Goal: Task Accomplishment & Management: Use online tool/utility

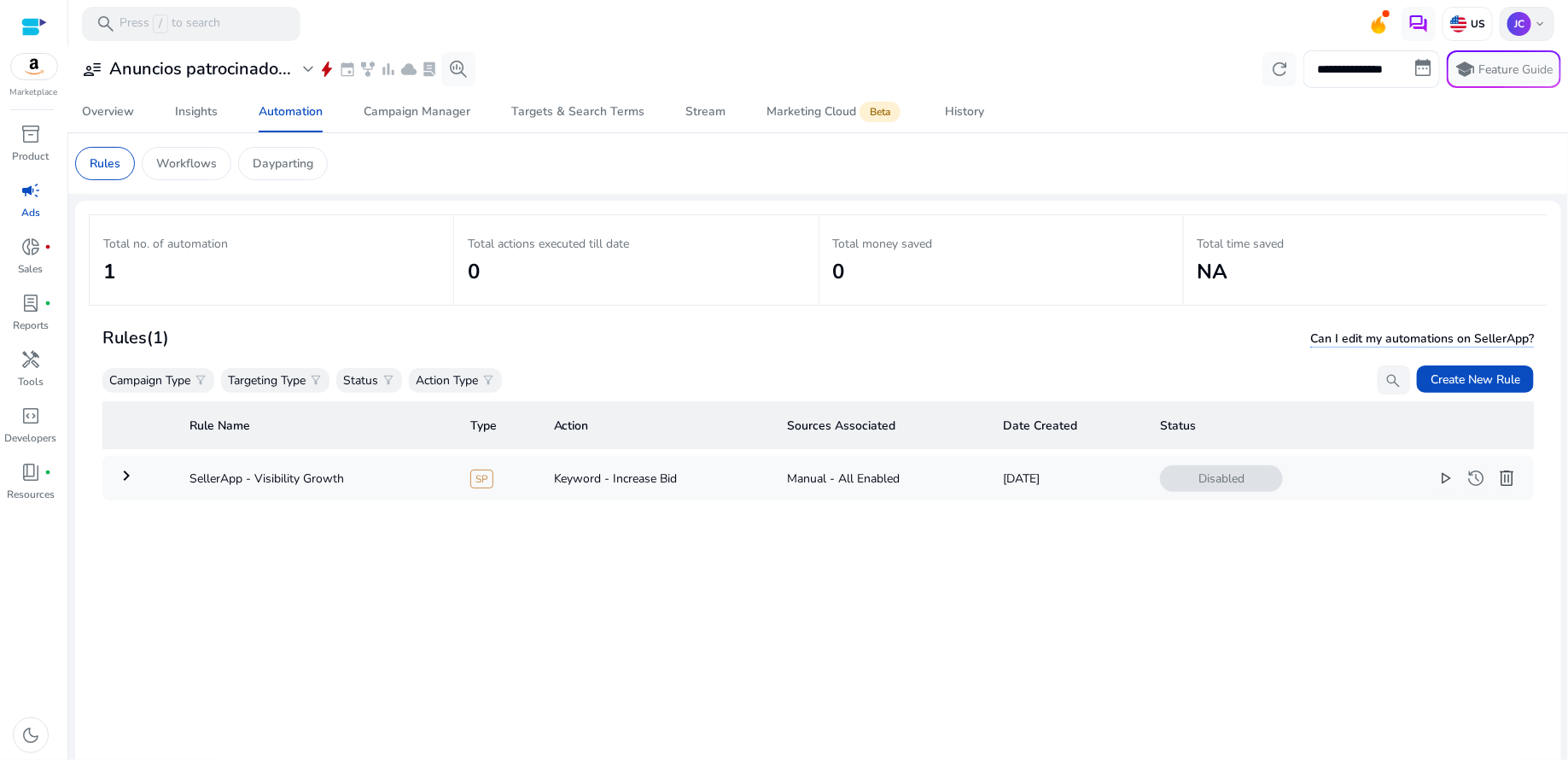
click at [1529, 34] on div "JC keyboard_arrow_down" at bounding box center [1526, 24] width 55 height 34
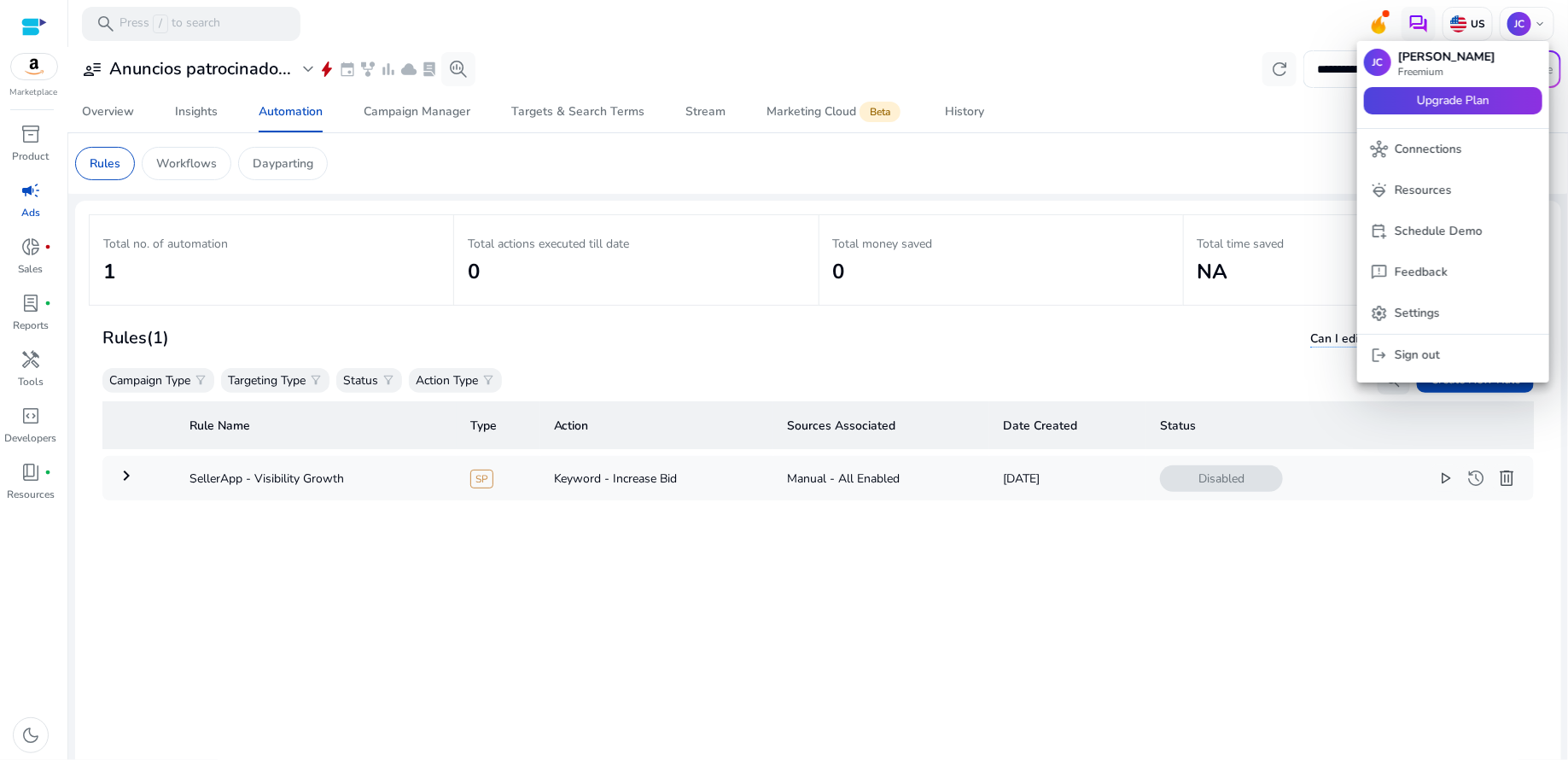
click at [1482, 96] on span "Upgrade Plan" at bounding box center [1453, 100] width 73 height 19
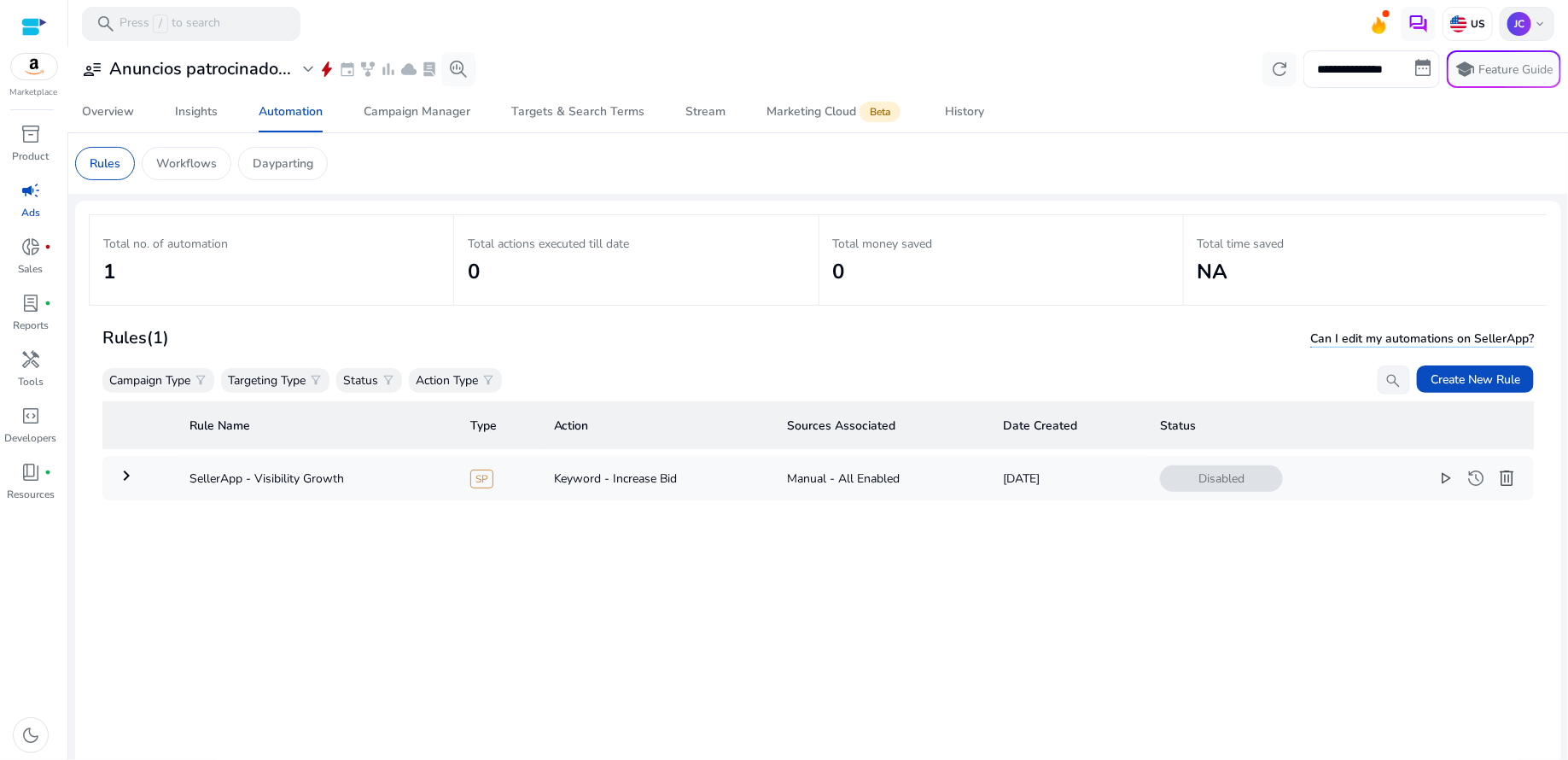
click at [1533, 29] on span "keyboard_arrow_down" at bounding box center [1540, 24] width 14 height 14
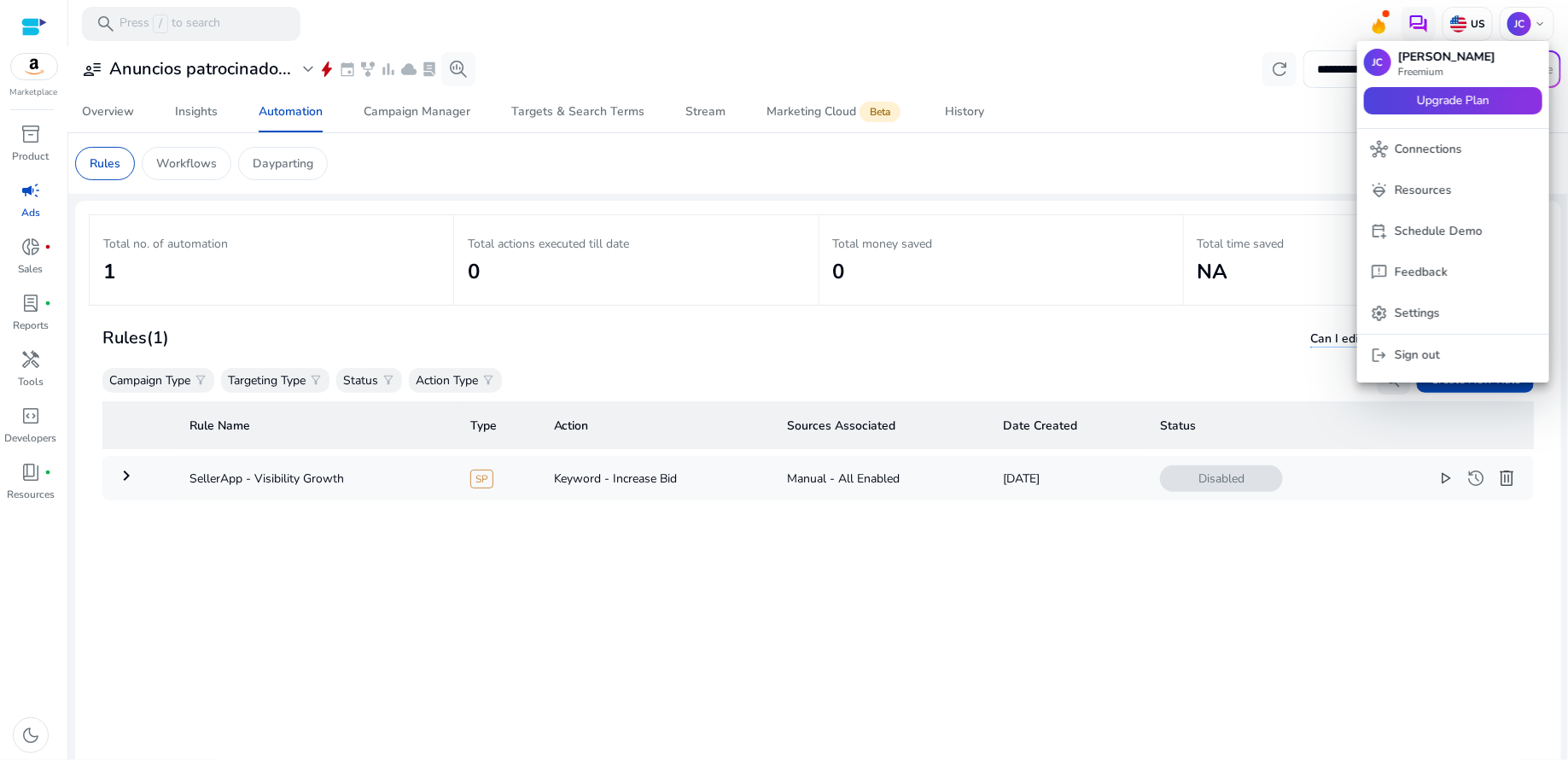
click at [1464, 98] on span "Upgrade Plan" at bounding box center [1453, 100] width 73 height 19
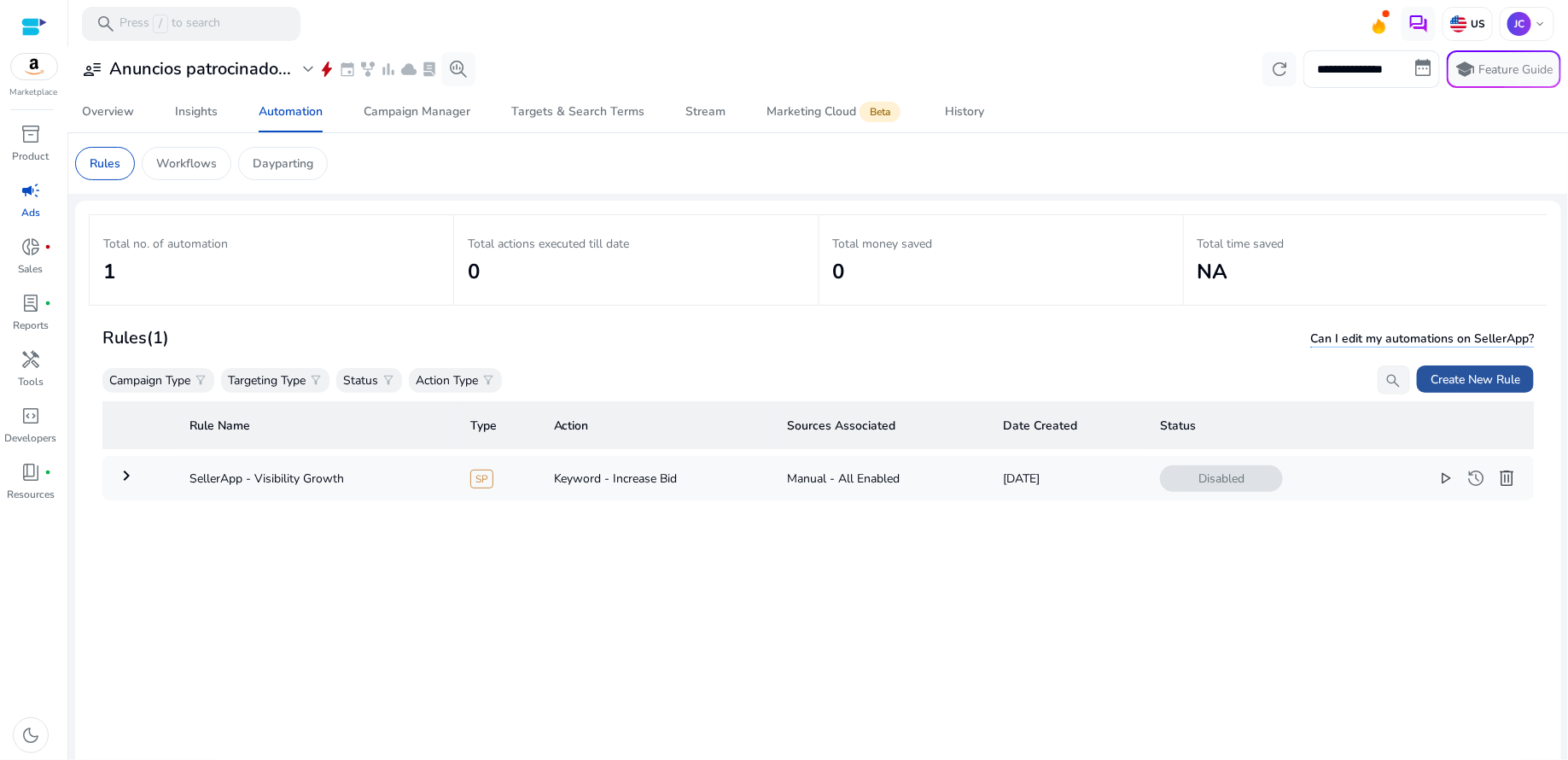
click at [1479, 382] on span "Create New Rule" at bounding box center [1476, 380] width 89 height 18
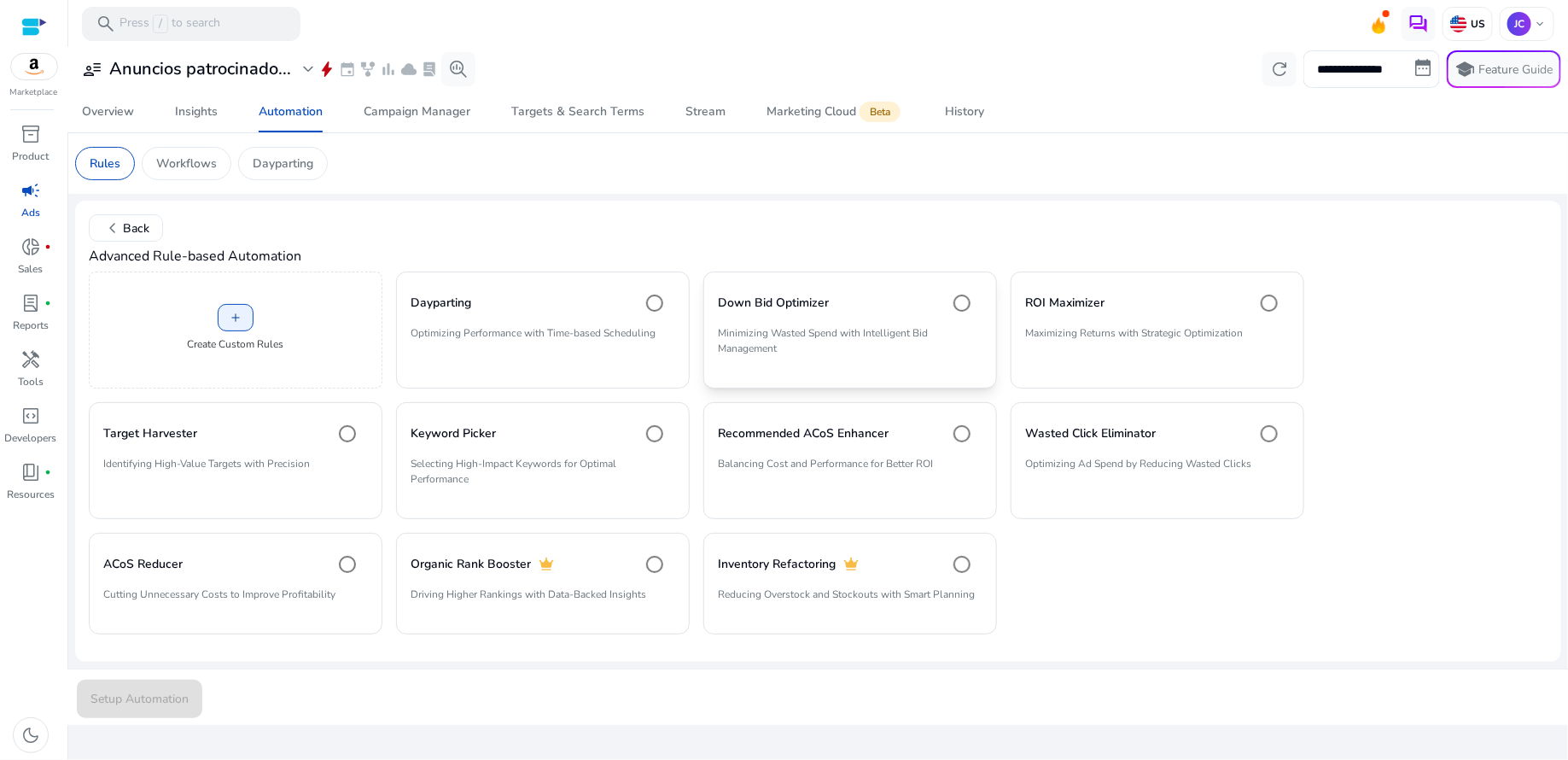
click at [748, 346] on p "Minimizing Wasted Spend with Intelligent Bid Management" at bounding box center [850, 347] width 264 height 45
click at [134, 700] on span "Setup Automation" at bounding box center [139, 699] width 98 height 18
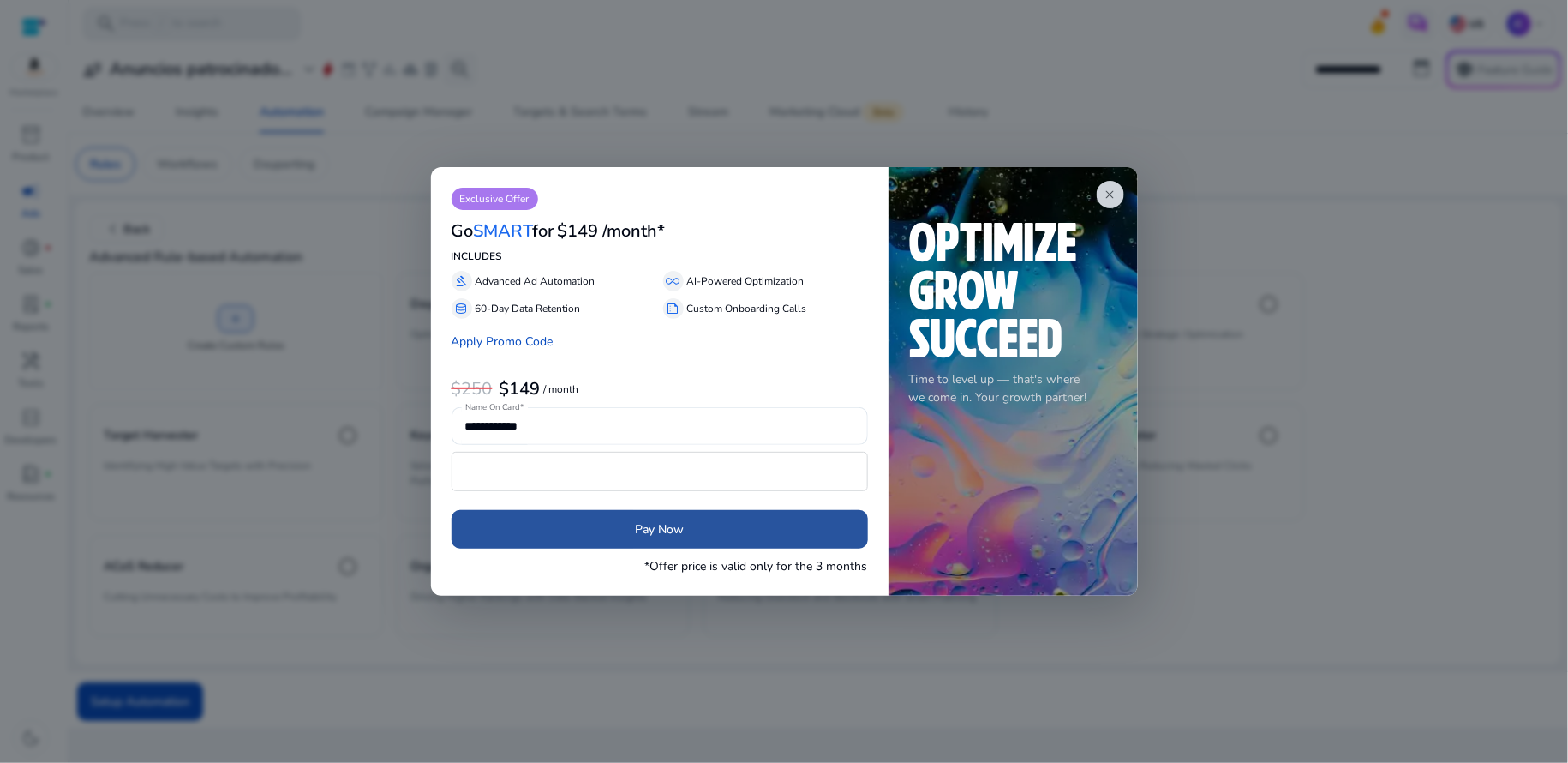
click at [642, 528] on span "Pay Now" at bounding box center [659, 529] width 49 height 18
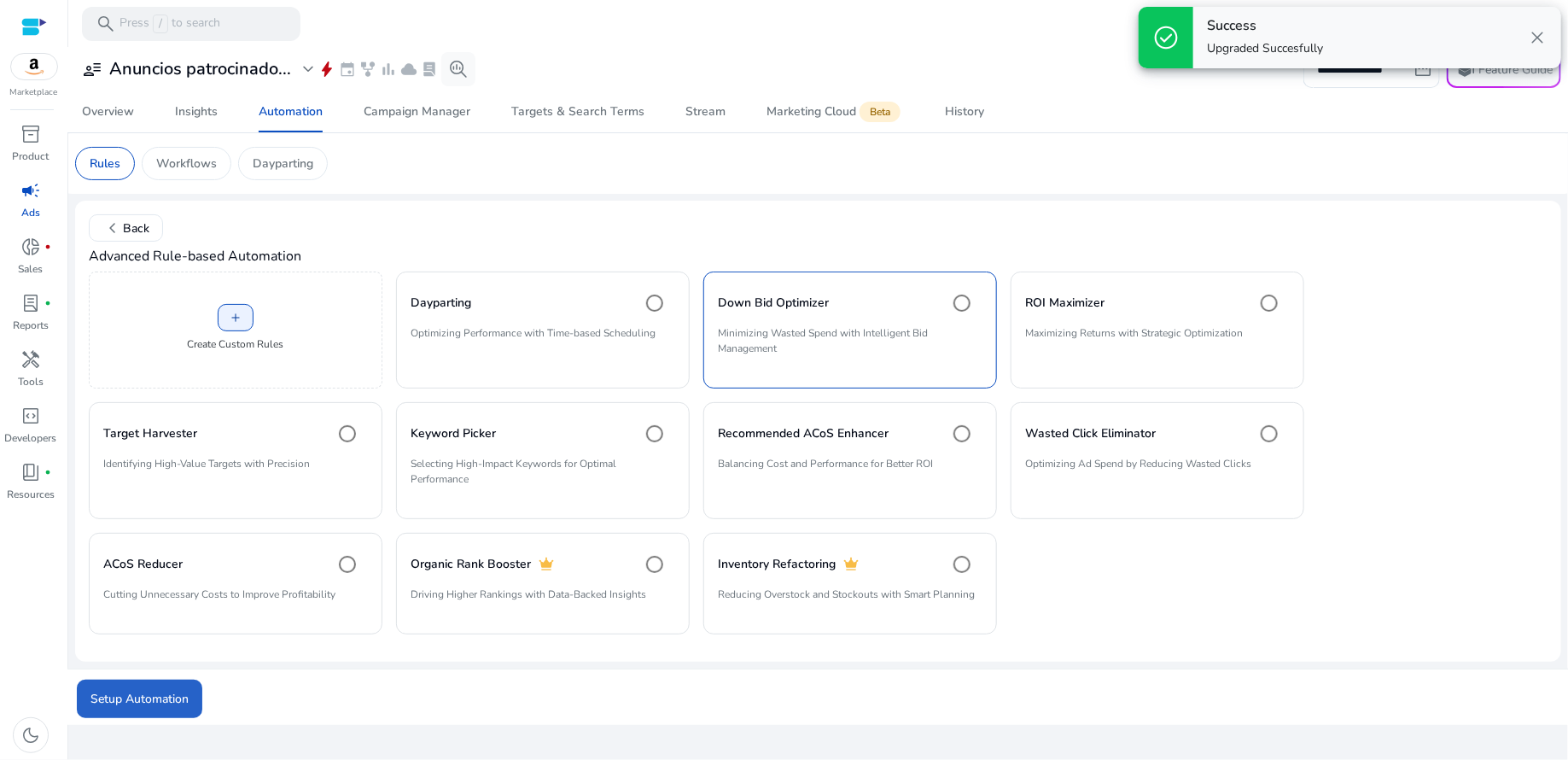
click at [1543, 43] on span "close" at bounding box center [1537, 37] width 21 height 21
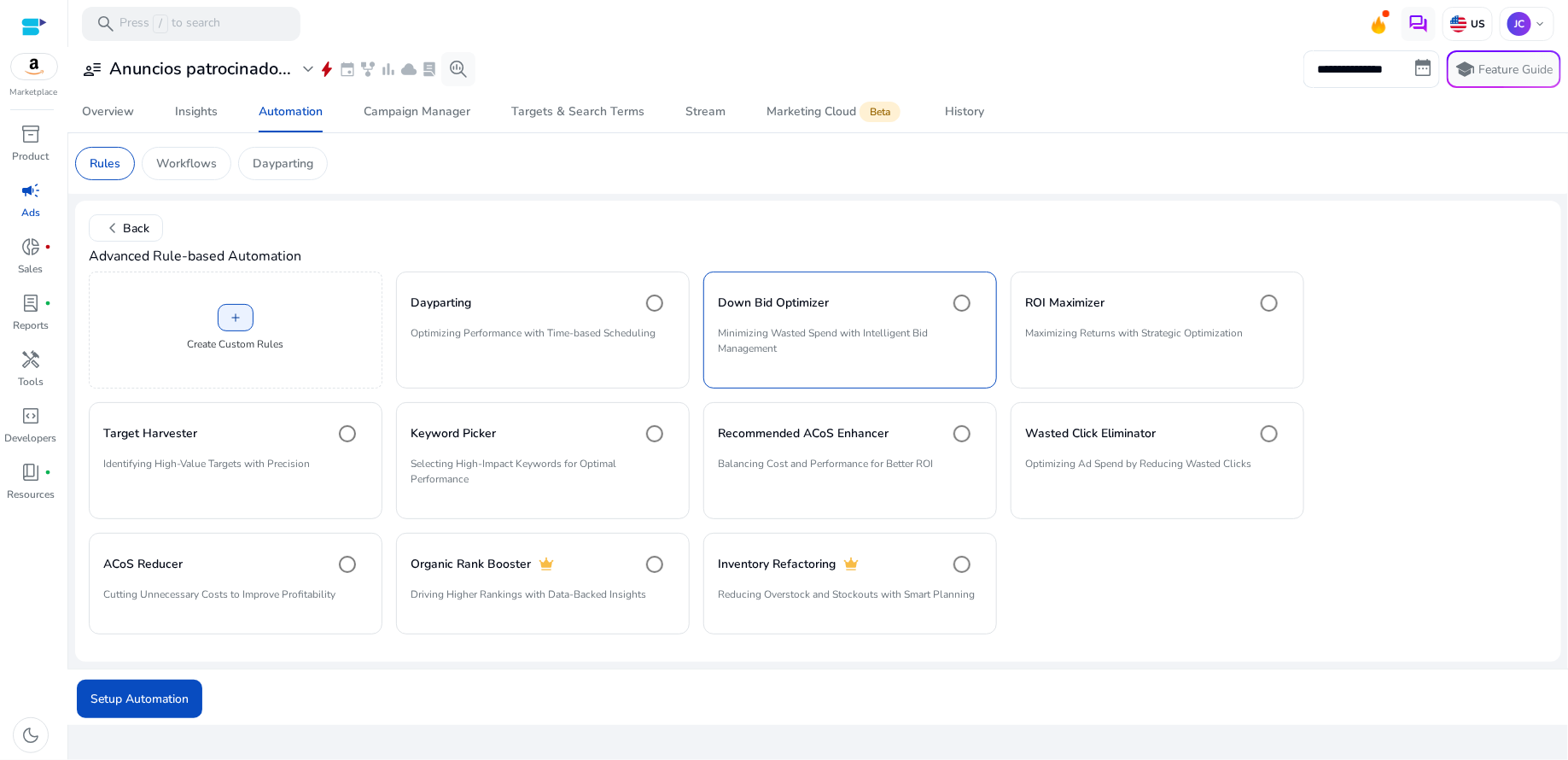
click at [39, 31] on div at bounding box center [34, 27] width 26 height 20
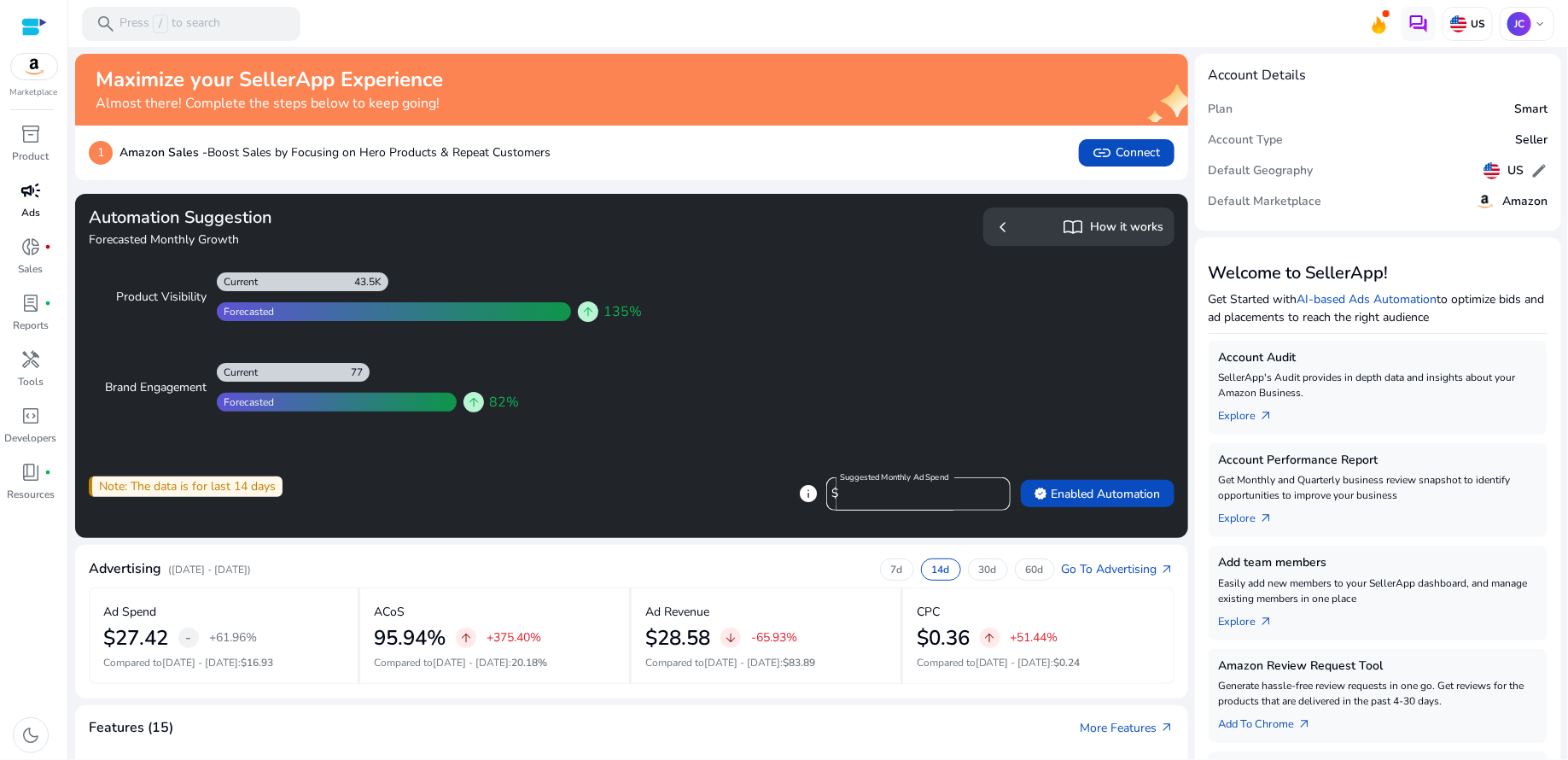
click at [27, 193] on span "campaign" at bounding box center [31, 190] width 21 height 21
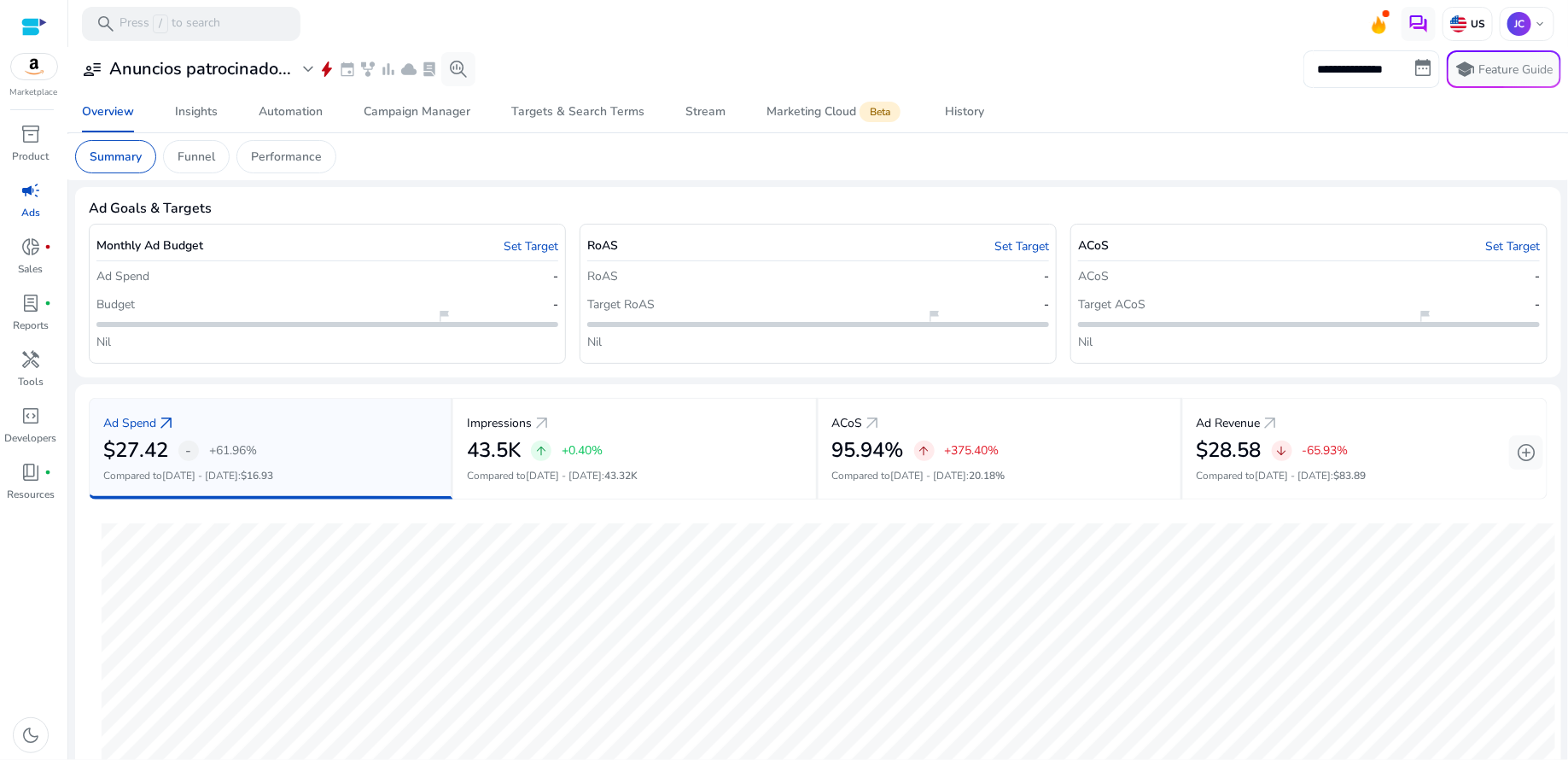
click at [1370, 70] on input "**********" at bounding box center [1371, 70] width 136 height 38
select select "*"
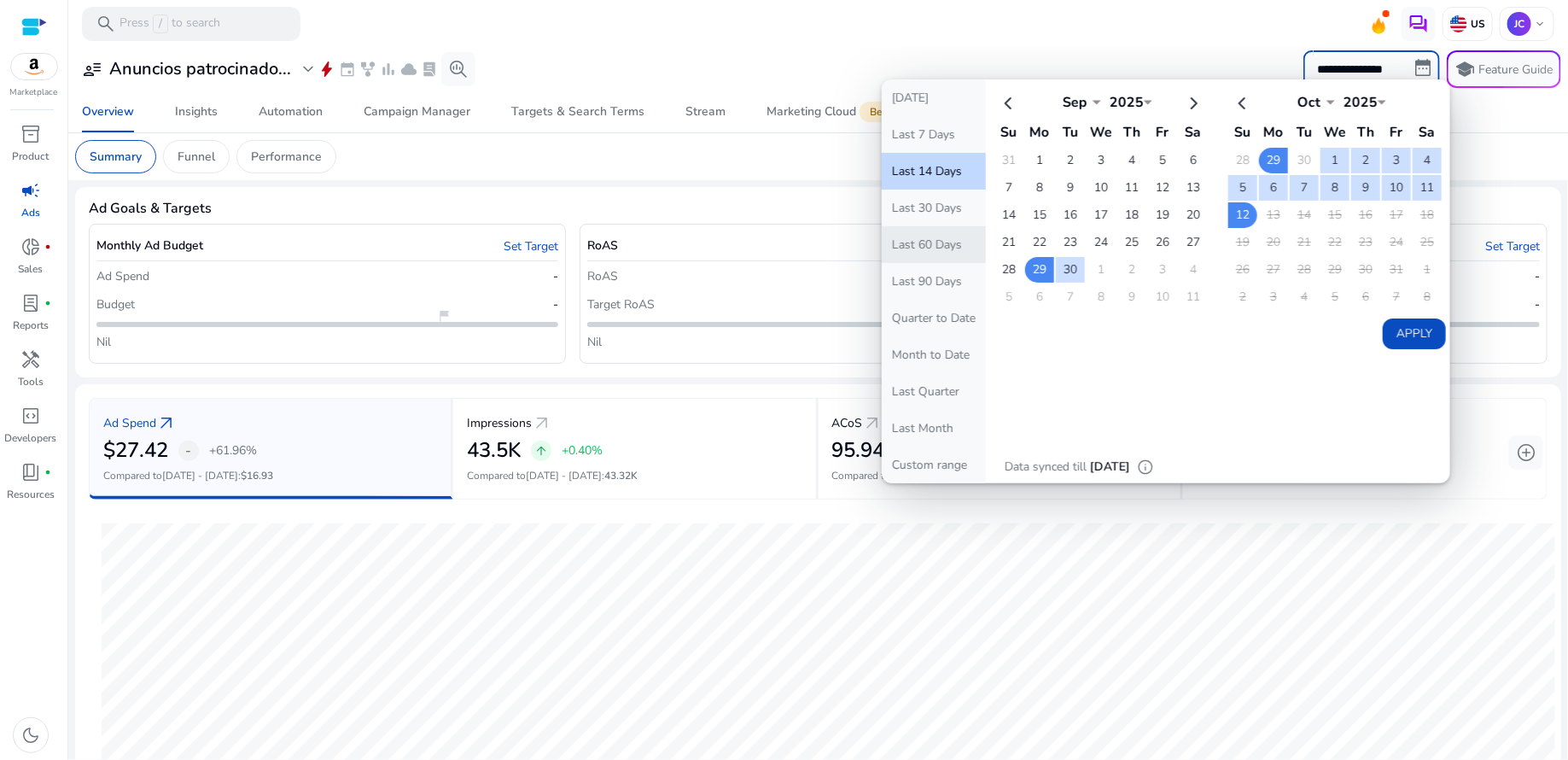
click at [943, 241] on button "Last 60 Days" at bounding box center [934, 244] width 104 height 37
type input "**********"
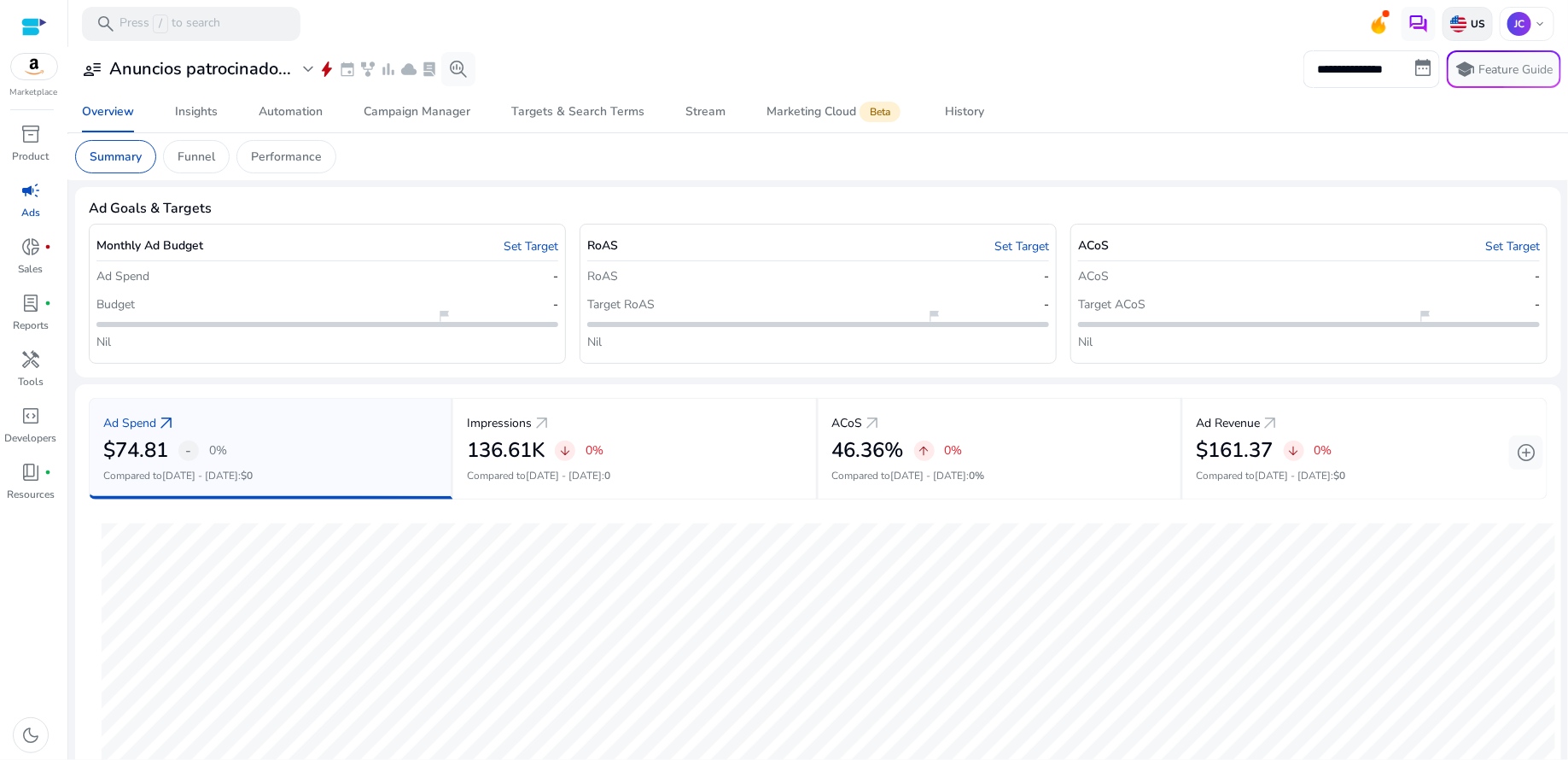
click at [1467, 25] on p "US" at bounding box center [1476, 24] width 18 height 14
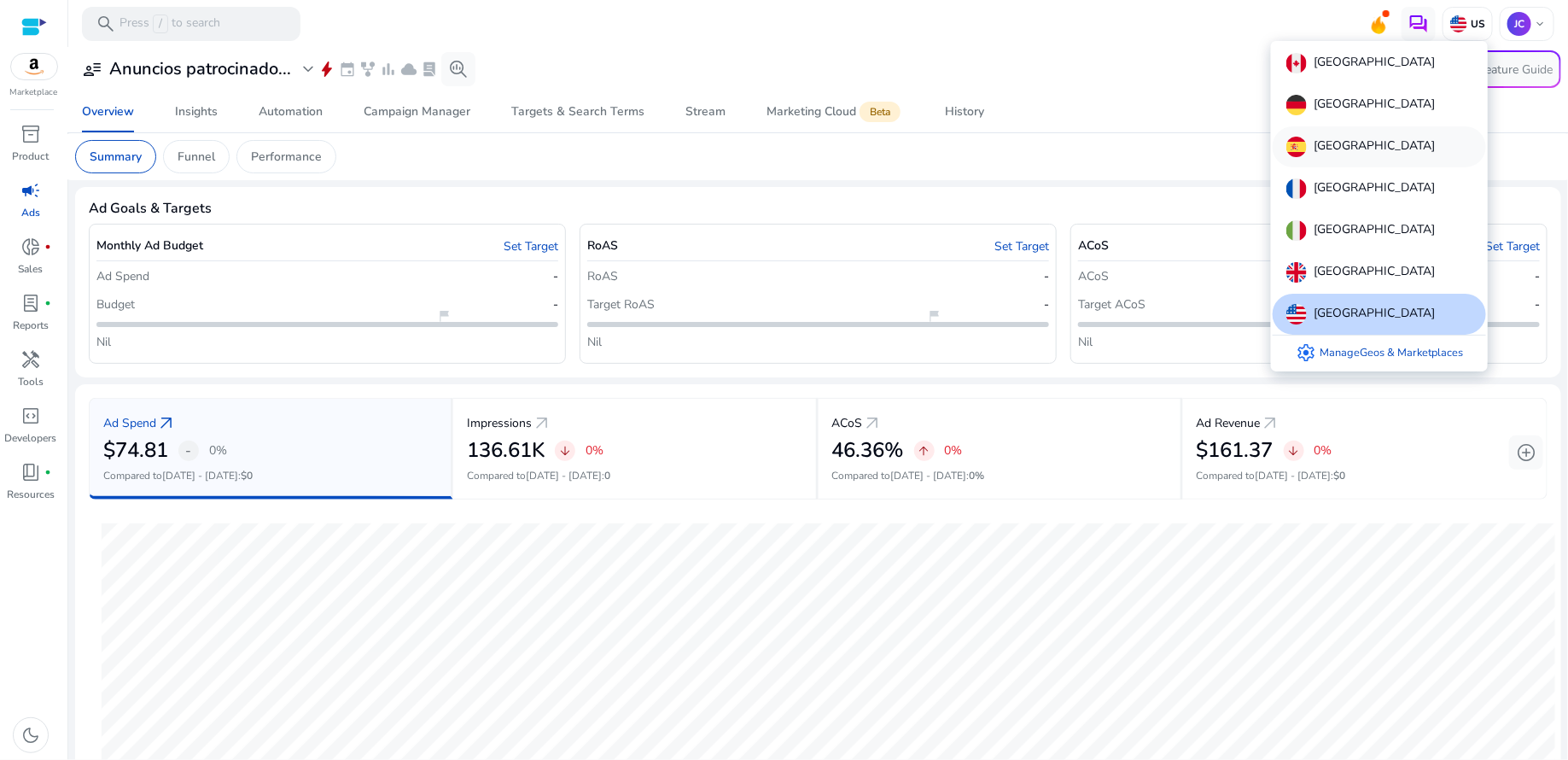
click at [1305, 144] on img at bounding box center [1296, 146] width 21 height 21
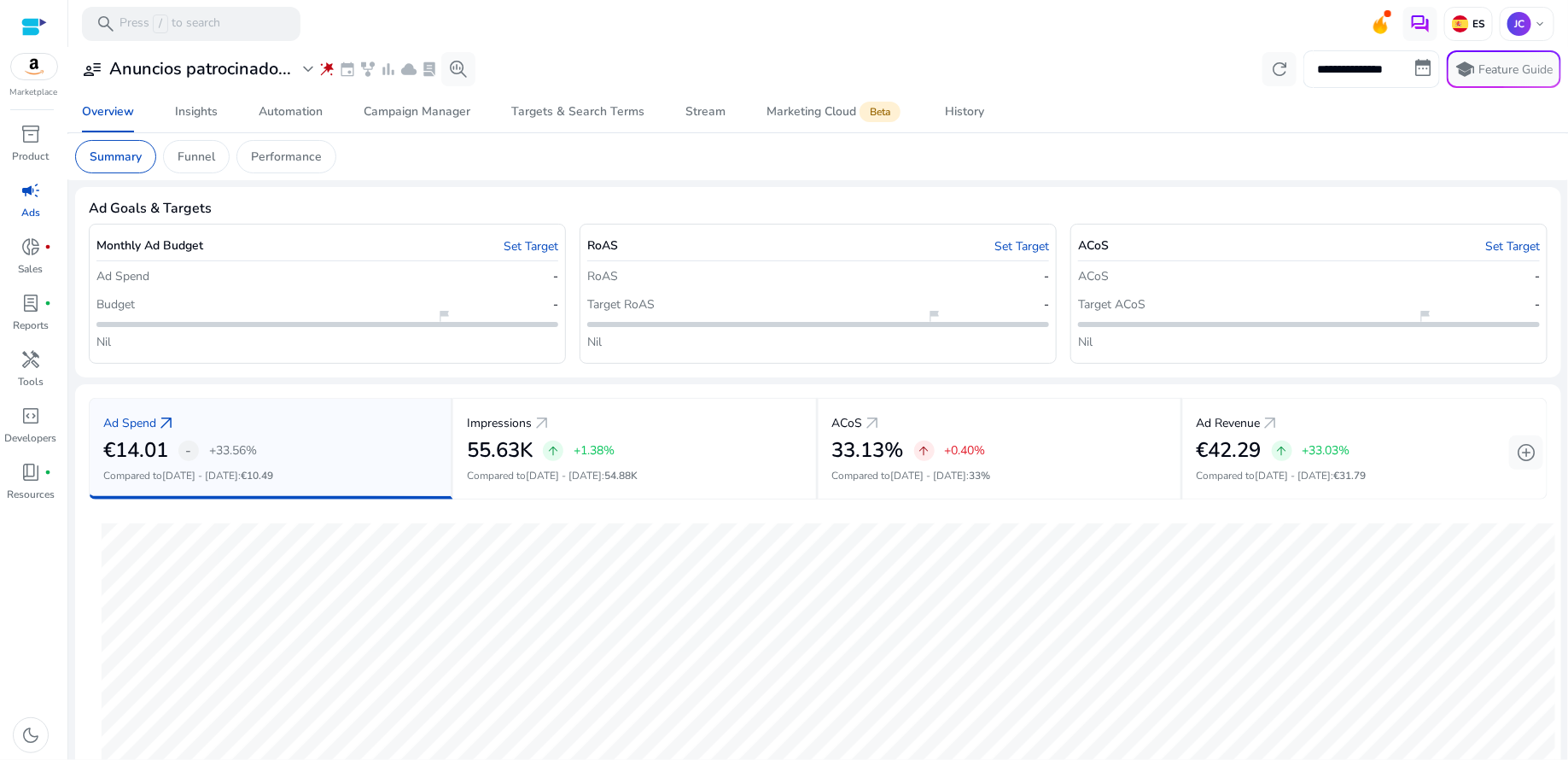
click at [1408, 79] on input "**********" at bounding box center [1371, 70] width 136 height 38
select select "*"
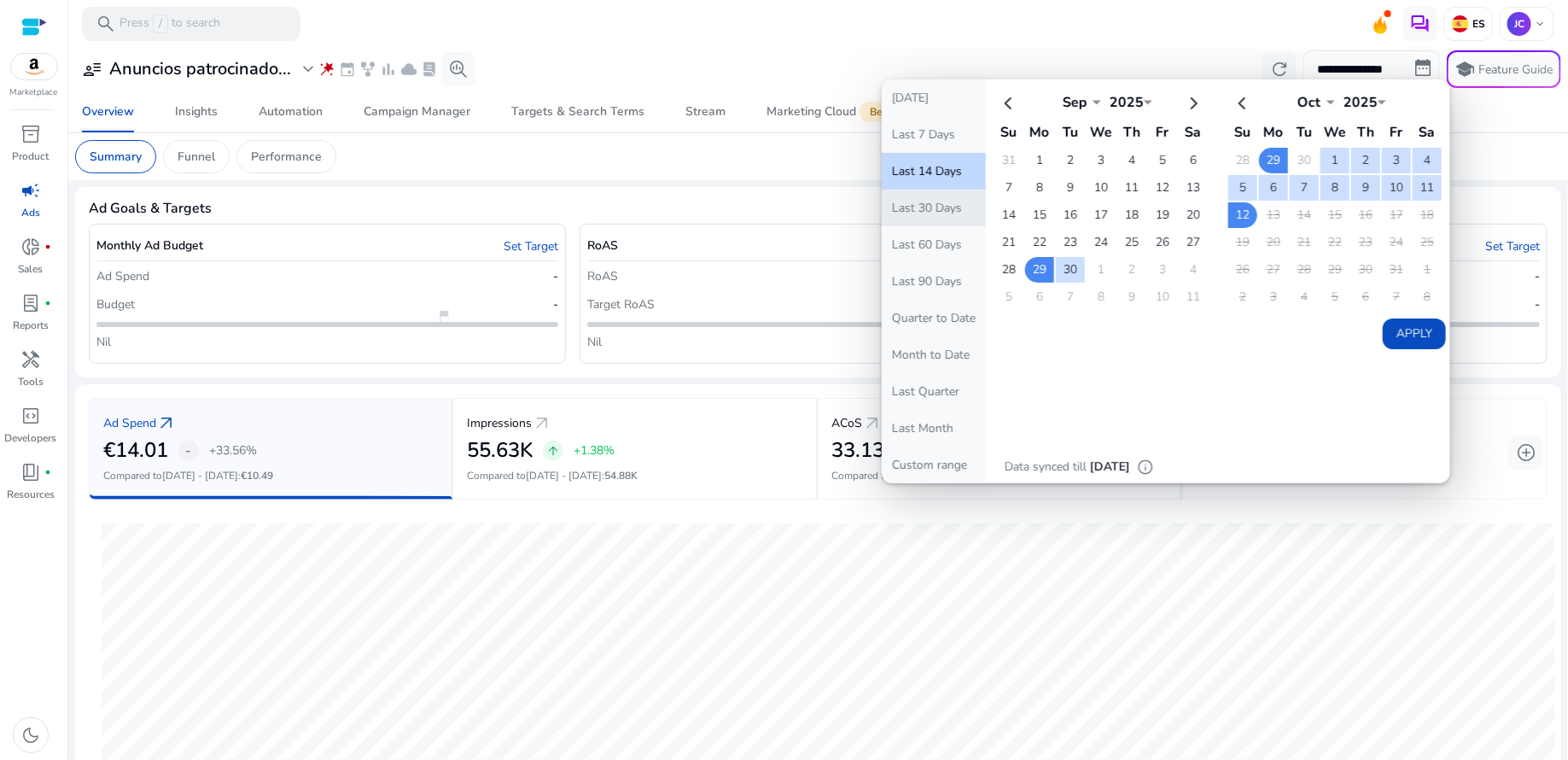
click at [956, 207] on button "Last 30 Days" at bounding box center [934, 208] width 104 height 37
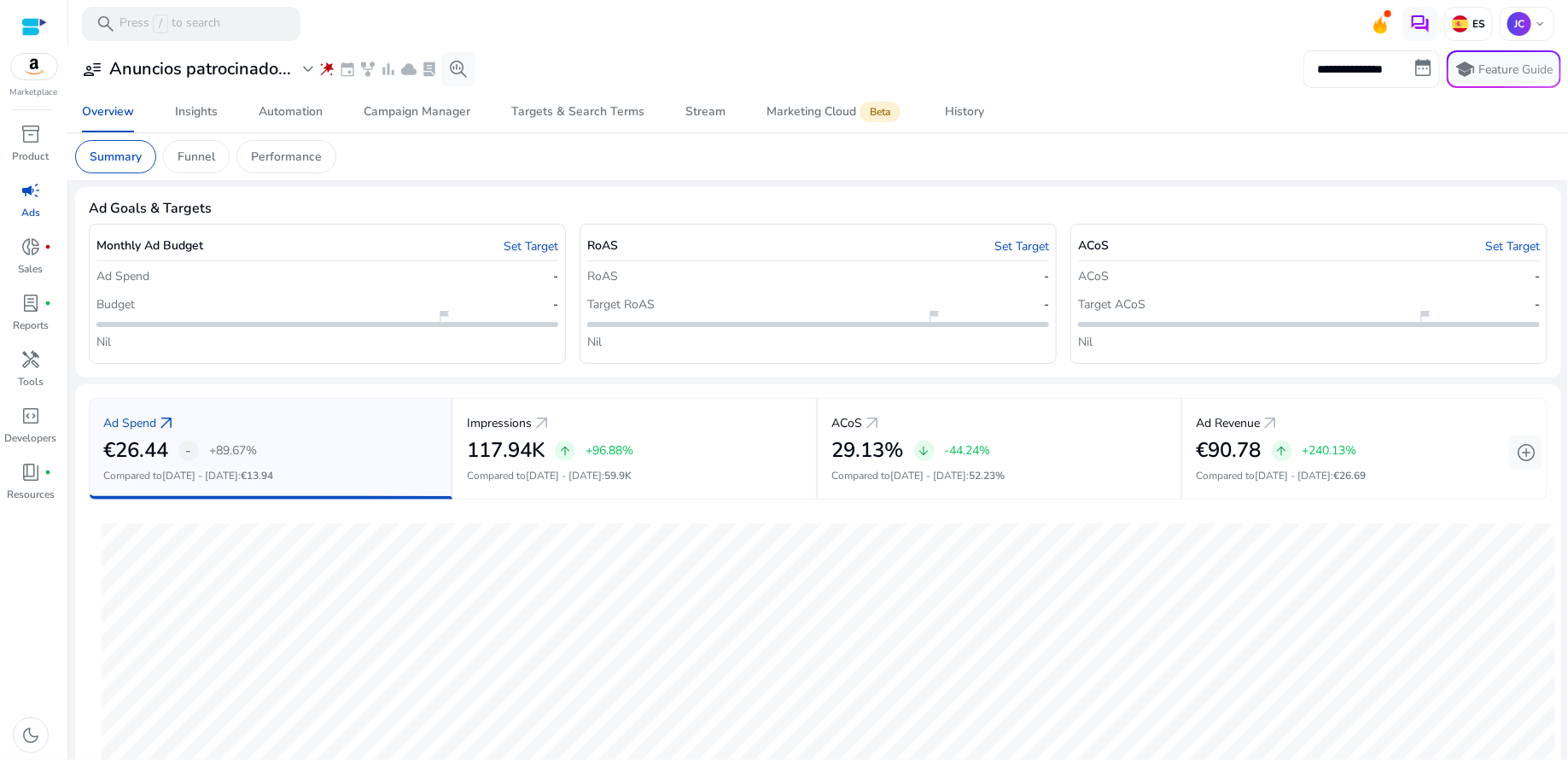
click at [1410, 68] on input "**********" at bounding box center [1371, 70] width 136 height 38
select select "*"
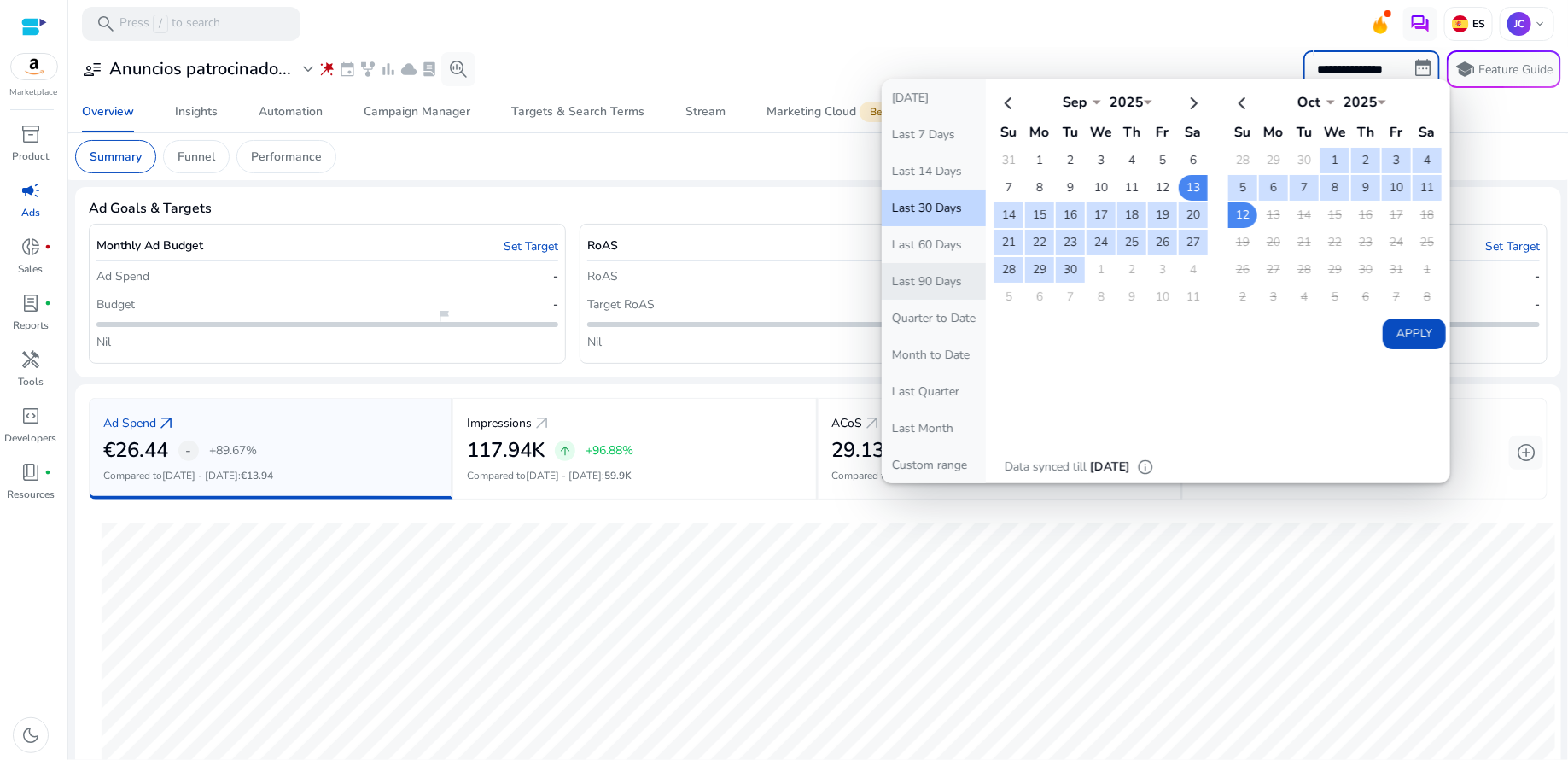
click at [939, 275] on button "Last 90 Days" at bounding box center [934, 281] width 104 height 37
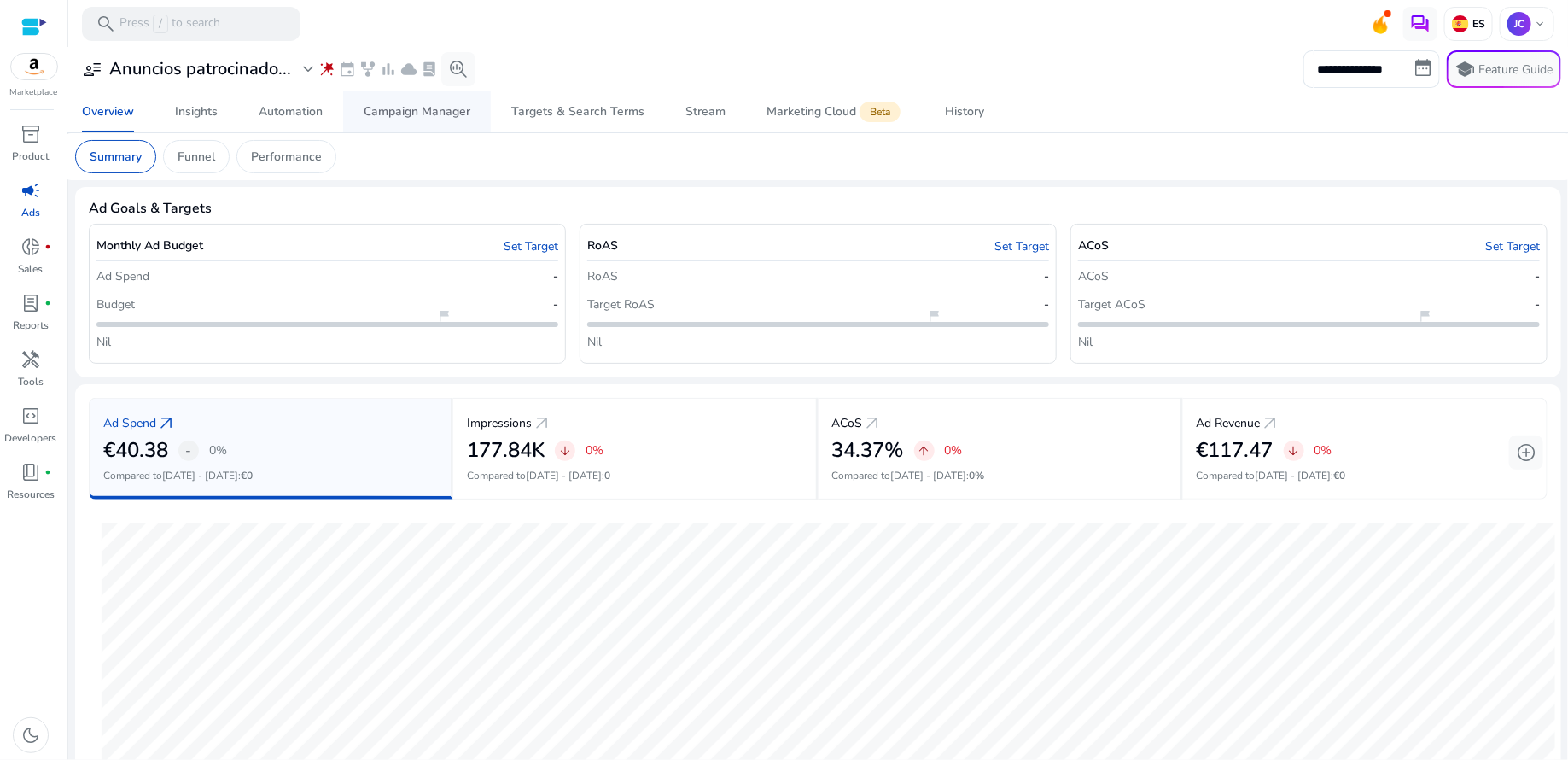
click at [454, 112] on div "Campaign Manager" at bounding box center [417, 111] width 106 height 12
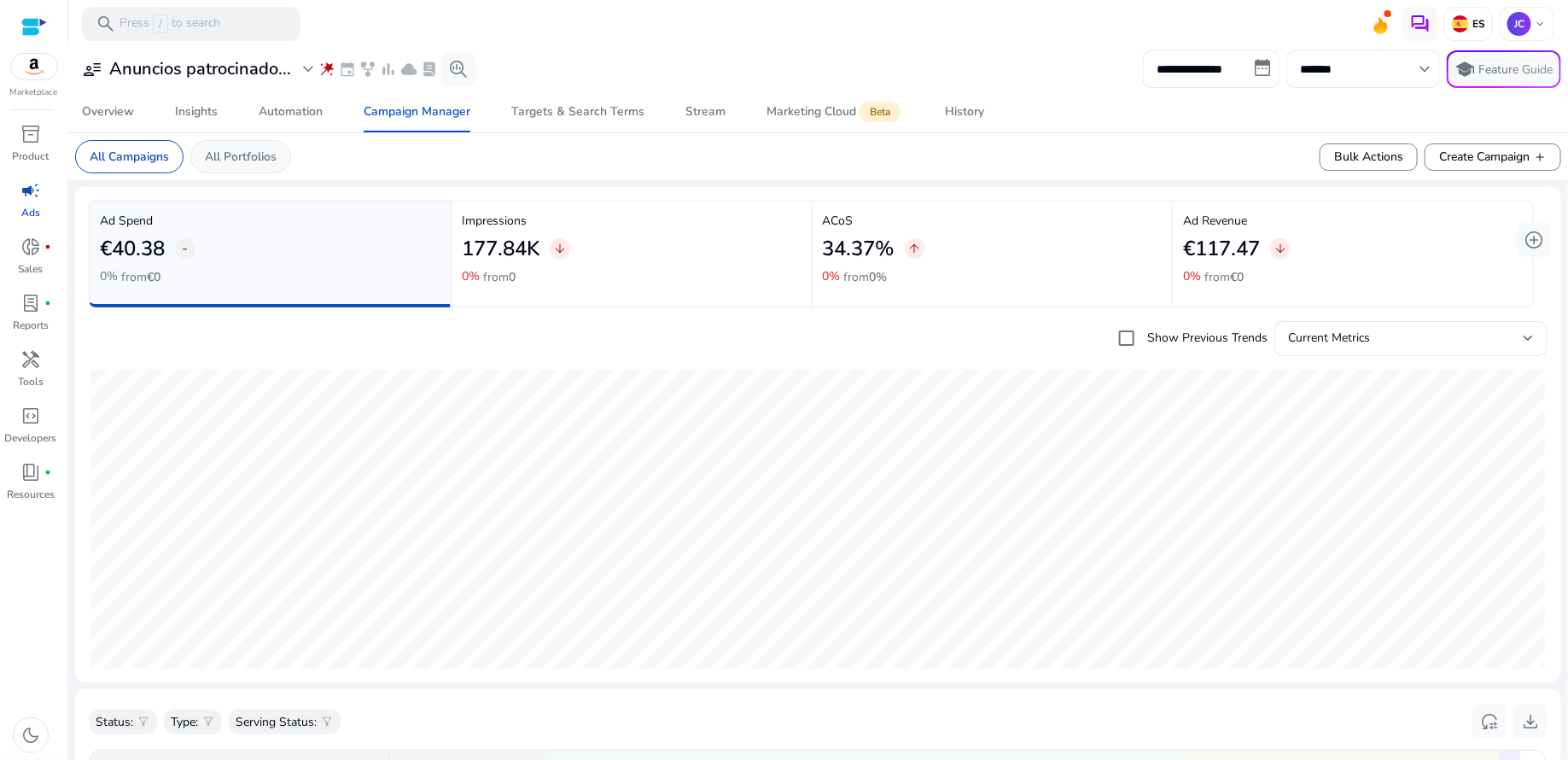
click at [220, 160] on p "All Portfolios" at bounding box center [241, 156] width 72 height 18
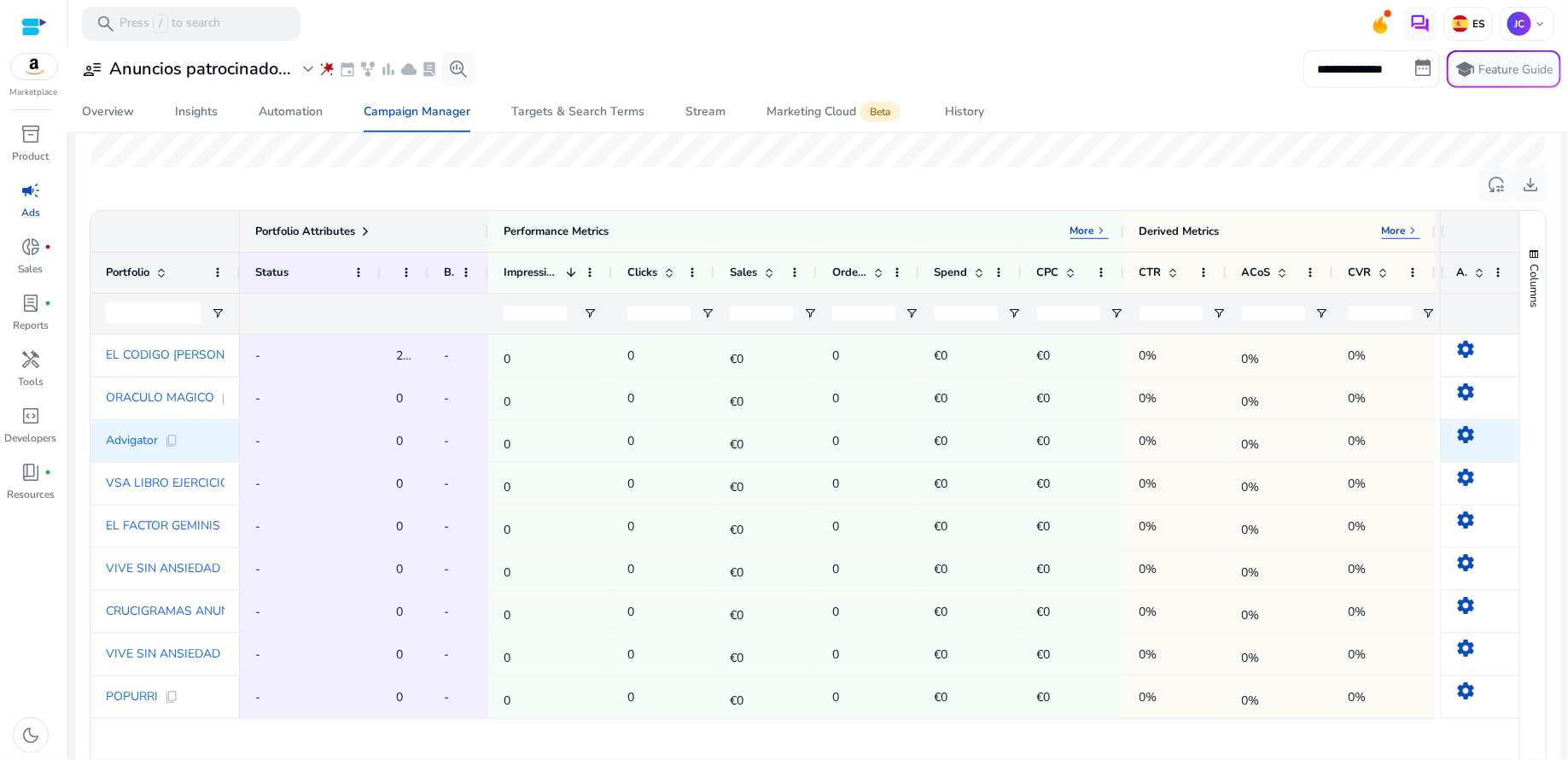
scroll to position [497, 0]
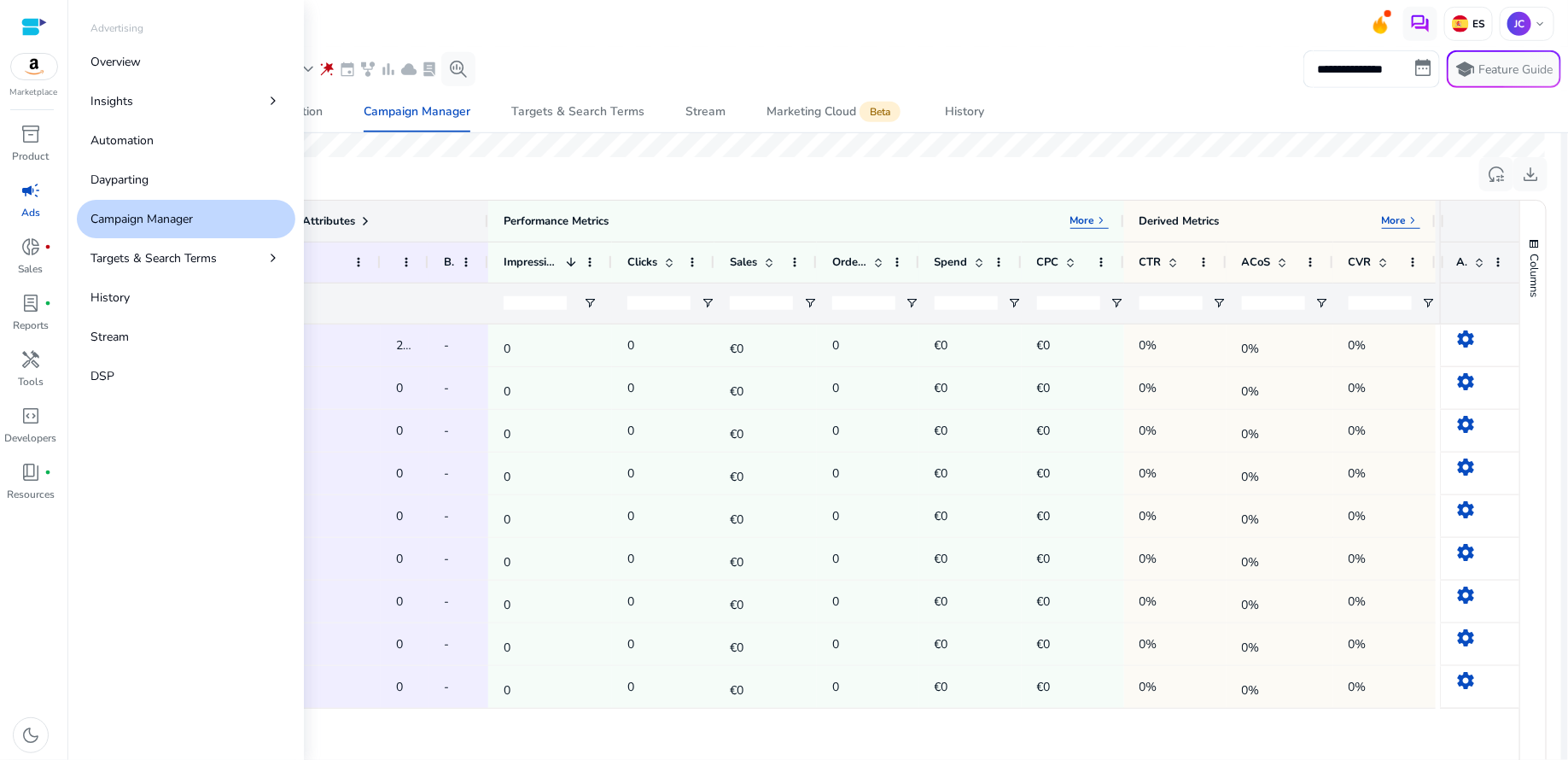
click at [34, 200] on span "campaign" at bounding box center [31, 190] width 21 height 21
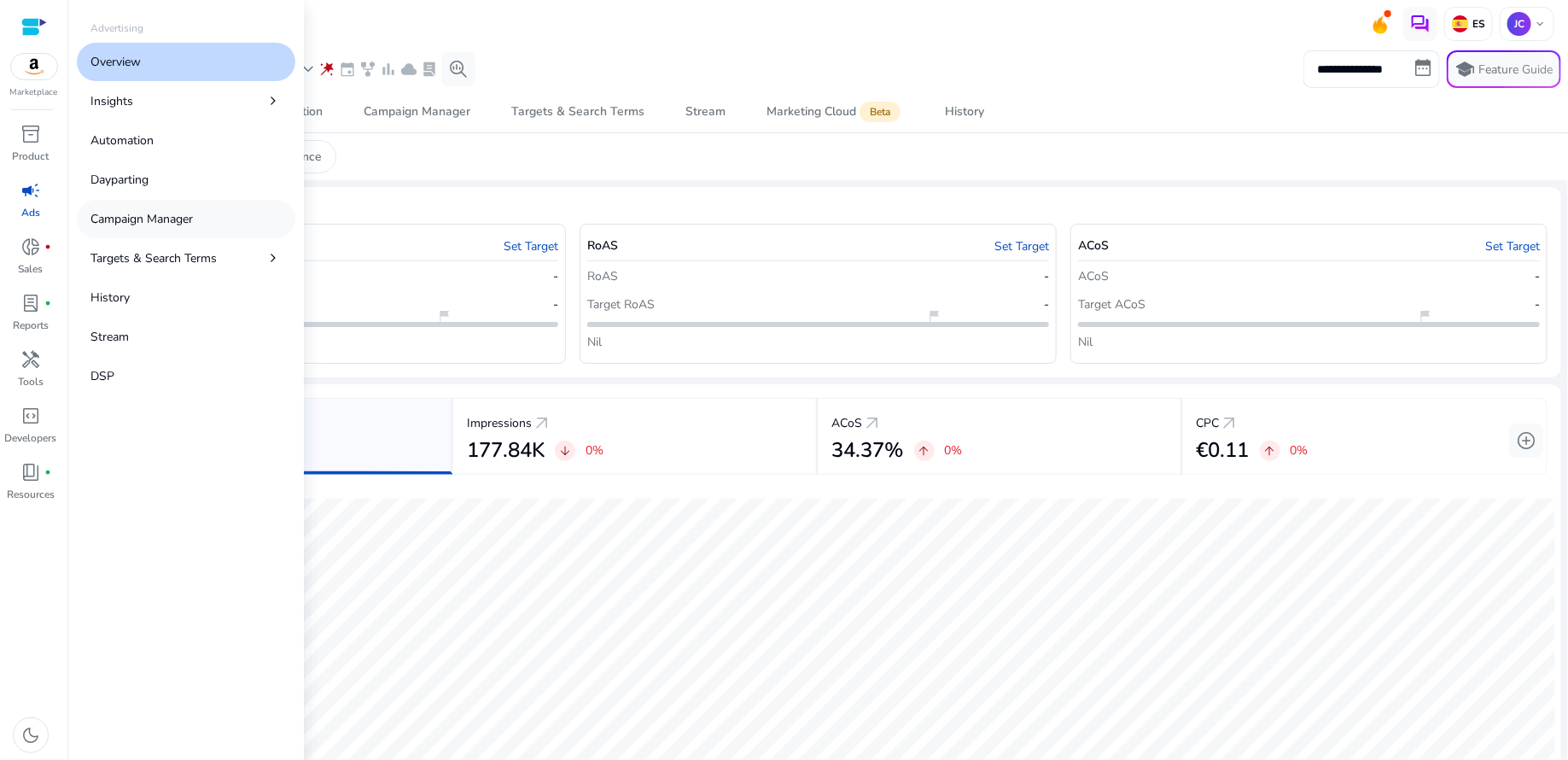
click at [151, 210] on p "Campaign Manager" at bounding box center [141, 219] width 102 height 18
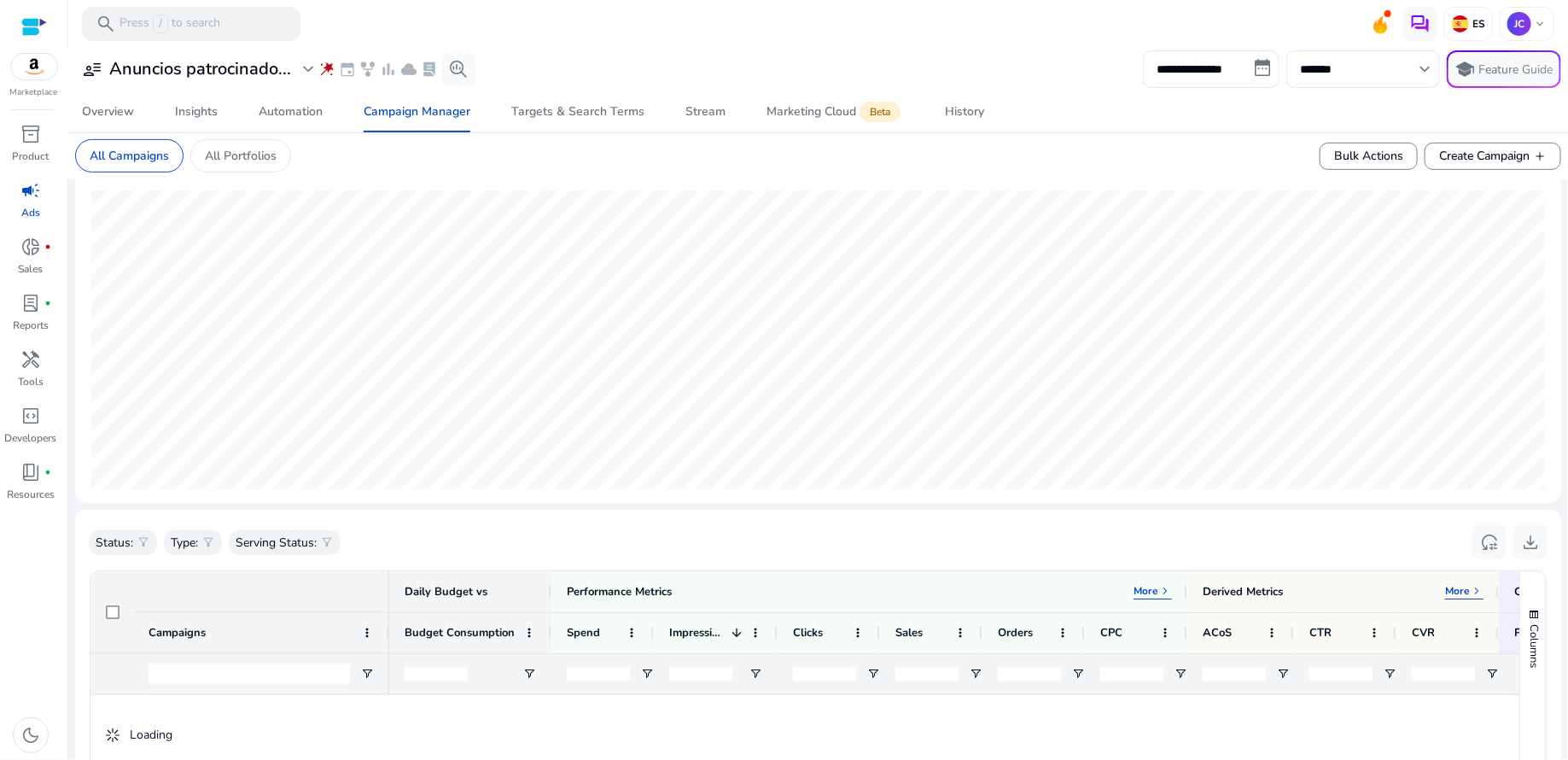
scroll to position [626, 0]
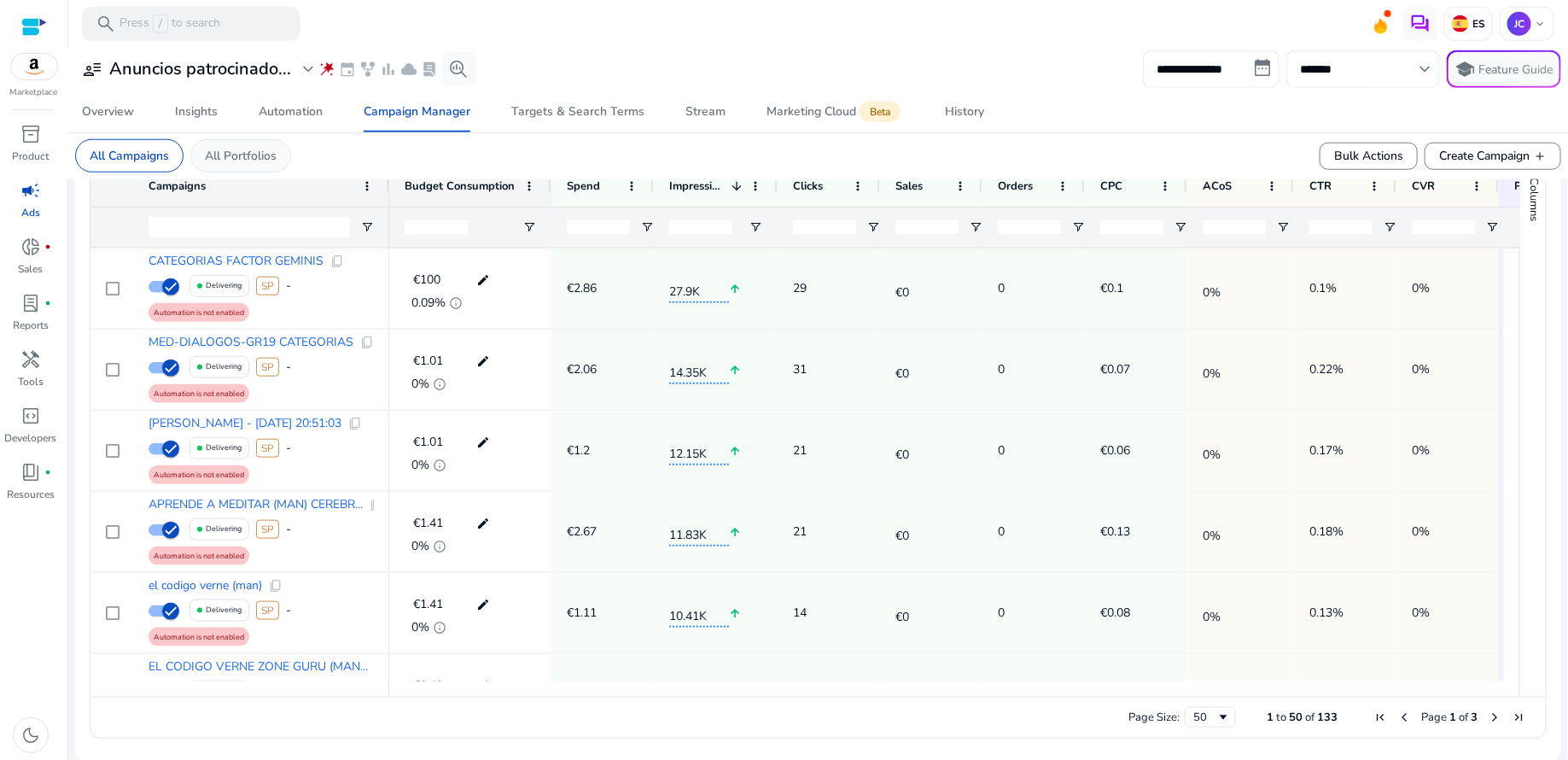
click at [257, 160] on p "All Portfolios" at bounding box center [241, 156] width 72 height 18
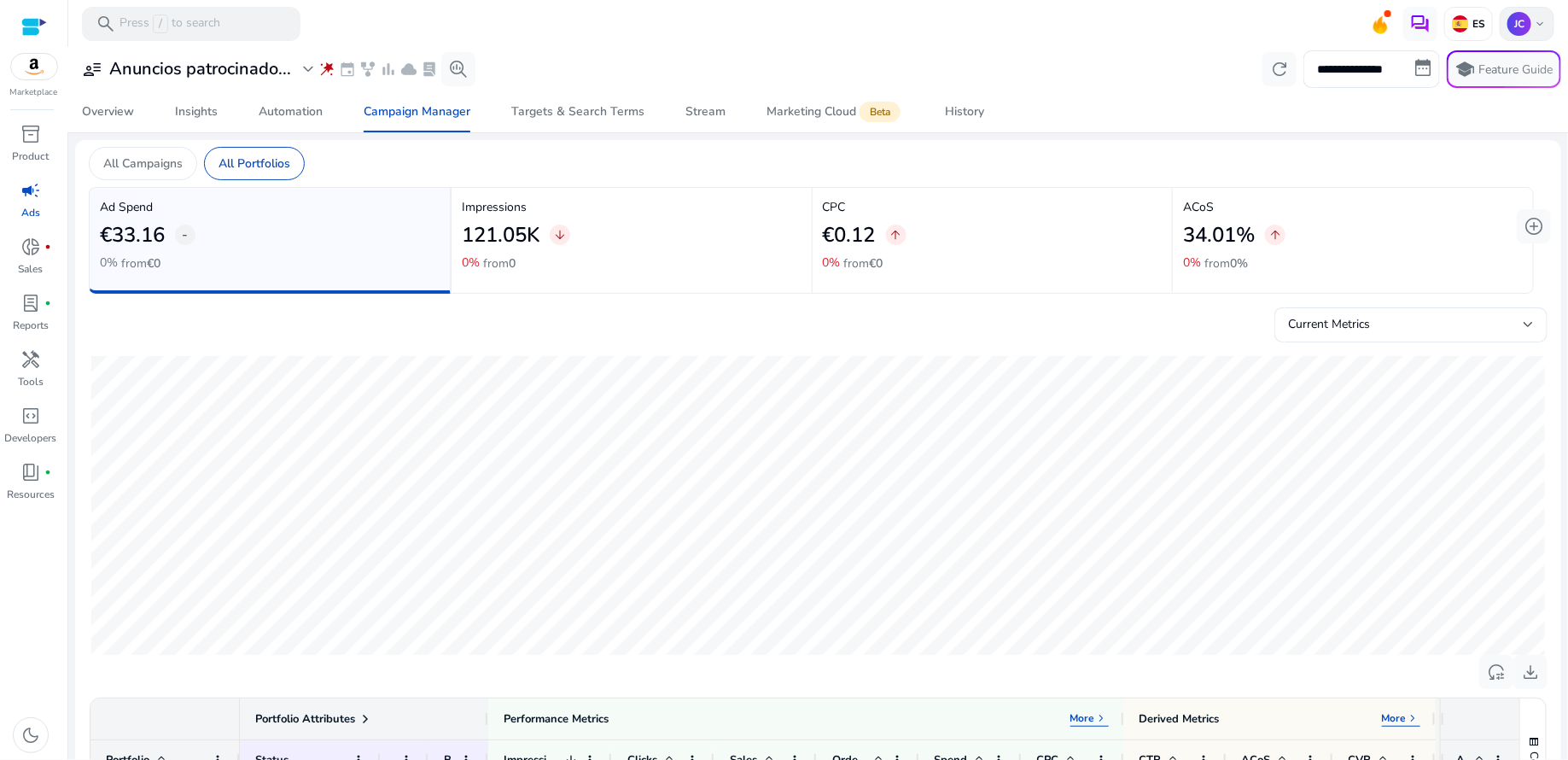
click at [1534, 33] on div "JC keyboard_arrow_down" at bounding box center [1526, 24] width 55 height 34
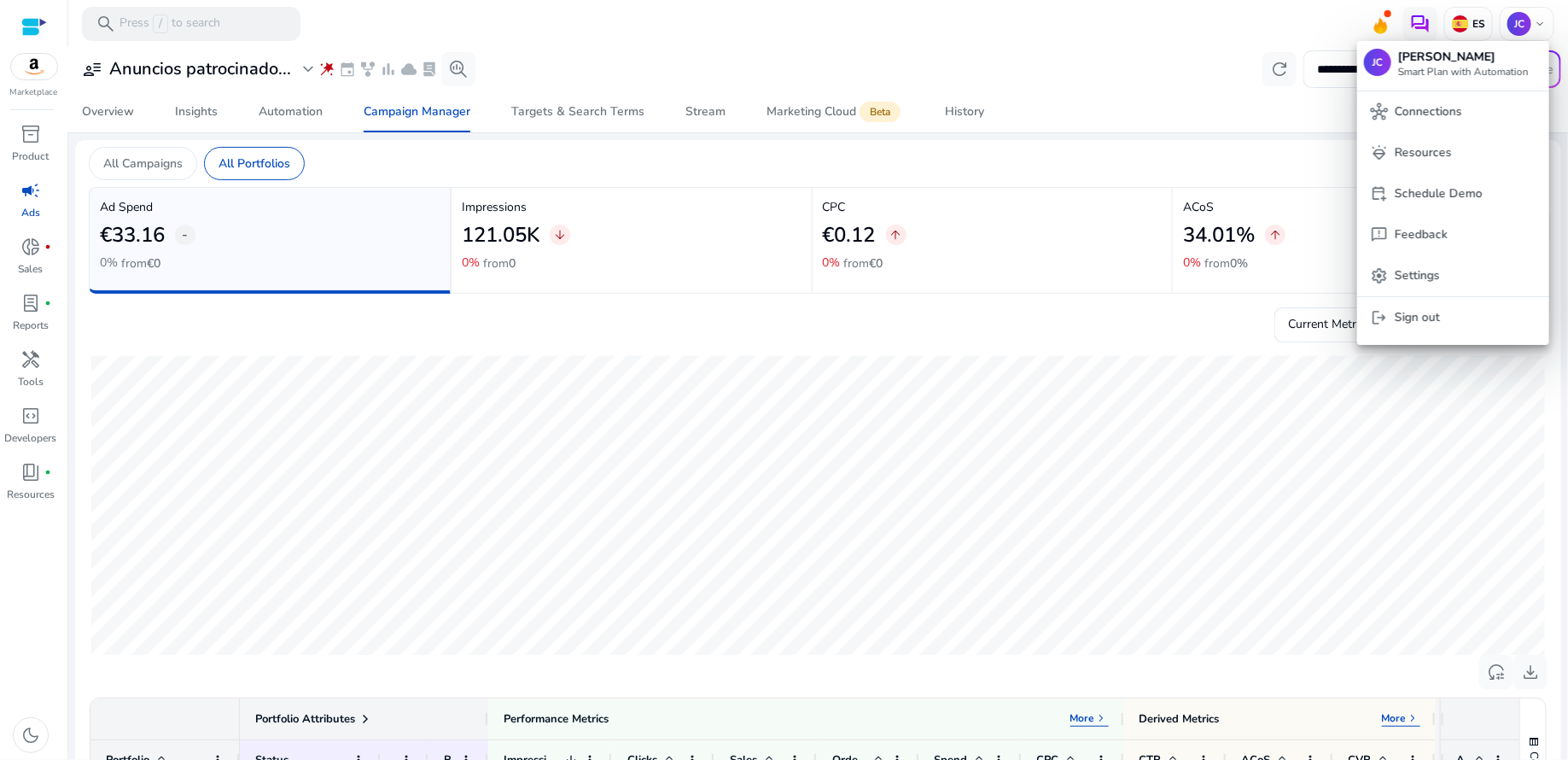
click at [1226, 42] on div at bounding box center [784, 380] width 1568 height 760
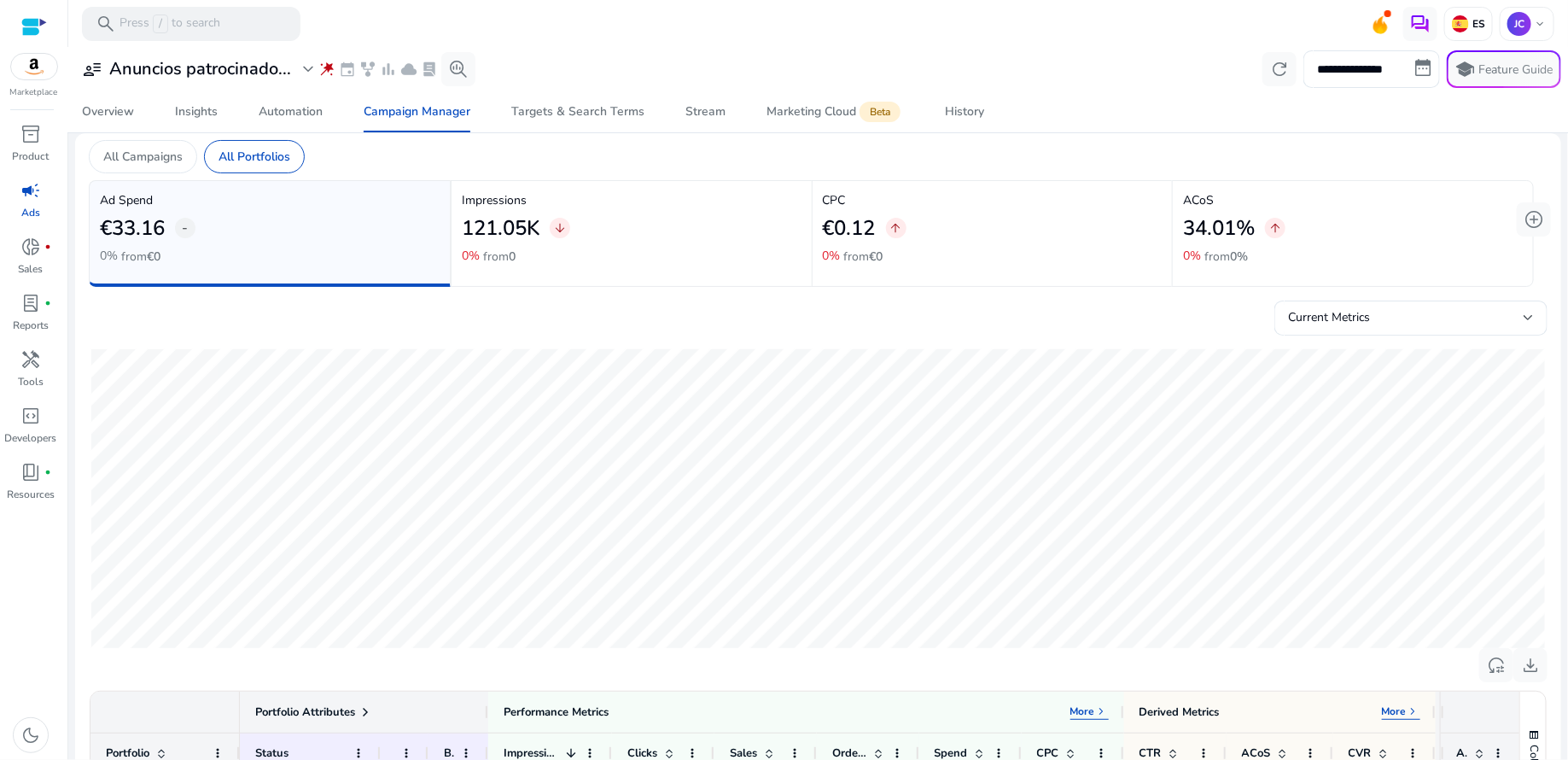
scroll to position [1, 0]
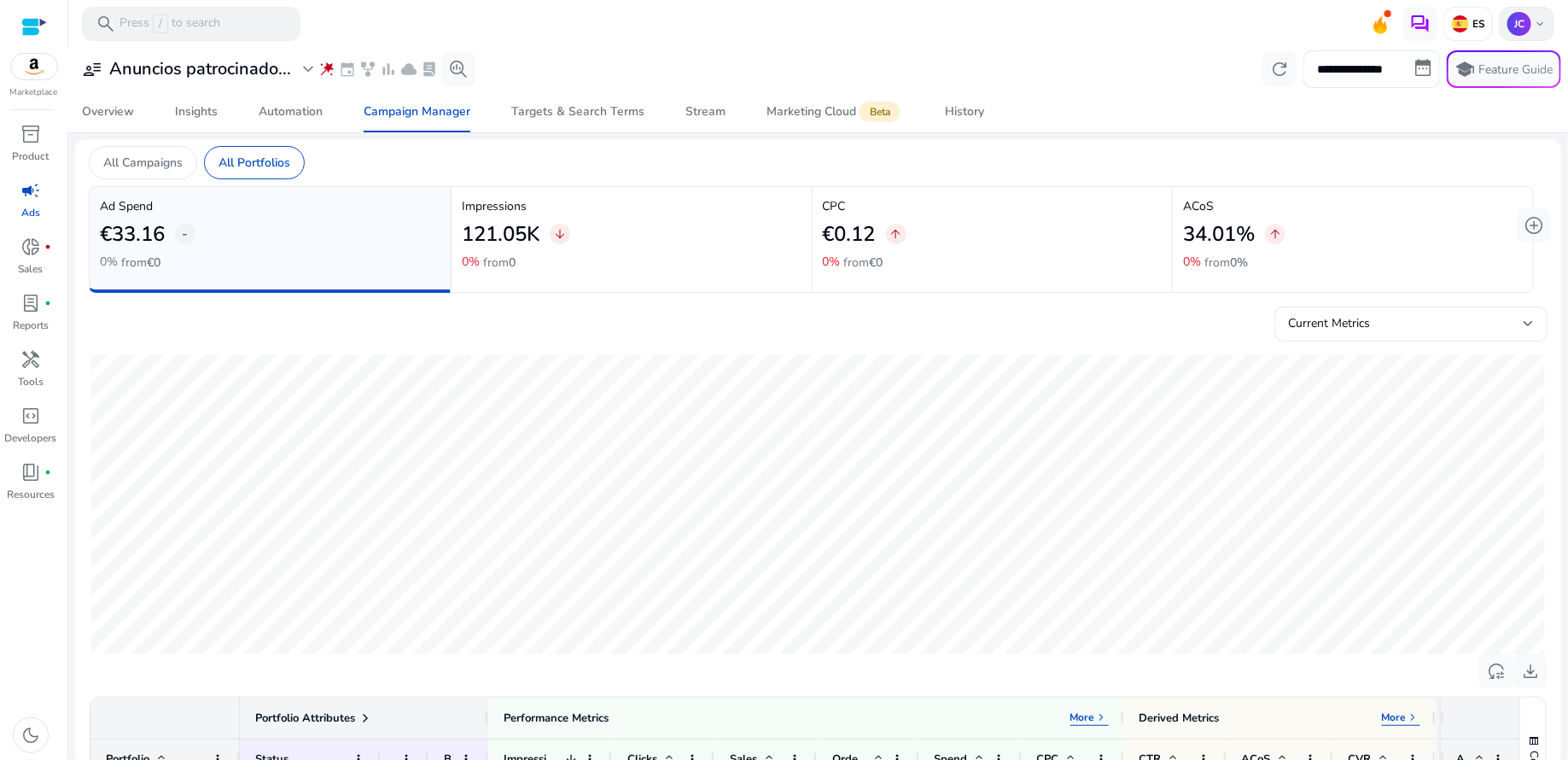
click at [1538, 21] on span "keyboard_arrow_down" at bounding box center [1540, 24] width 14 height 14
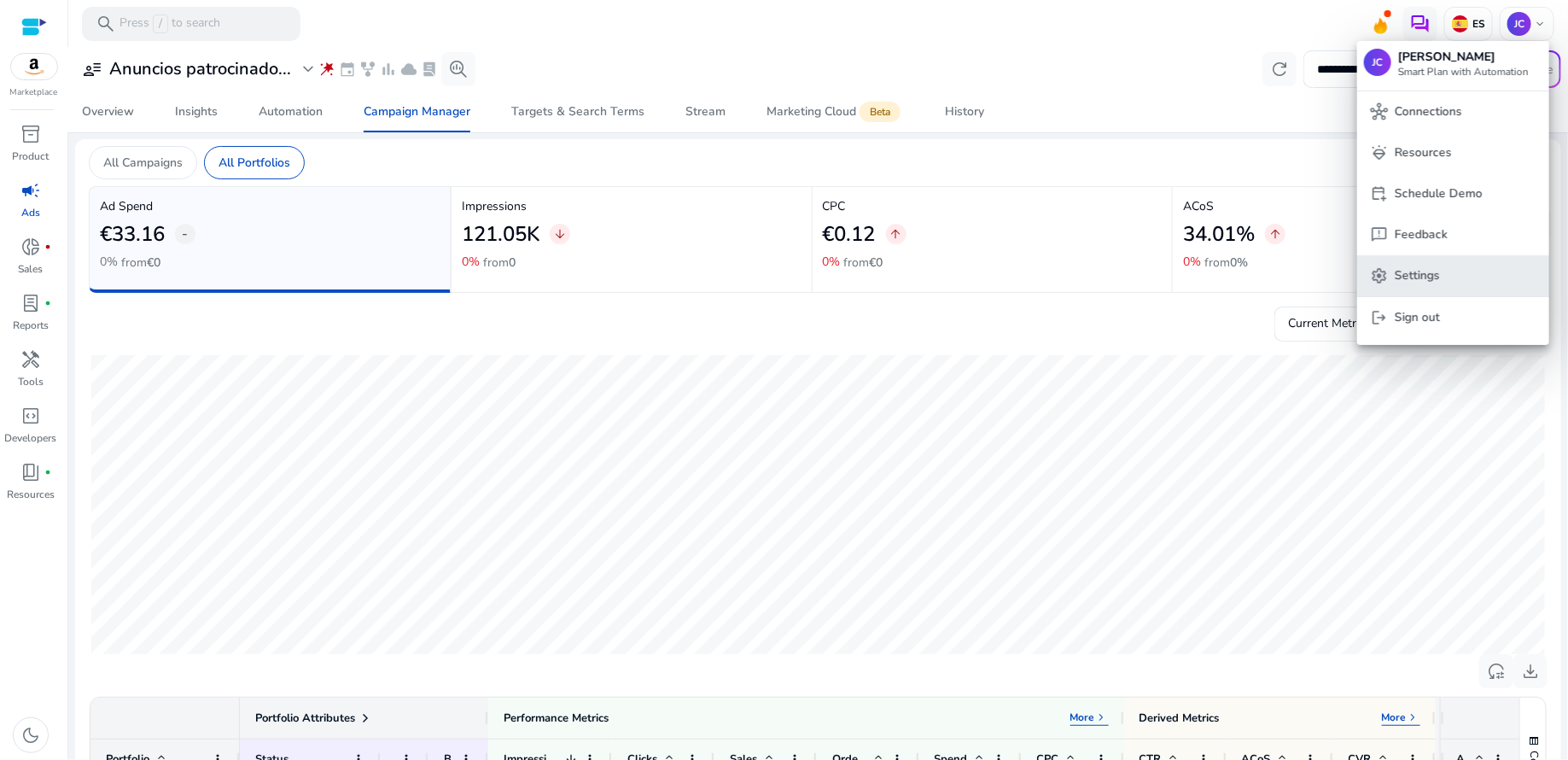
click at [1429, 285] on button "settings Settings" at bounding box center [1453, 276] width 192 height 41
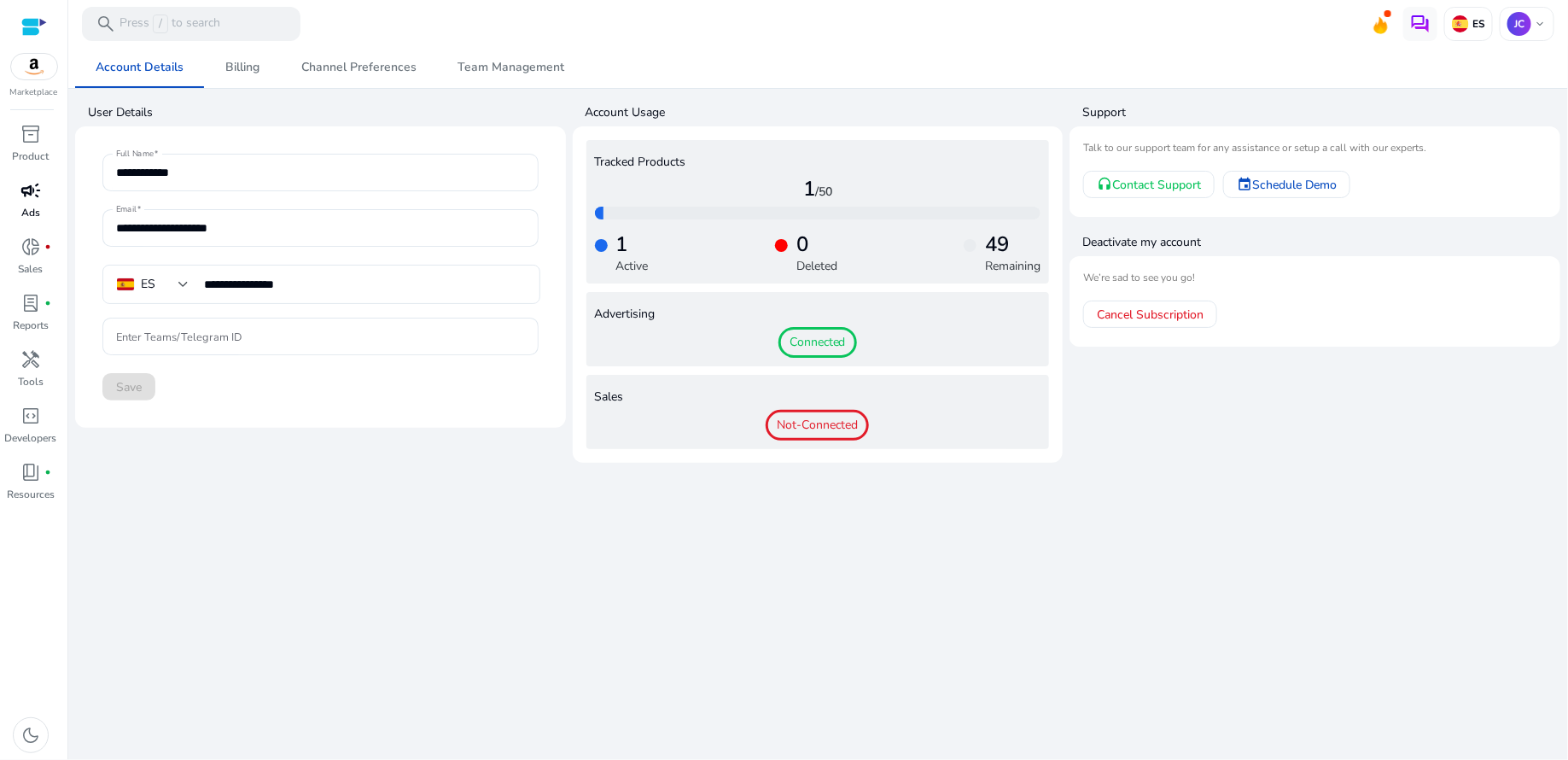
click at [21, 187] on span "campaign" at bounding box center [31, 190] width 21 height 21
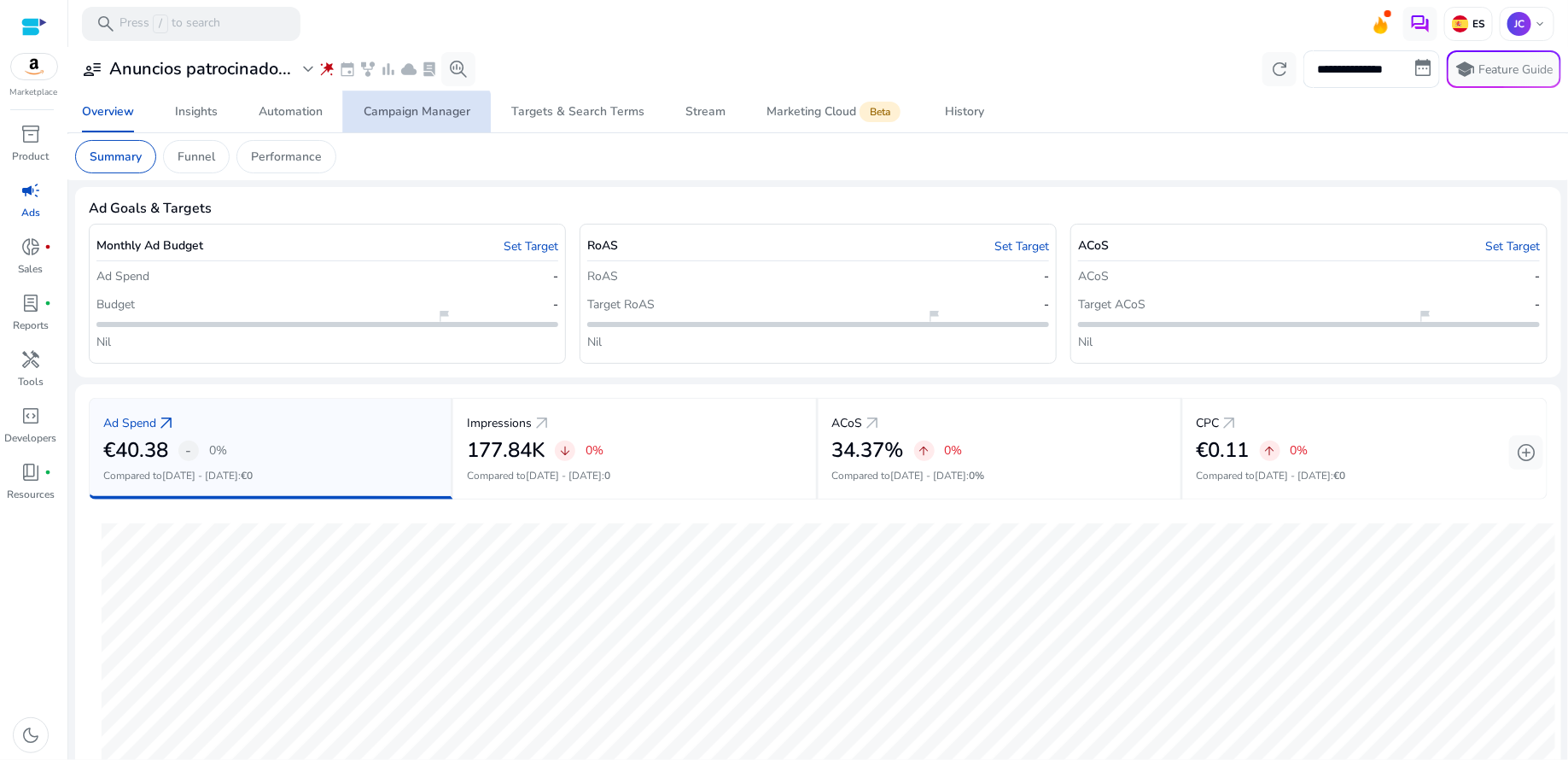
click at [416, 117] on div "Campaign Manager" at bounding box center [417, 111] width 106 height 12
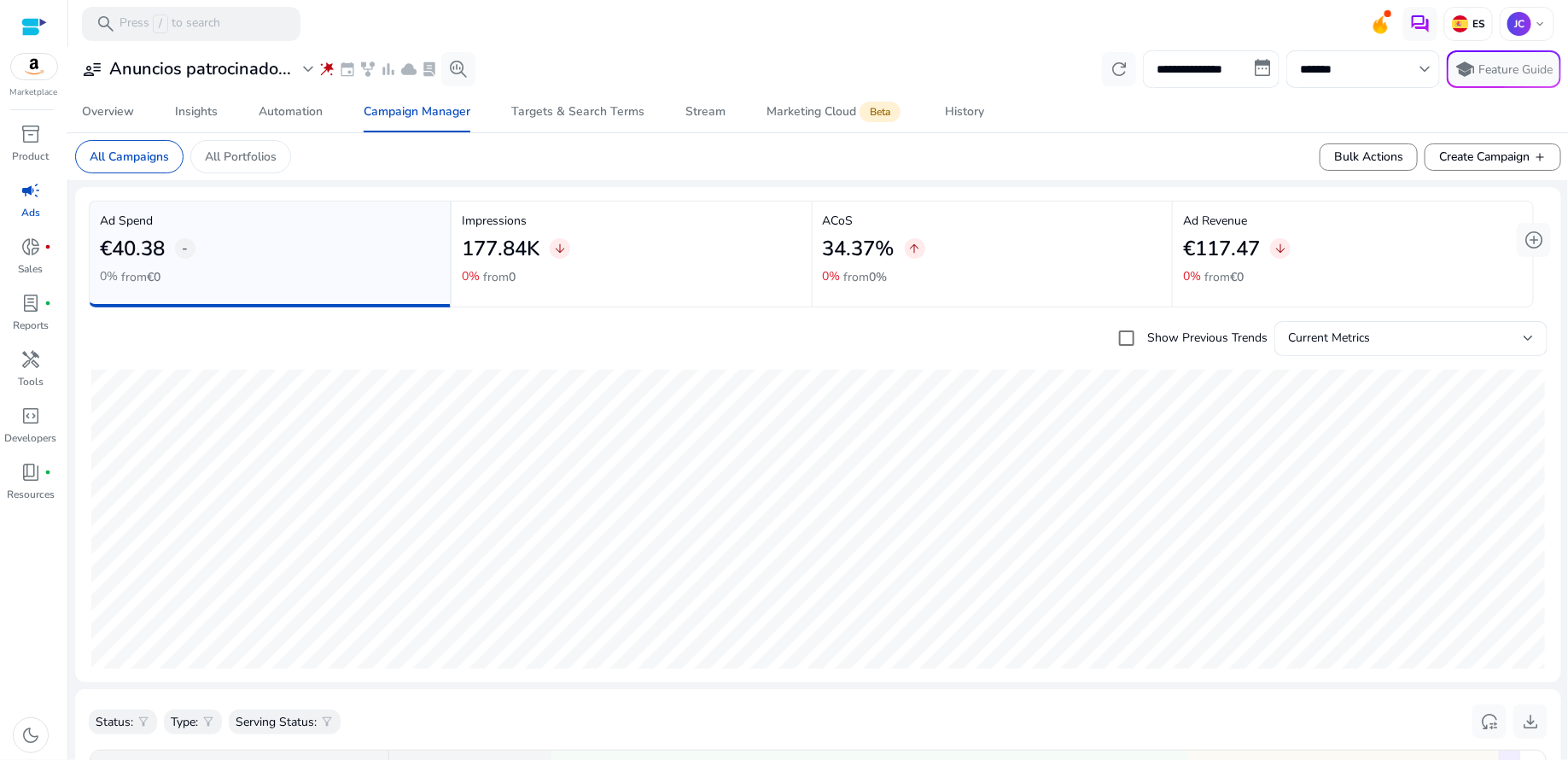
click at [1259, 68] on input "**********" at bounding box center [1210, 70] width 136 height 38
select select "*"
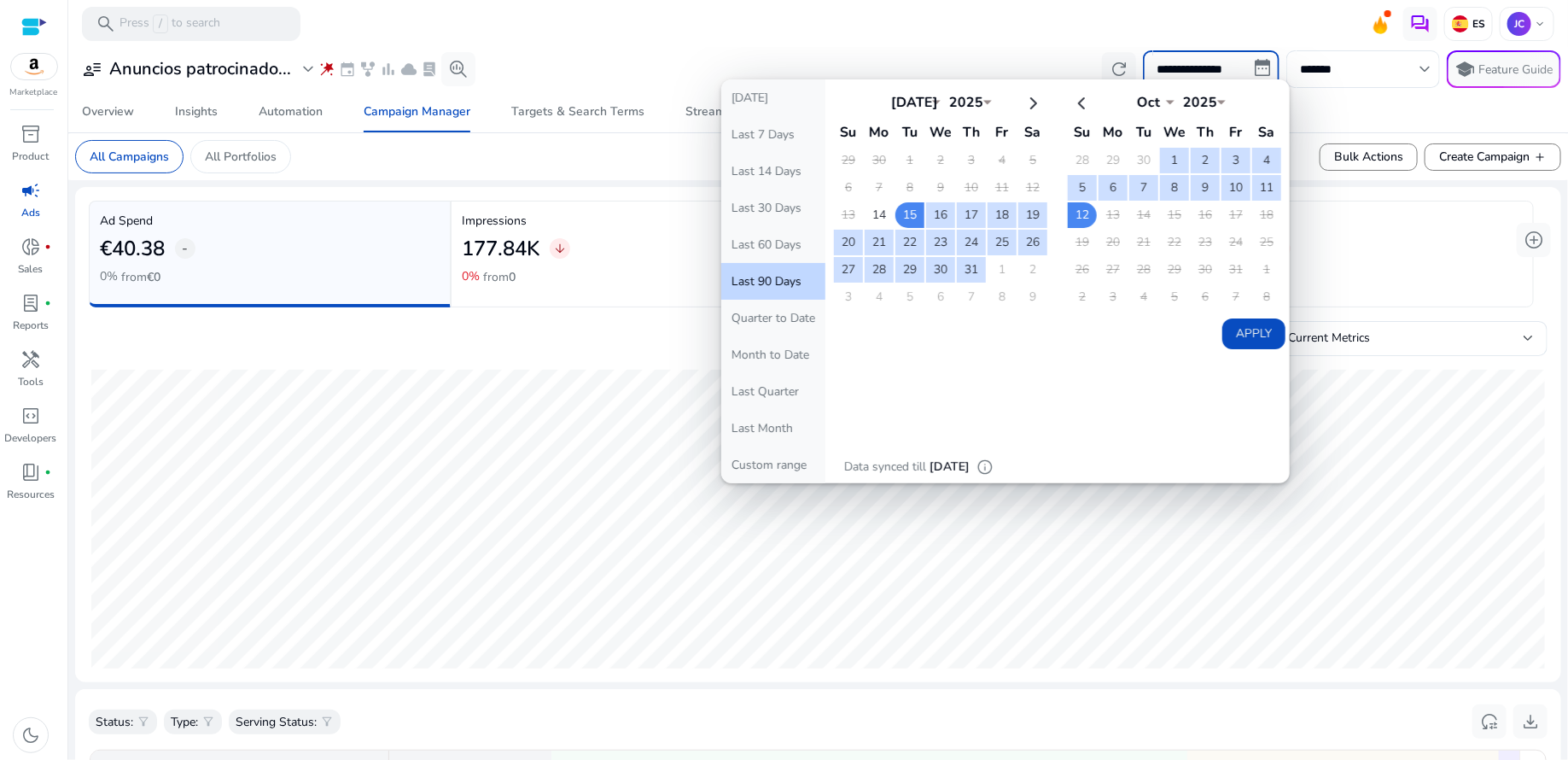
click at [1147, 38] on mat-toolbar "search Press / to search ES JC keyboard_arrow_down" at bounding box center [818, 23] width 1499 height 47
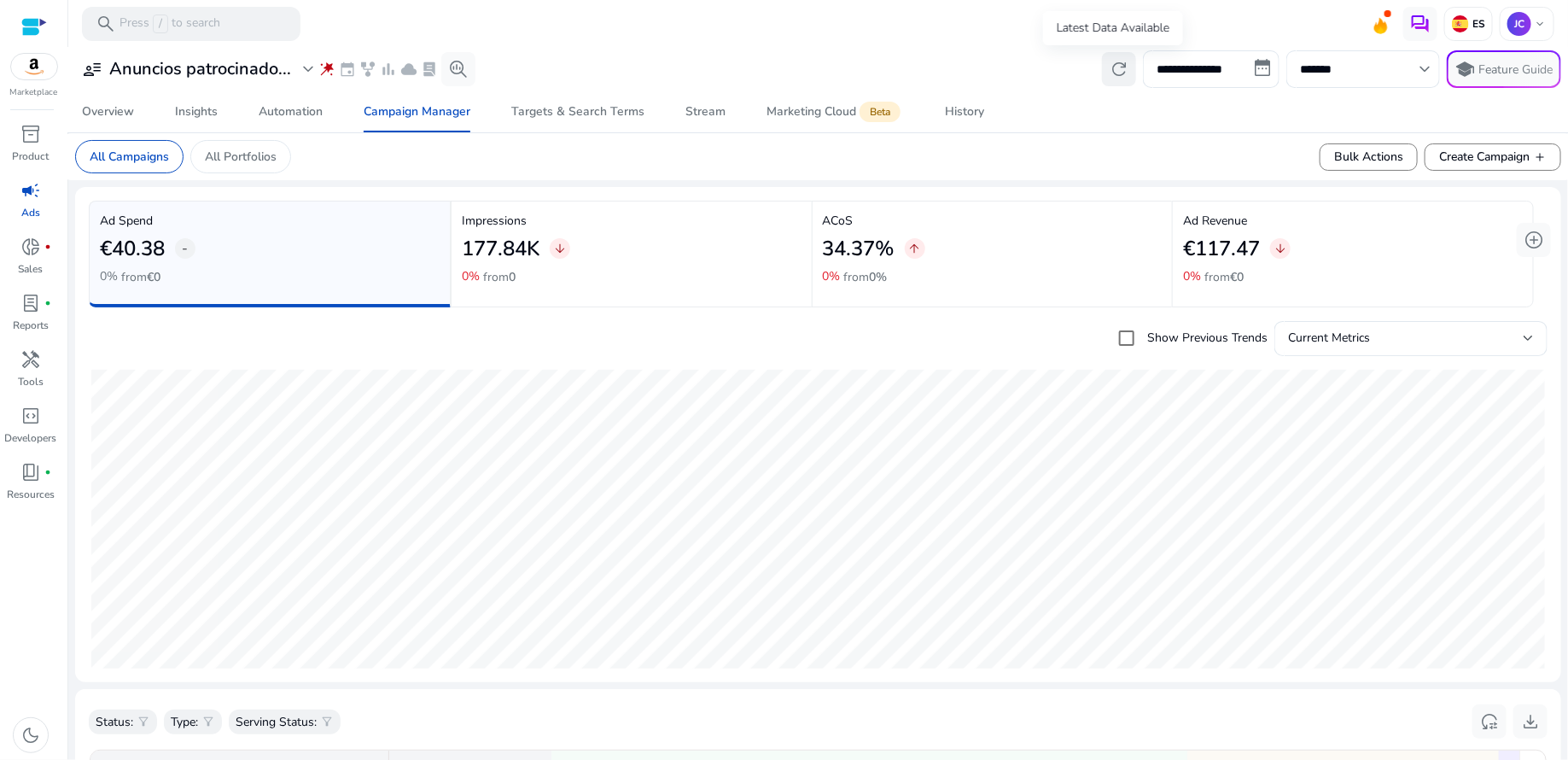
click at [1109, 74] on span "refresh" at bounding box center [1119, 69] width 21 height 21
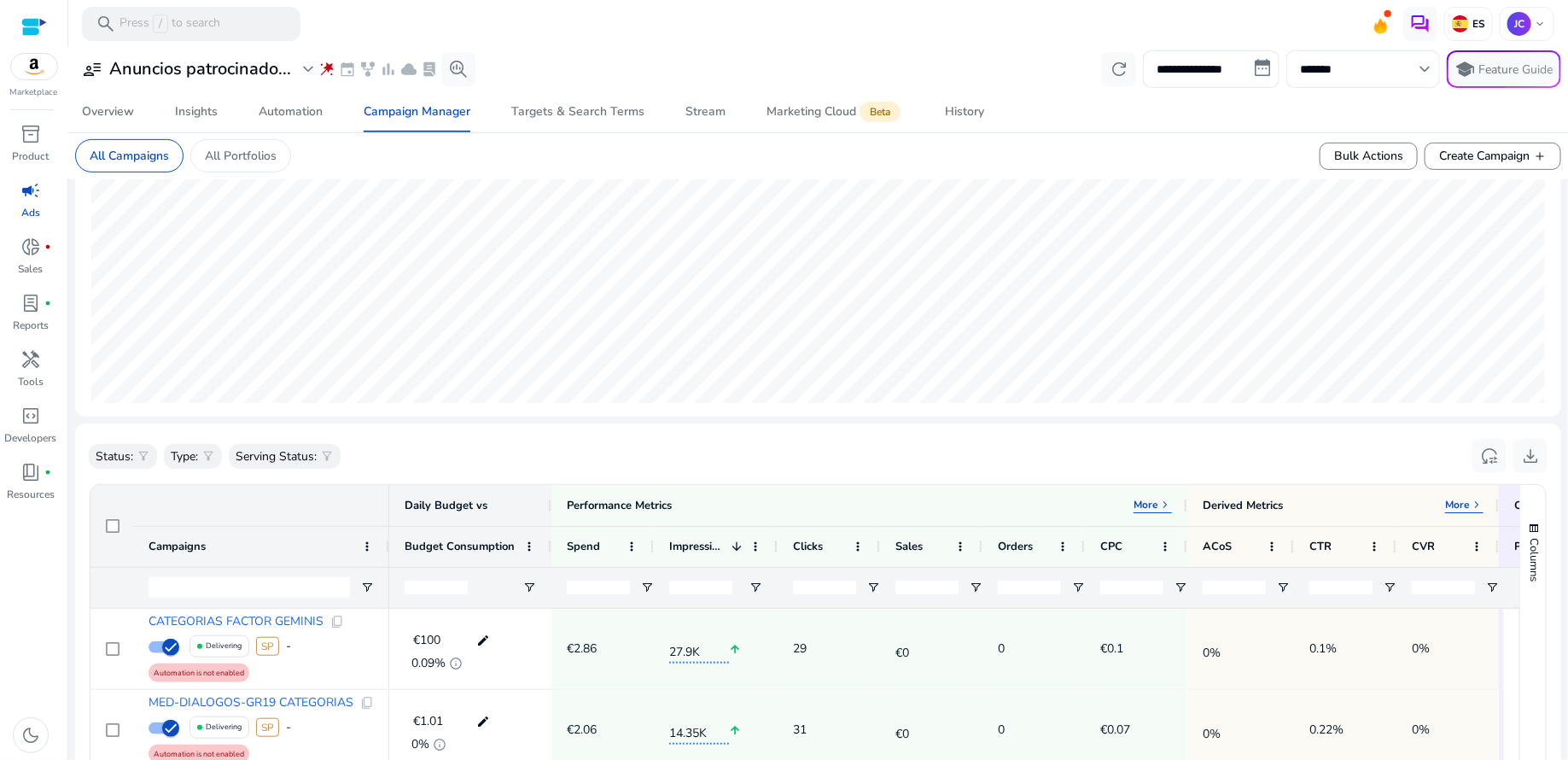
scroll to position [130, 0]
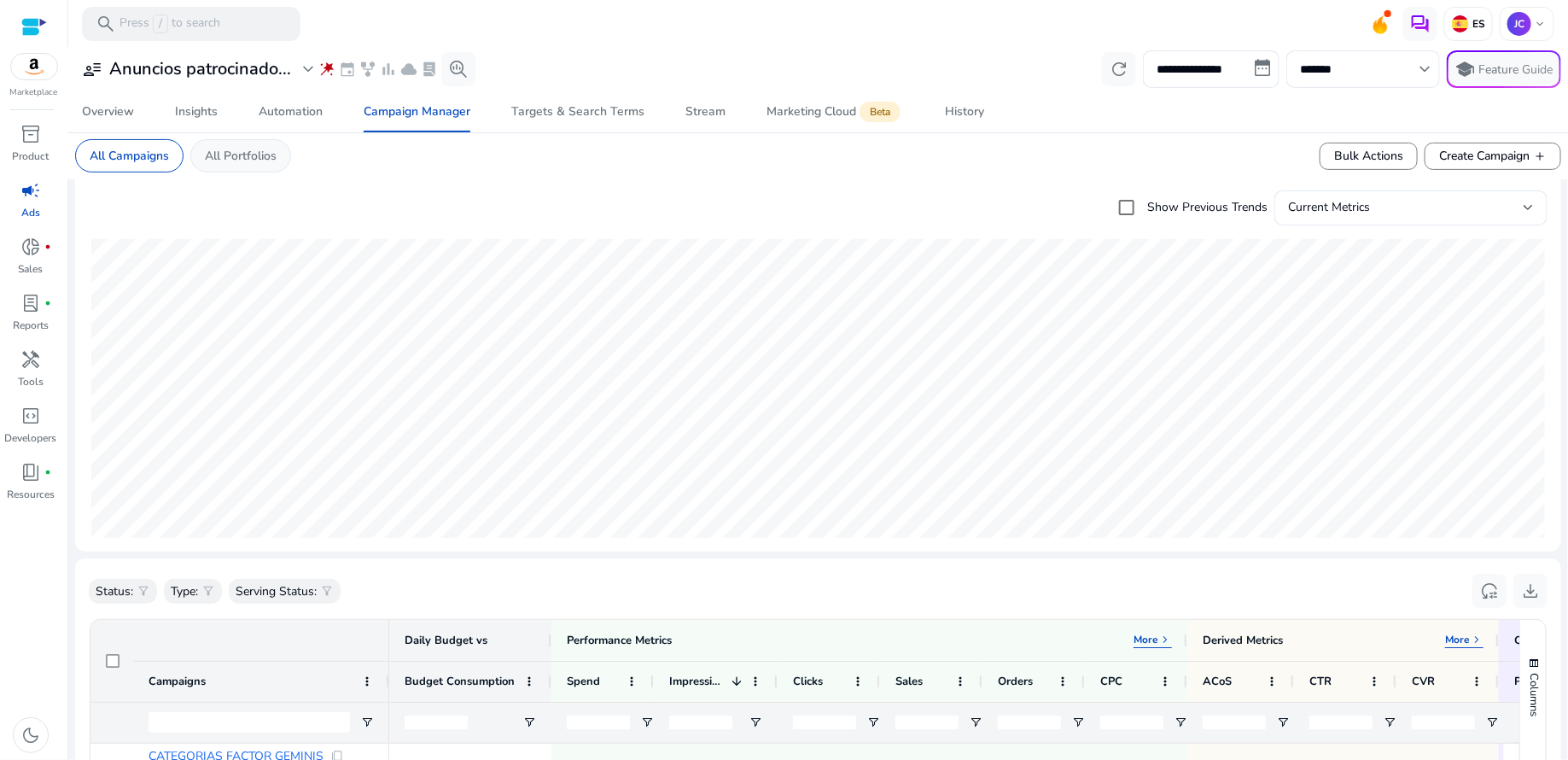
click at [261, 168] on div "All Portfolios" at bounding box center [240, 155] width 100 height 33
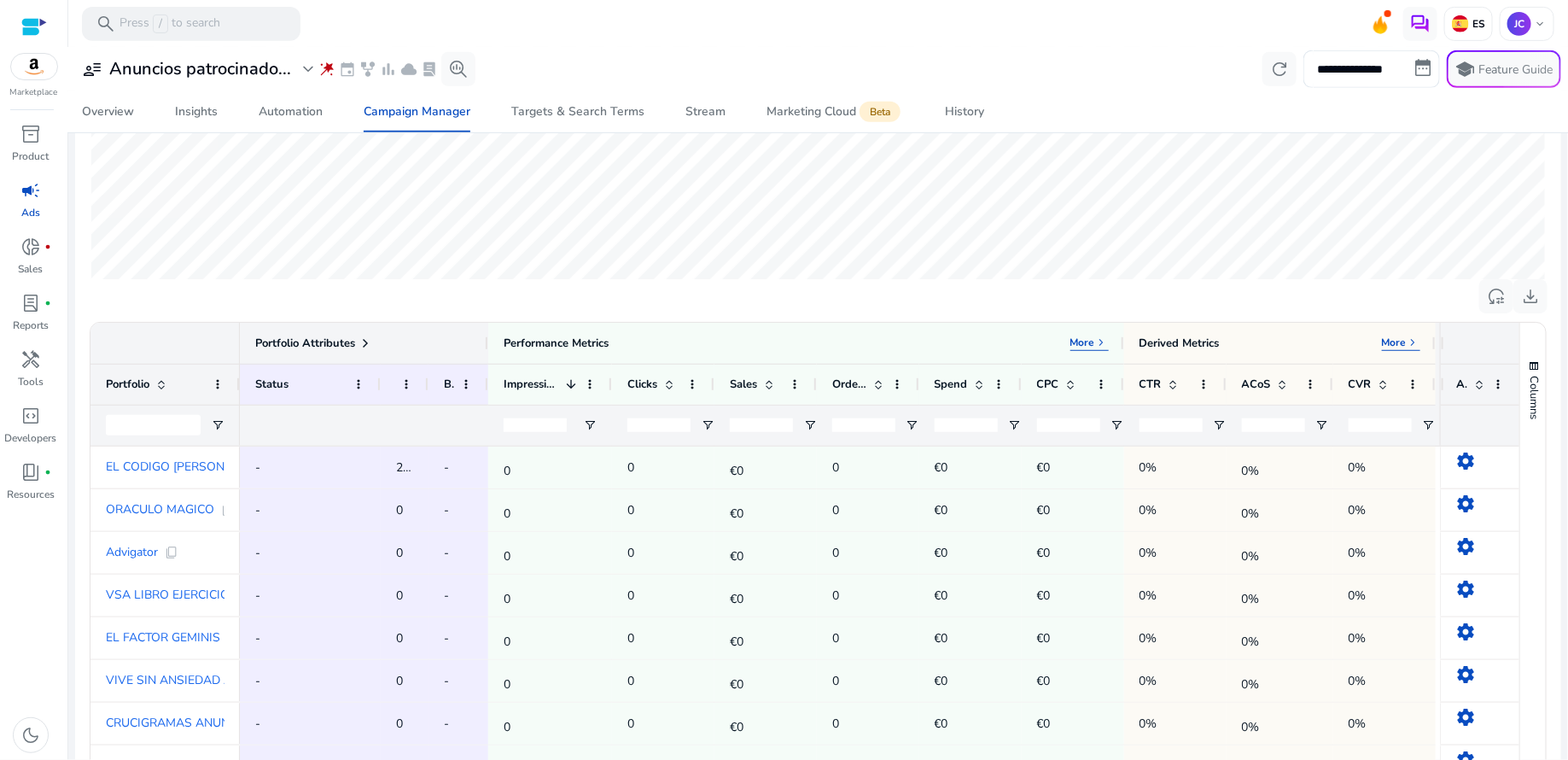
scroll to position [357, 0]
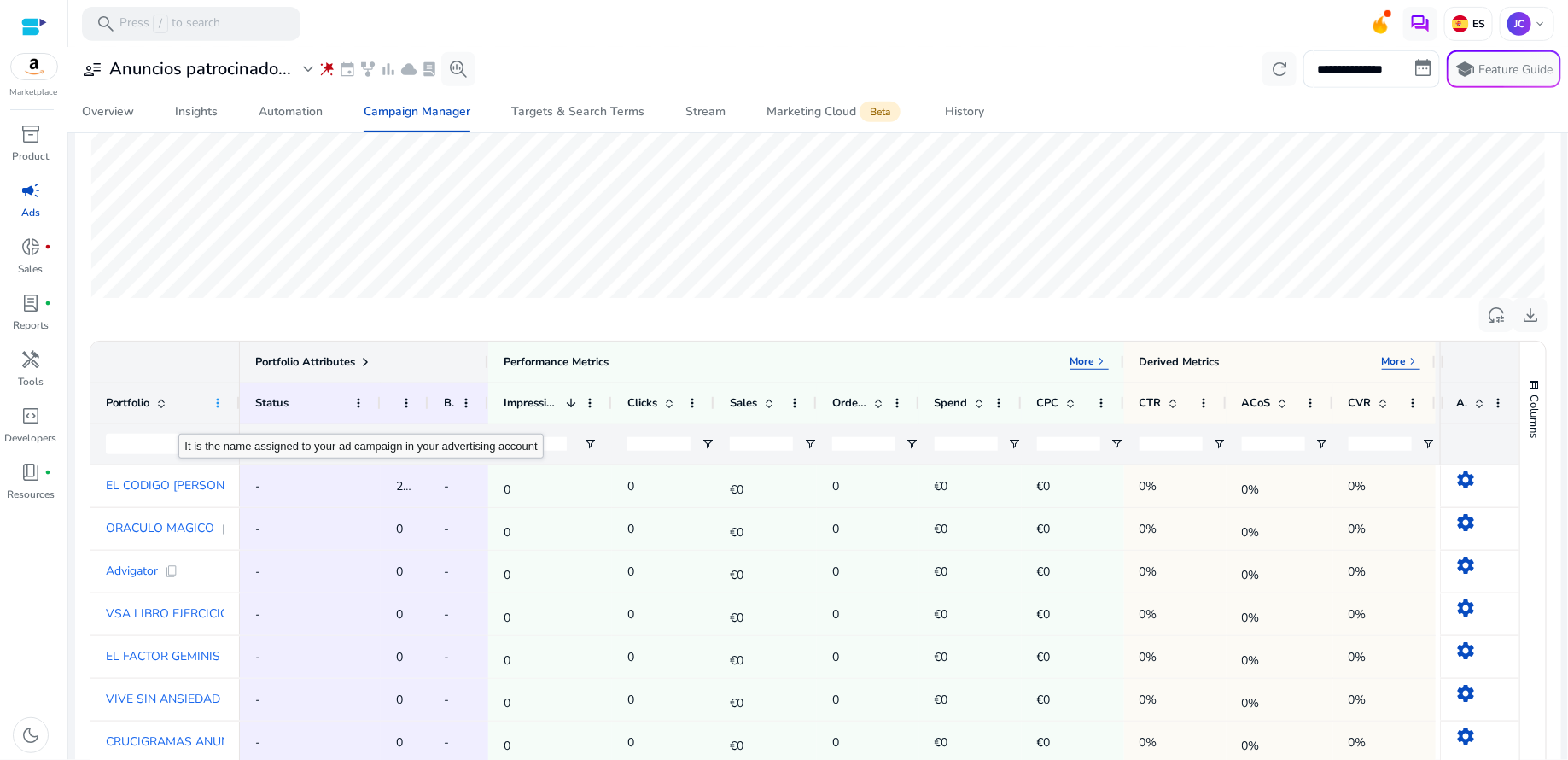
click at [216, 403] on span at bounding box center [218, 403] width 14 height 14
click at [139, 403] on span "Portfolio" at bounding box center [127, 402] width 44 height 15
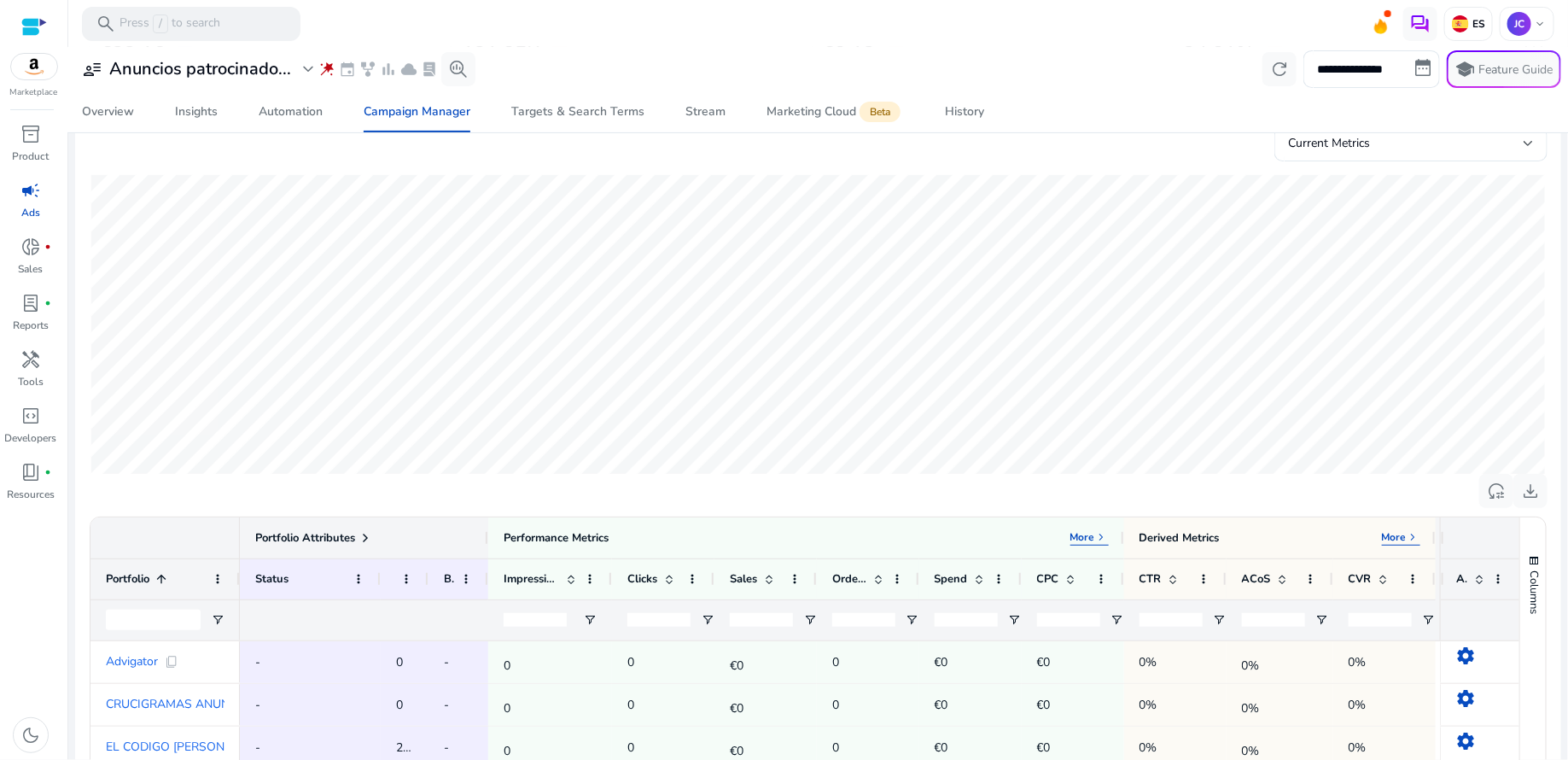
scroll to position [0, 0]
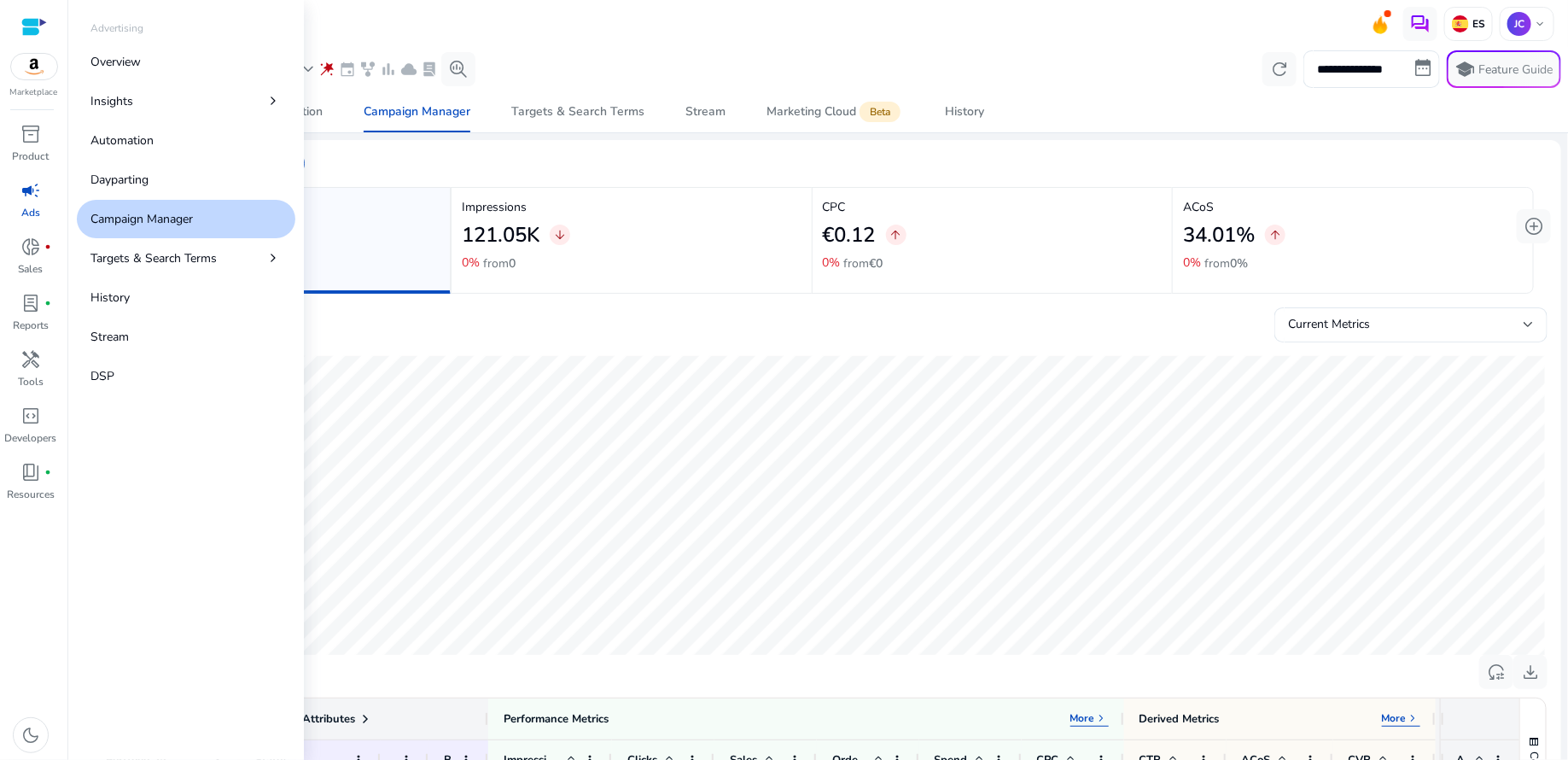
click at [25, 205] on p "Ads" at bounding box center [30, 212] width 19 height 15
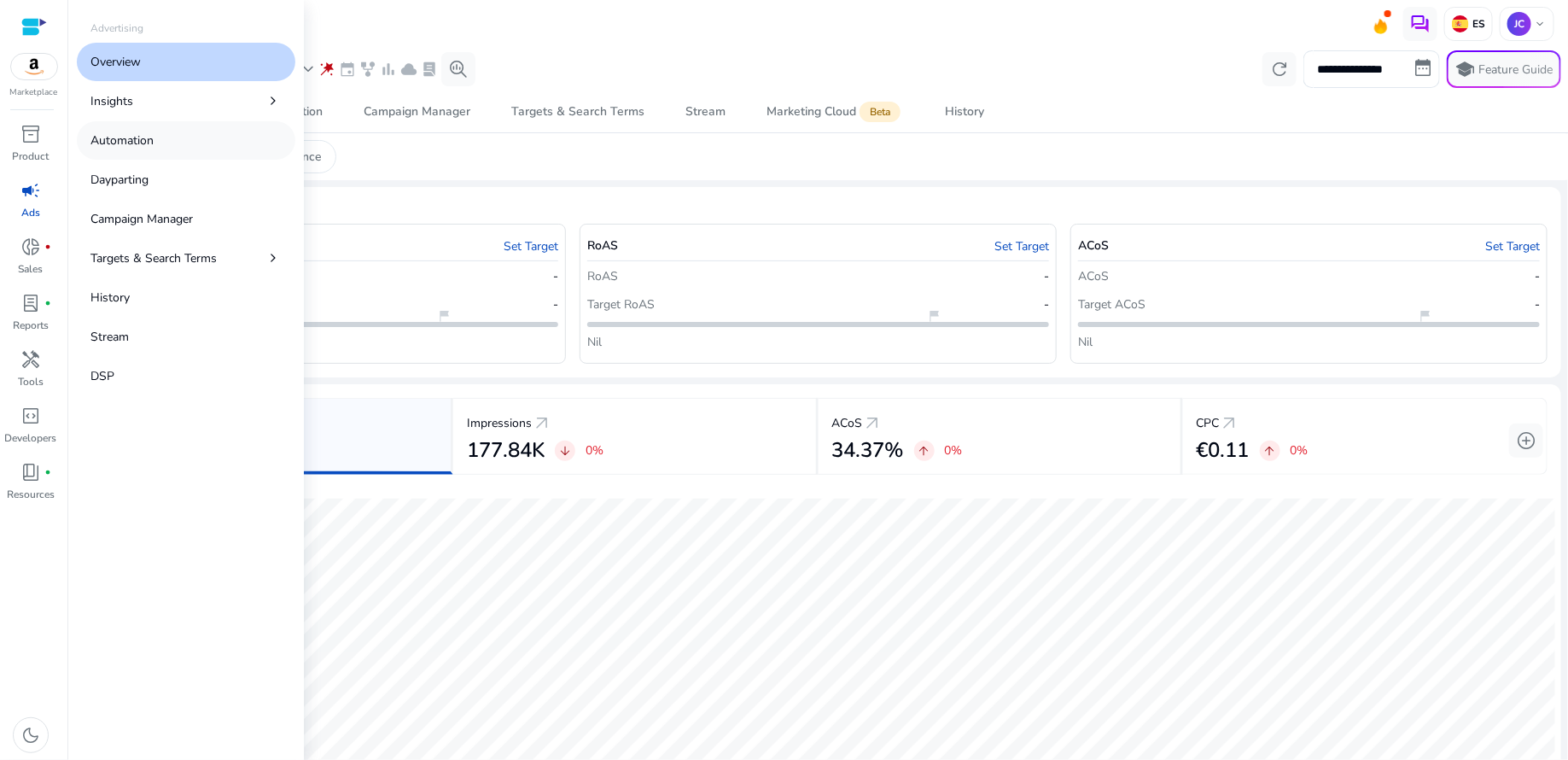
click at [126, 134] on p "Automation" at bounding box center [122, 140] width 64 height 18
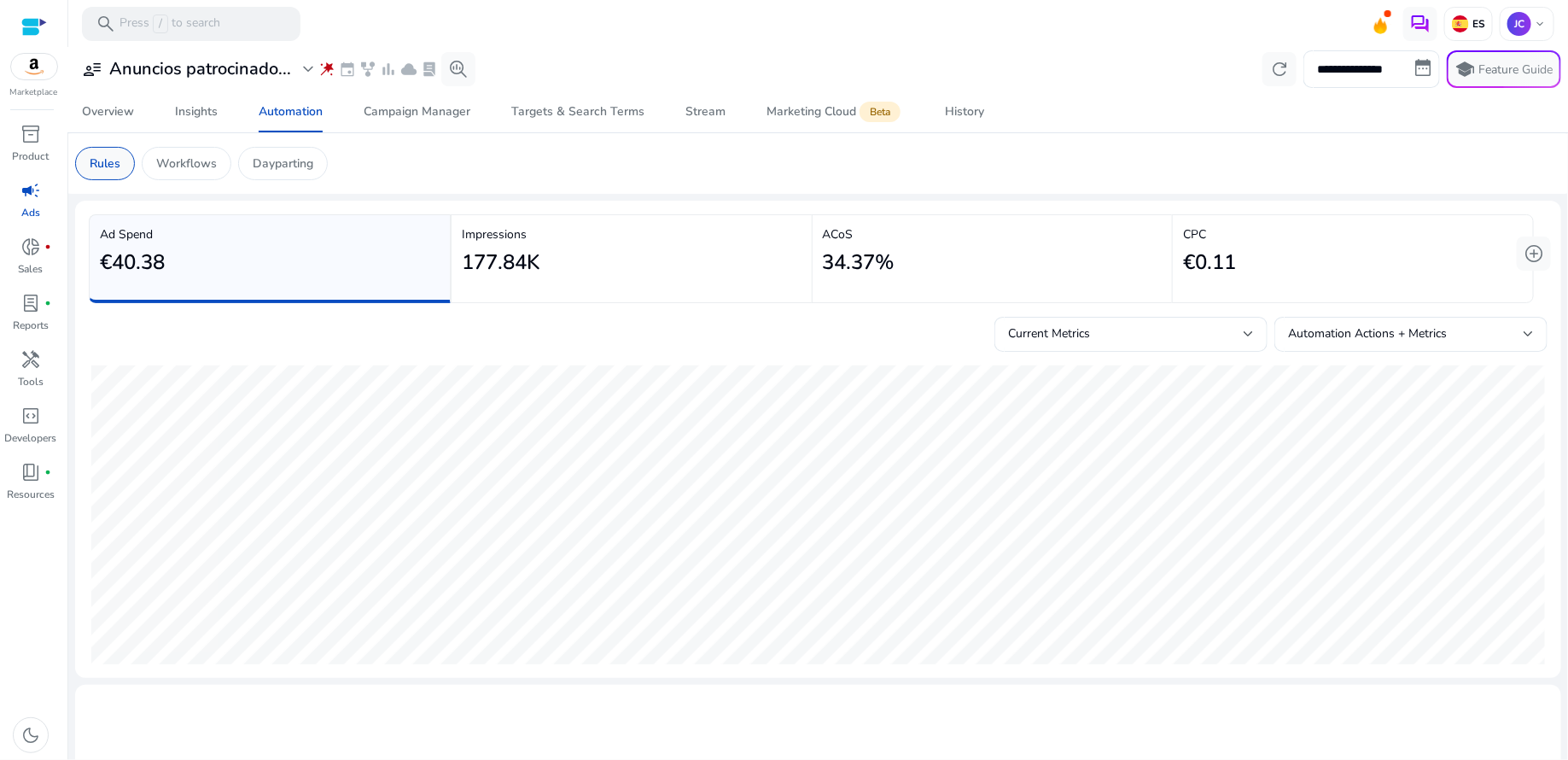
click at [106, 166] on p "Rules" at bounding box center [104, 163] width 31 height 18
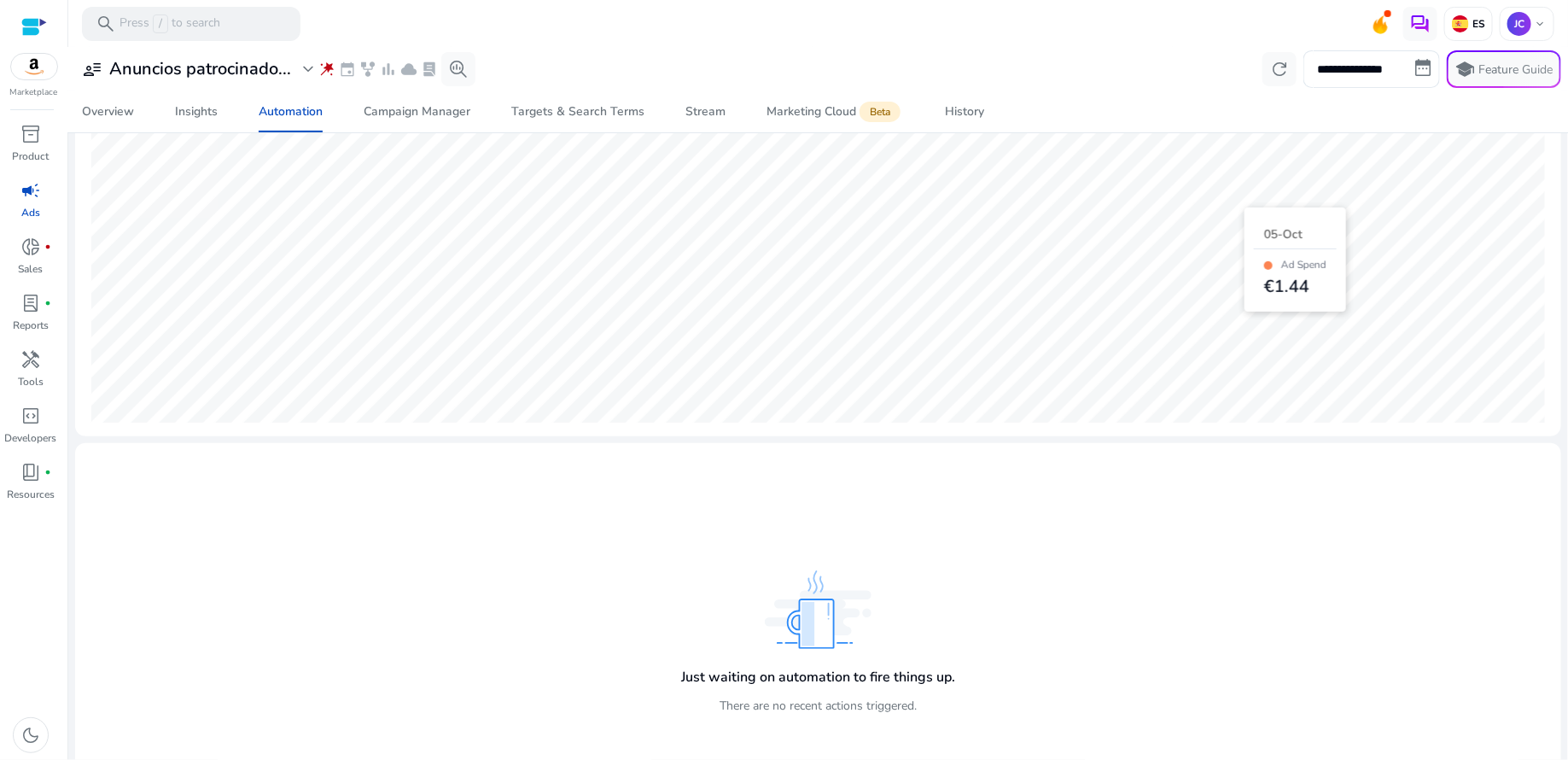
scroll to position [299, 0]
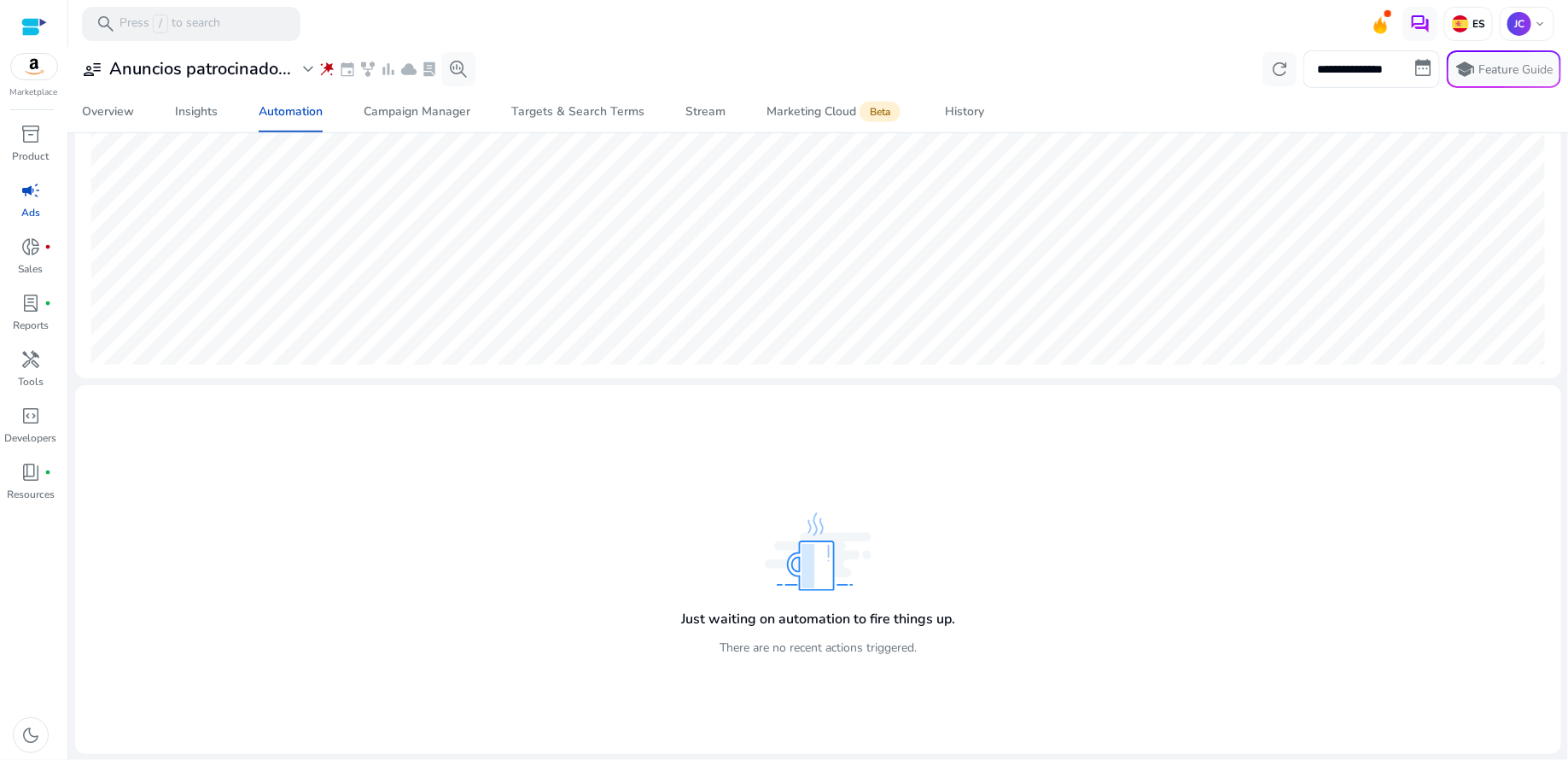
click at [27, 201] on span "campaign" at bounding box center [31, 190] width 21 height 21
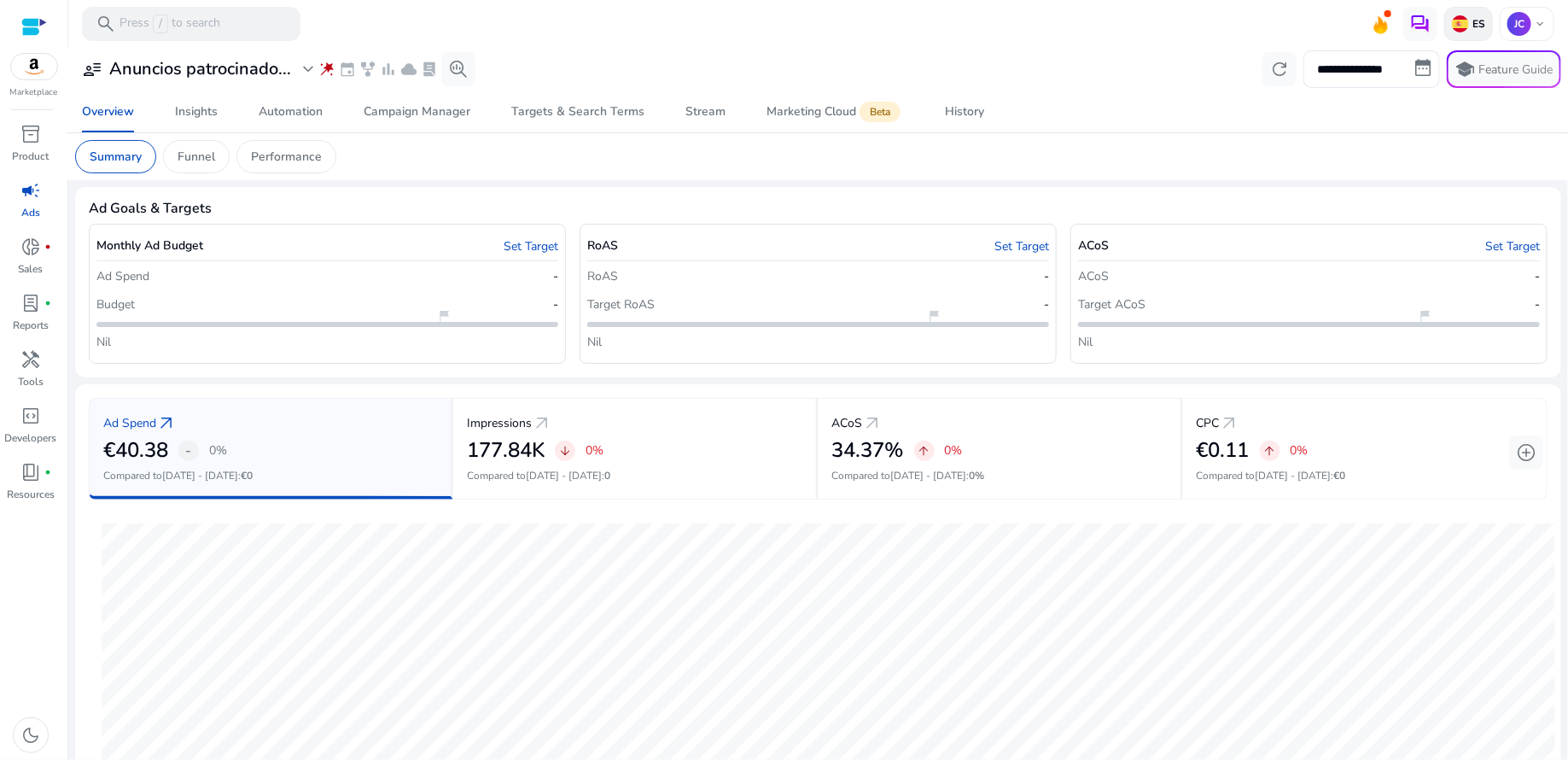
click at [1467, 31] on div "ES" at bounding box center [1468, 24] width 49 height 34
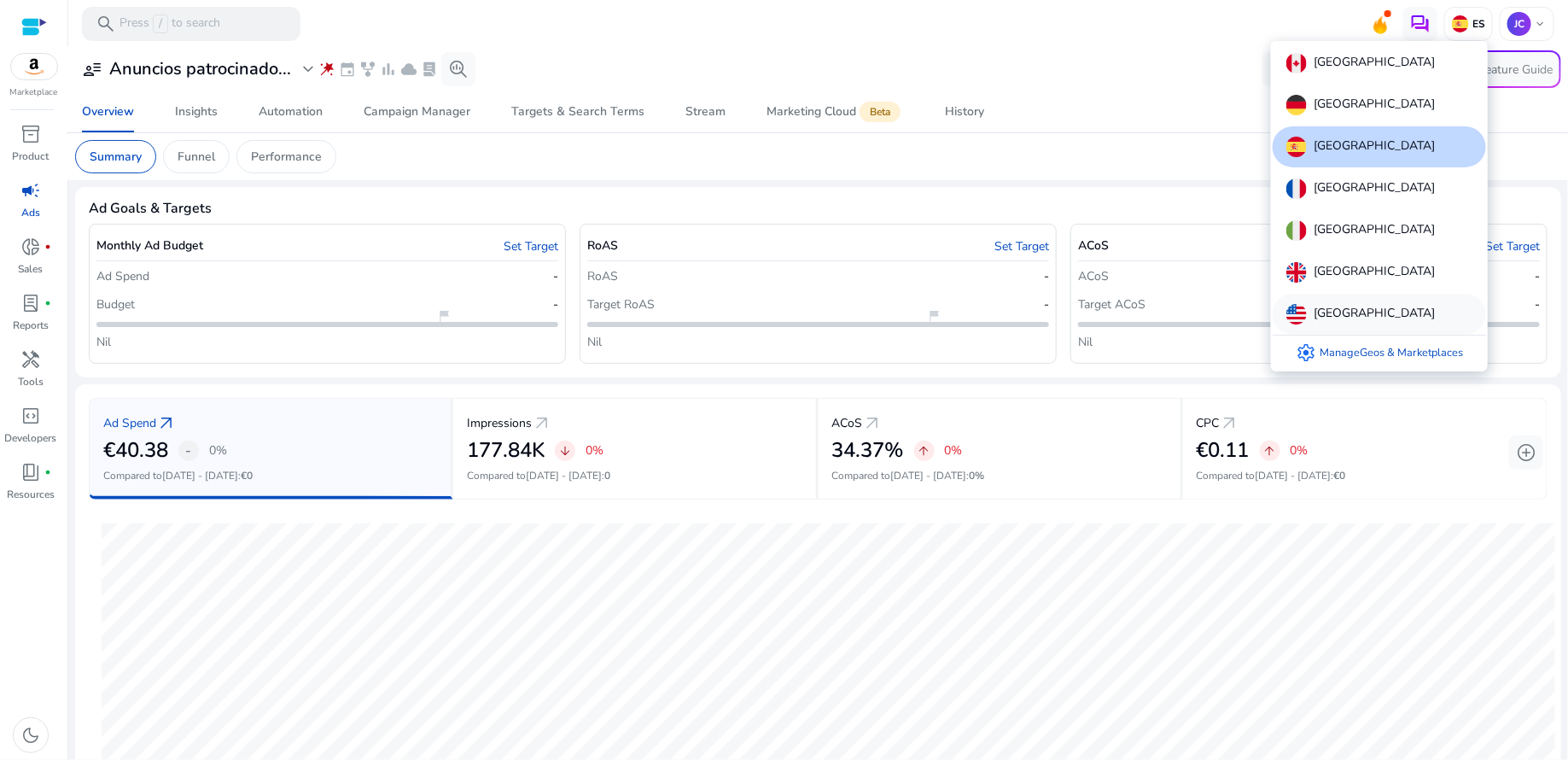
click at [1334, 310] on p "[GEOGRAPHIC_DATA]" at bounding box center [1374, 314] width 121 height 21
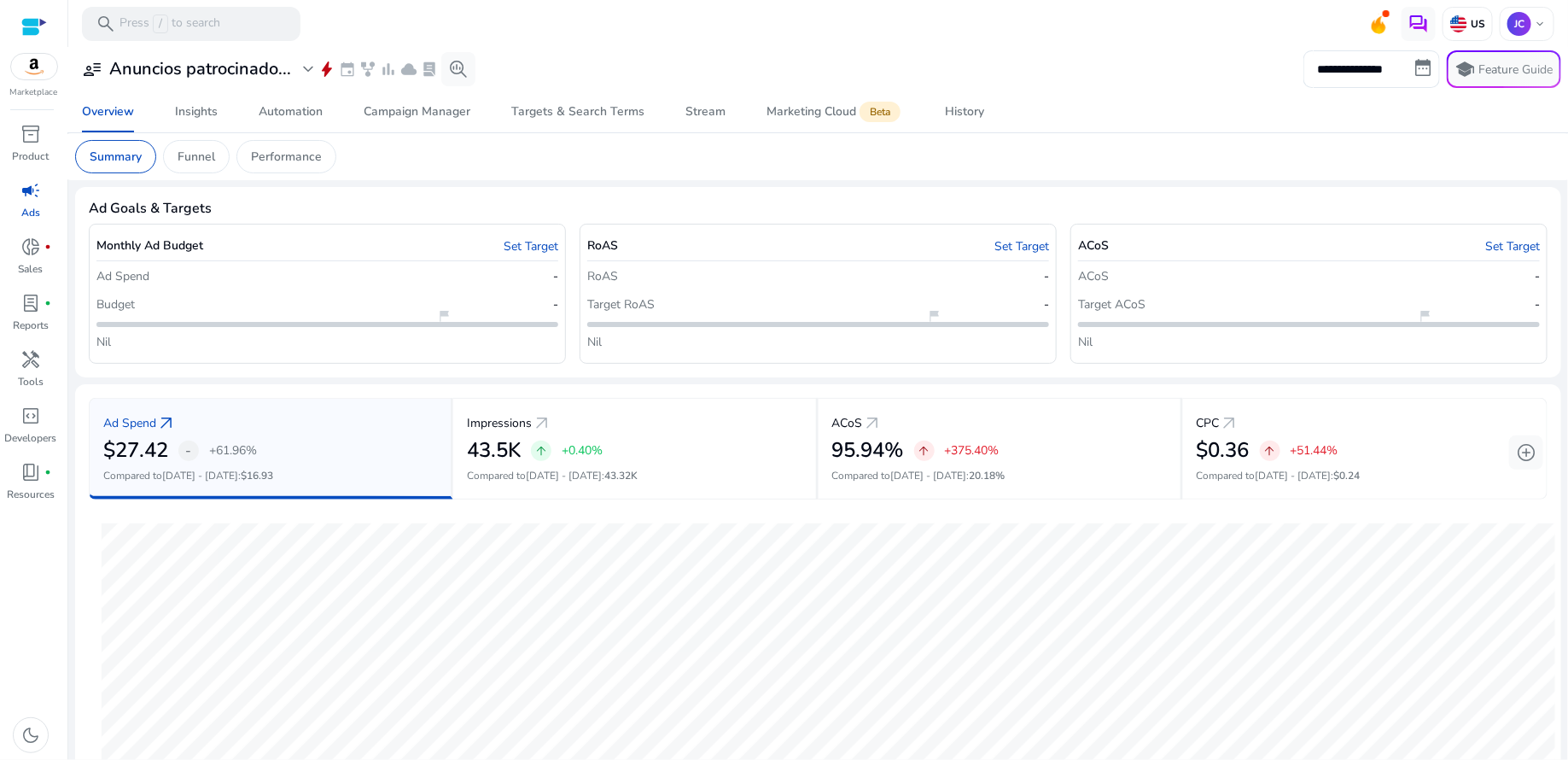
click at [33, 197] on span "campaign" at bounding box center [31, 190] width 21 height 21
click at [290, 105] on div "Automation" at bounding box center [290, 111] width 64 height 12
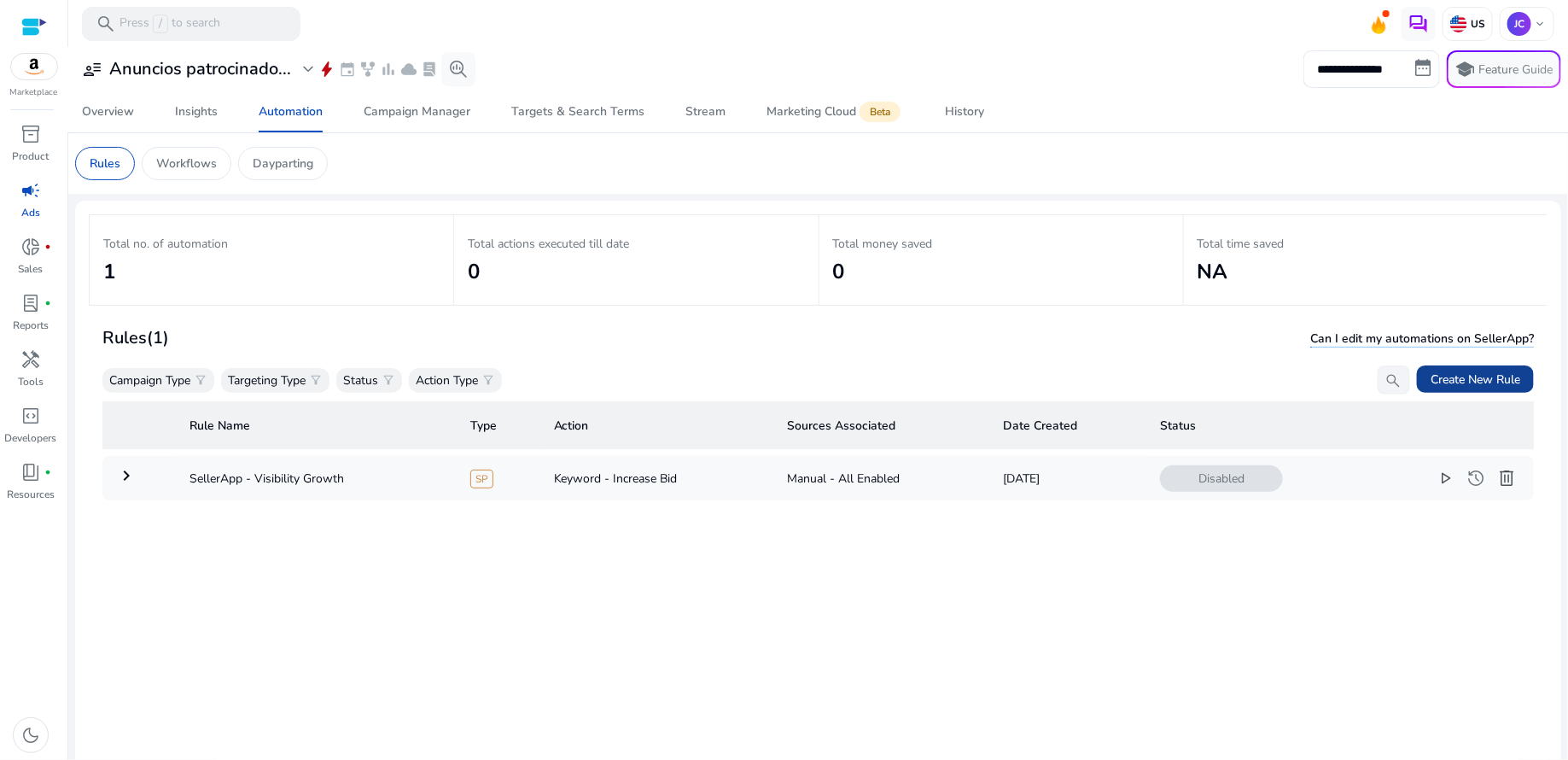
click at [1511, 381] on span "Create New Rule" at bounding box center [1476, 380] width 89 height 18
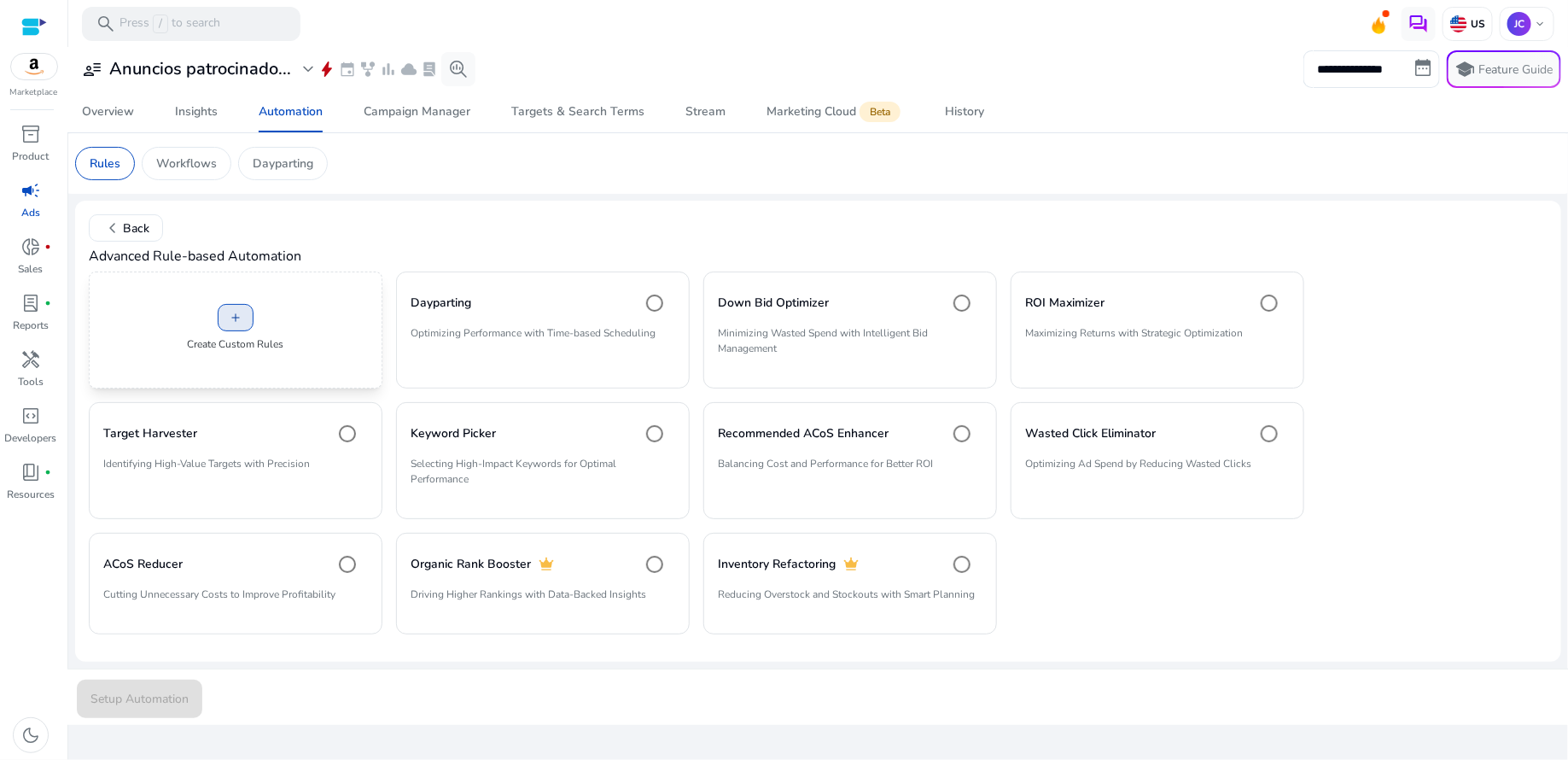
click at [233, 318] on span "add" at bounding box center [236, 317] width 14 height 14
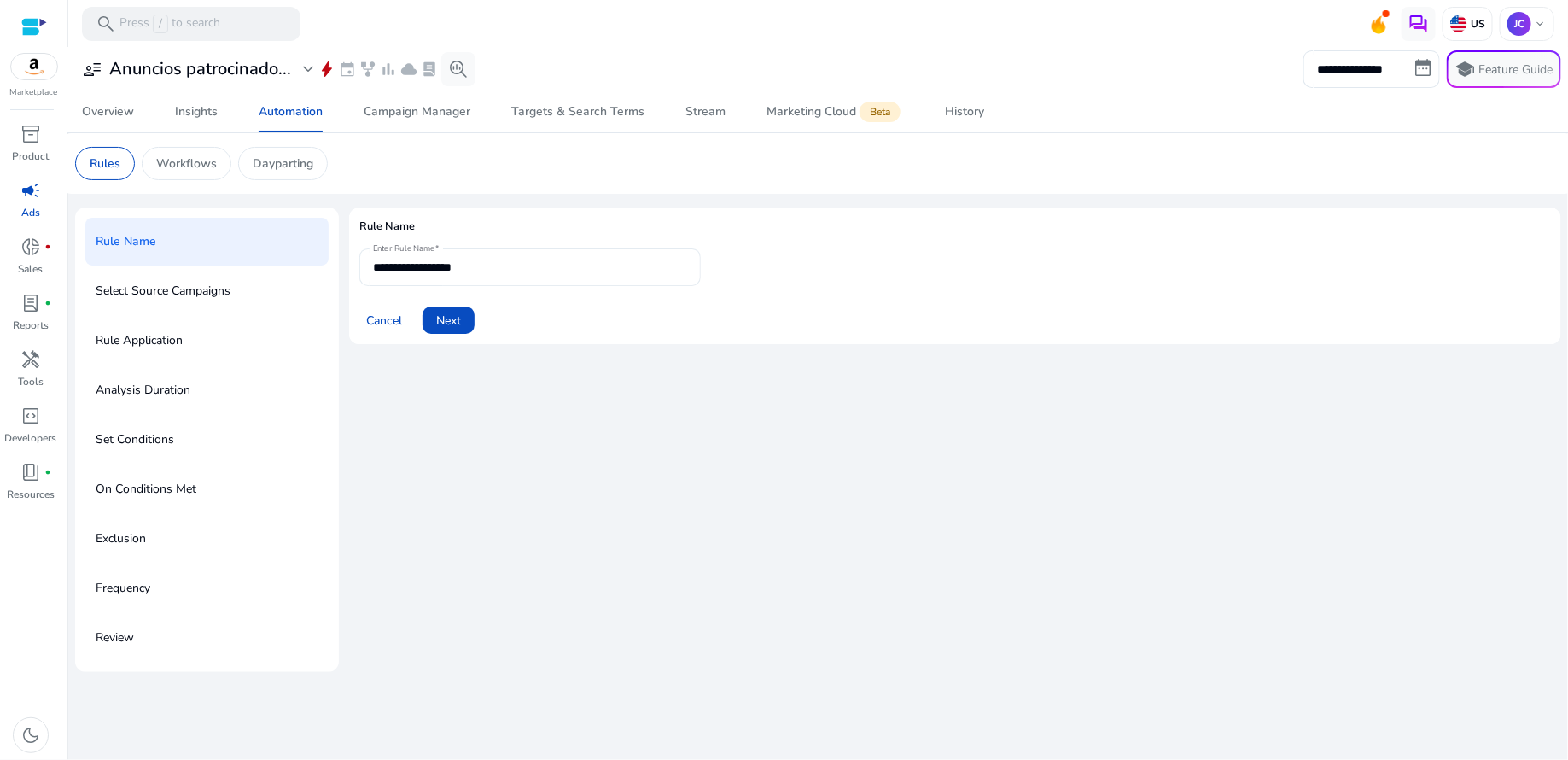
click at [501, 267] on input "**********" at bounding box center [530, 267] width 314 height 19
click at [448, 321] on span "Next" at bounding box center [448, 320] width 25 height 18
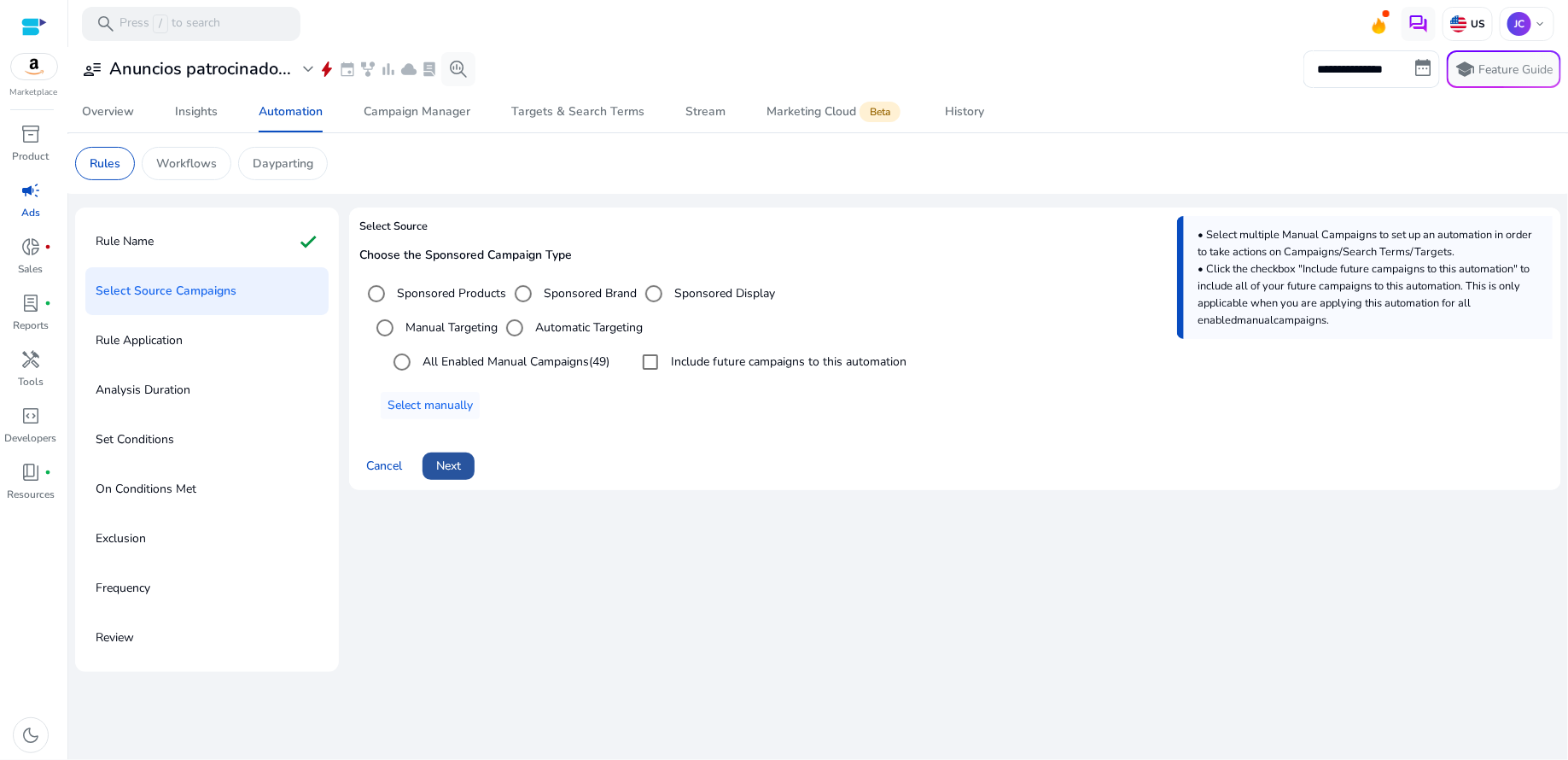
click at [445, 468] on span "Next" at bounding box center [448, 466] width 25 height 18
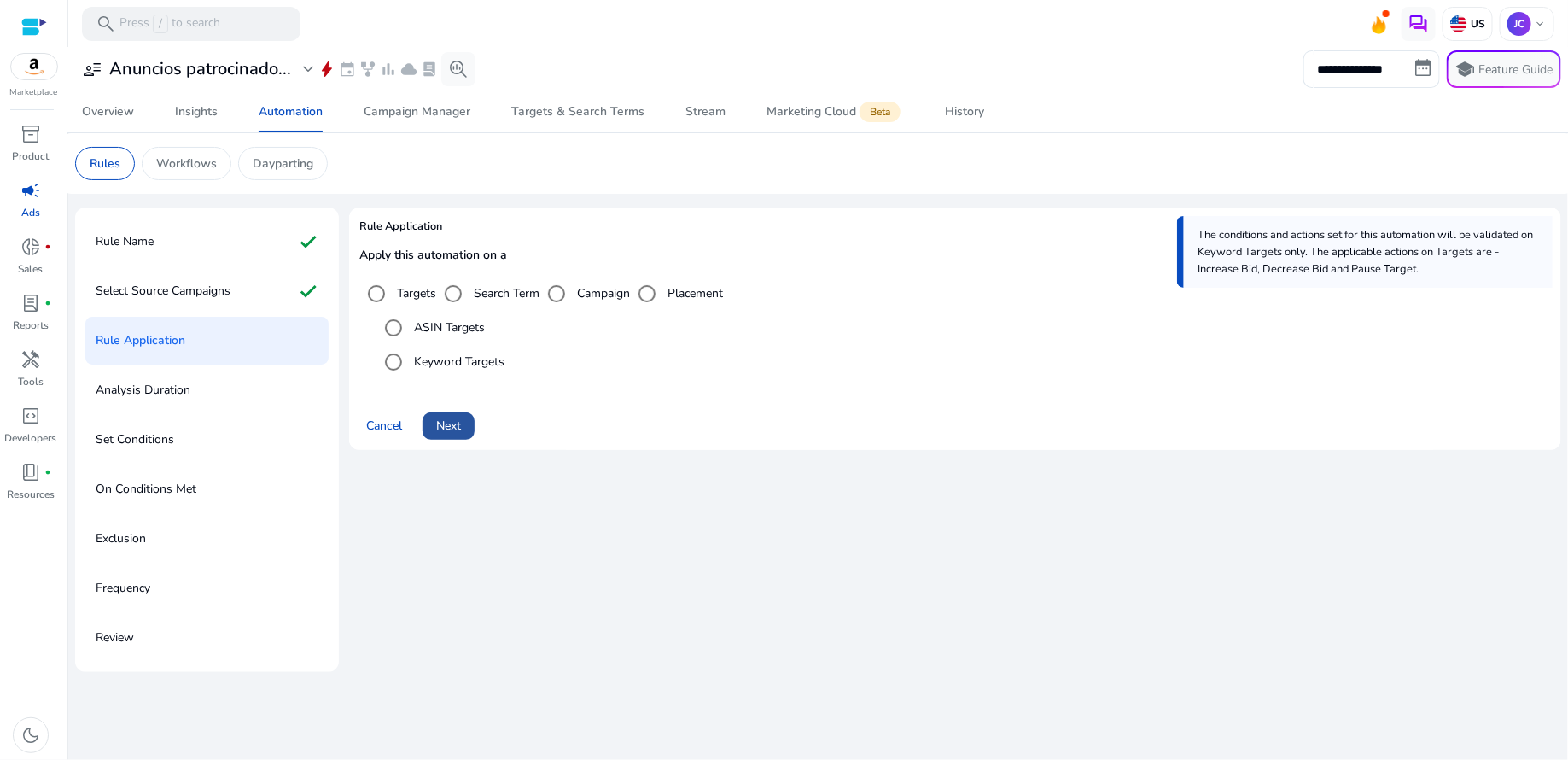
click at [446, 425] on span "Next" at bounding box center [448, 426] width 25 height 18
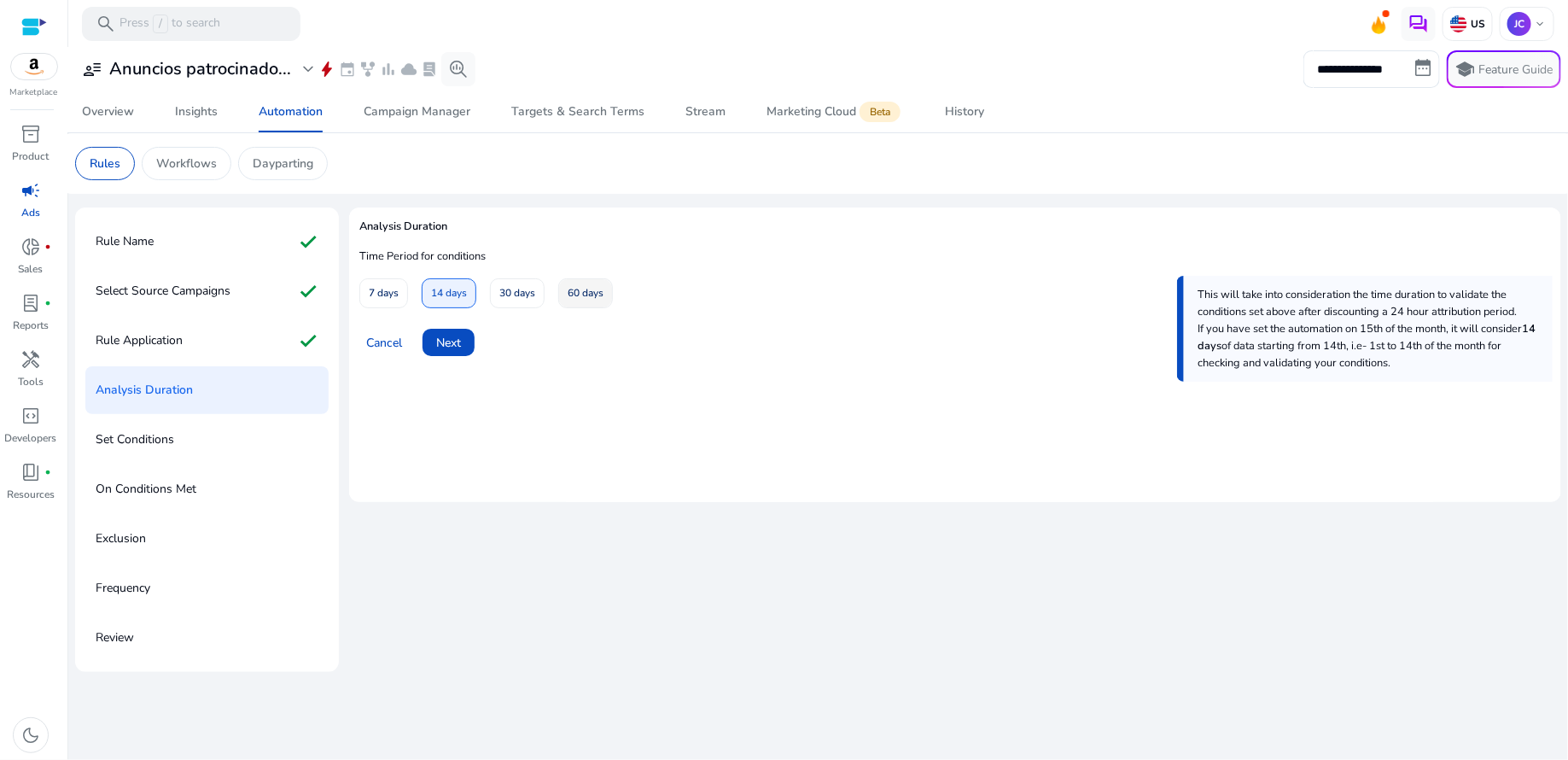
click at [578, 292] on span "60 days" at bounding box center [586, 293] width 36 height 30
click at [455, 337] on span "Next" at bounding box center [448, 343] width 25 height 18
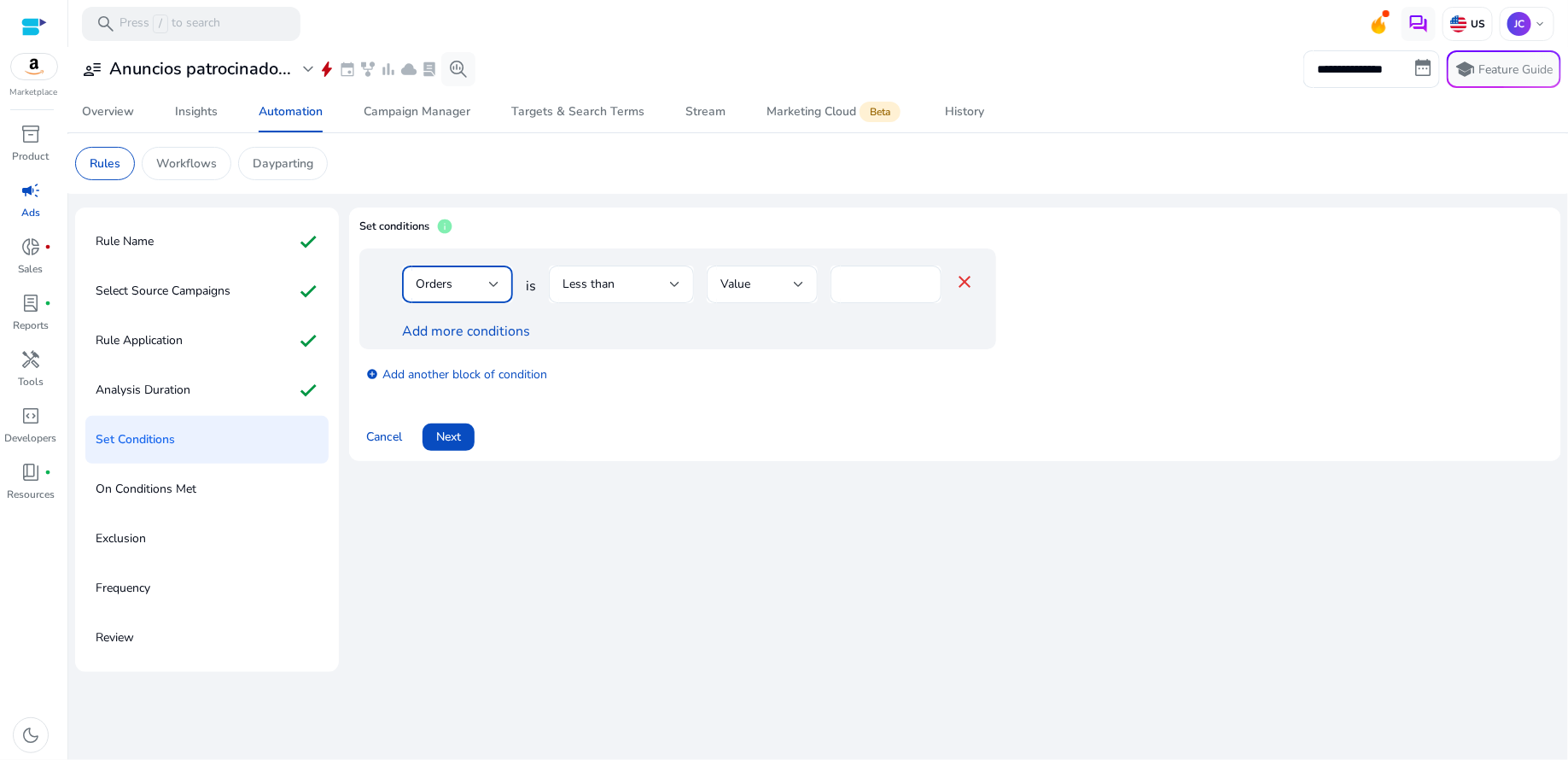
click at [492, 289] on div at bounding box center [494, 285] width 10 height 21
click at [470, 321] on span "Bid" at bounding box center [457, 330] width 84 height 19
click at [676, 285] on div at bounding box center [675, 284] width 10 height 7
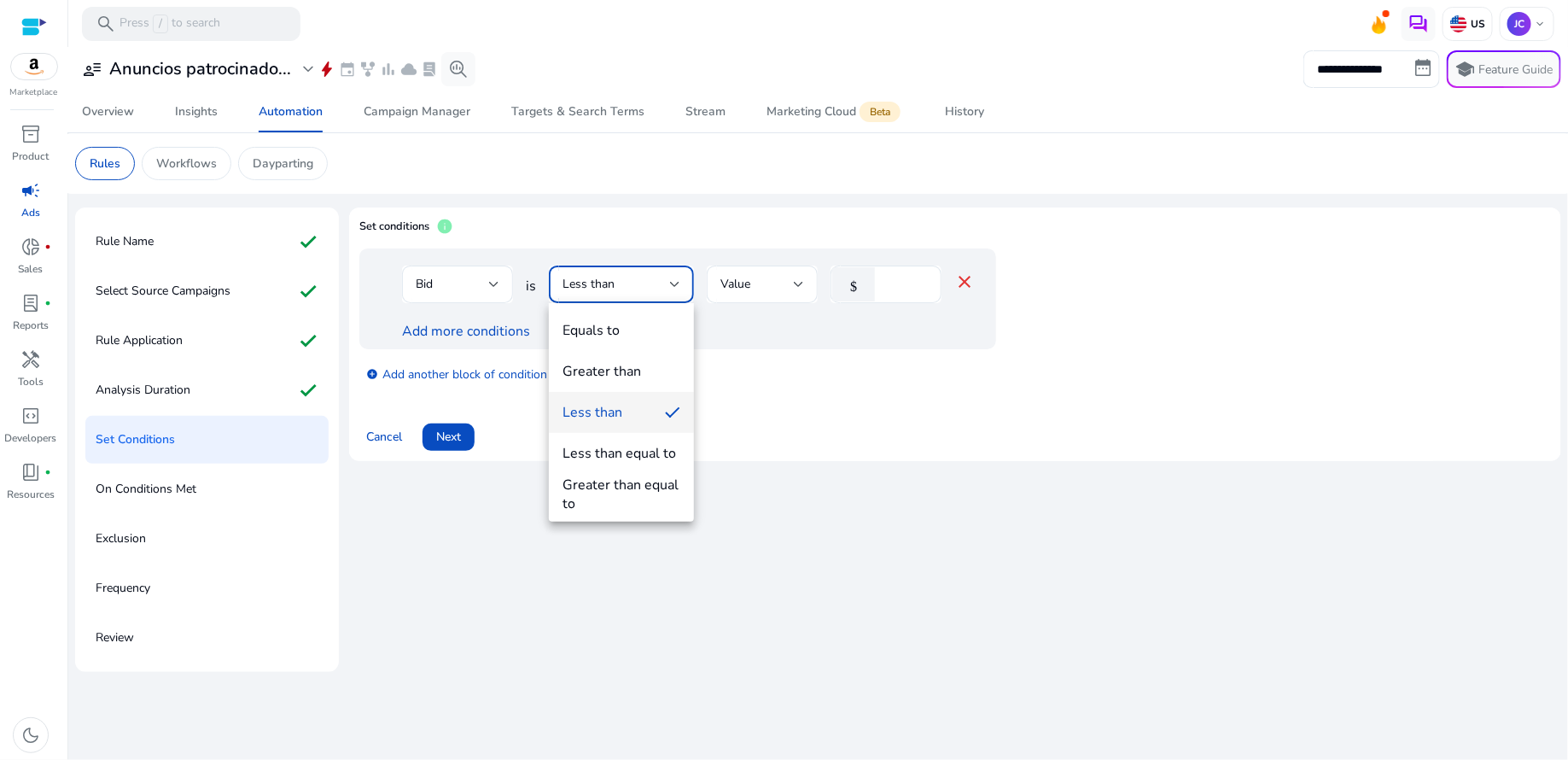
click at [642, 284] on div at bounding box center [784, 380] width 1568 height 760
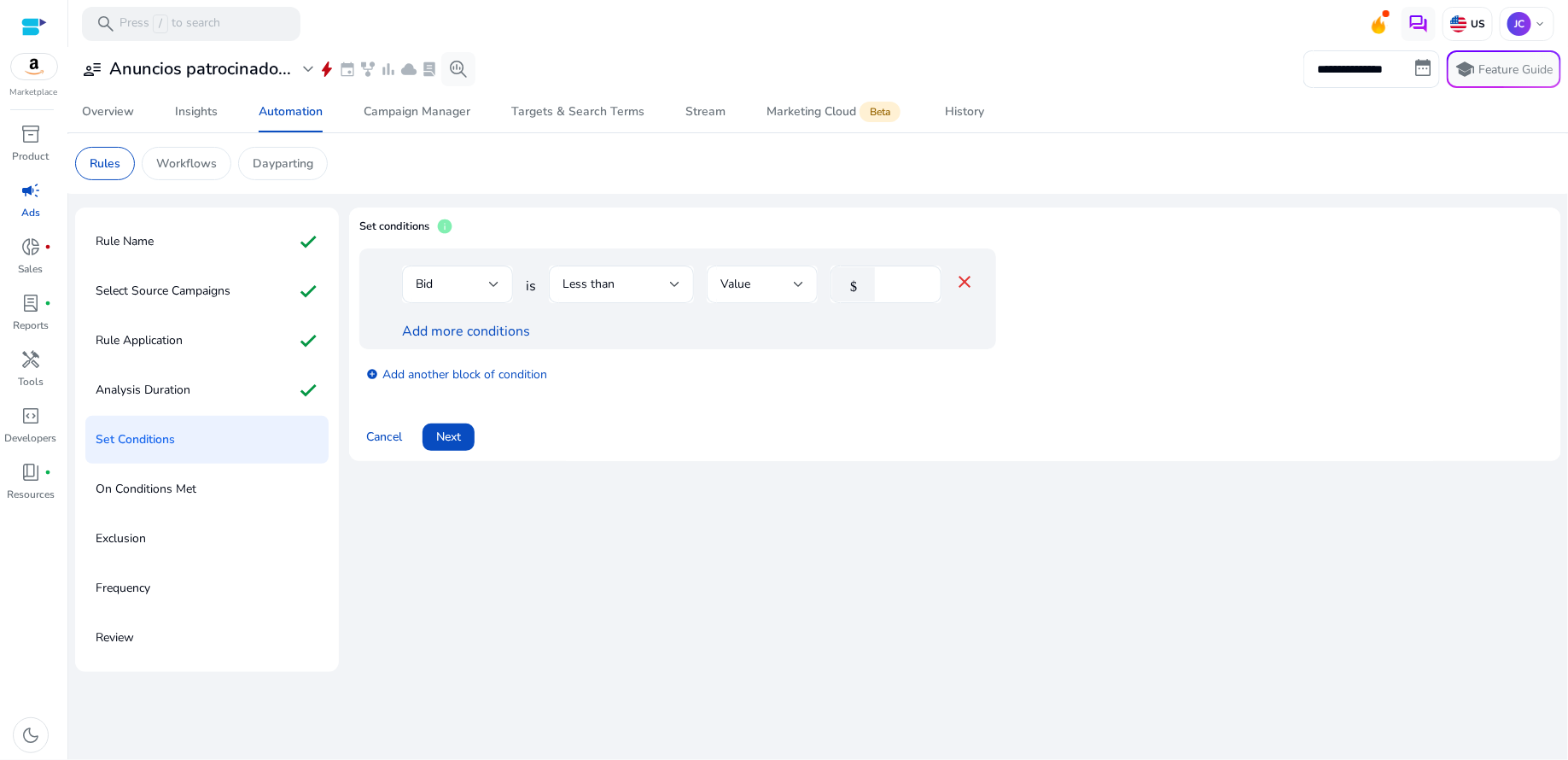
click at [796, 285] on div at bounding box center [798, 284] width 10 height 7
click at [796, 285] on div at bounding box center [784, 380] width 1568 height 760
click at [918, 281] on input "*" at bounding box center [905, 284] width 45 height 19
click at [917, 291] on input "*" at bounding box center [905, 284] width 45 height 19
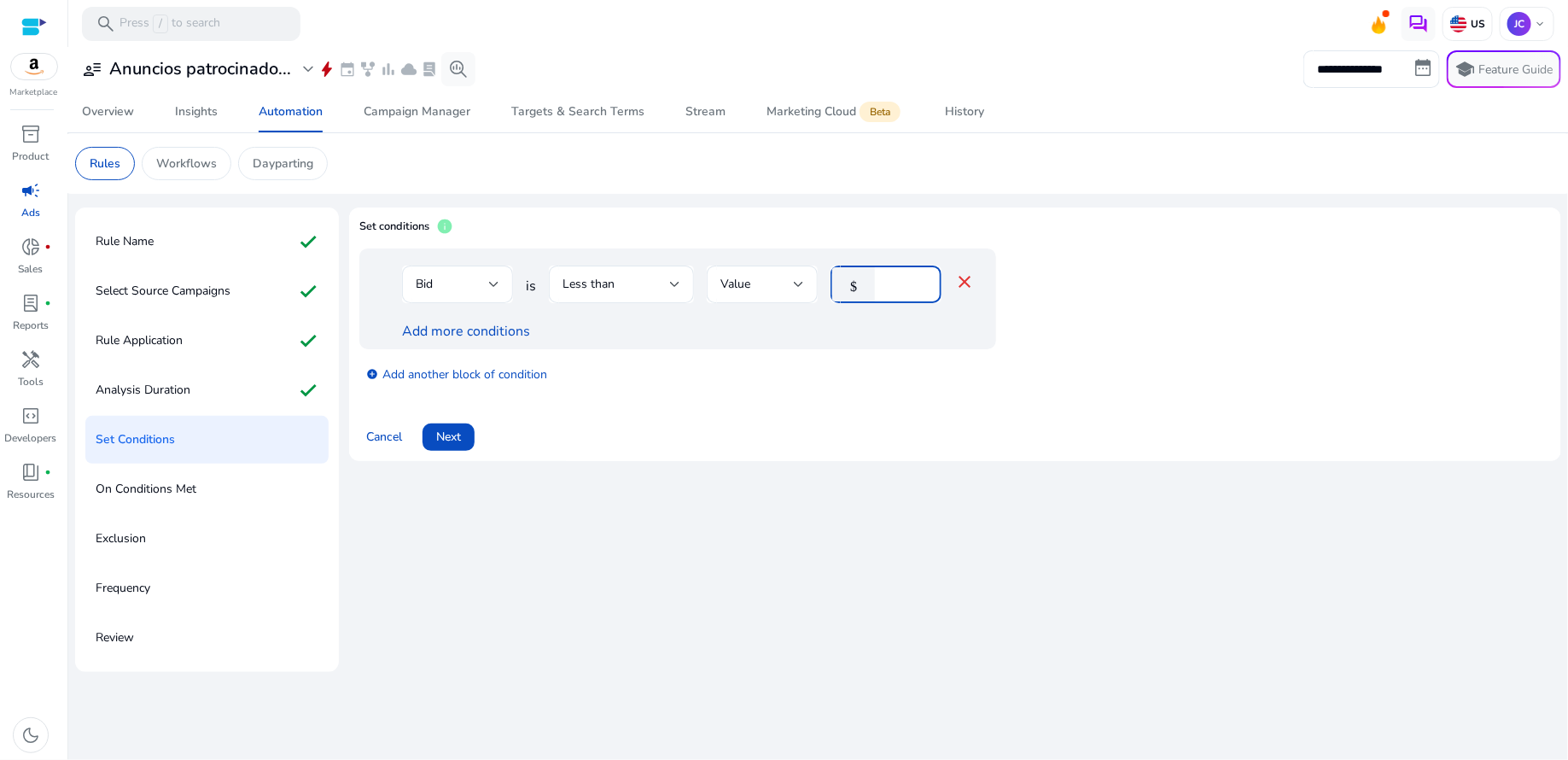
click at [919, 289] on input "*" at bounding box center [905, 284] width 45 height 19
type input "*"
click at [919, 289] on input "*" at bounding box center [905, 284] width 45 height 19
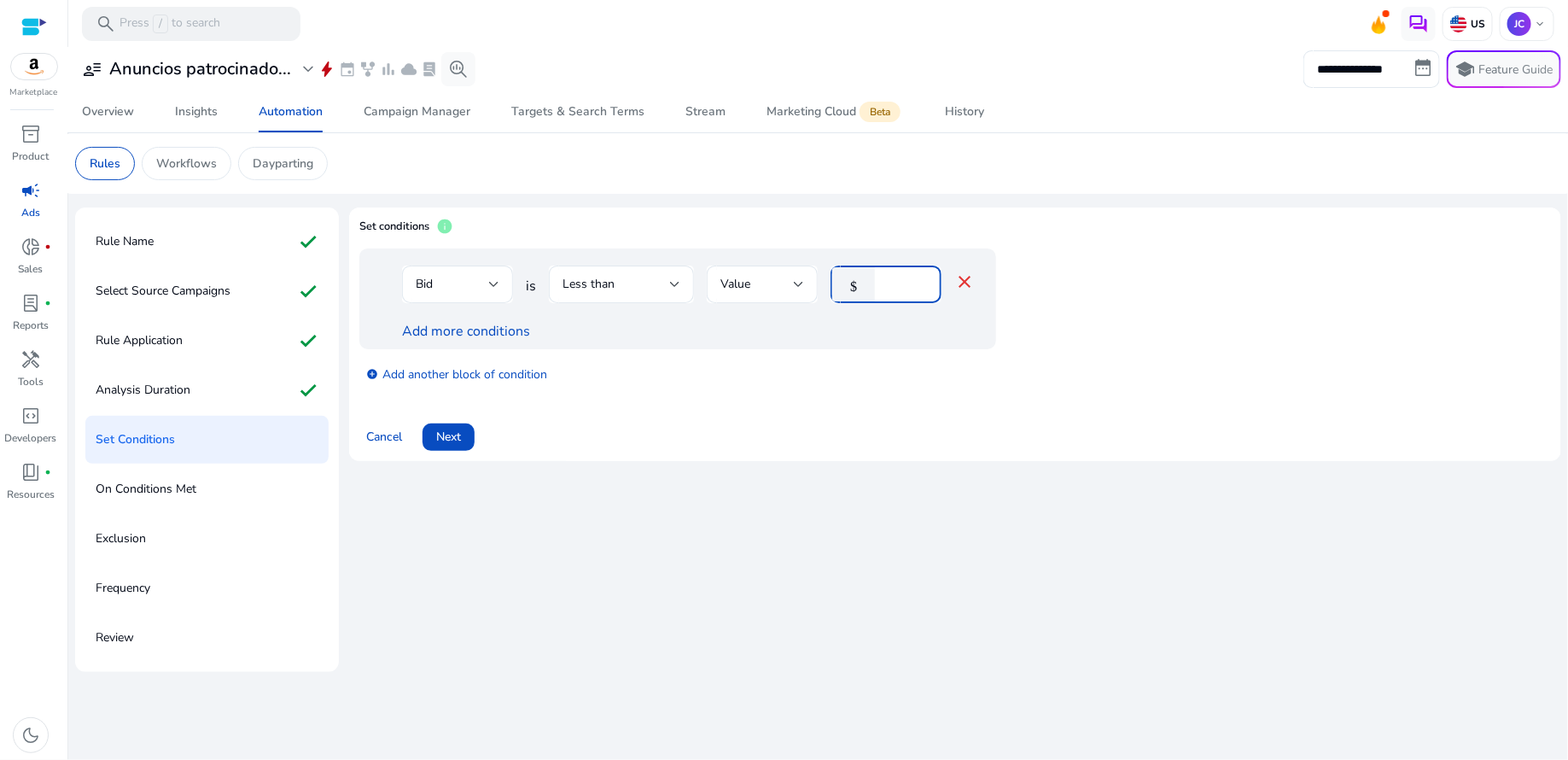
click at [919, 289] on input "*" at bounding box center [905, 284] width 45 height 19
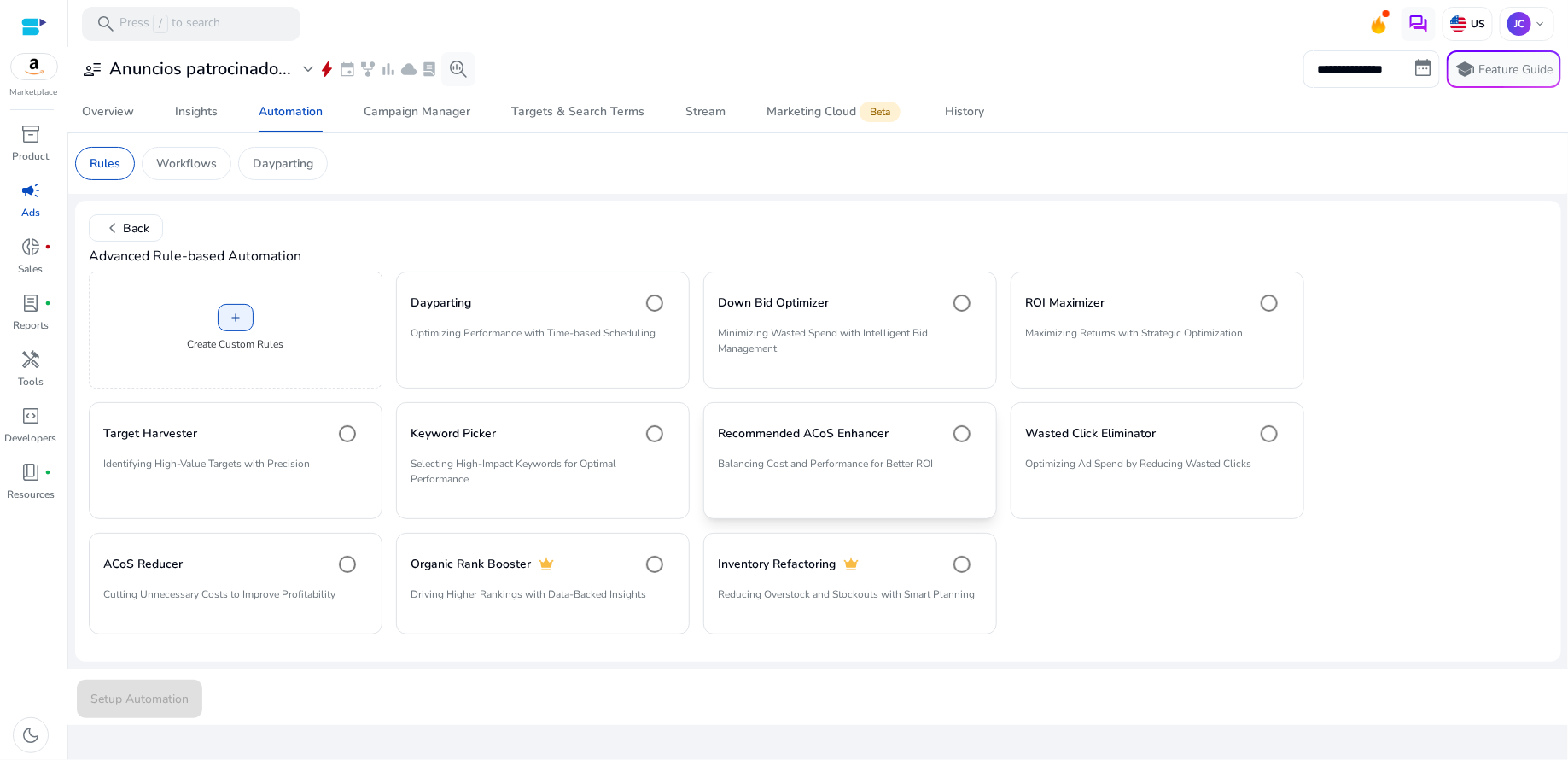
click at [851, 466] on p "Balancing Cost and Performance for Better ROI" at bounding box center [850, 470] width 264 height 29
click at [137, 693] on span "Setup Automation" at bounding box center [139, 699] width 98 height 18
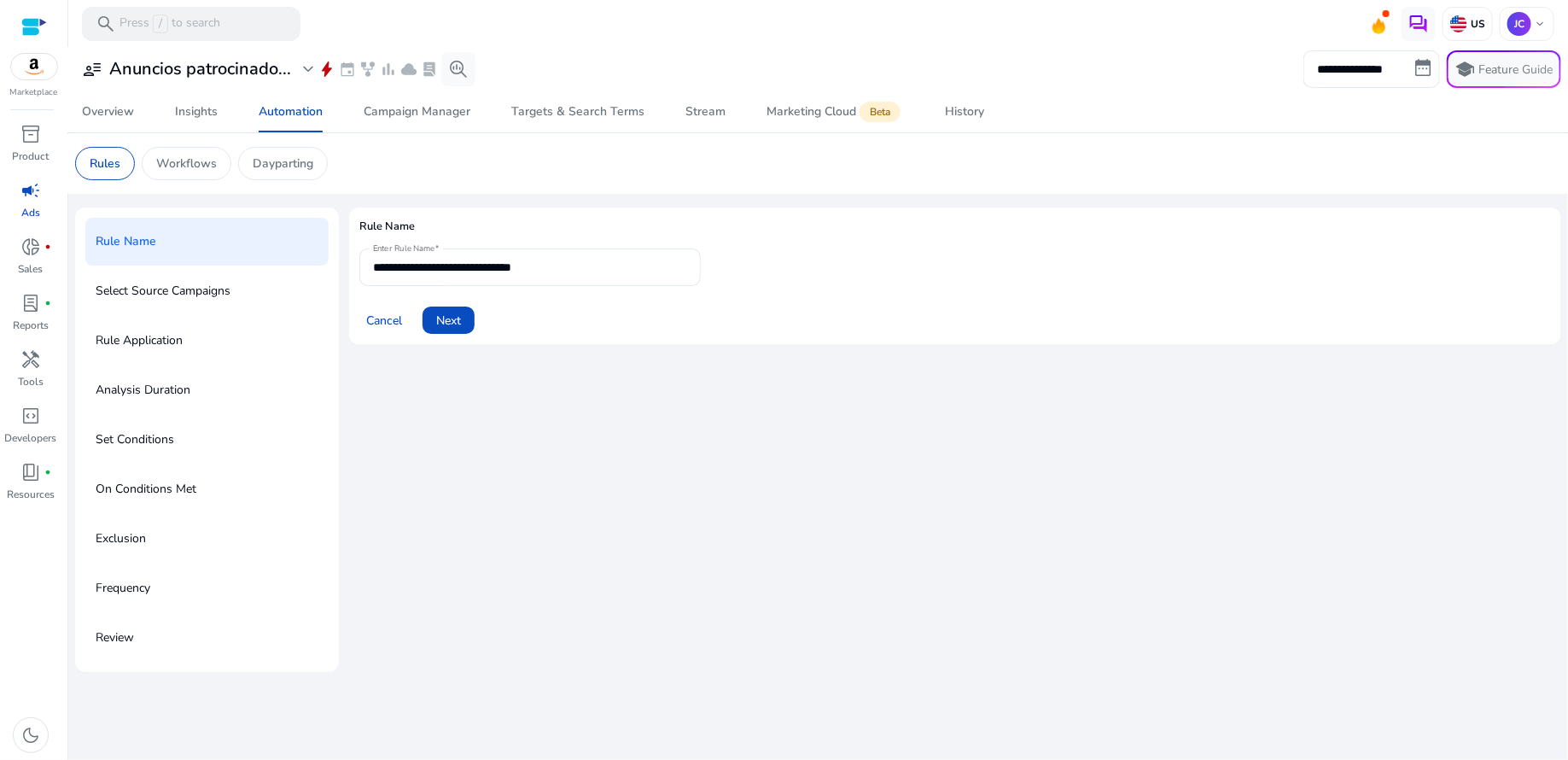
click at [208, 290] on p "Select Source Campaigns" at bounding box center [163, 290] width 135 height 27
click at [382, 326] on span "Cancel" at bounding box center [384, 320] width 36 height 18
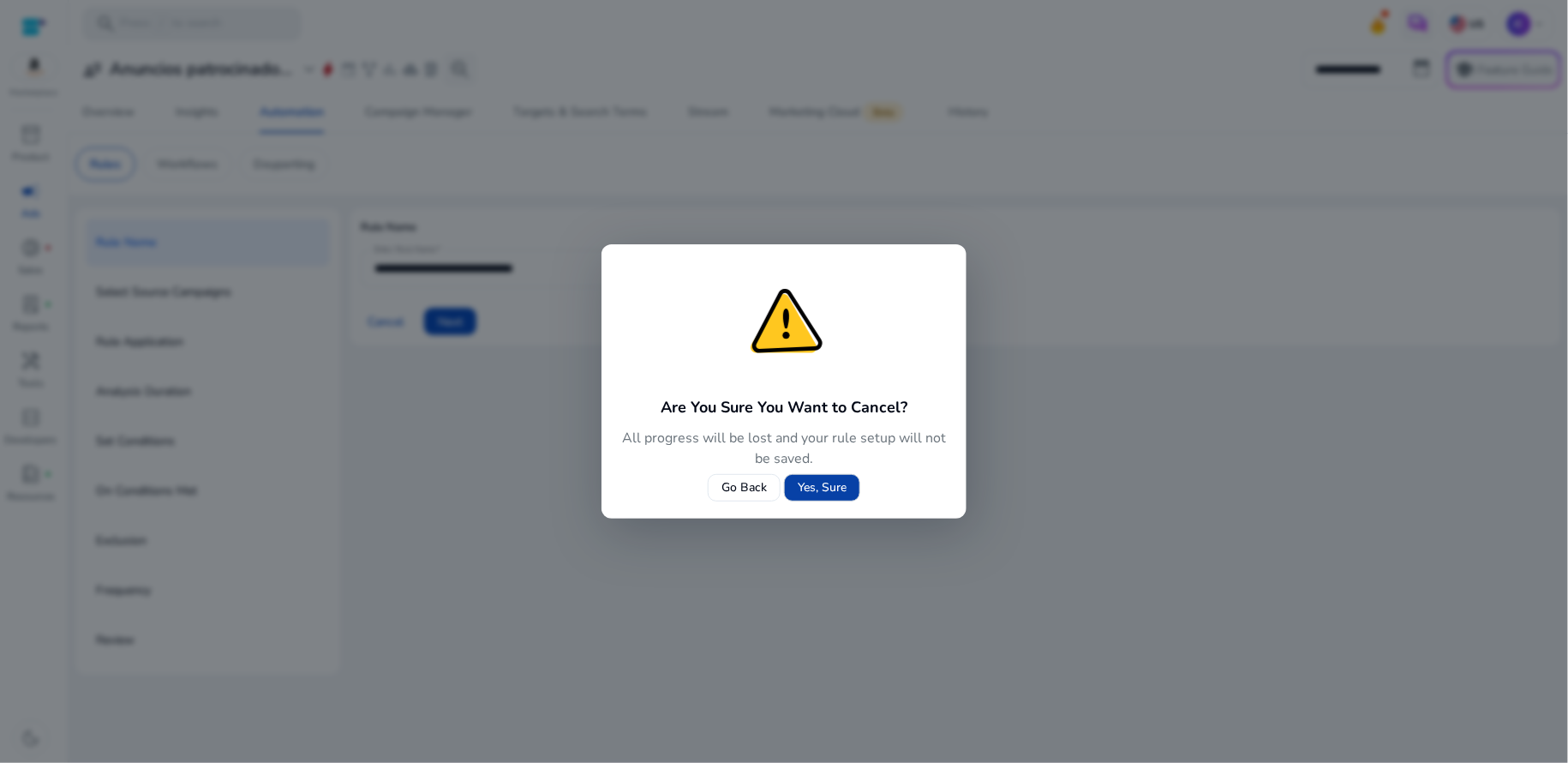
click at [825, 493] on span "Yes, Sure" at bounding box center [821, 487] width 49 height 18
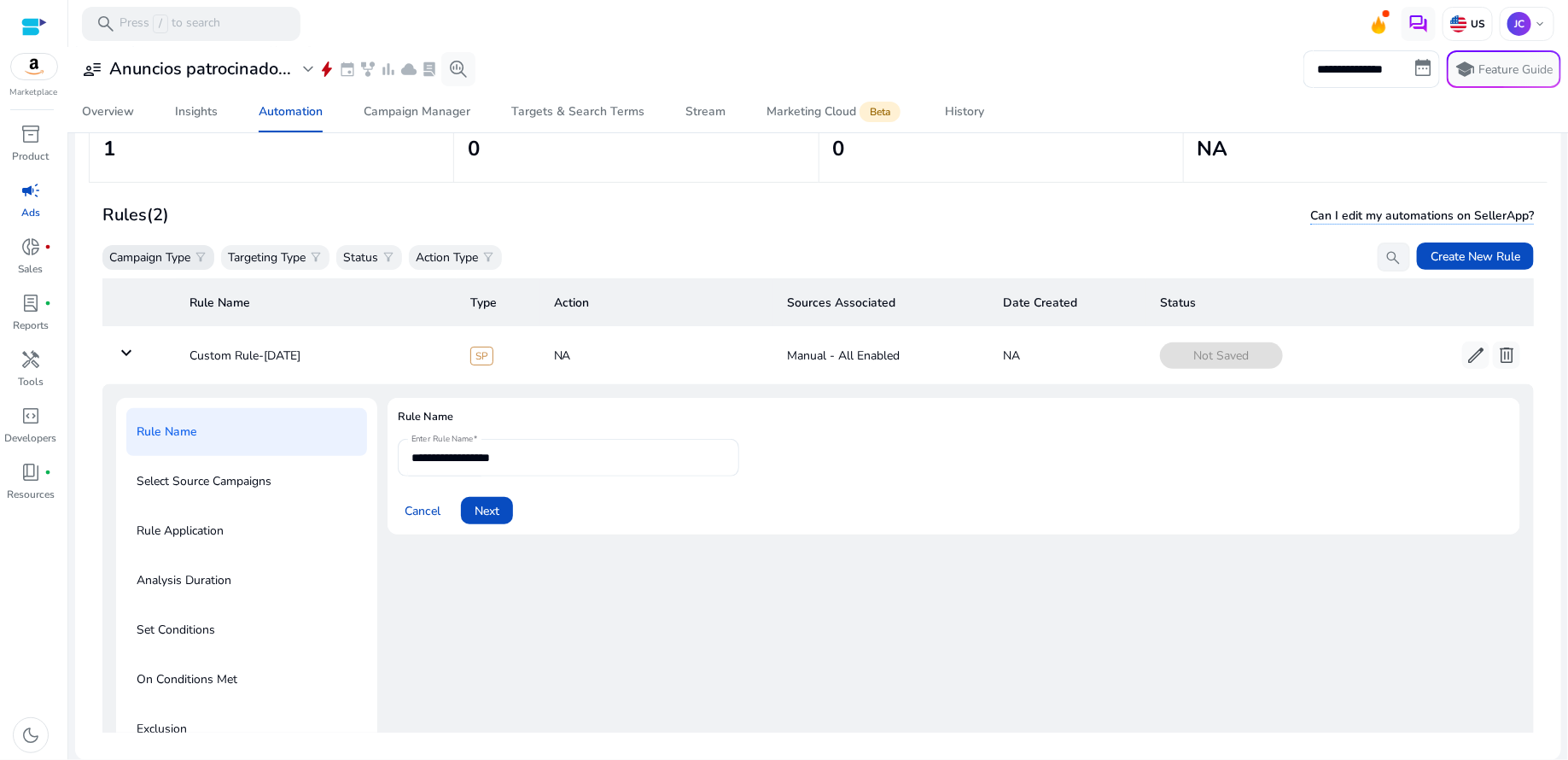
click at [175, 251] on p "Campaign Type" at bounding box center [150, 258] width 82 height 18
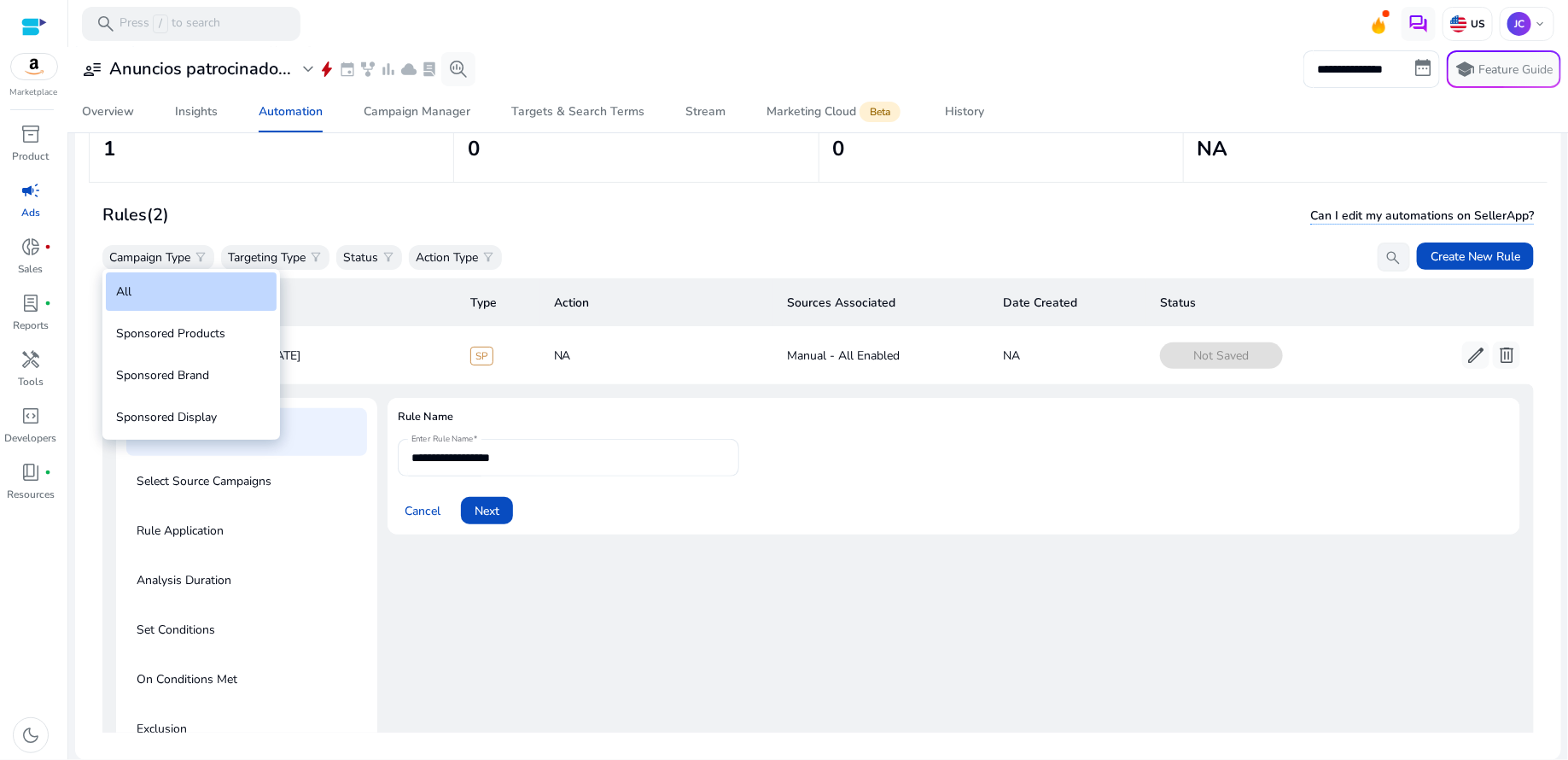
click at [310, 207] on div at bounding box center [784, 380] width 1568 height 760
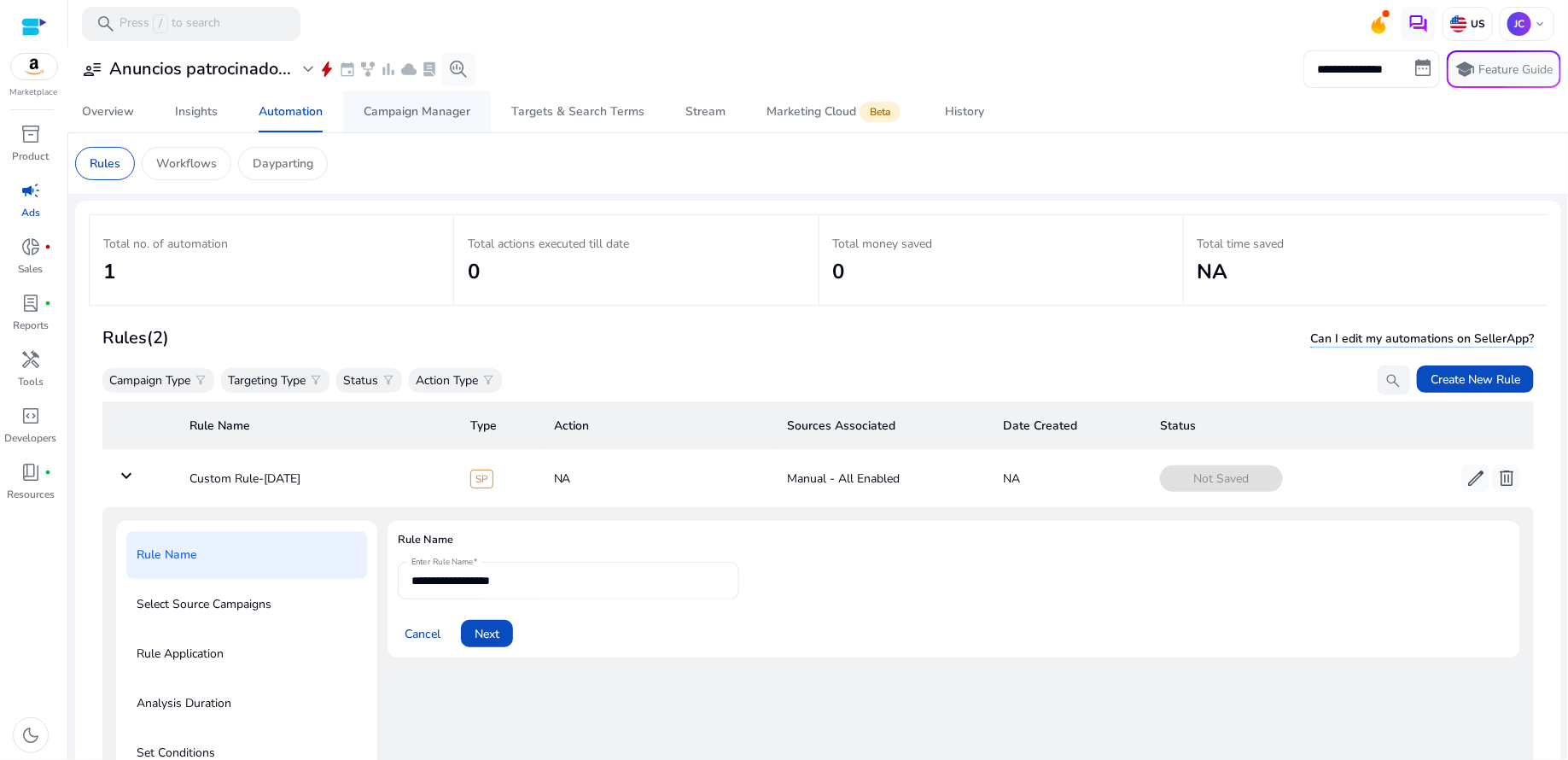
click at [425, 117] on div "Campaign Manager" at bounding box center [417, 111] width 106 height 12
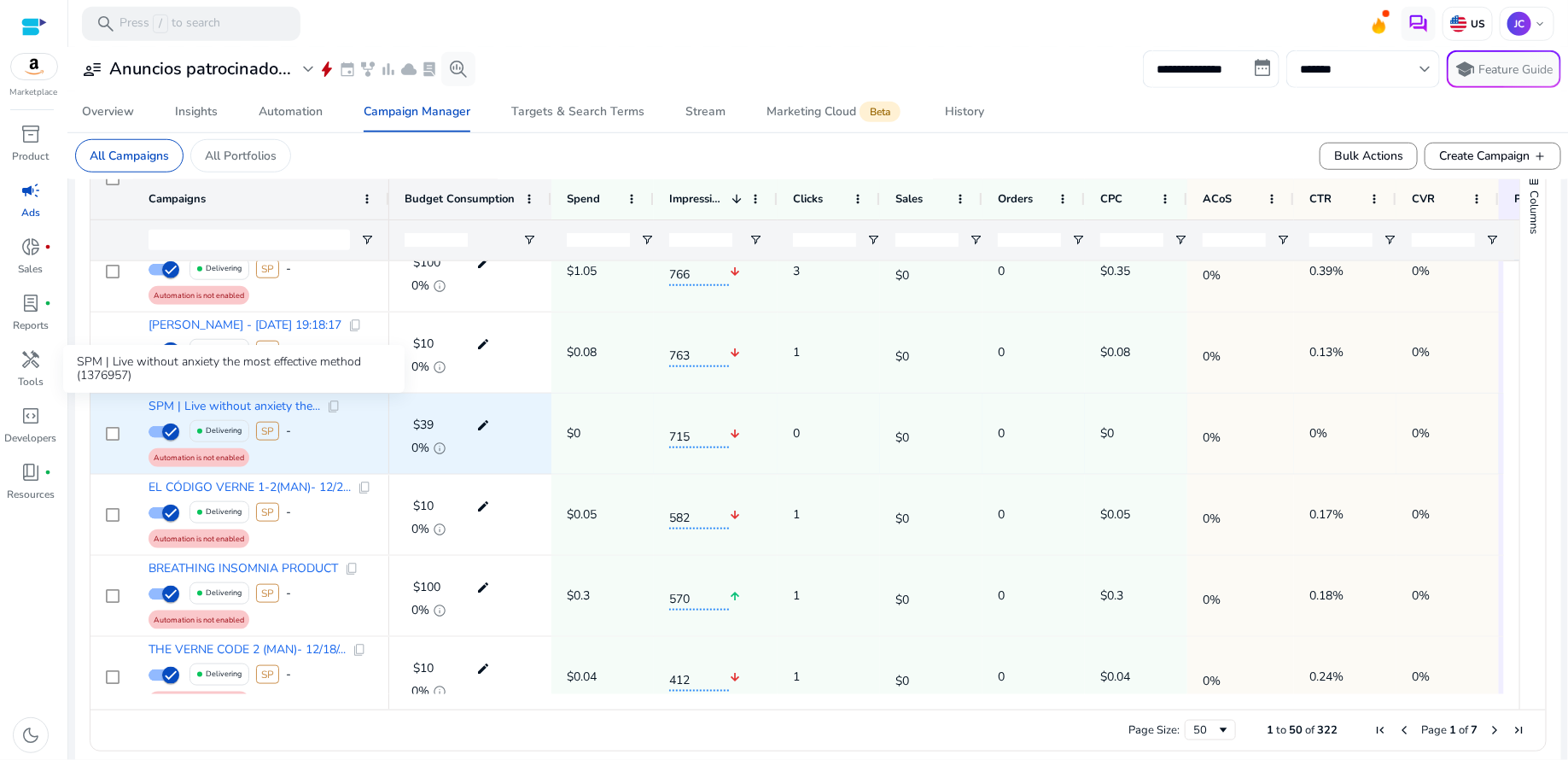
scroll to position [202, 0]
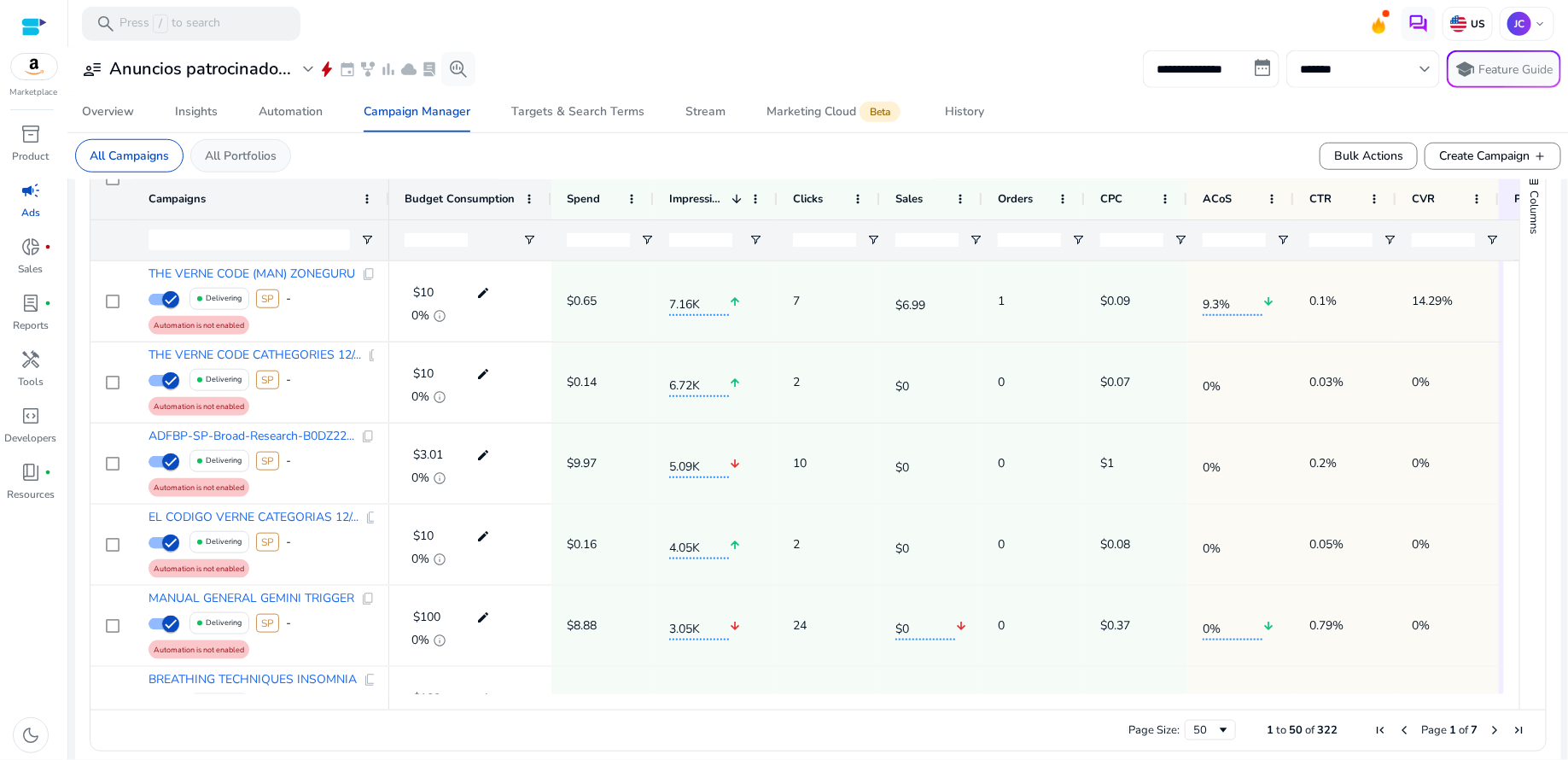
click at [233, 158] on p "All Portfolios" at bounding box center [241, 156] width 72 height 18
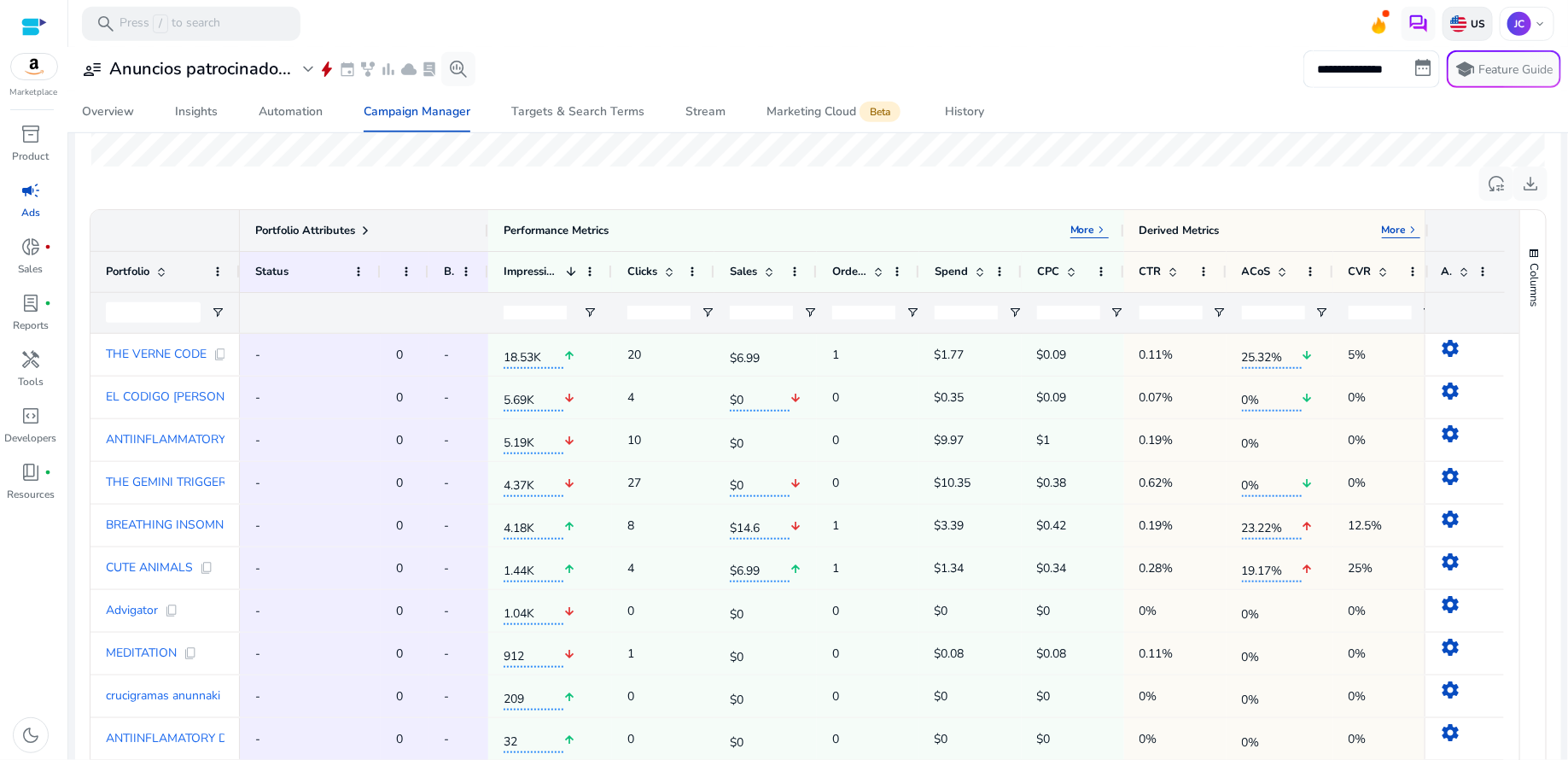
click at [1473, 27] on p "US" at bounding box center [1476, 24] width 18 height 14
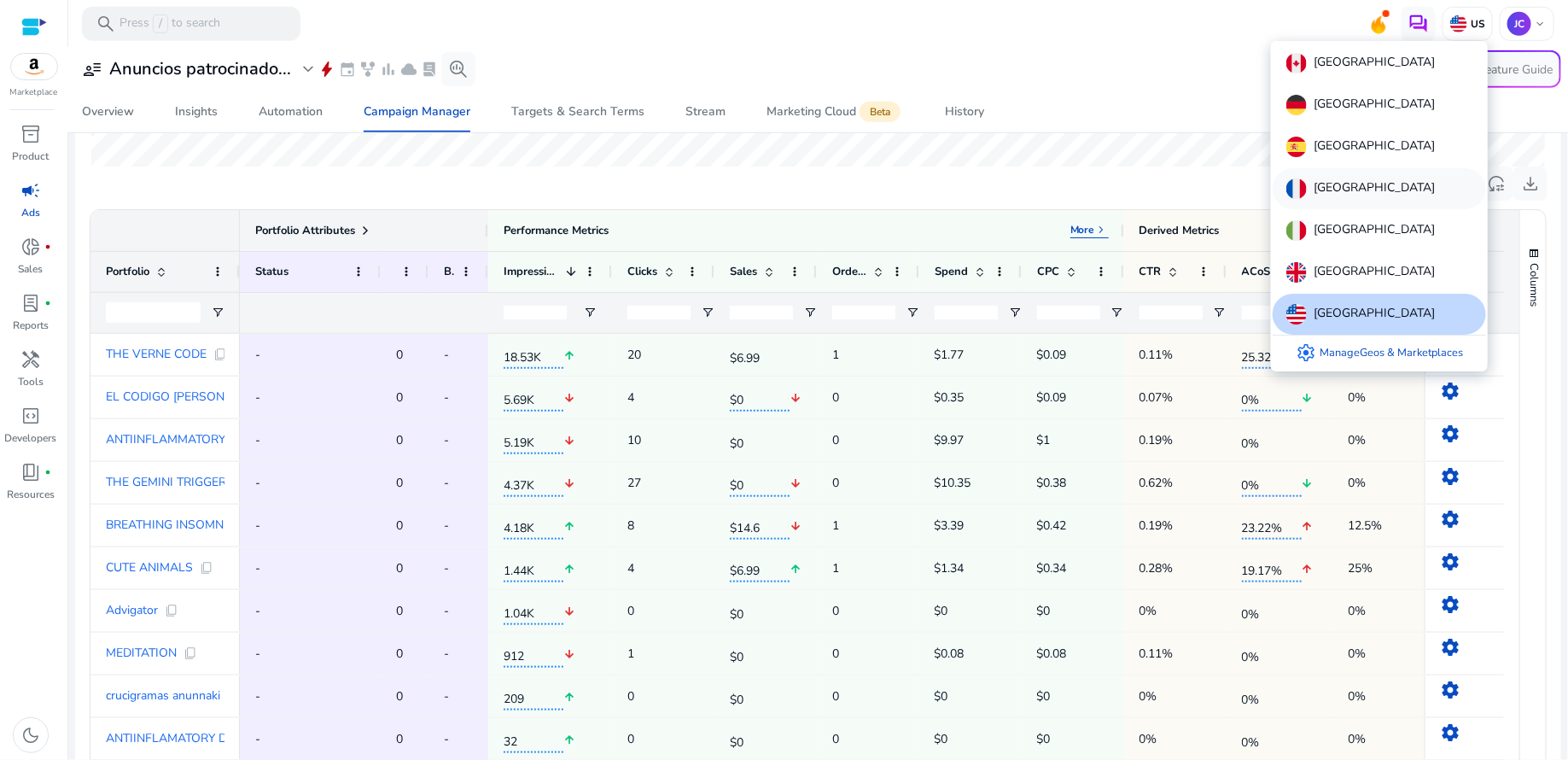
click at [1340, 193] on p "[GEOGRAPHIC_DATA]" at bounding box center [1374, 188] width 121 height 21
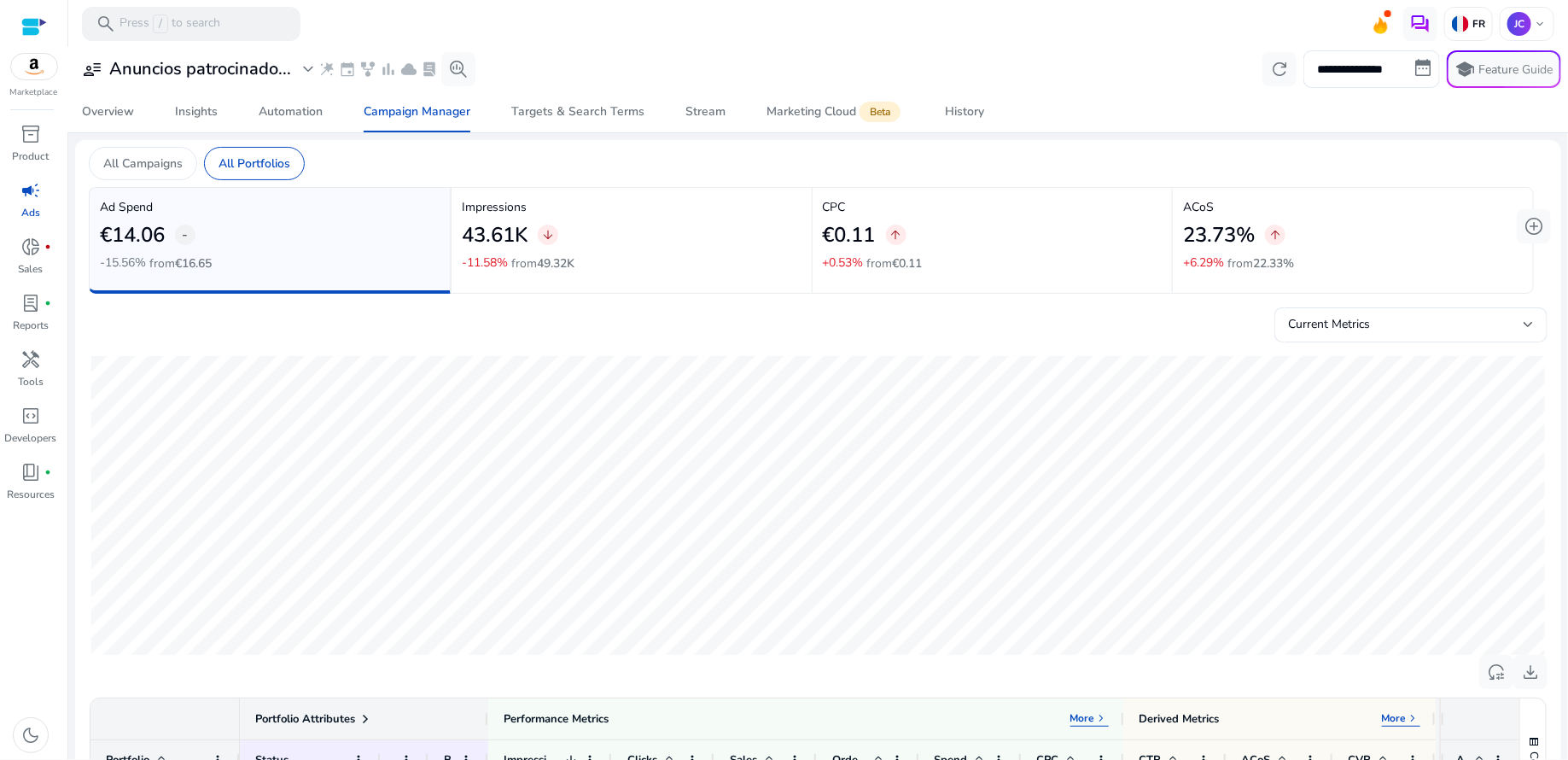
click at [27, 190] on span "campaign" at bounding box center [31, 190] width 21 height 21
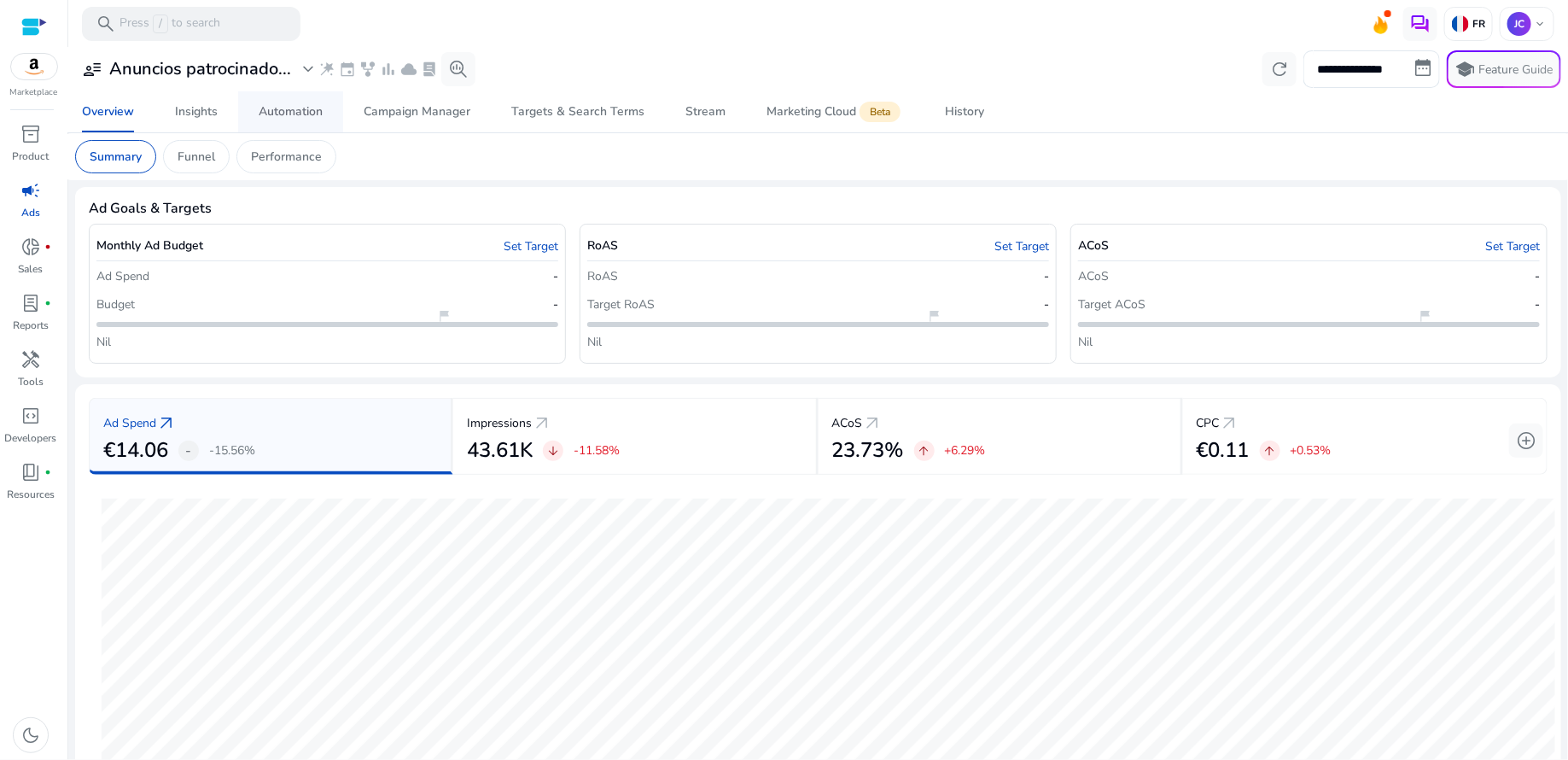
click at [306, 116] on div "Automation" at bounding box center [290, 111] width 64 height 12
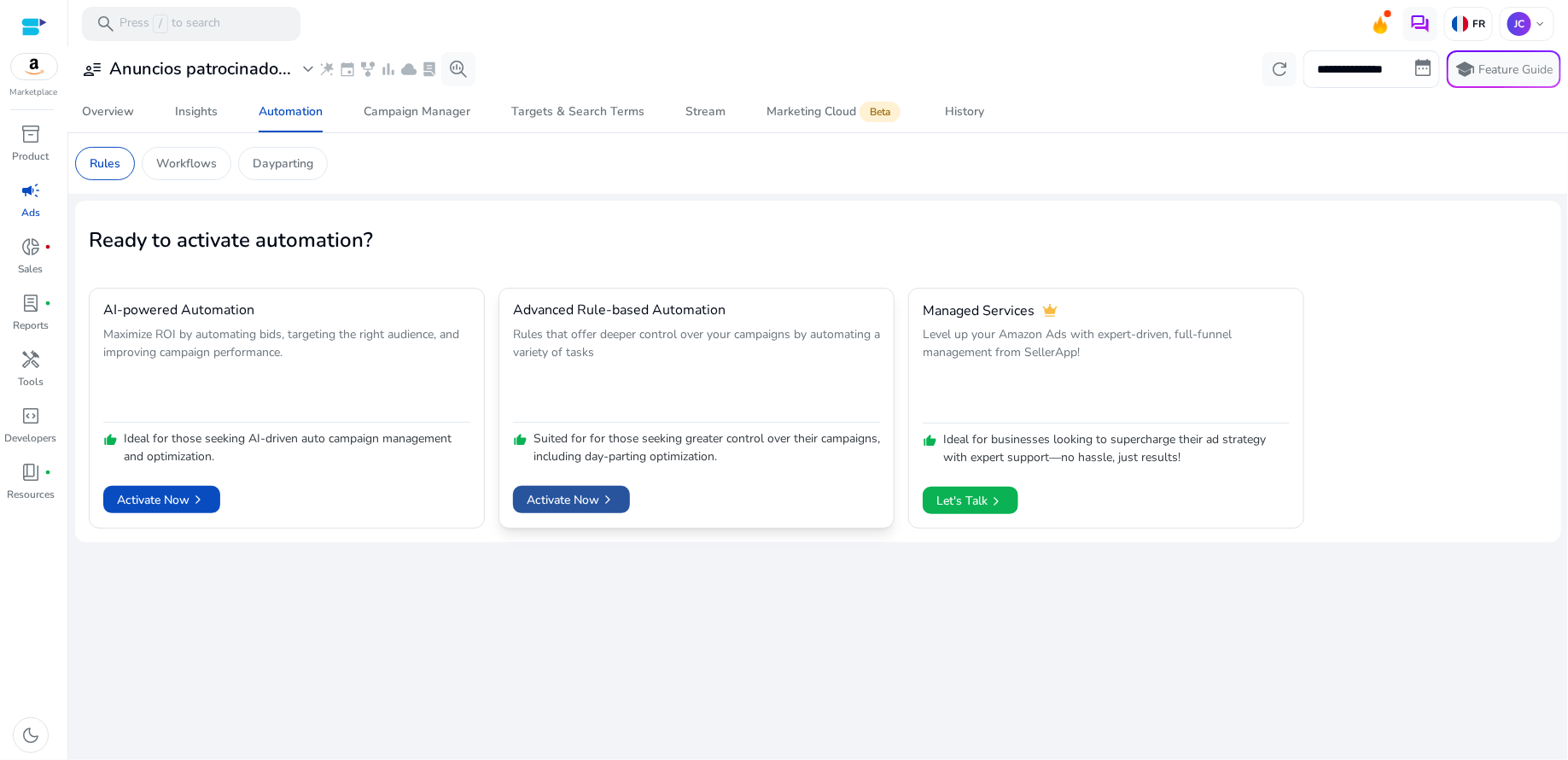
click at [543, 497] on span "Activate Now chevron_right" at bounding box center [572, 500] width 89 height 18
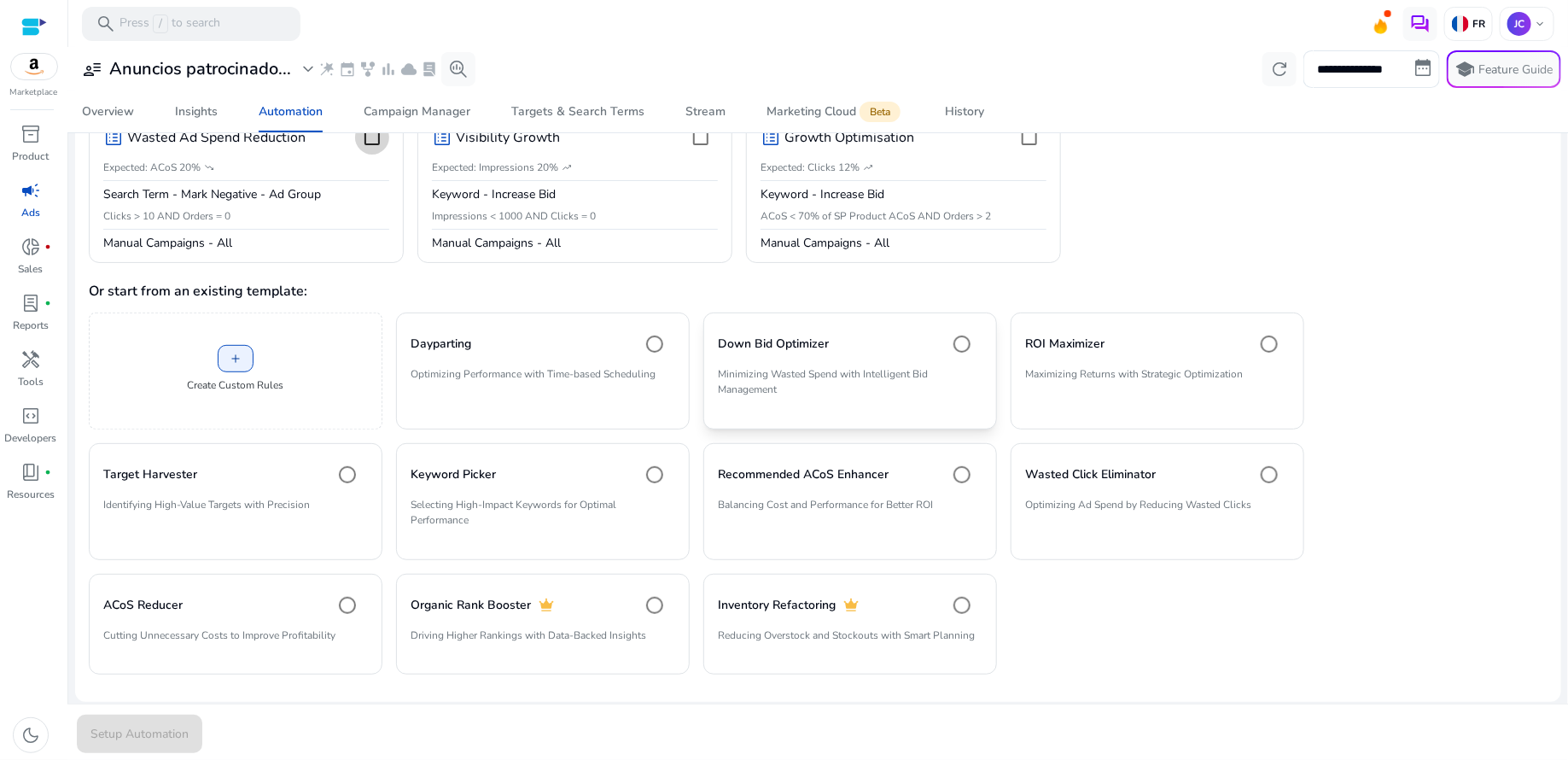
scroll to position [223, 0]
click at [1059, 497] on p "Optimizing Ad Spend by Reducing Wasted Clicks" at bounding box center [1157, 510] width 264 height 29
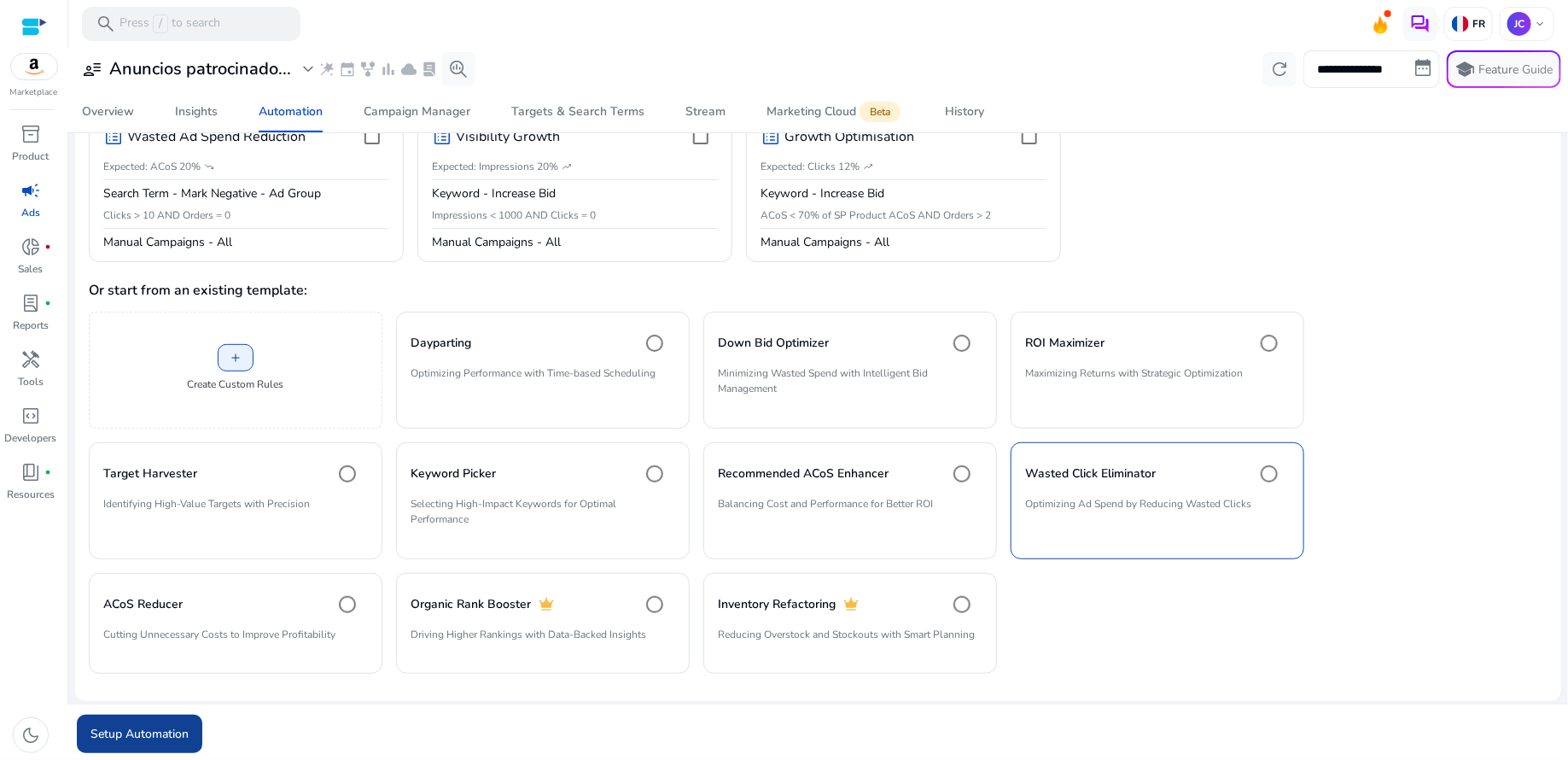
click at [168, 728] on span "Setup Automation" at bounding box center [139, 734] width 98 height 18
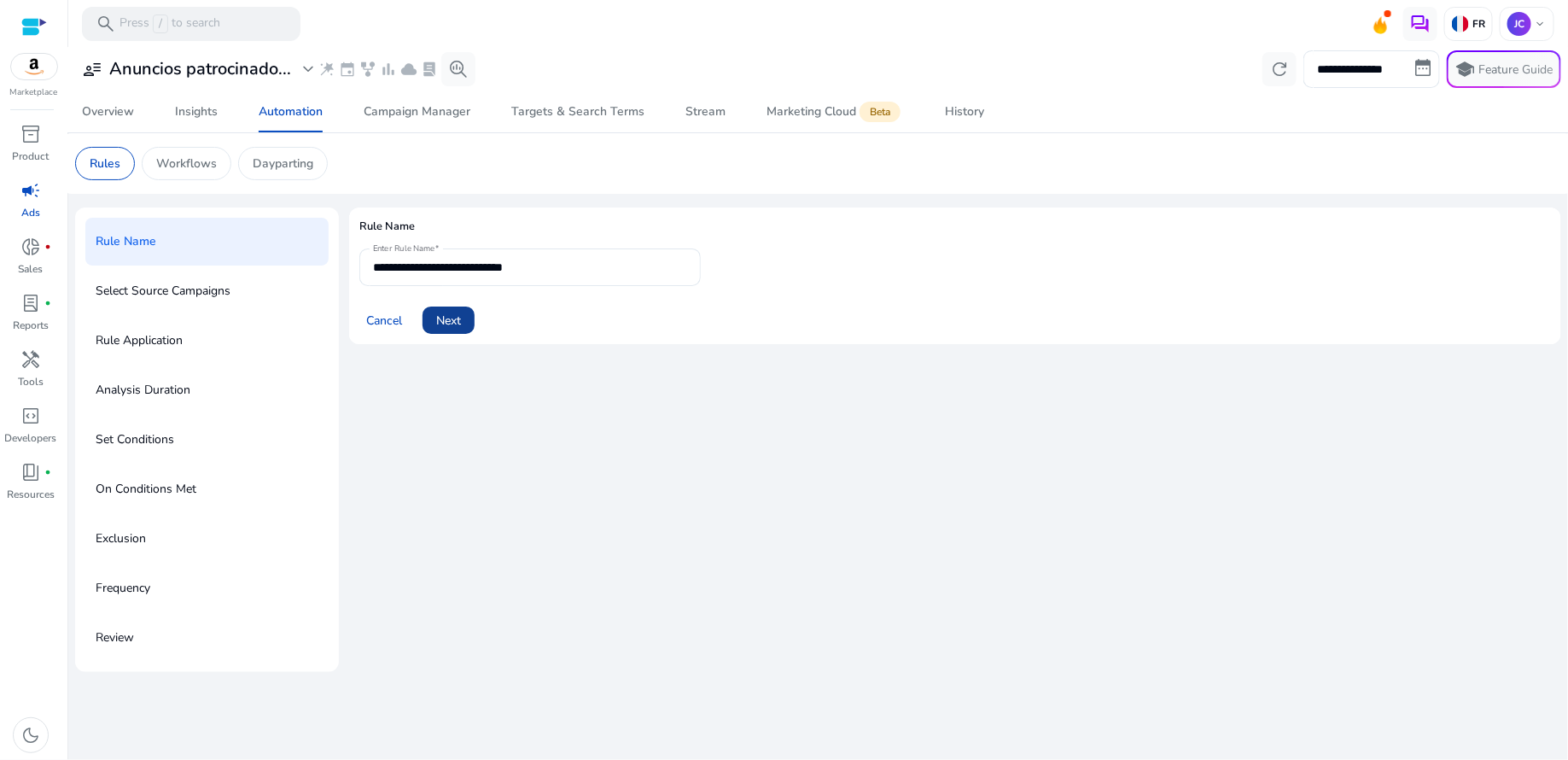
click at [456, 327] on span "Next" at bounding box center [448, 320] width 25 height 18
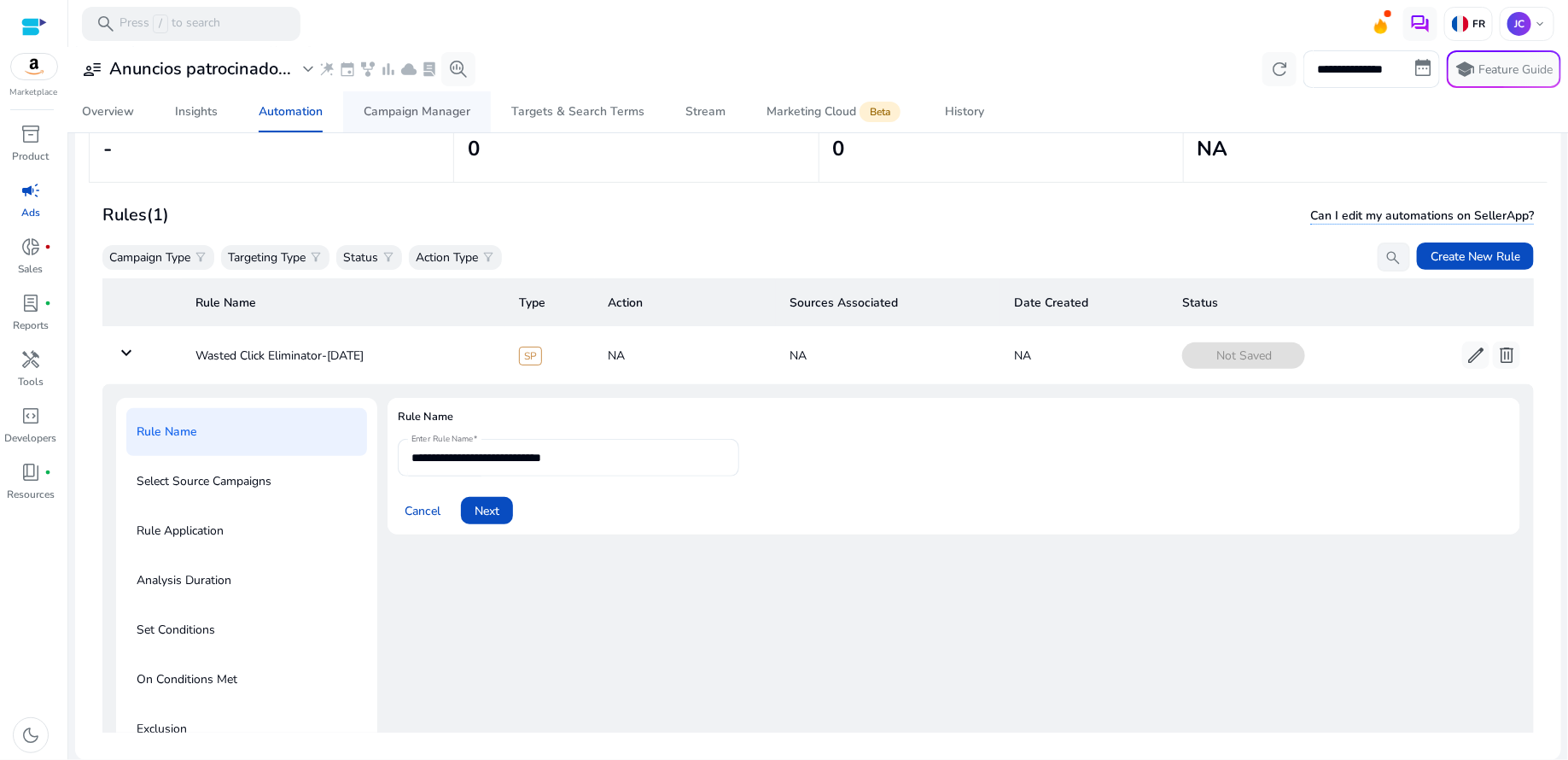
click at [436, 117] on div "Campaign Manager" at bounding box center [417, 111] width 106 height 12
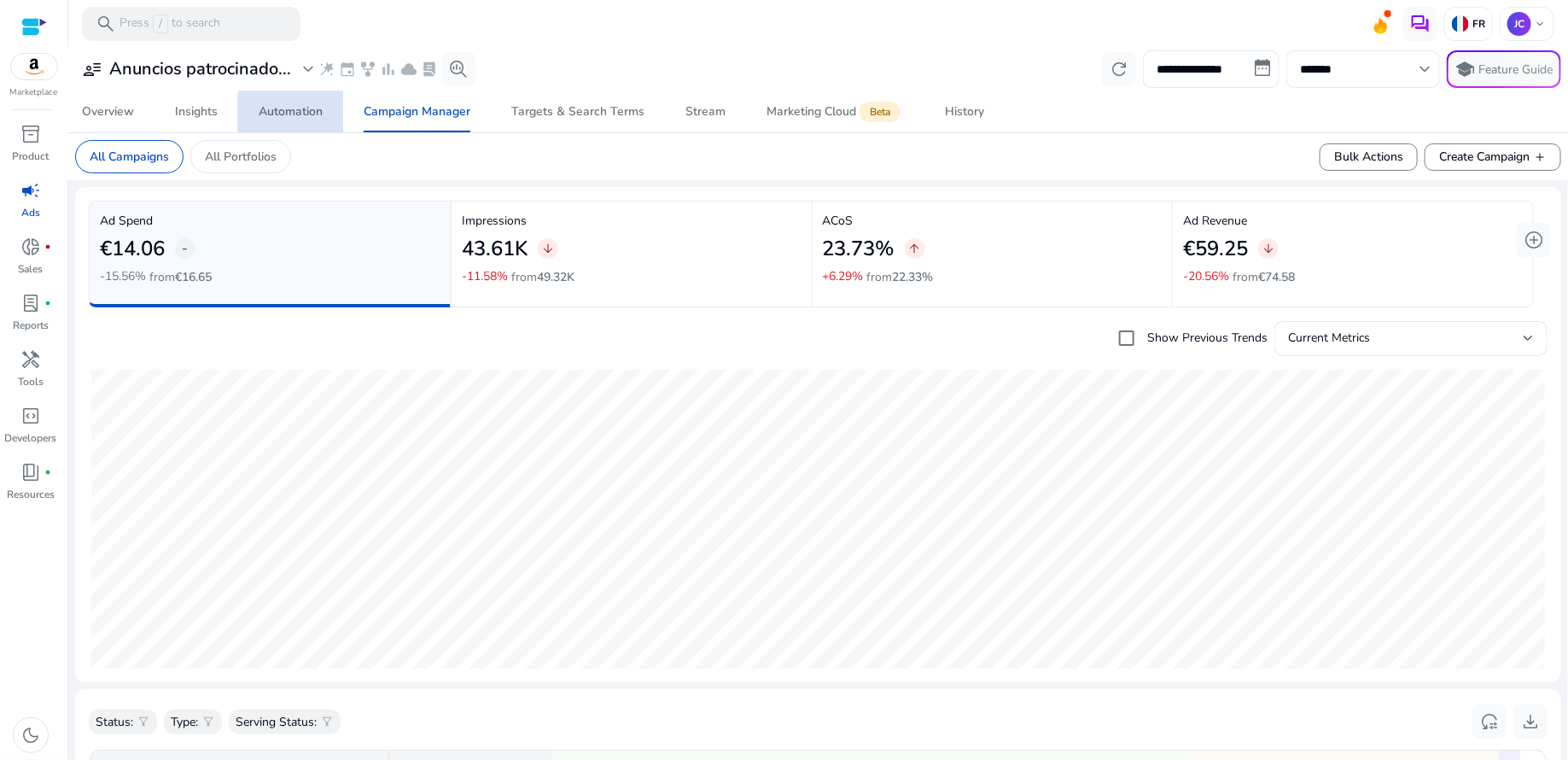
click at [295, 114] on div "Automation" at bounding box center [290, 111] width 64 height 12
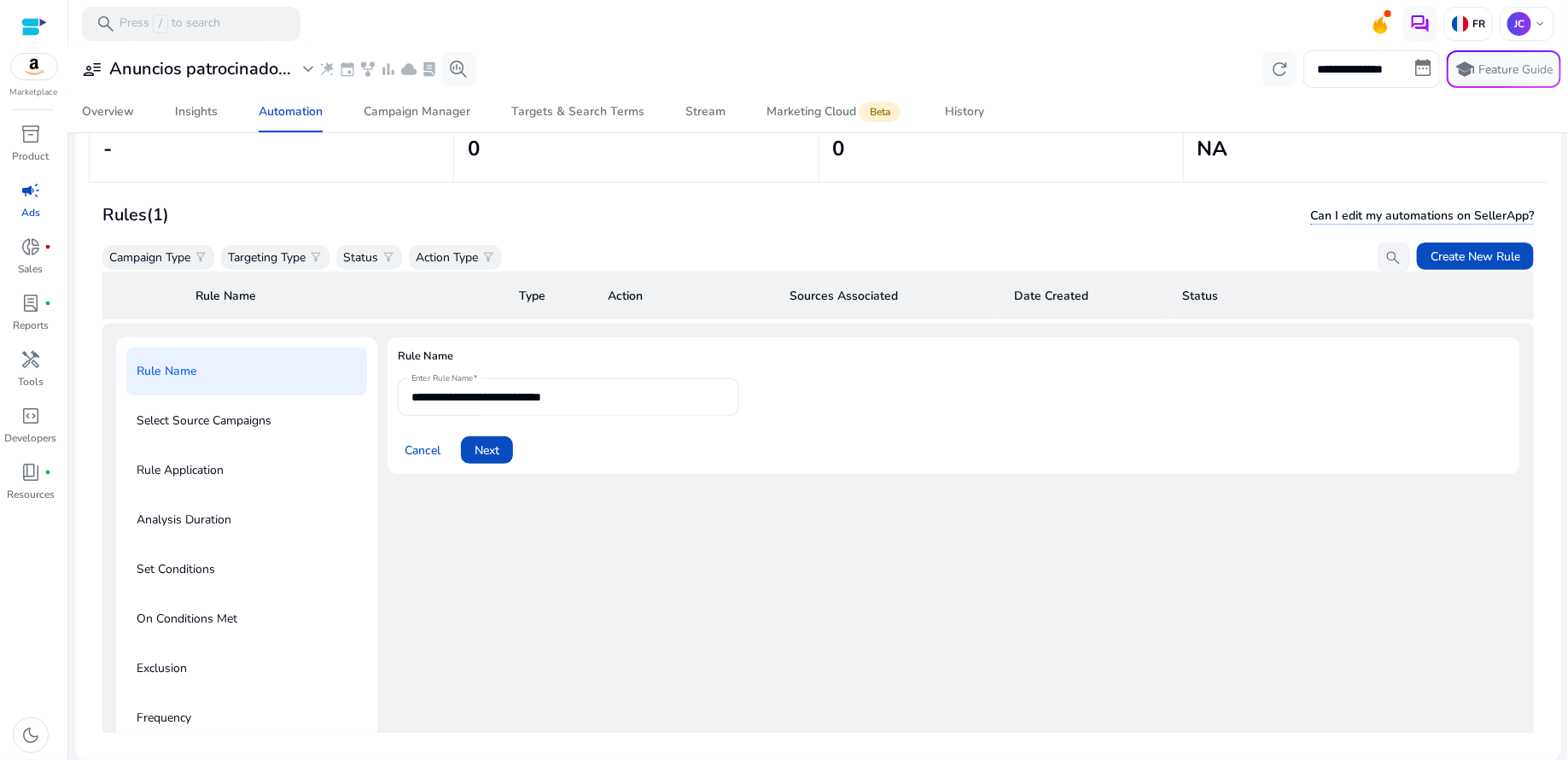
scroll to position [123, 0]
click at [205, 417] on p "Select Source Campaigns" at bounding box center [204, 420] width 135 height 27
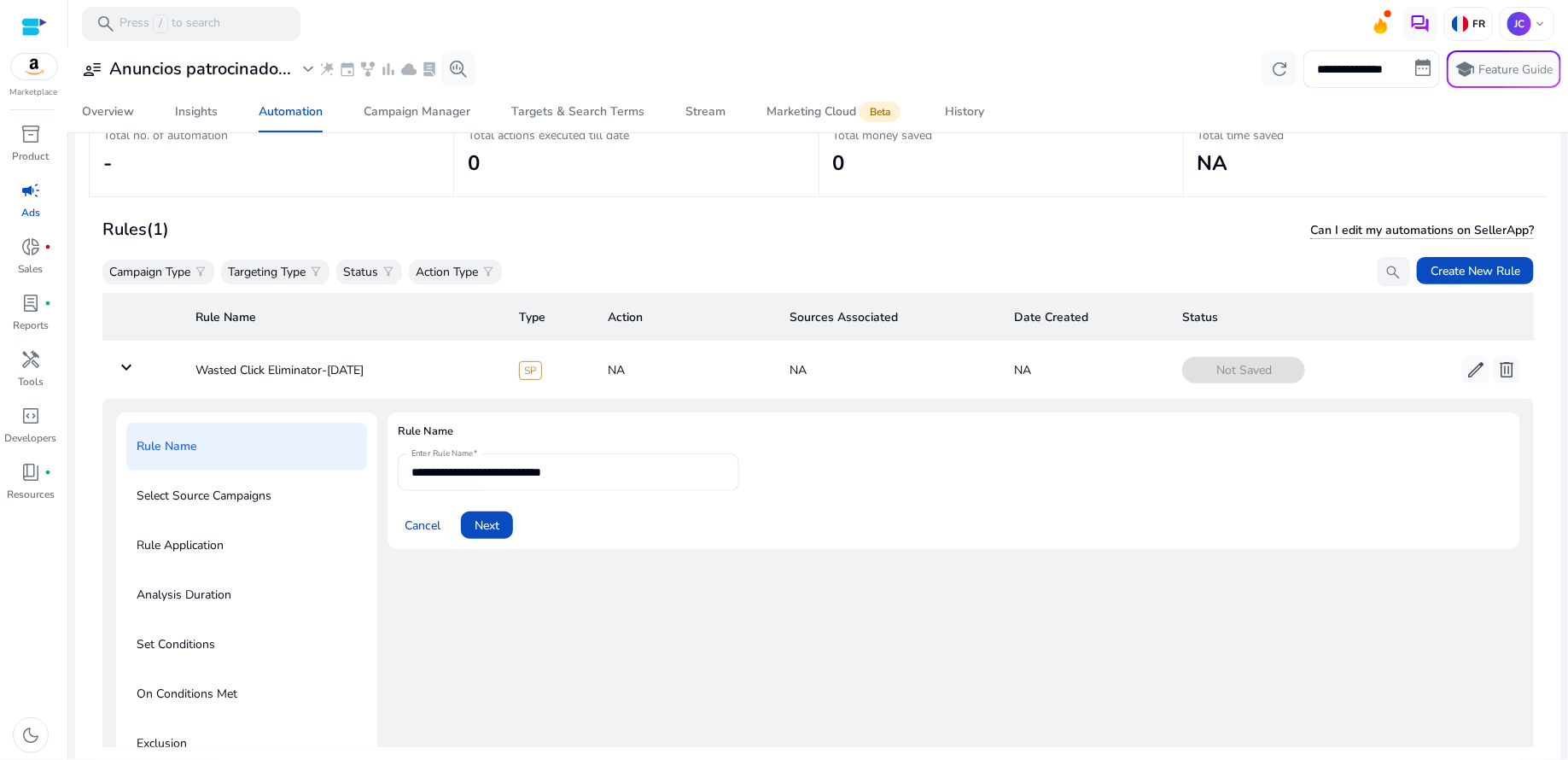
scroll to position [107, 0]
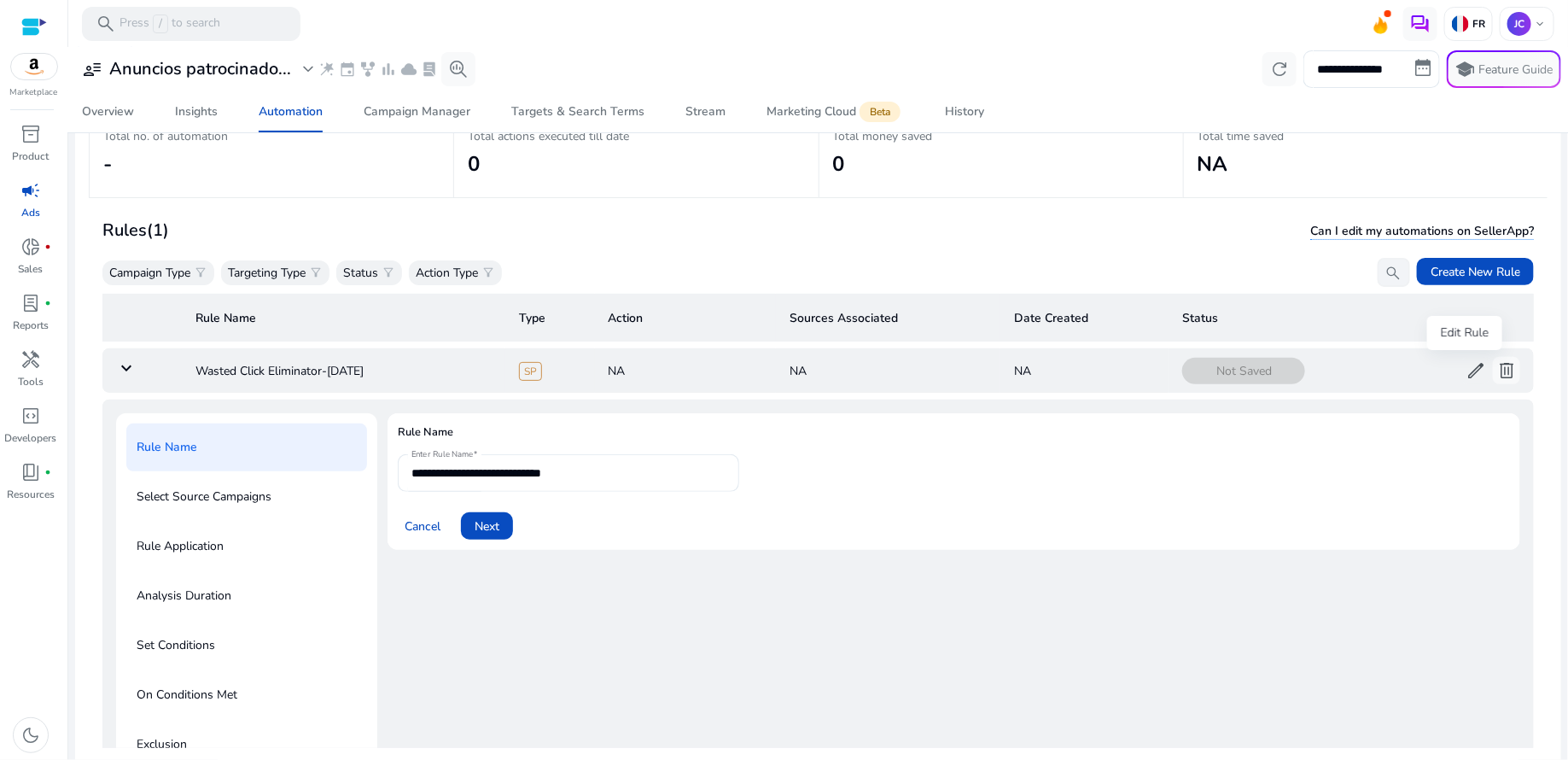
click at [1466, 372] on span "edit" at bounding box center [1476, 370] width 21 height 21
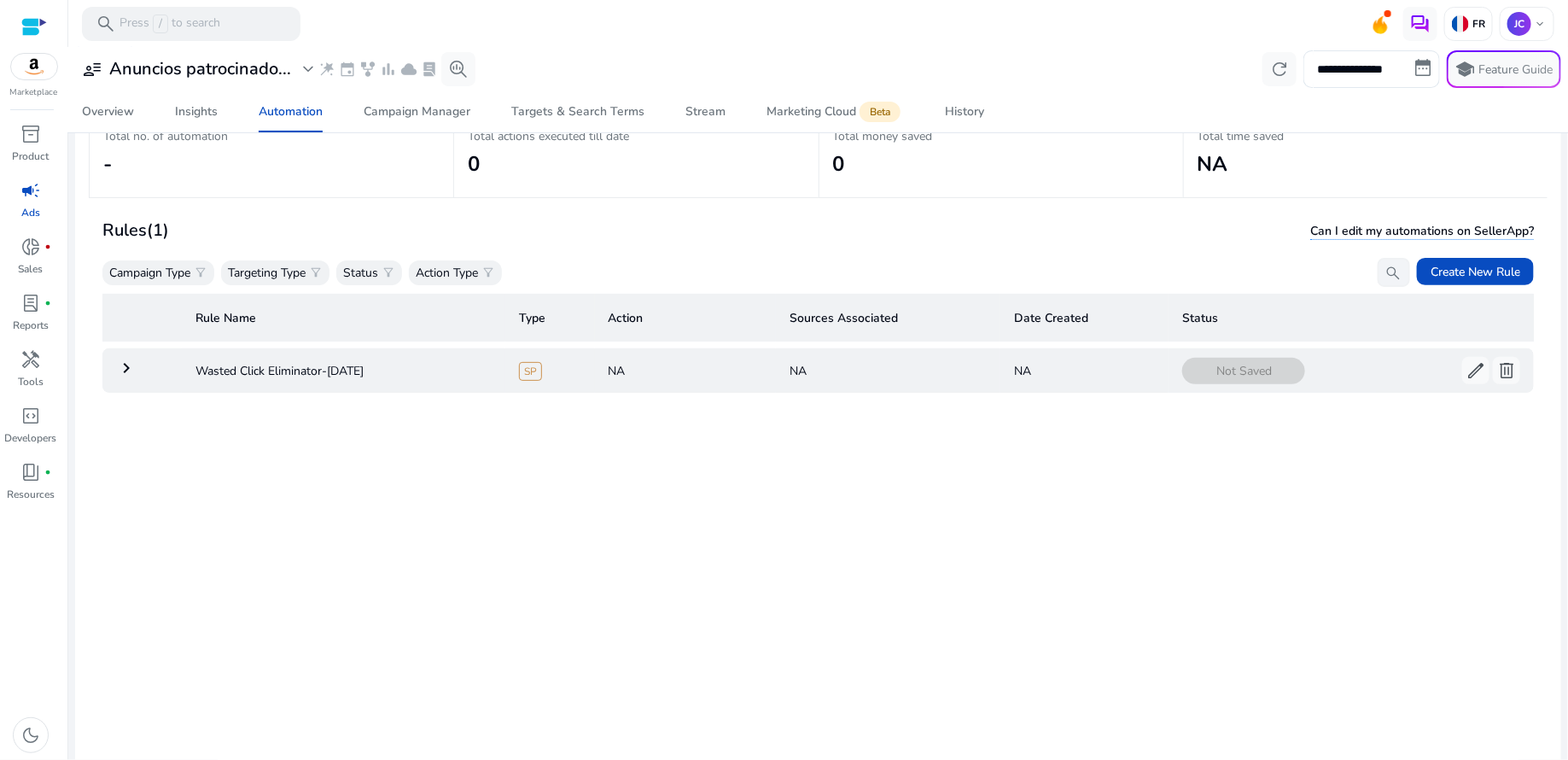
scroll to position [123, 0]
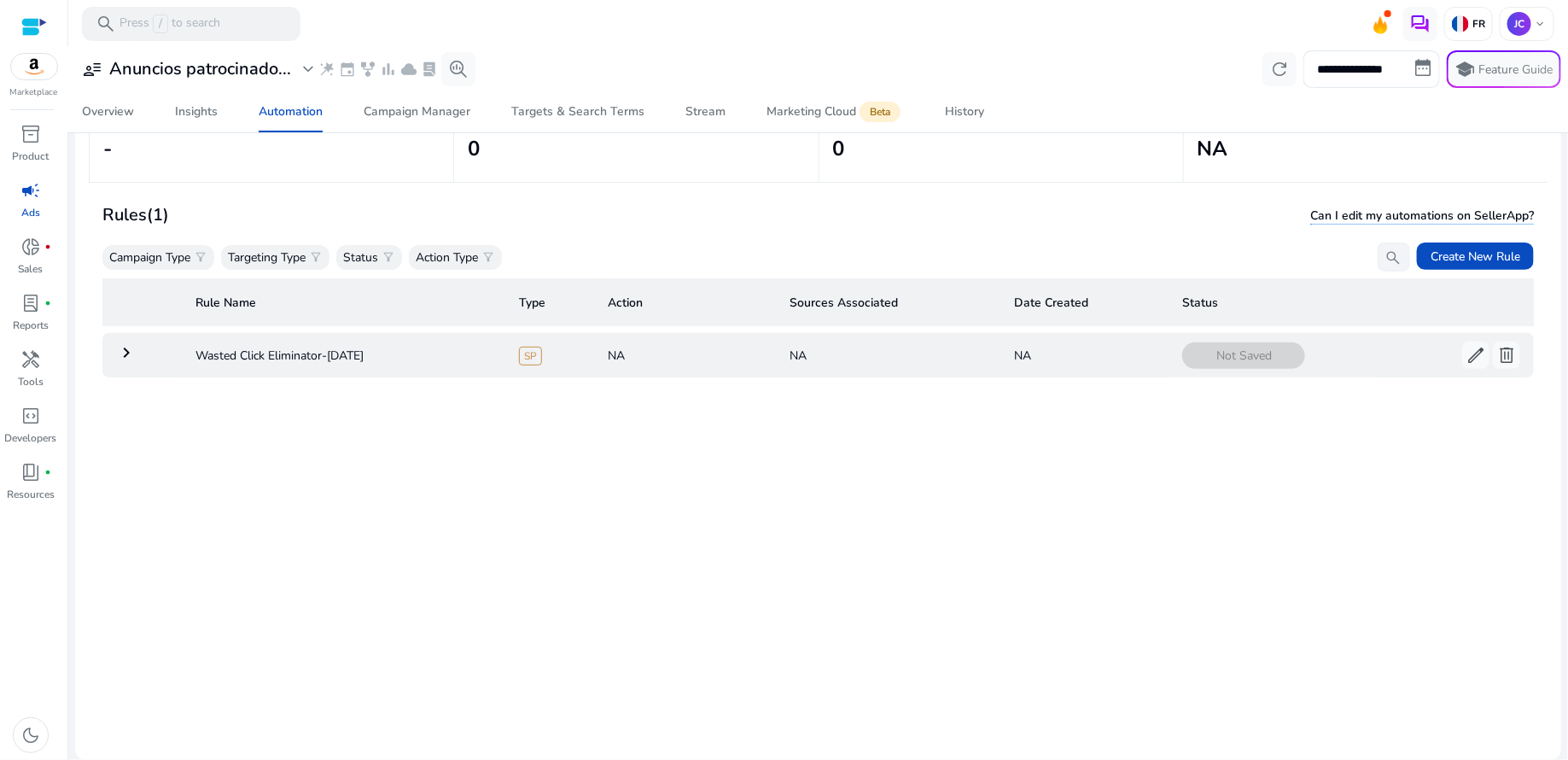
click at [123, 354] on mat-icon "keyboard_arrow_right" at bounding box center [126, 352] width 21 height 21
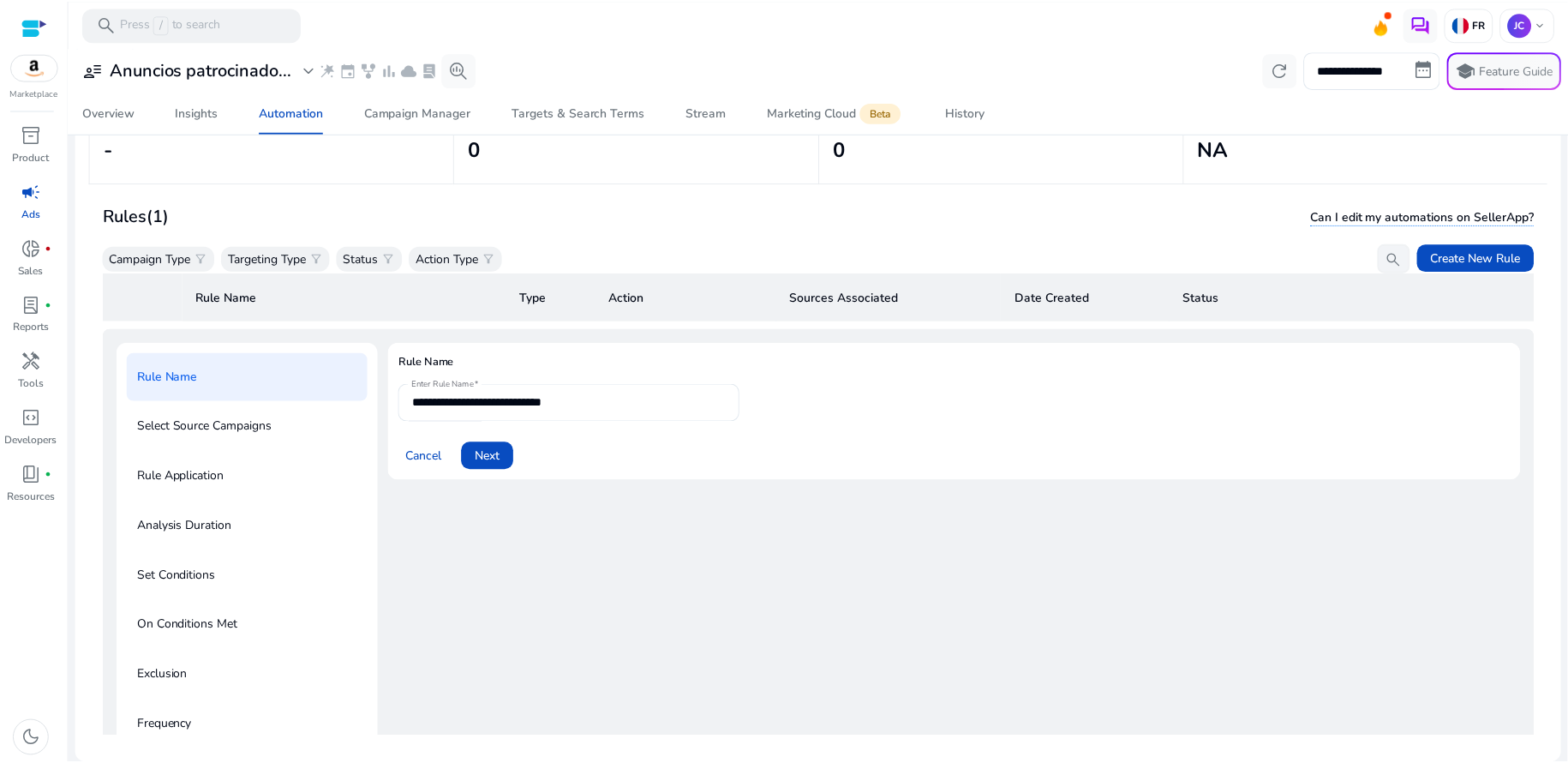
scroll to position [61, 0]
click at [1495, 78] on p "Feature Guide" at bounding box center [1521, 70] width 75 height 17
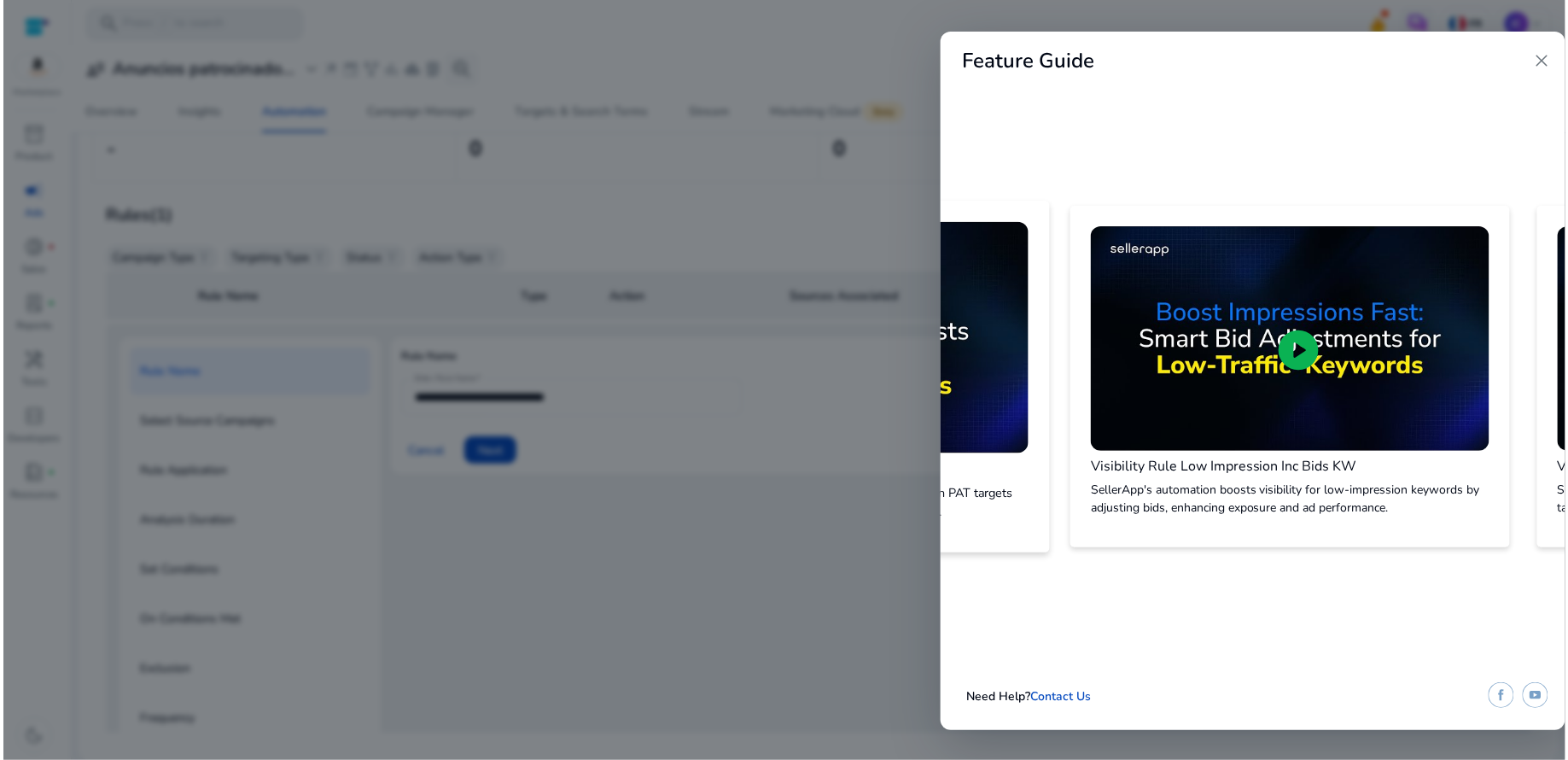
scroll to position [0, 15]
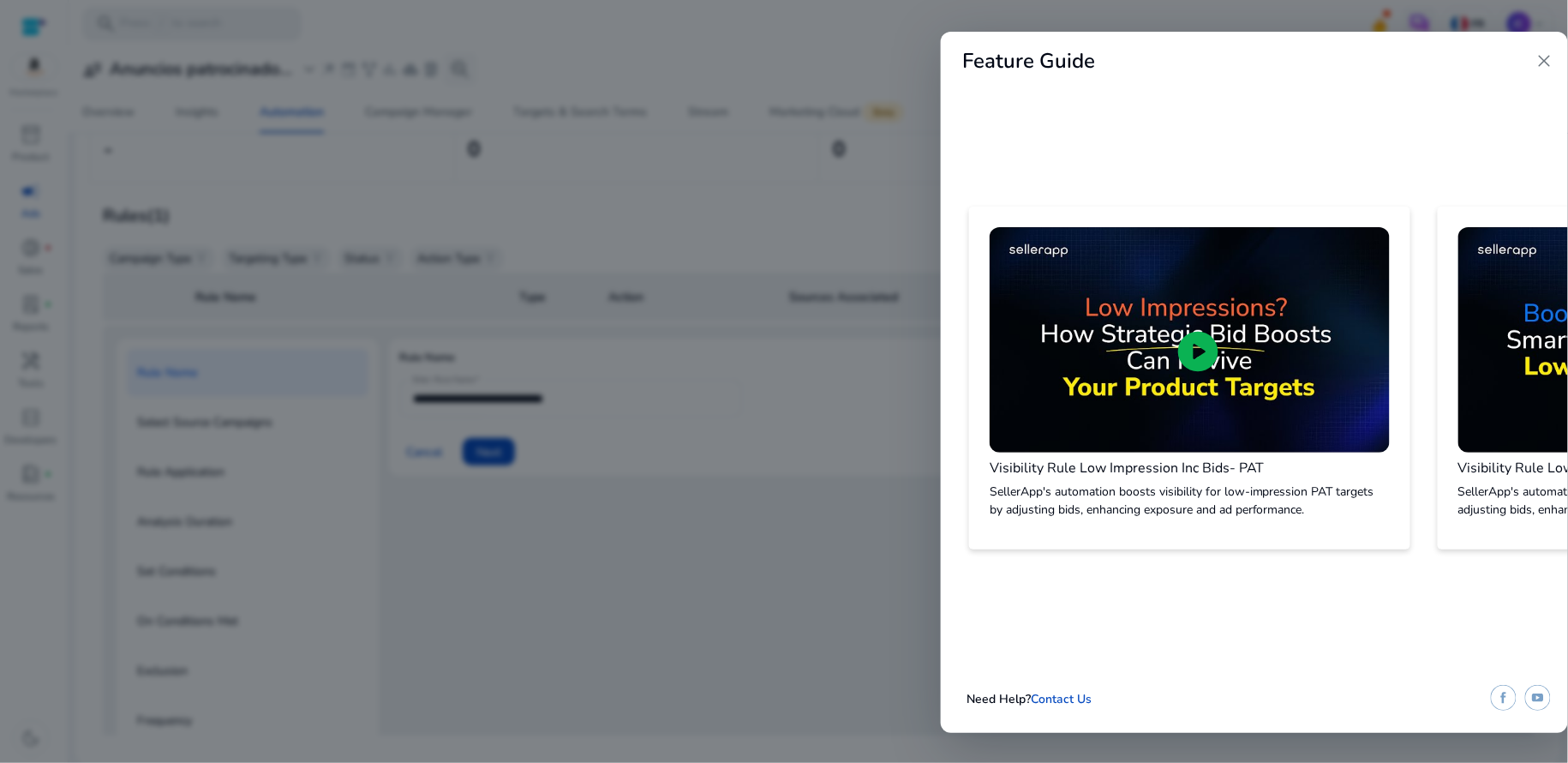
click at [884, 71] on div at bounding box center [784, 382] width 1568 height 763
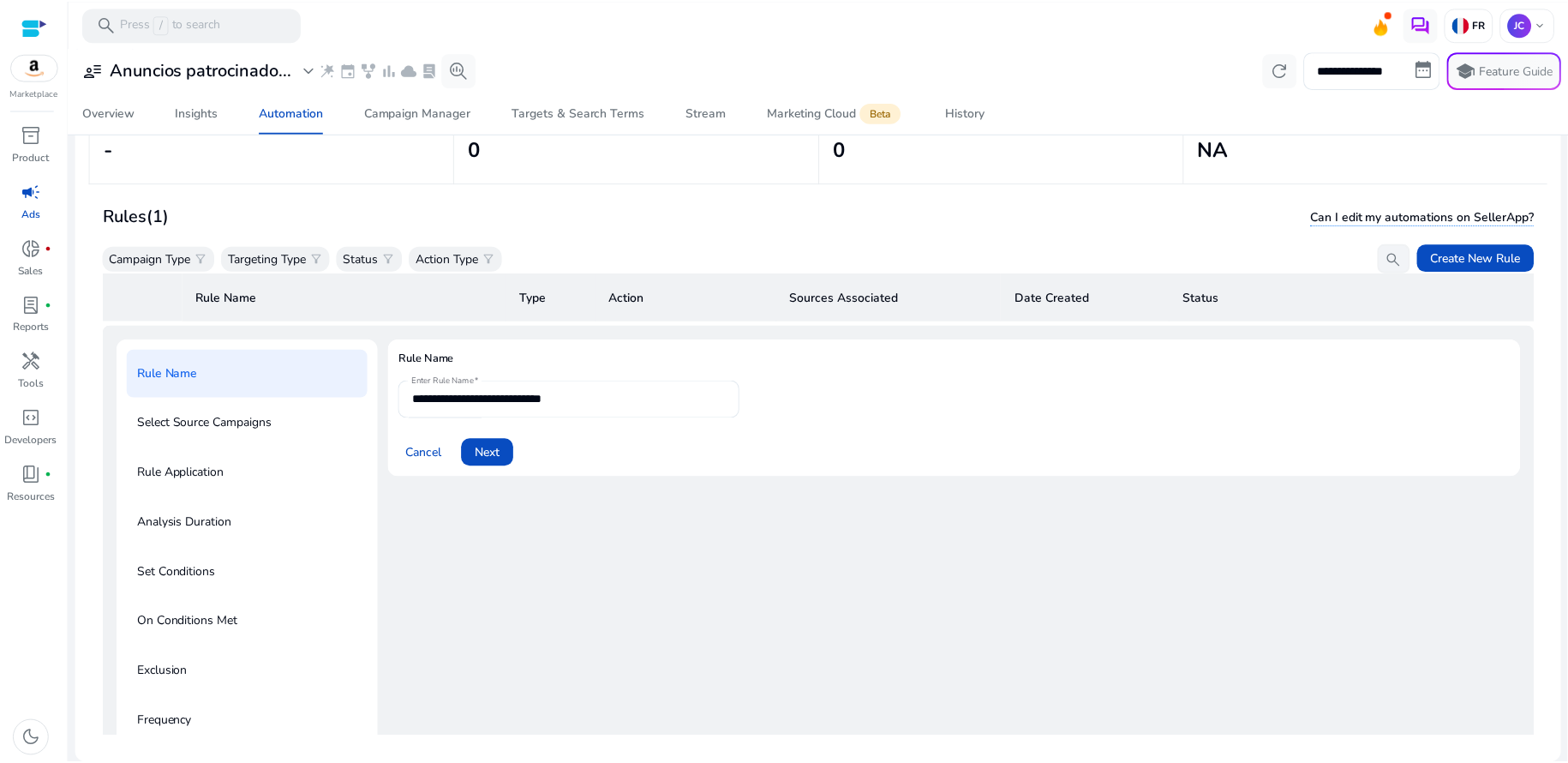
scroll to position [0, 0]
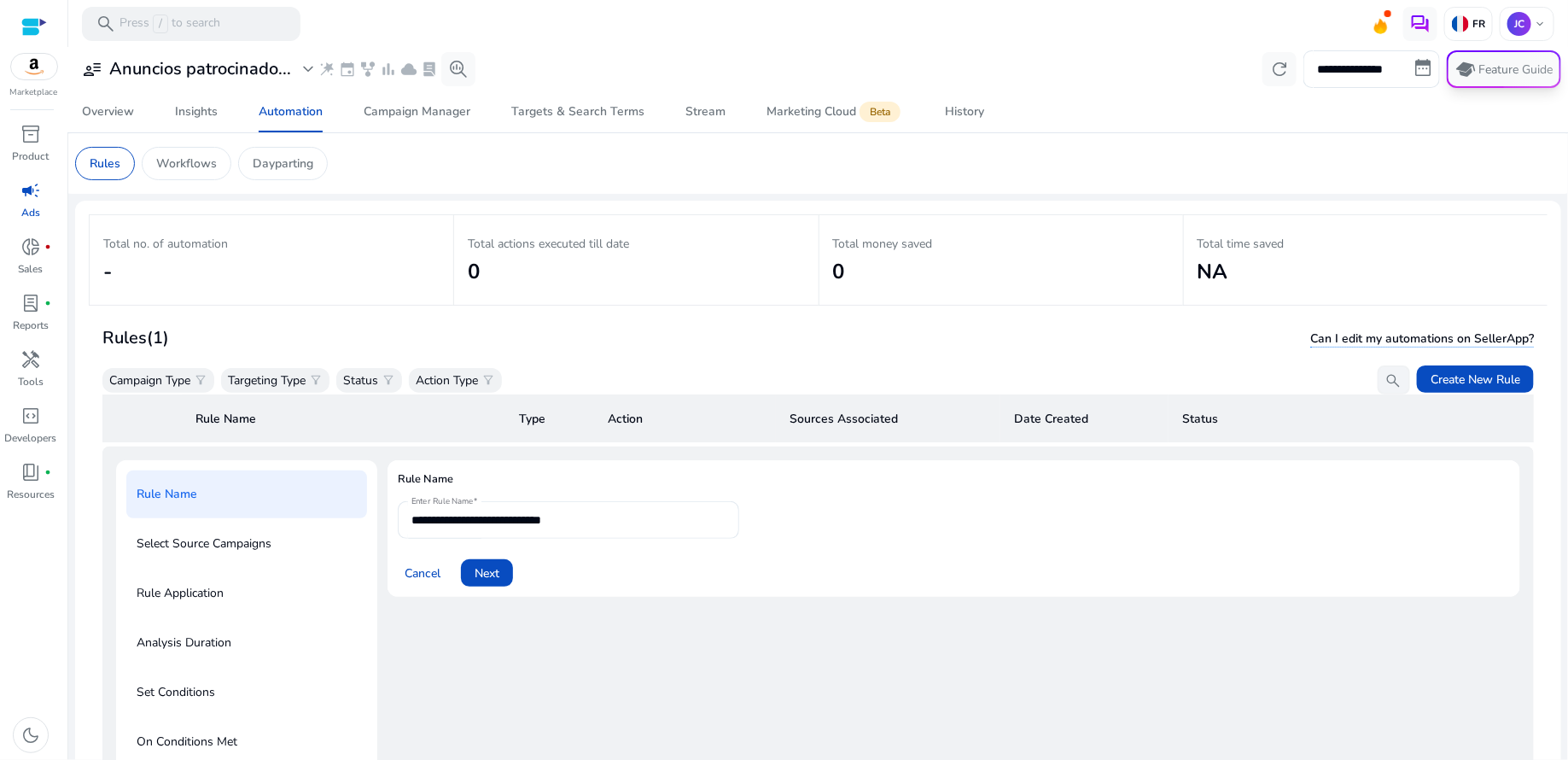
click at [1495, 76] on p "Feature Guide" at bounding box center [1515, 70] width 75 height 17
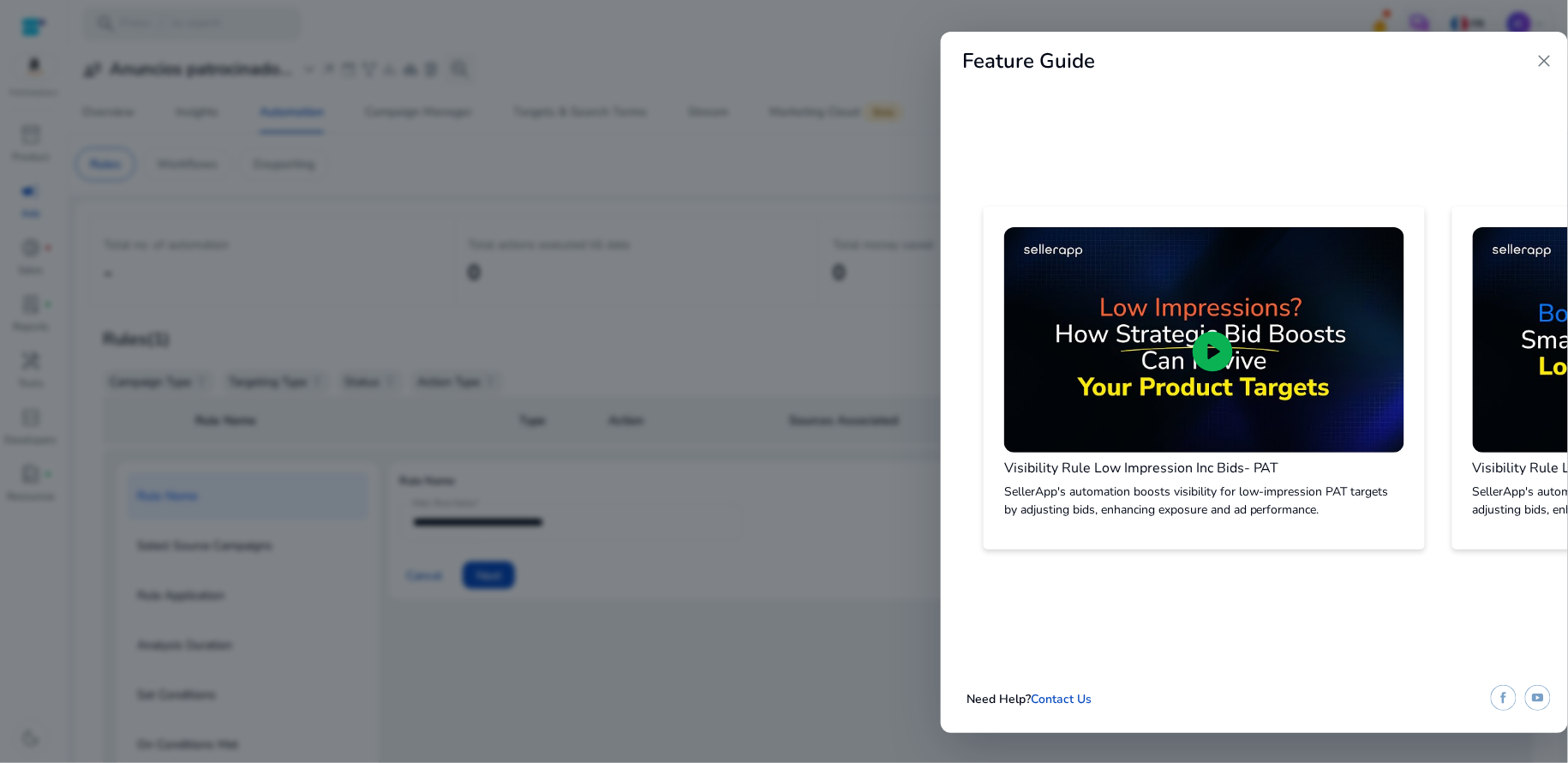
click at [1546, 58] on span "close" at bounding box center [1544, 61] width 21 height 21
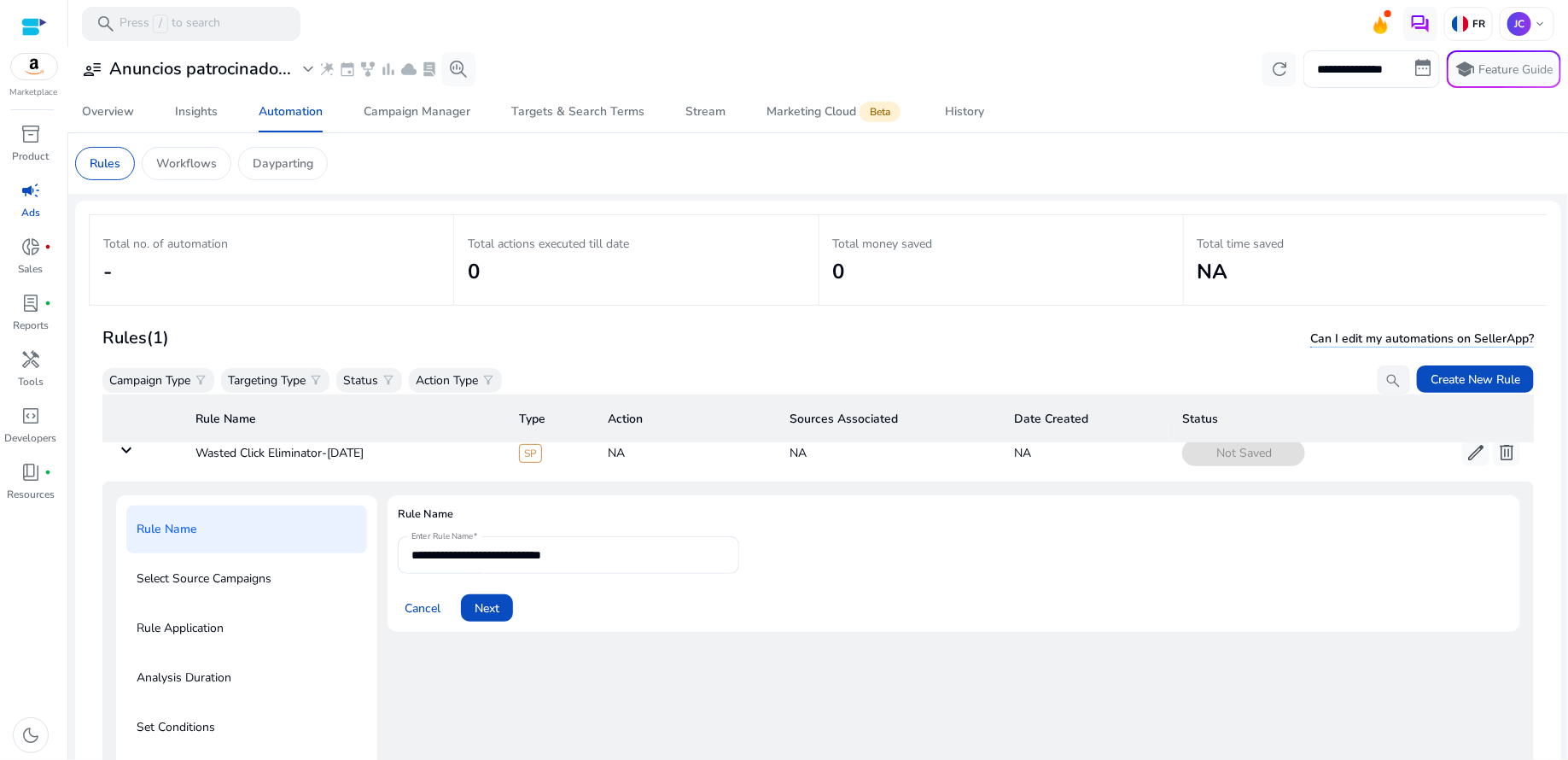
scroll to position [22, 0]
click at [806, 549] on form "**********" at bounding box center [954, 582] width 1112 height 86
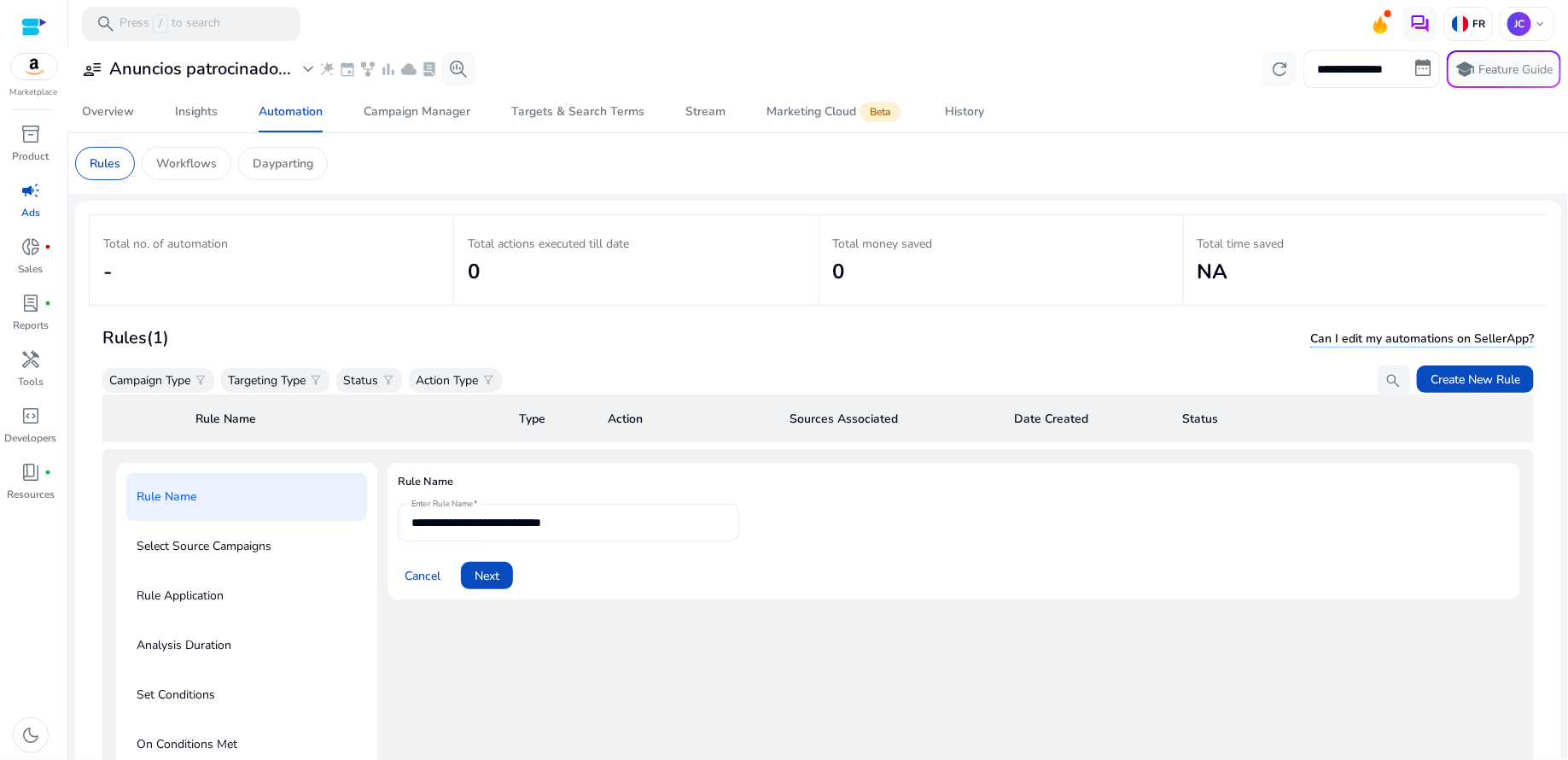
scroll to position [69, 0]
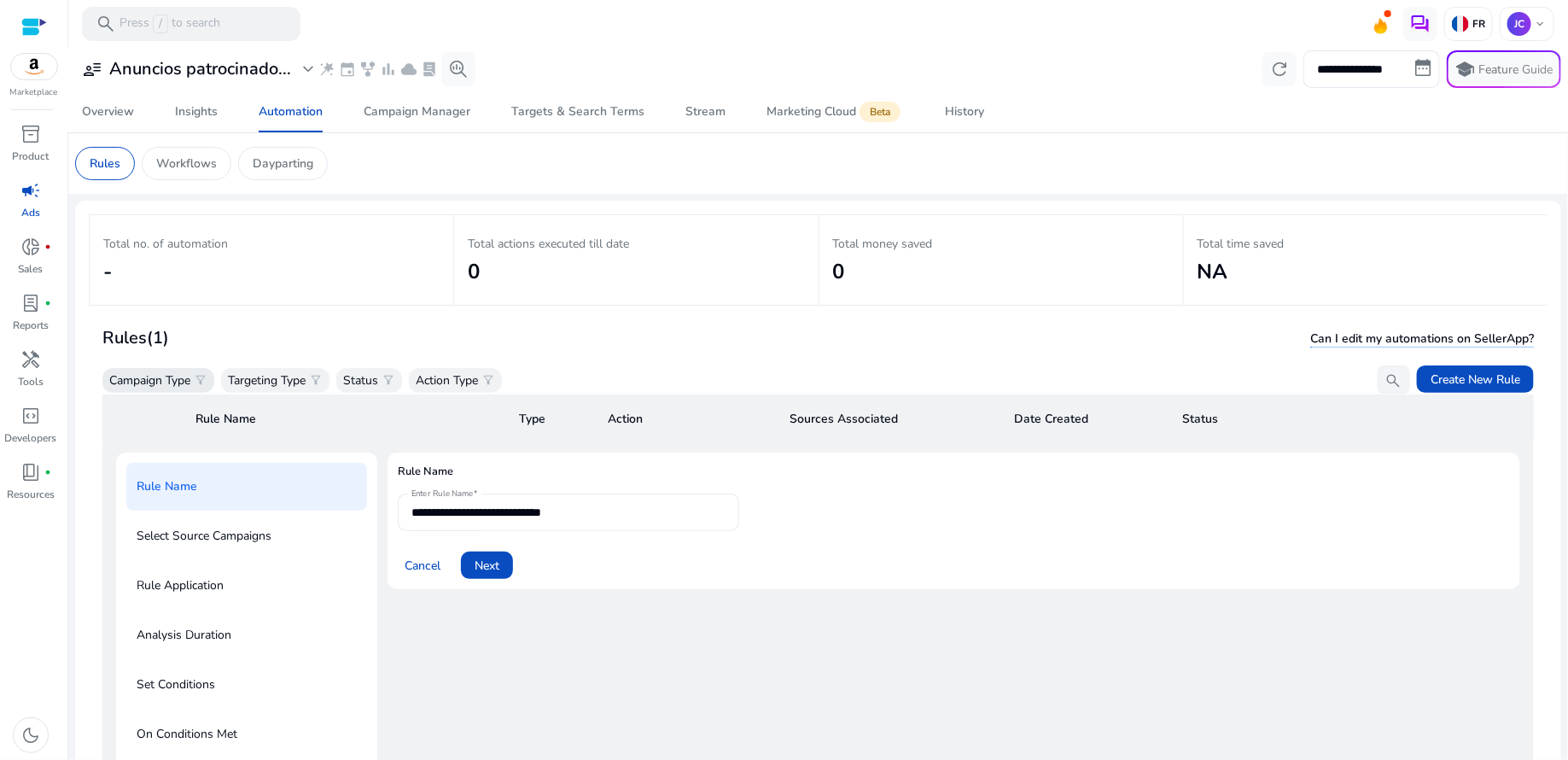
click at [158, 385] on p "Campaign Type" at bounding box center [150, 380] width 82 height 18
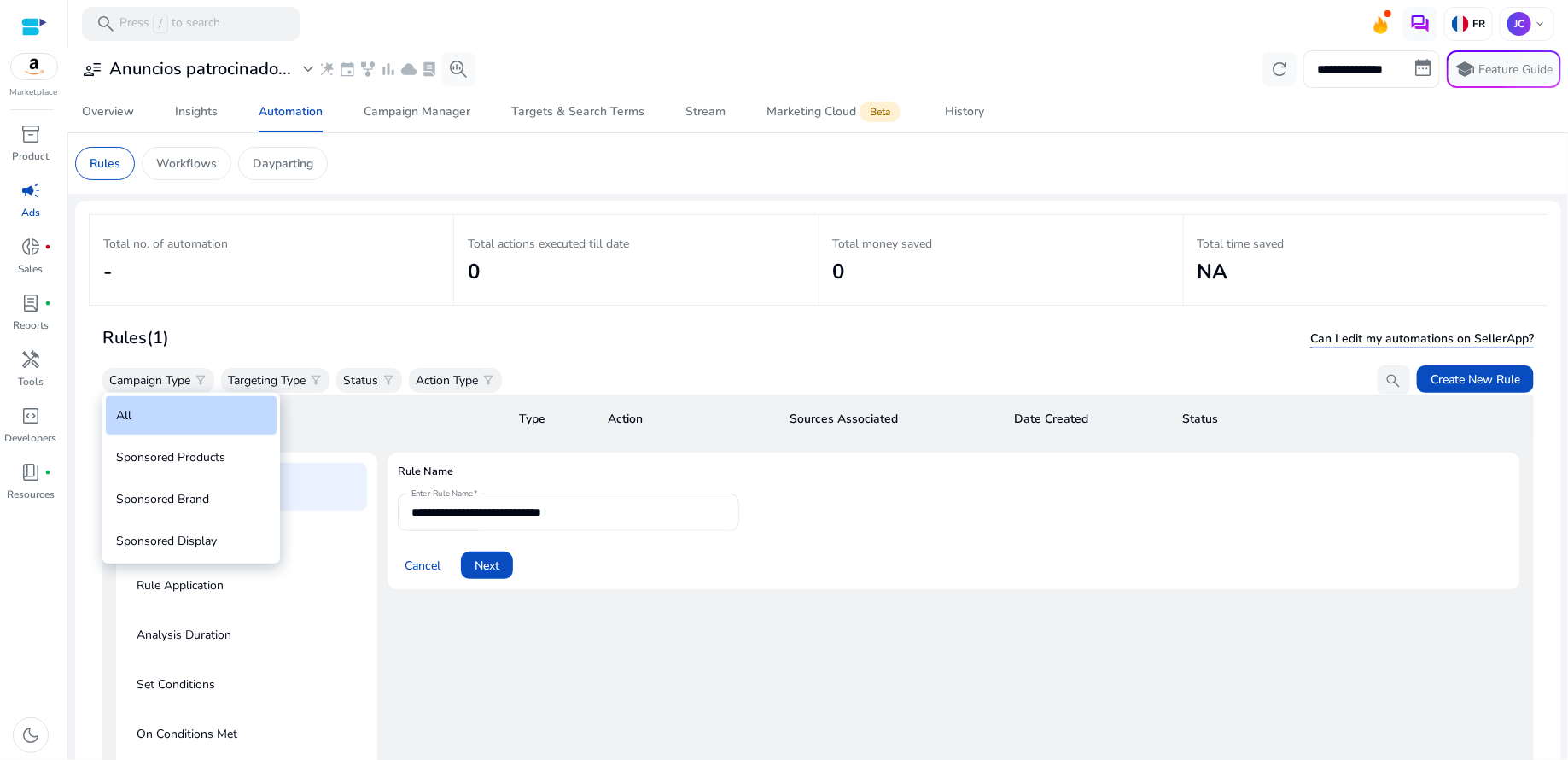
click at [574, 308] on div at bounding box center [784, 380] width 1568 height 760
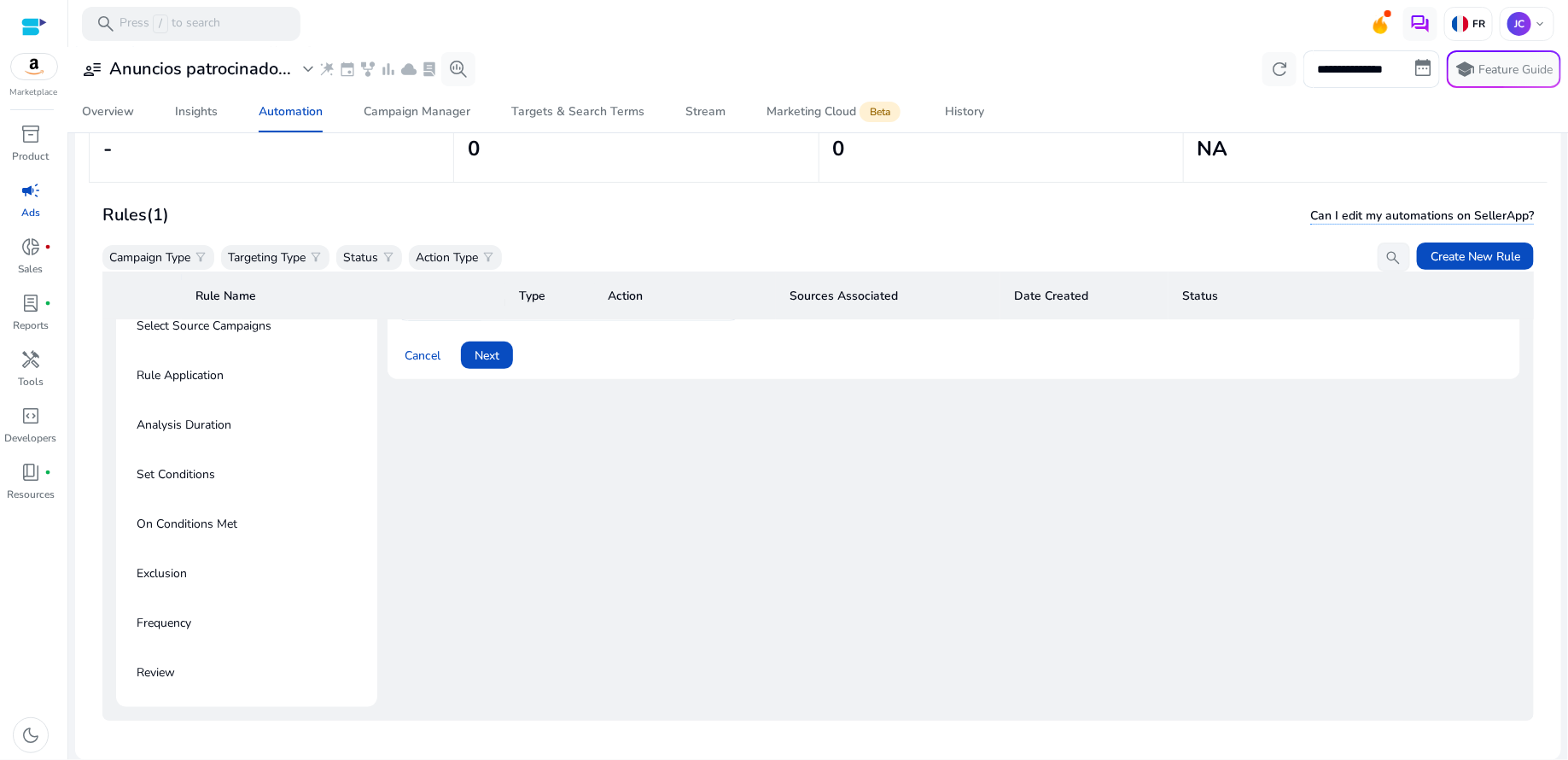
scroll to position [160, 0]
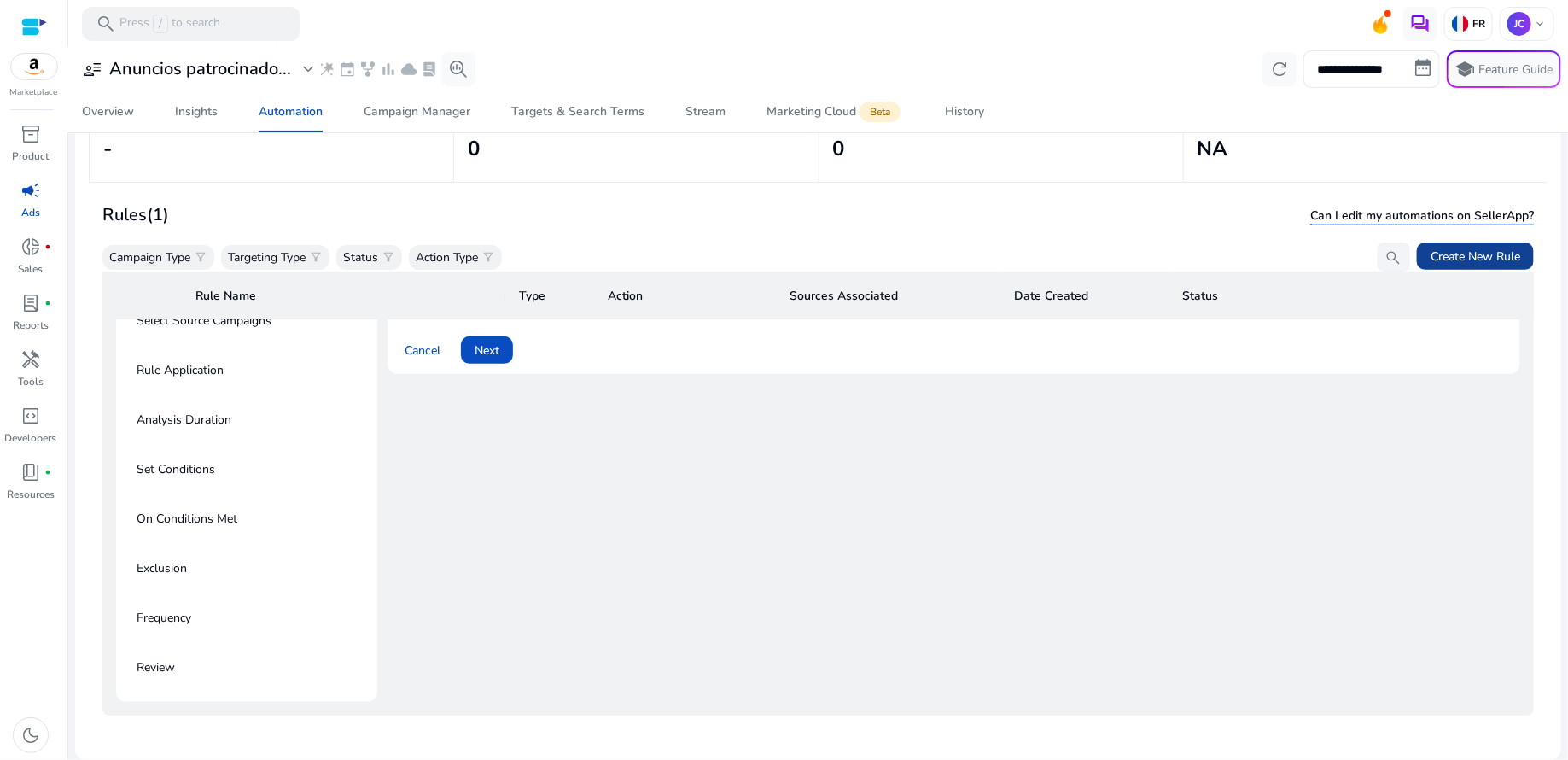
click at [1473, 253] on span "Create New Rule" at bounding box center [1476, 257] width 89 height 18
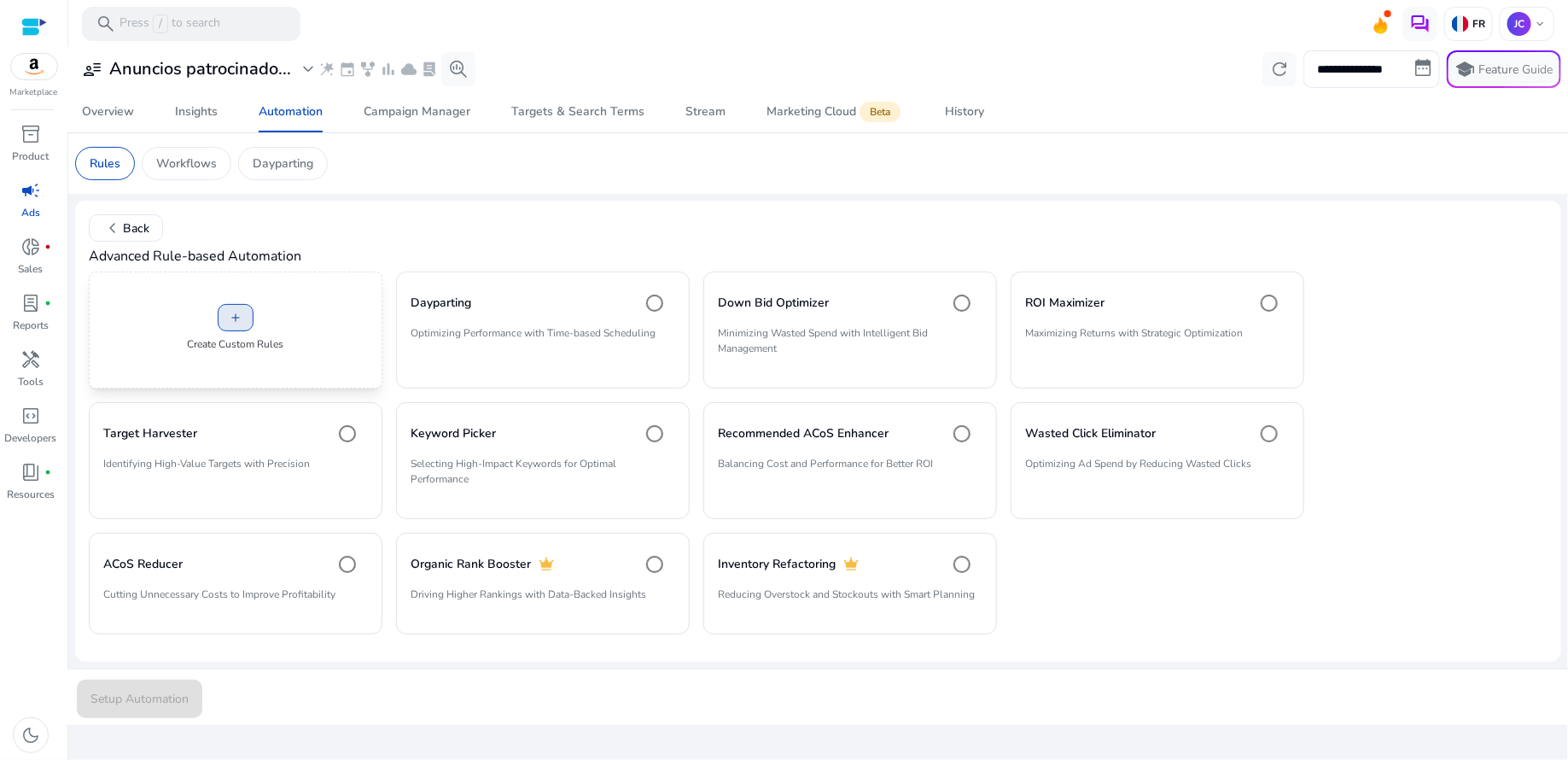
click at [227, 325] on span at bounding box center [236, 317] width 34 height 41
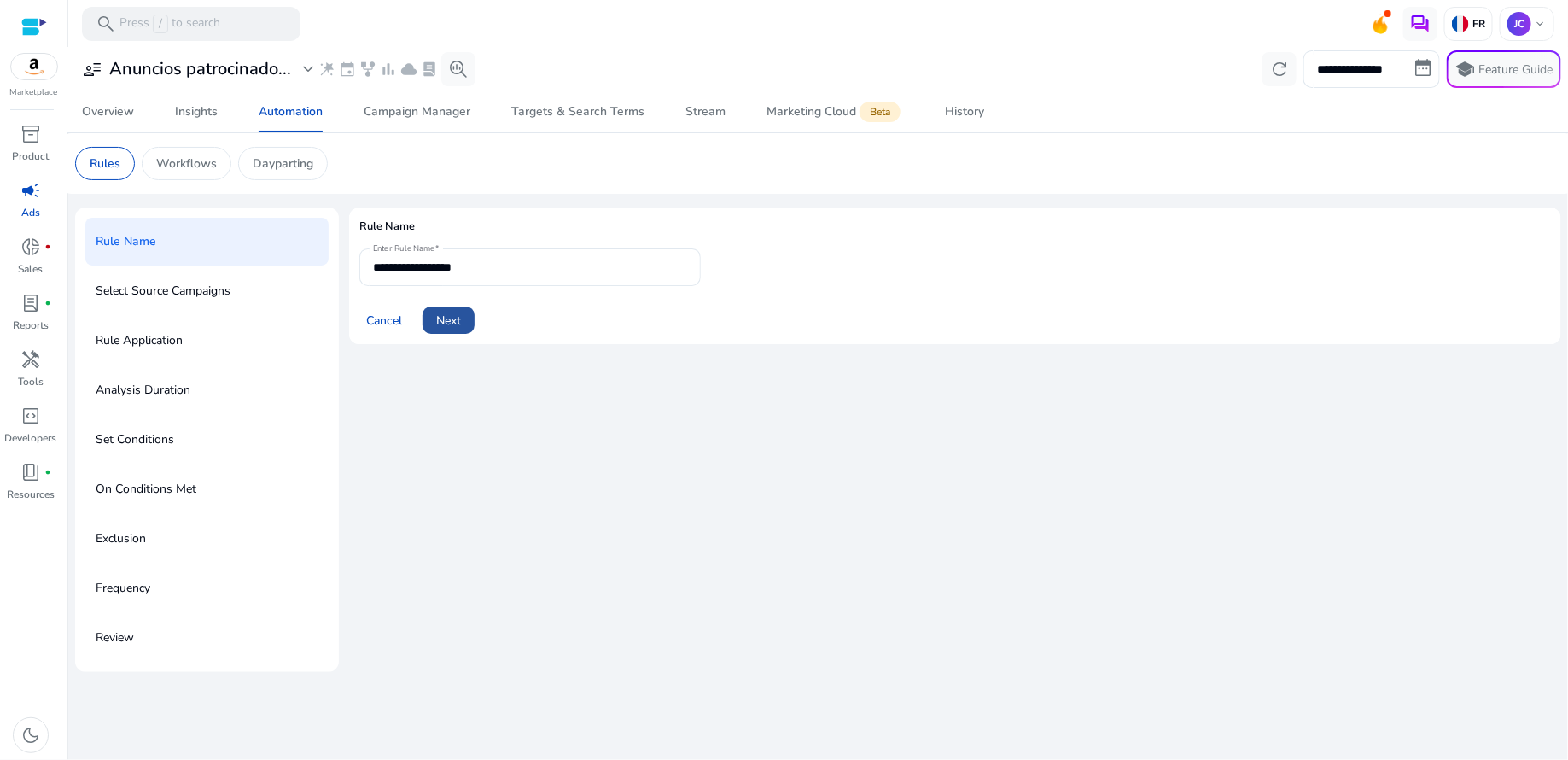
click at [457, 328] on span "Next" at bounding box center [448, 320] width 25 height 18
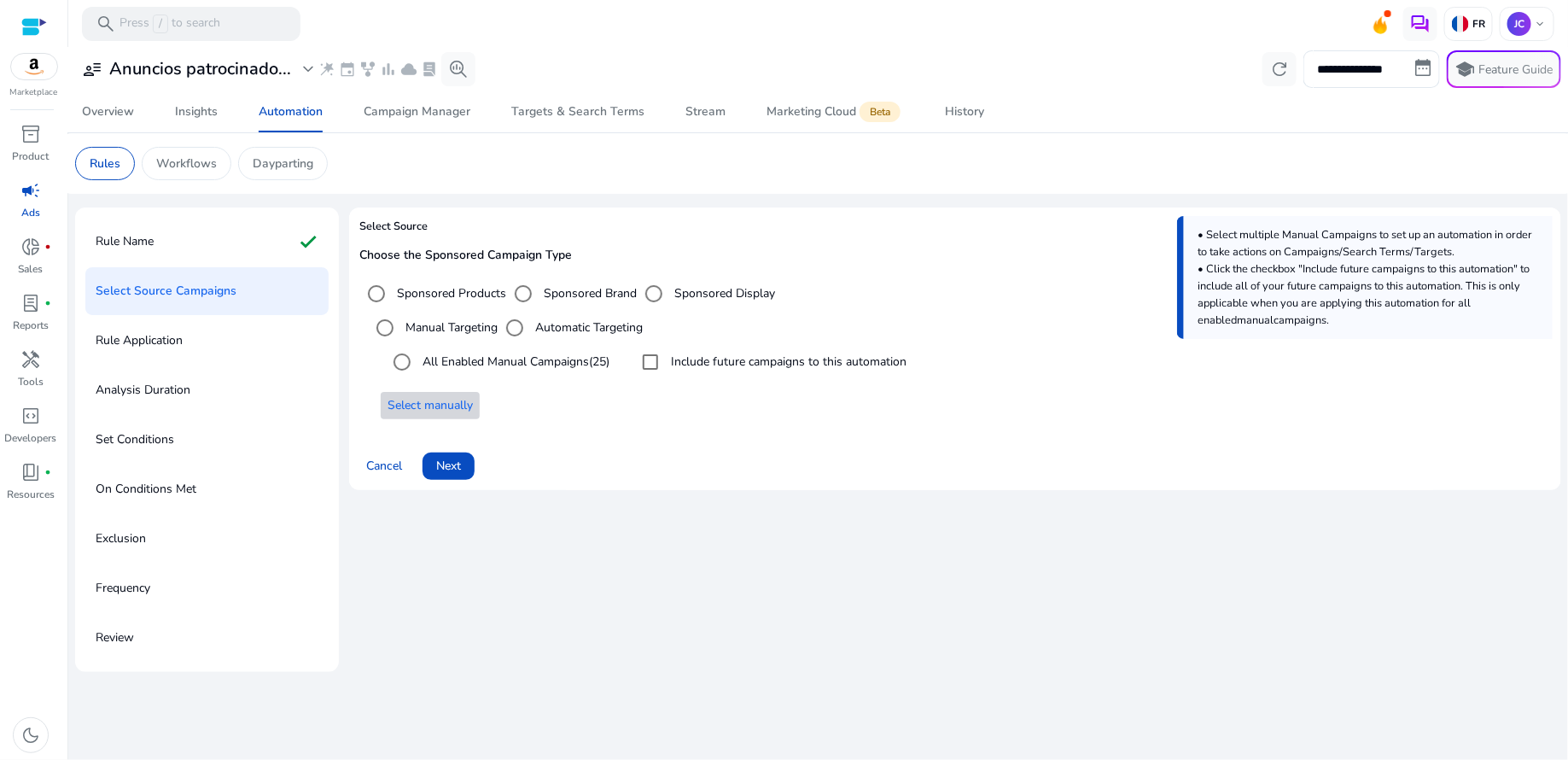
click at [420, 406] on span "Select manually" at bounding box center [431, 405] width 86 height 18
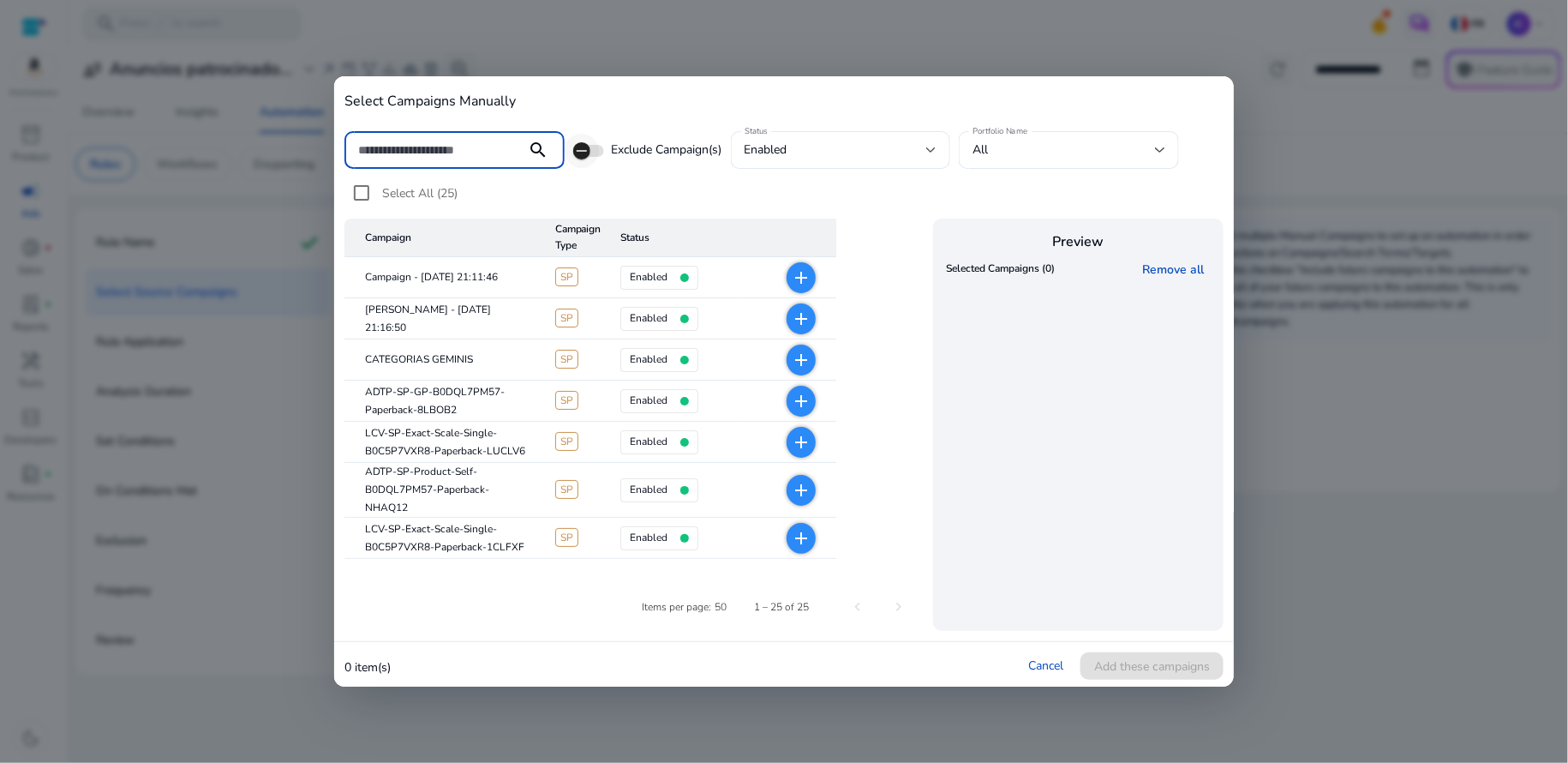
click at [596, 156] on span "button" at bounding box center [582, 151] width 34 height 34
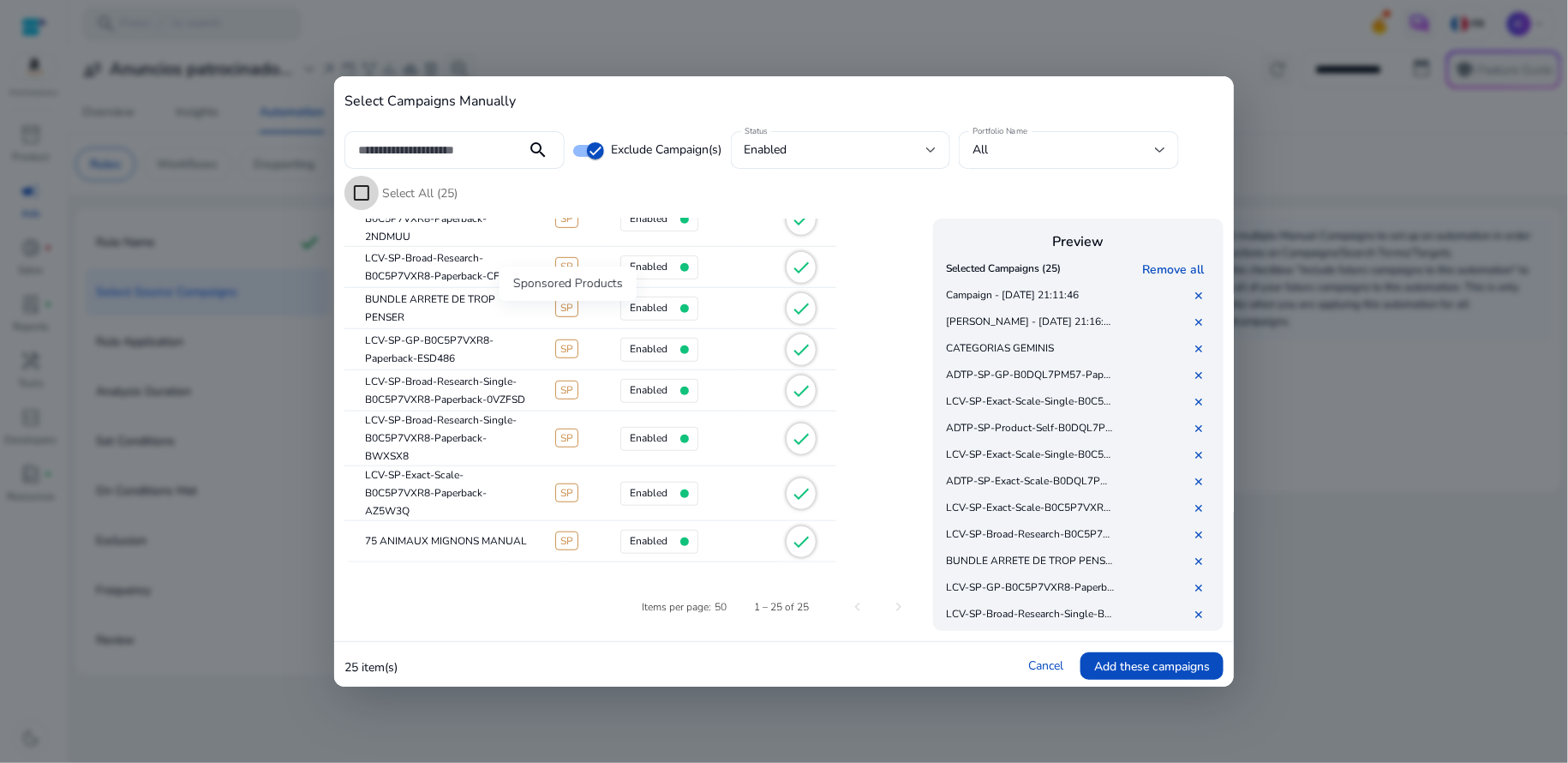
scroll to position [450, 0]
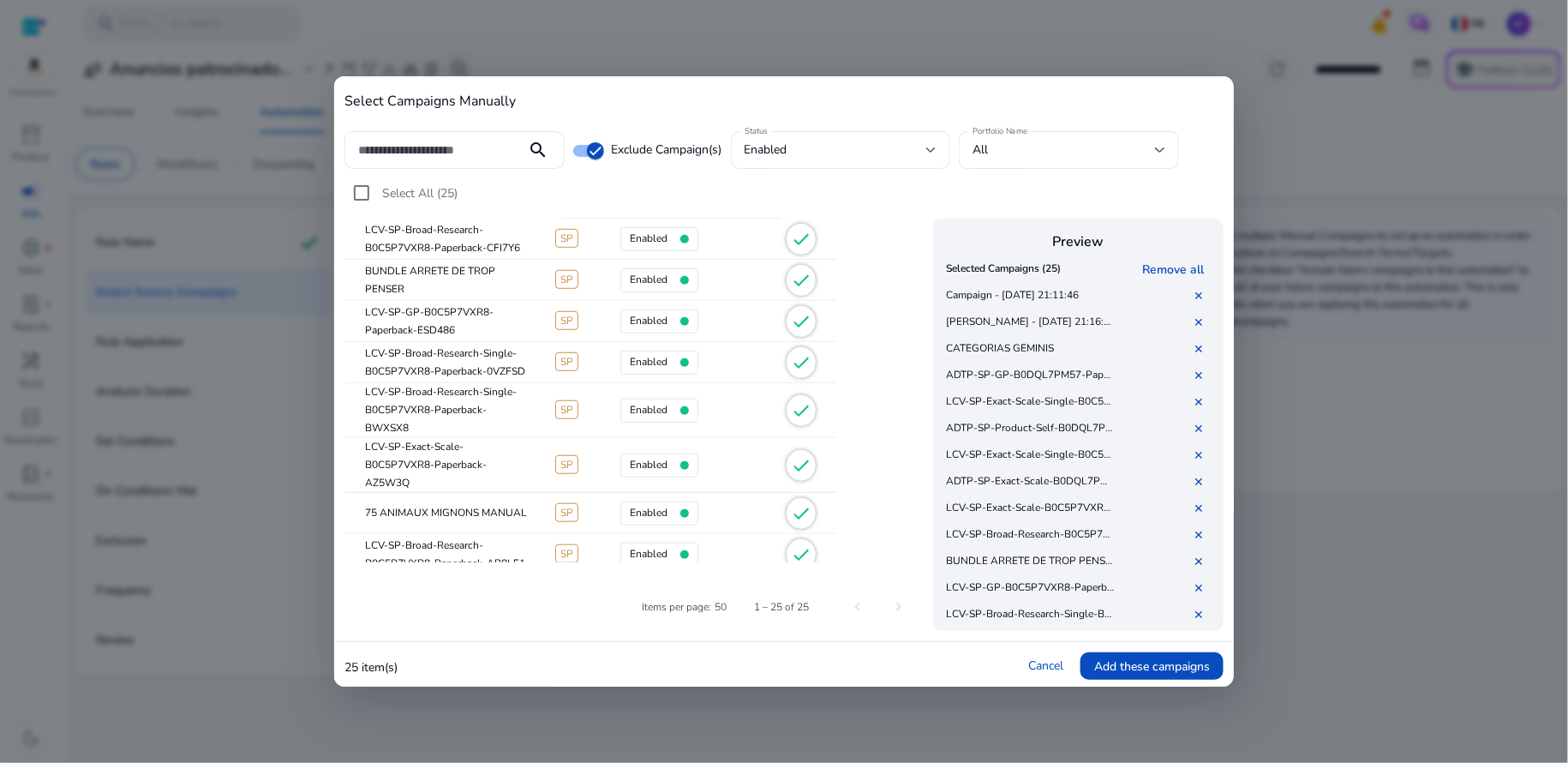
click at [801, 511] on mat-icon "check" at bounding box center [800, 513] width 21 height 21
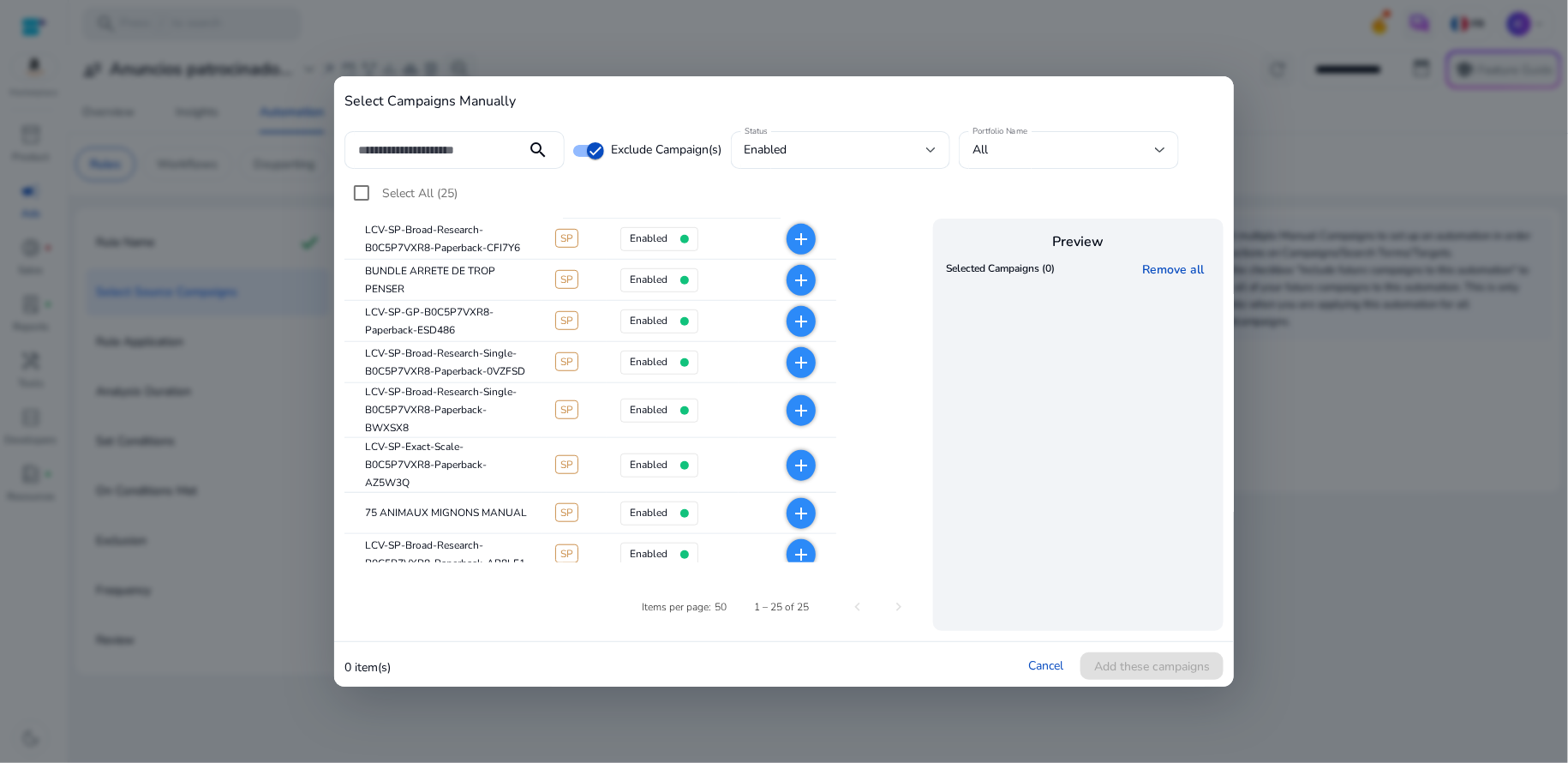
click at [805, 515] on mat-icon "add" at bounding box center [800, 513] width 21 height 21
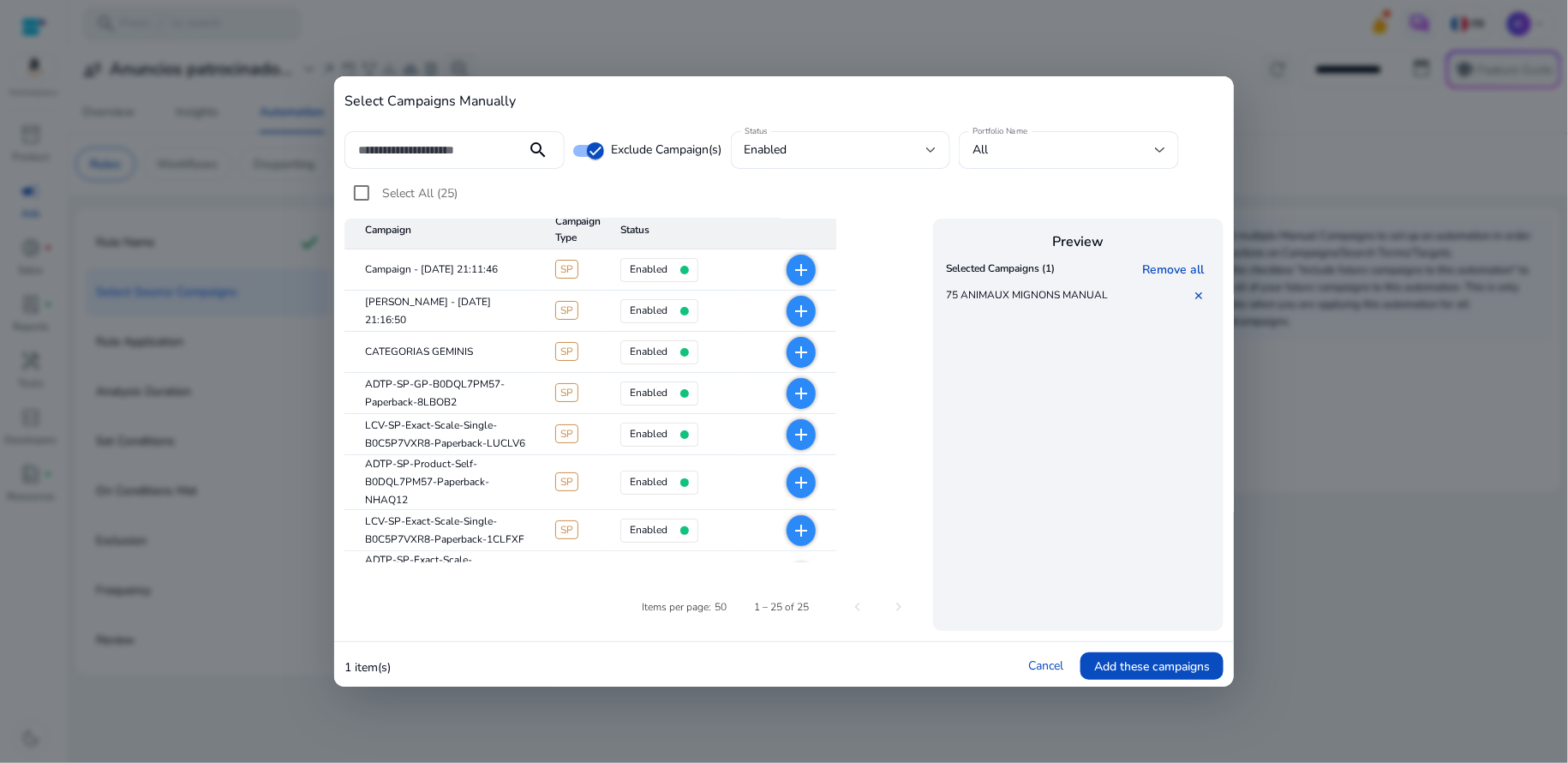
scroll to position [0, 0]
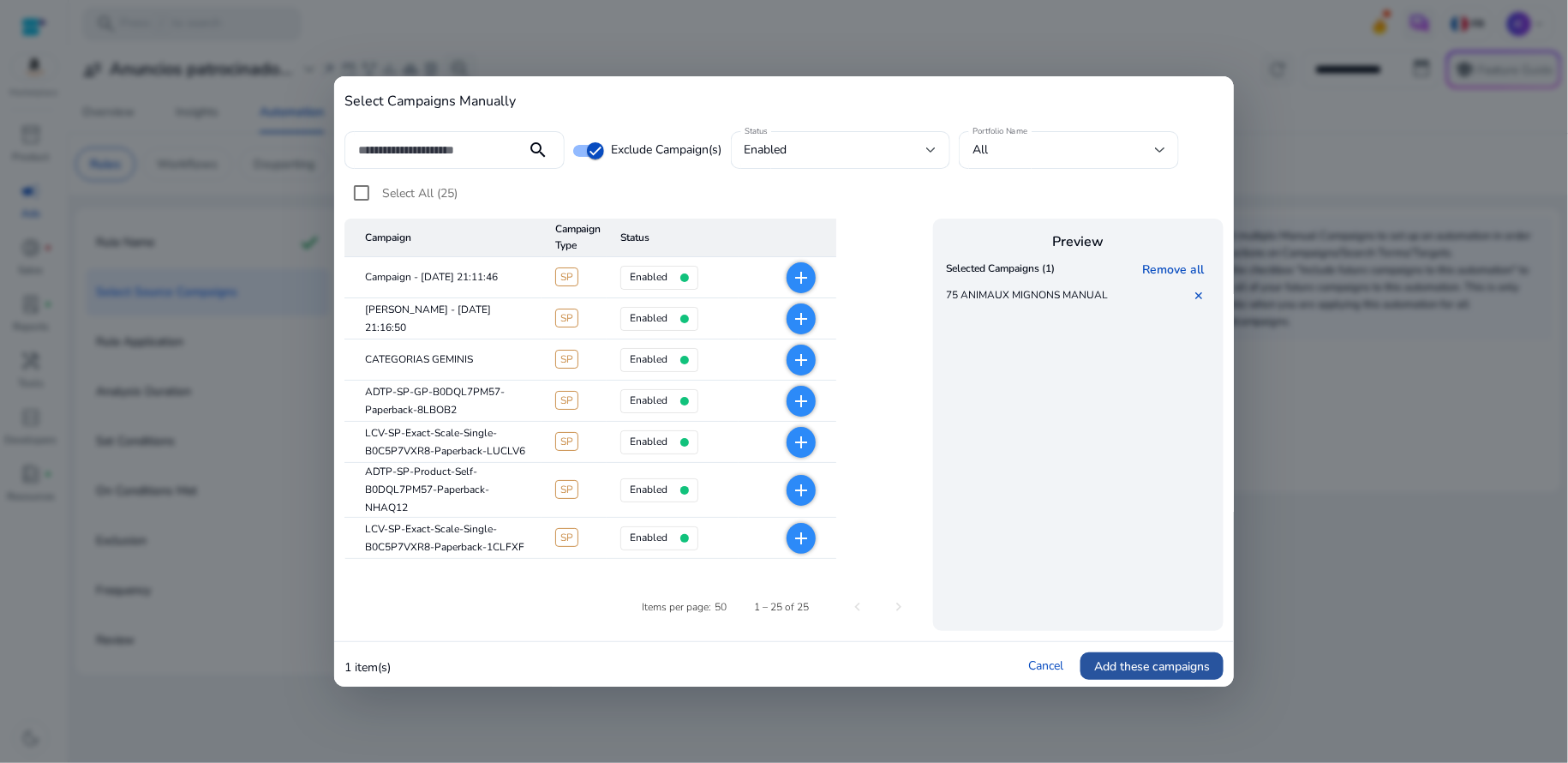
click at [1121, 669] on span "Add these campaigns" at bounding box center [1152, 666] width 116 height 18
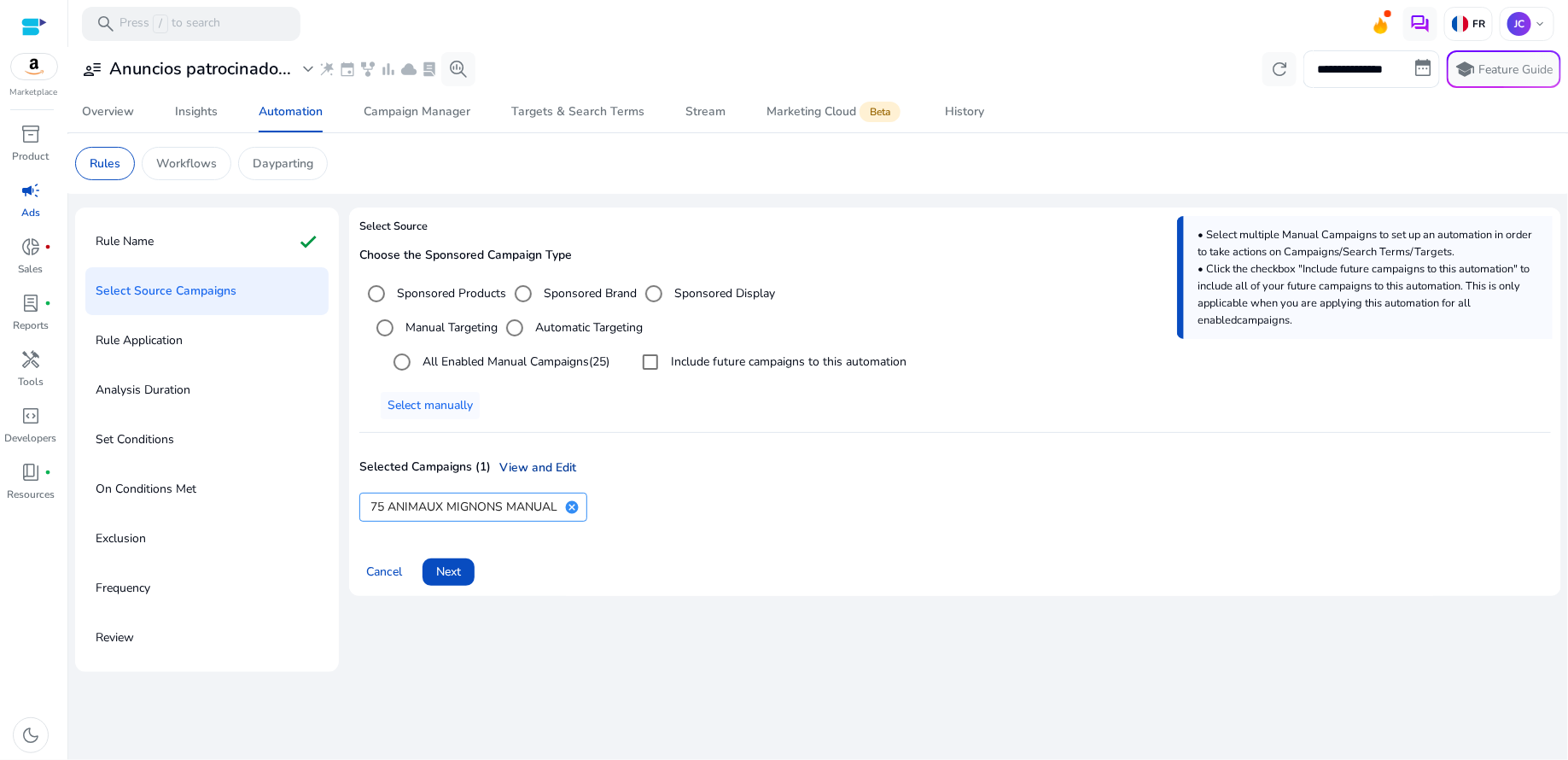
click at [516, 466] on link "View and Edit" at bounding box center [534, 468] width 86 height 18
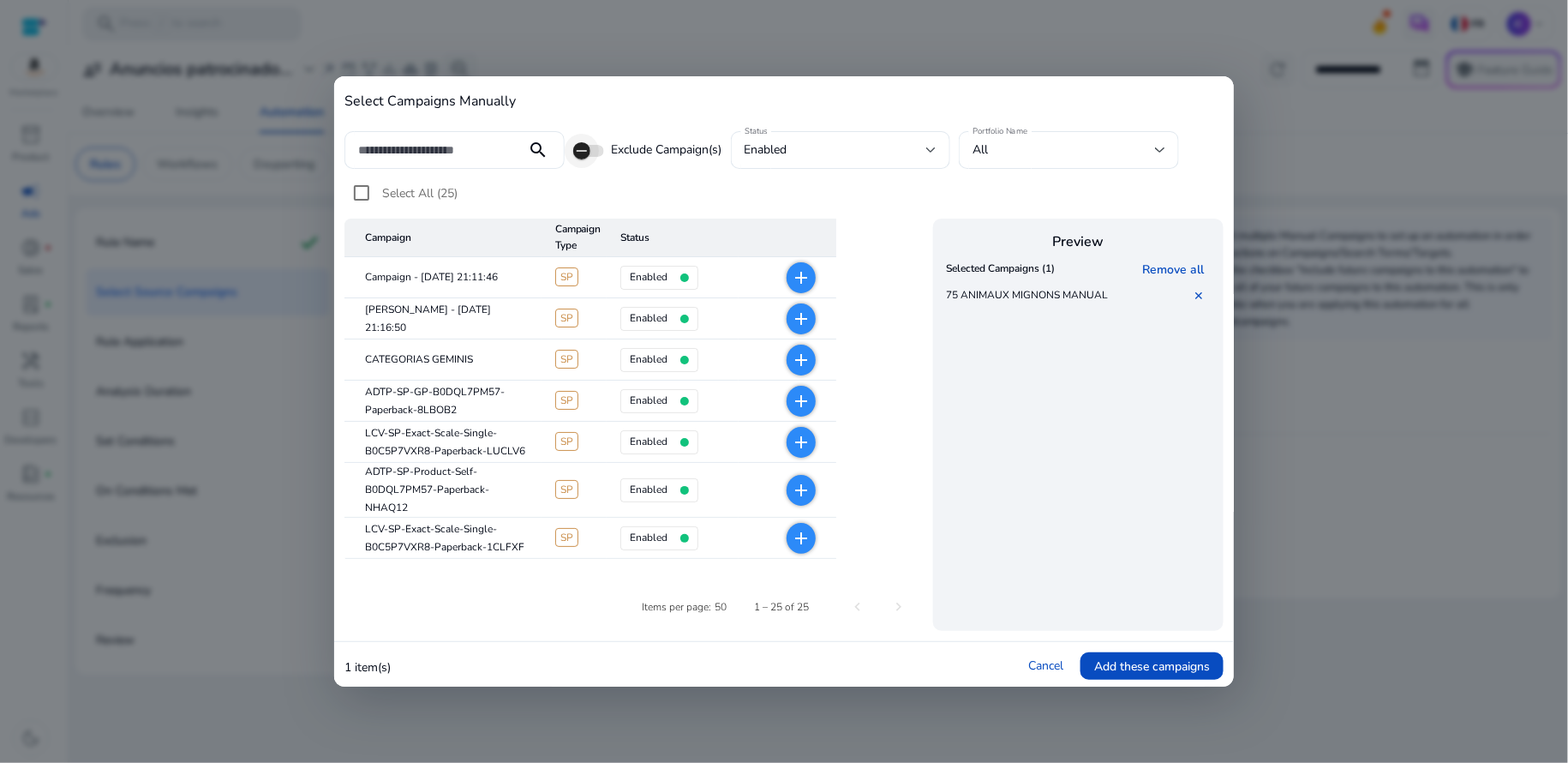
click at [601, 155] on span "button" at bounding box center [588, 151] width 31 height 12
click at [936, 153] on div at bounding box center [931, 150] width 10 height 7
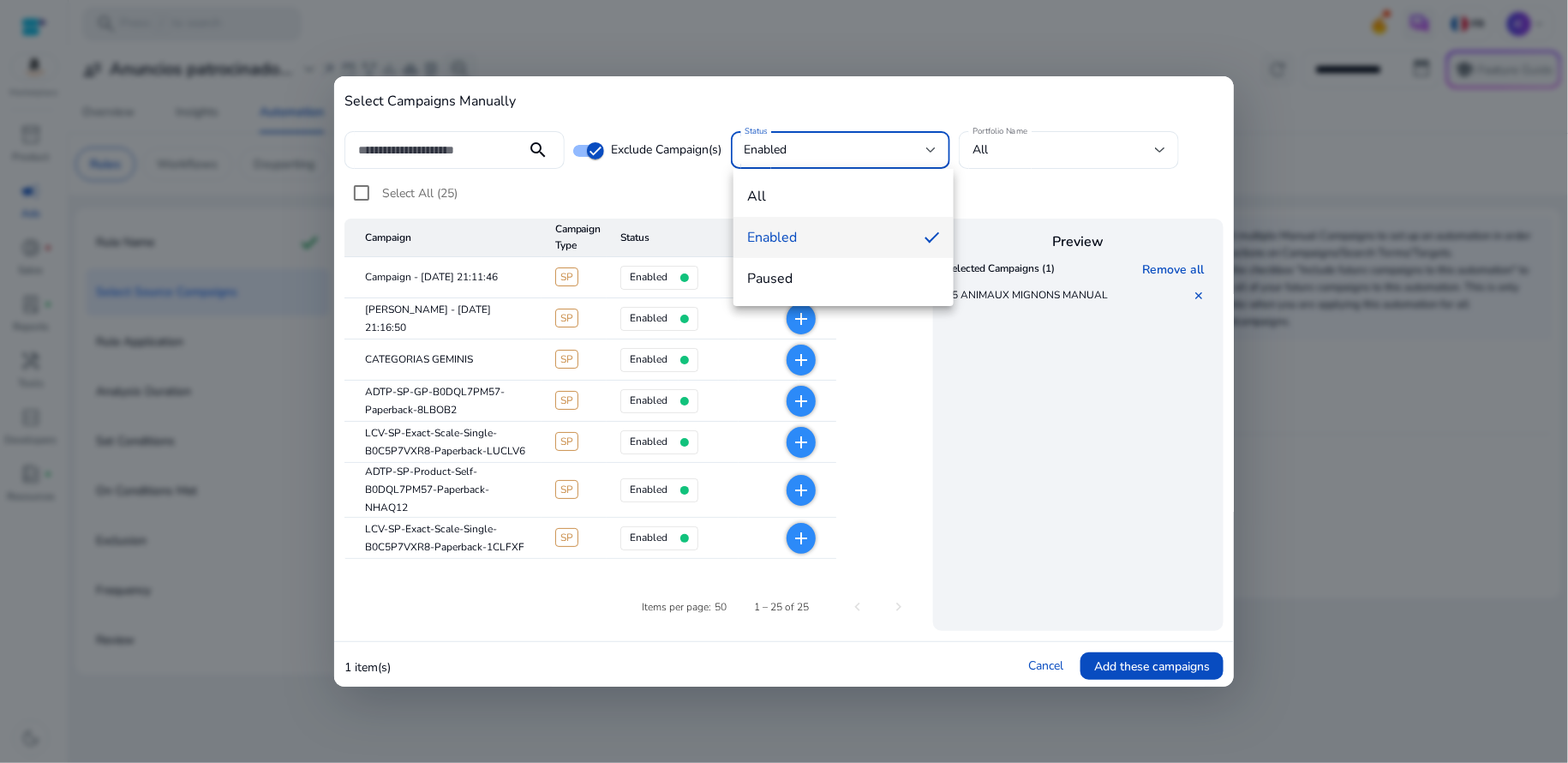
click at [632, 168] on div at bounding box center [784, 382] width 1568 height 763
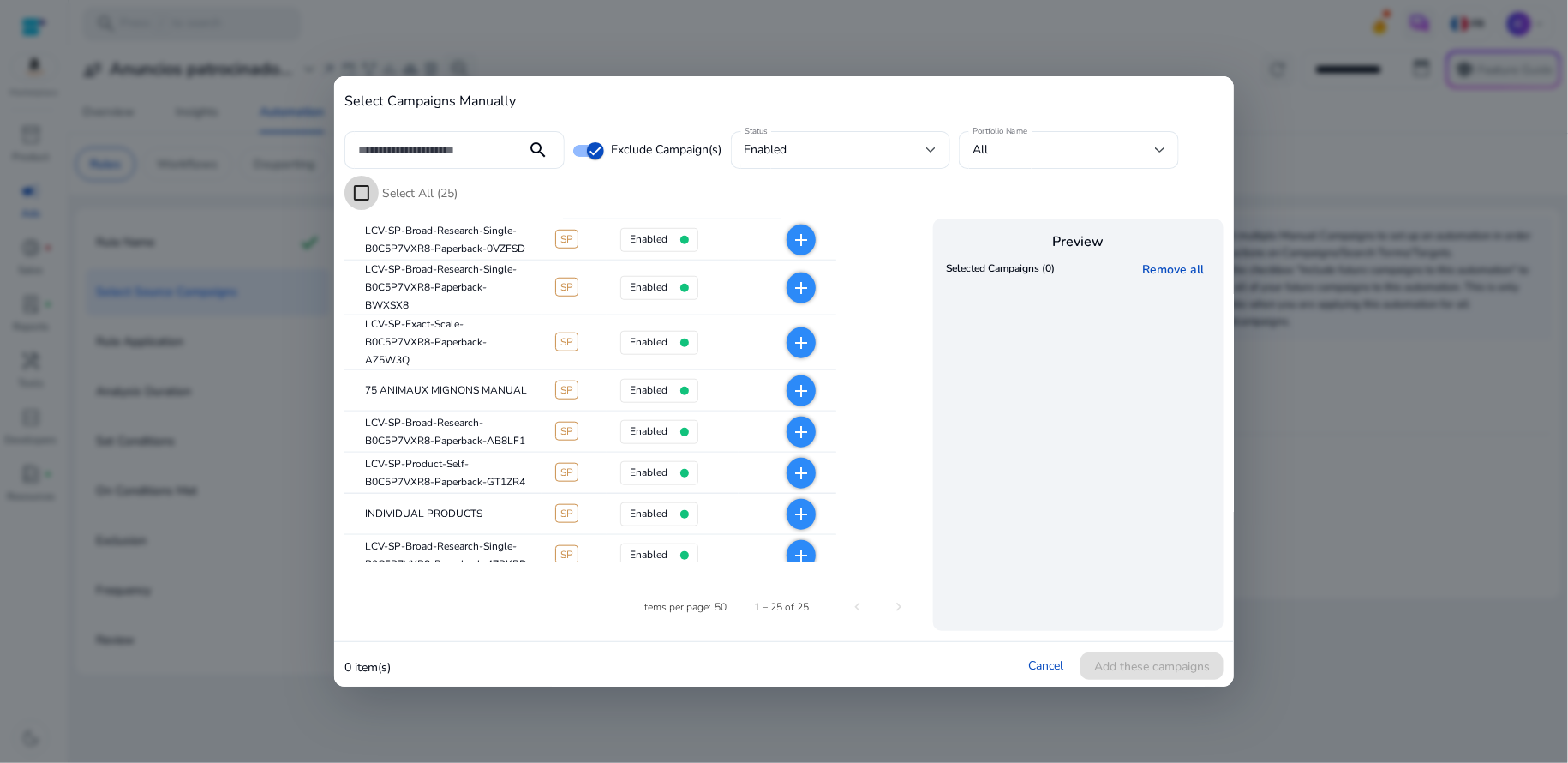
scroll to position [568, 0]
click at [796, 399] on mat-icon "add" at bounding box center [800, 394] width 21 height 21
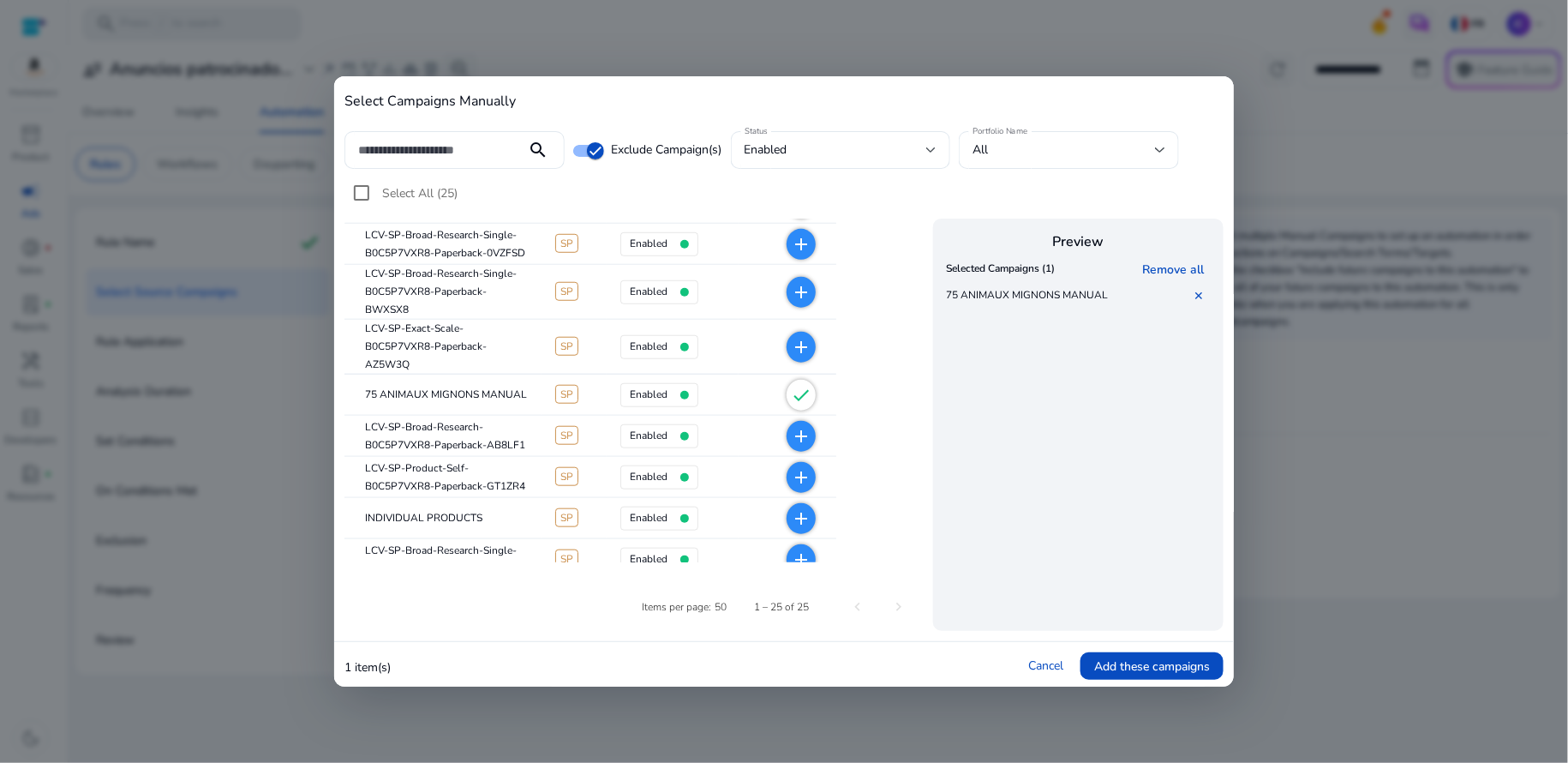
click at [796, 399] on mat-icon "check" at bounding box center [800, 394] width 21 height 21
click at [936, 156] on div at bounding box center [931, 150] width 10 height 21
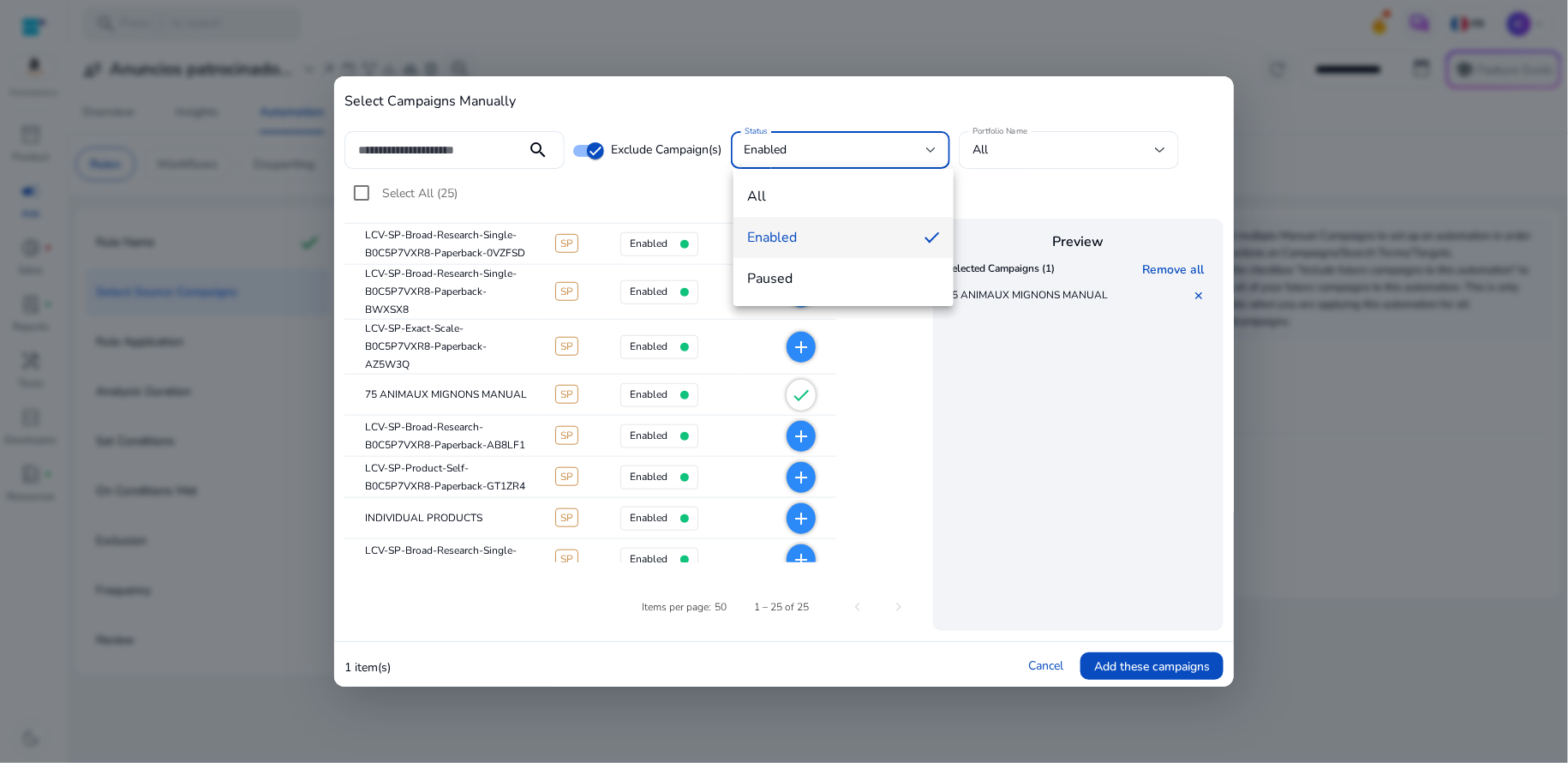
click at [989, 177] on div at bounding box center [784, 382] width 1568 height 763
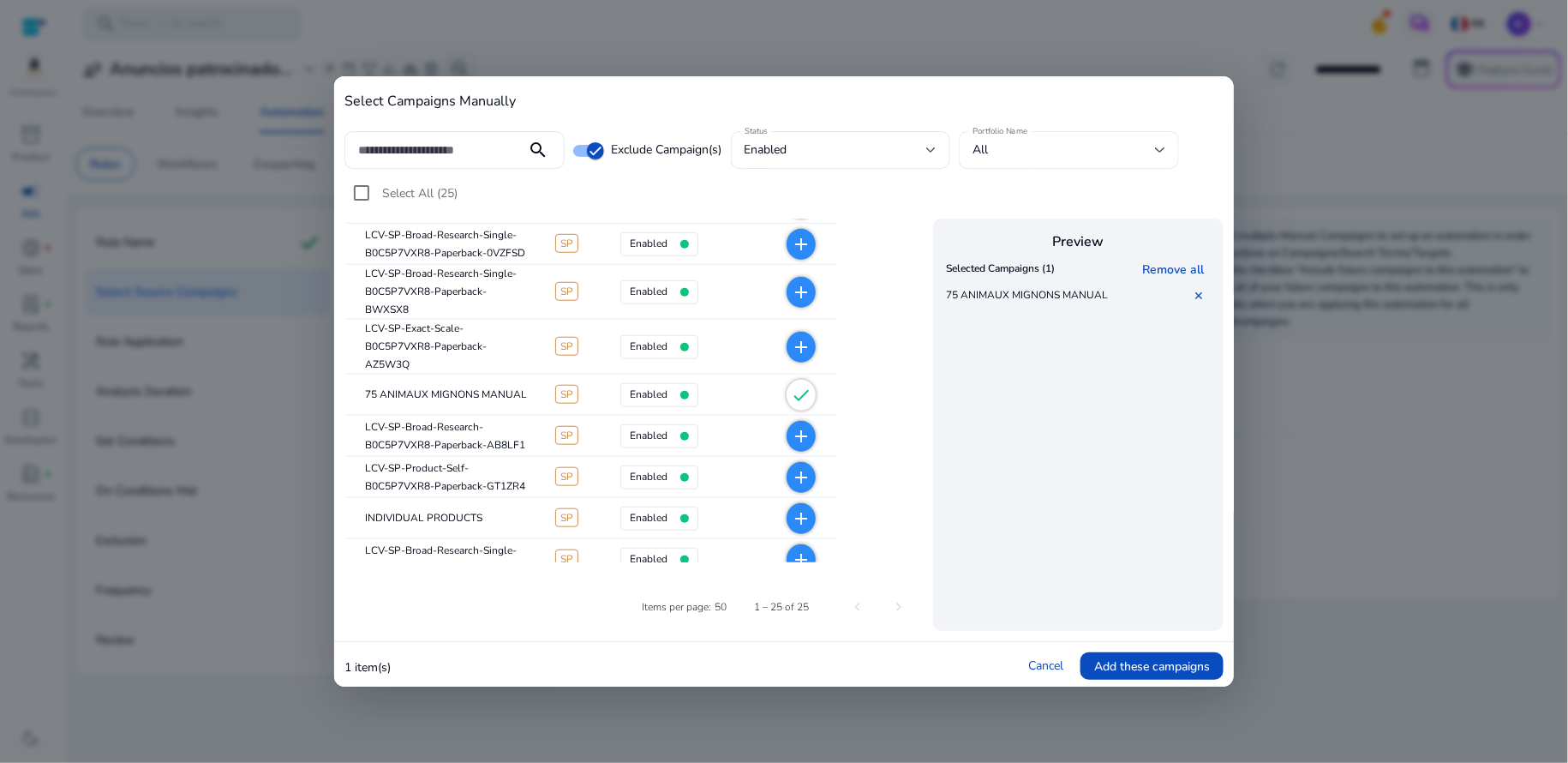
click at [1165, 151] on div at bounding box center [1160, 150] width 10 height 7
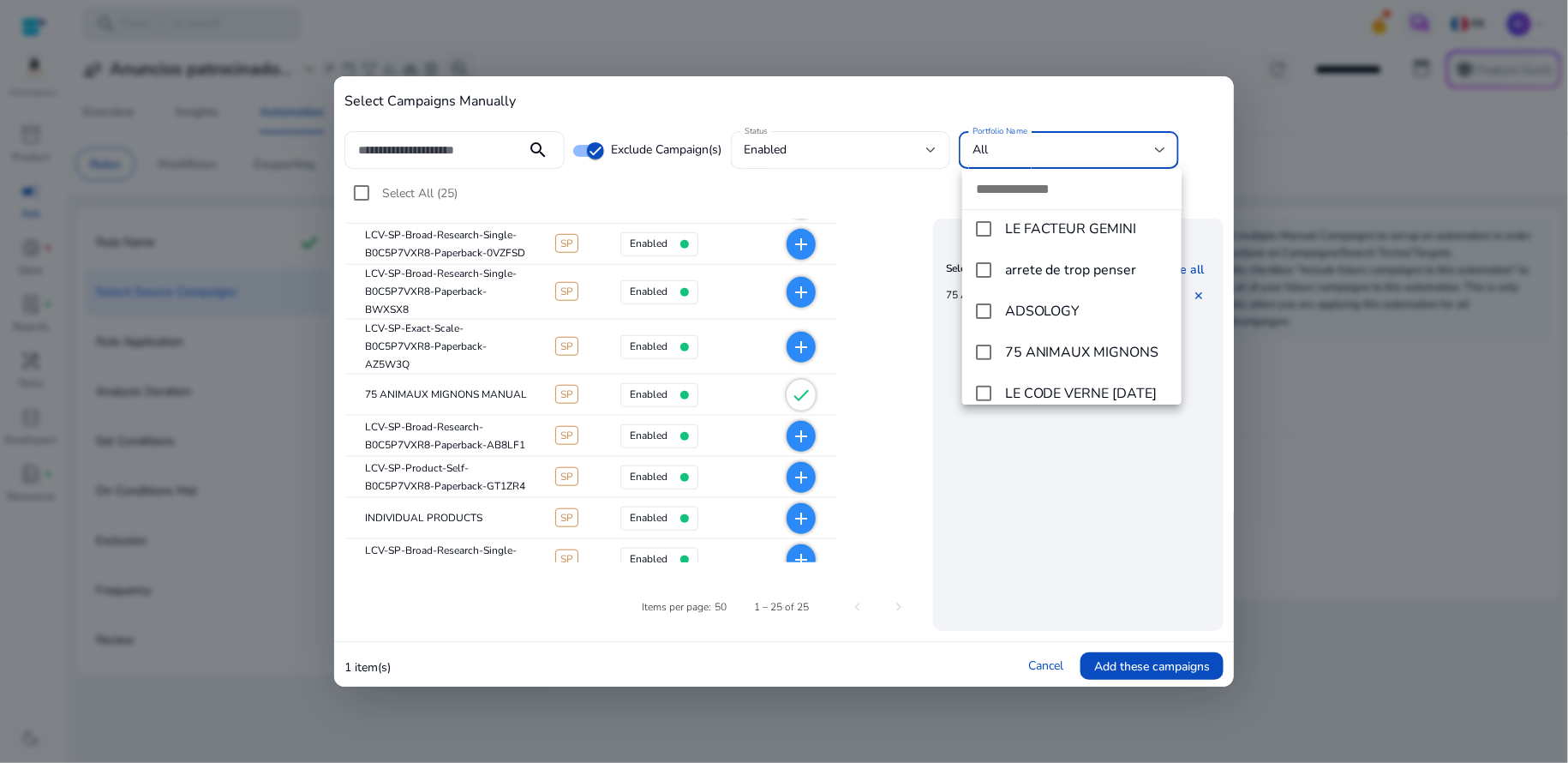
scroll to position [142, 0]
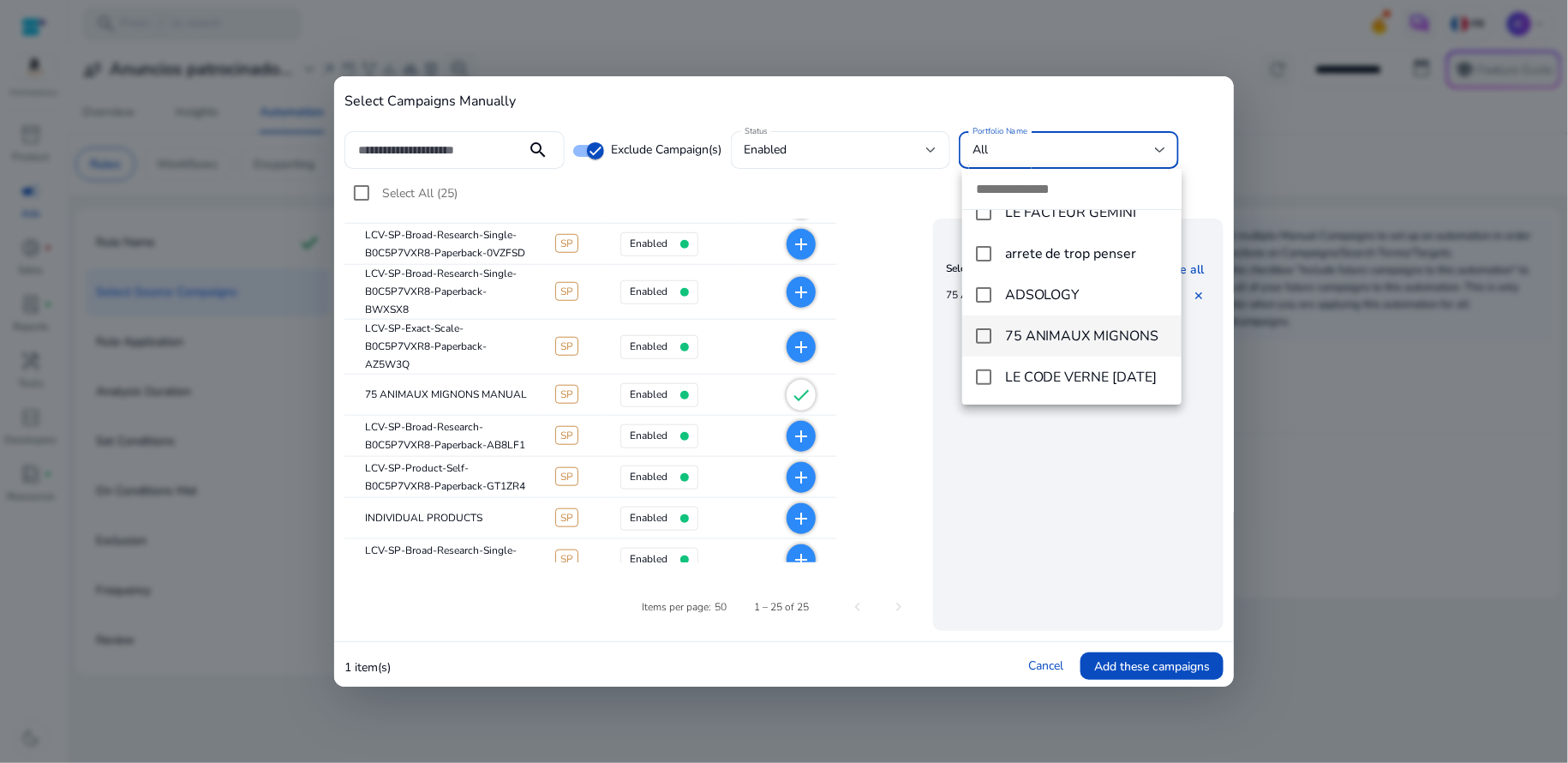
click at [979, 336] on mat-pseudo-checkbox at bounding box center [983, 336] width 15 height 15
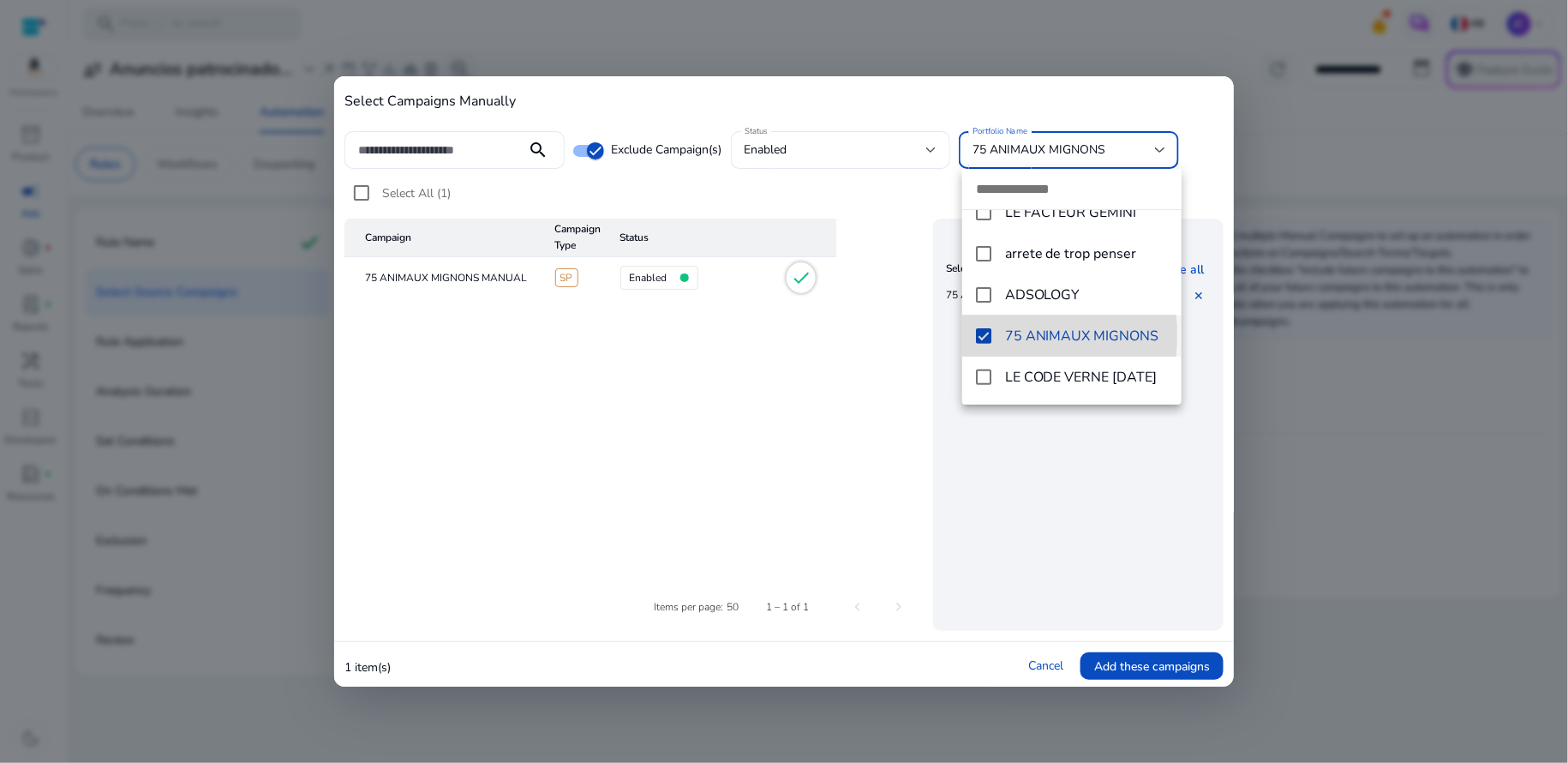
scroll to position [0, 0]
click at [360, 189] on div at bounding box center [784, 382] width 1568 height 763
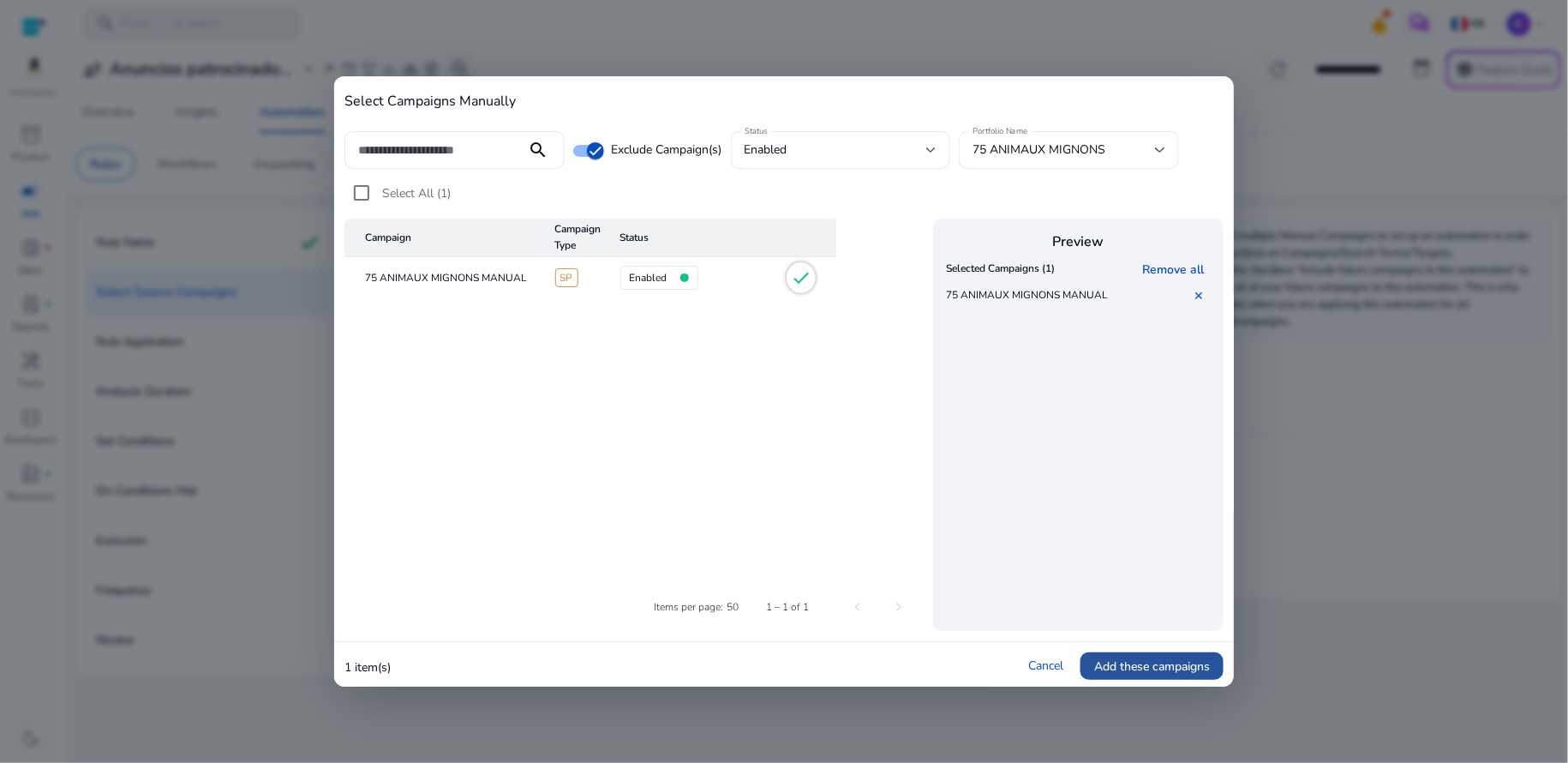
click at [1140, 670] on span "Add these campaigns" at bounding box center [1152, 666] width 116 height 18
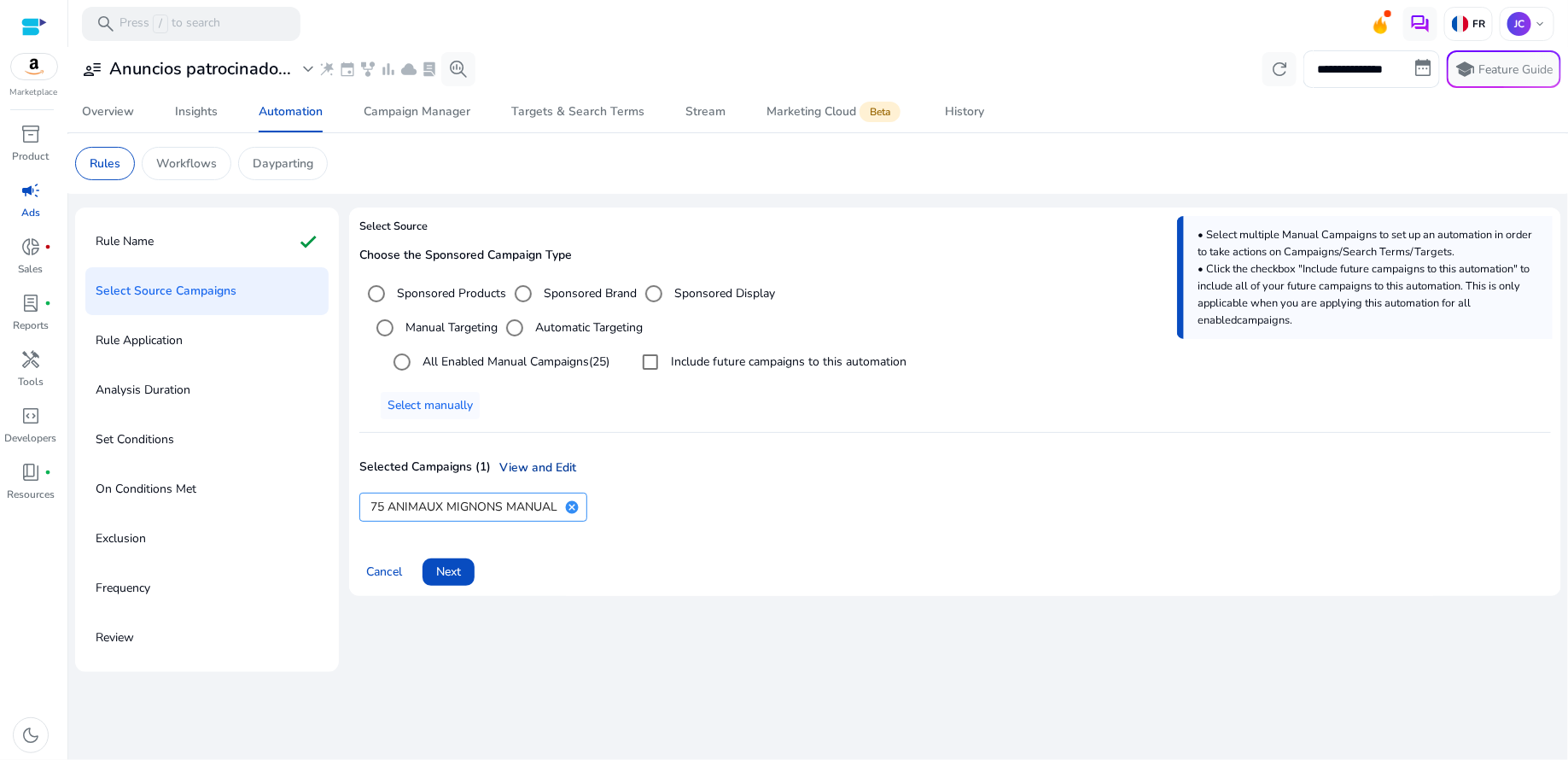
click at [554, 467] on link "View and Edit" at bounding box center [534, 468] width 86 height 18
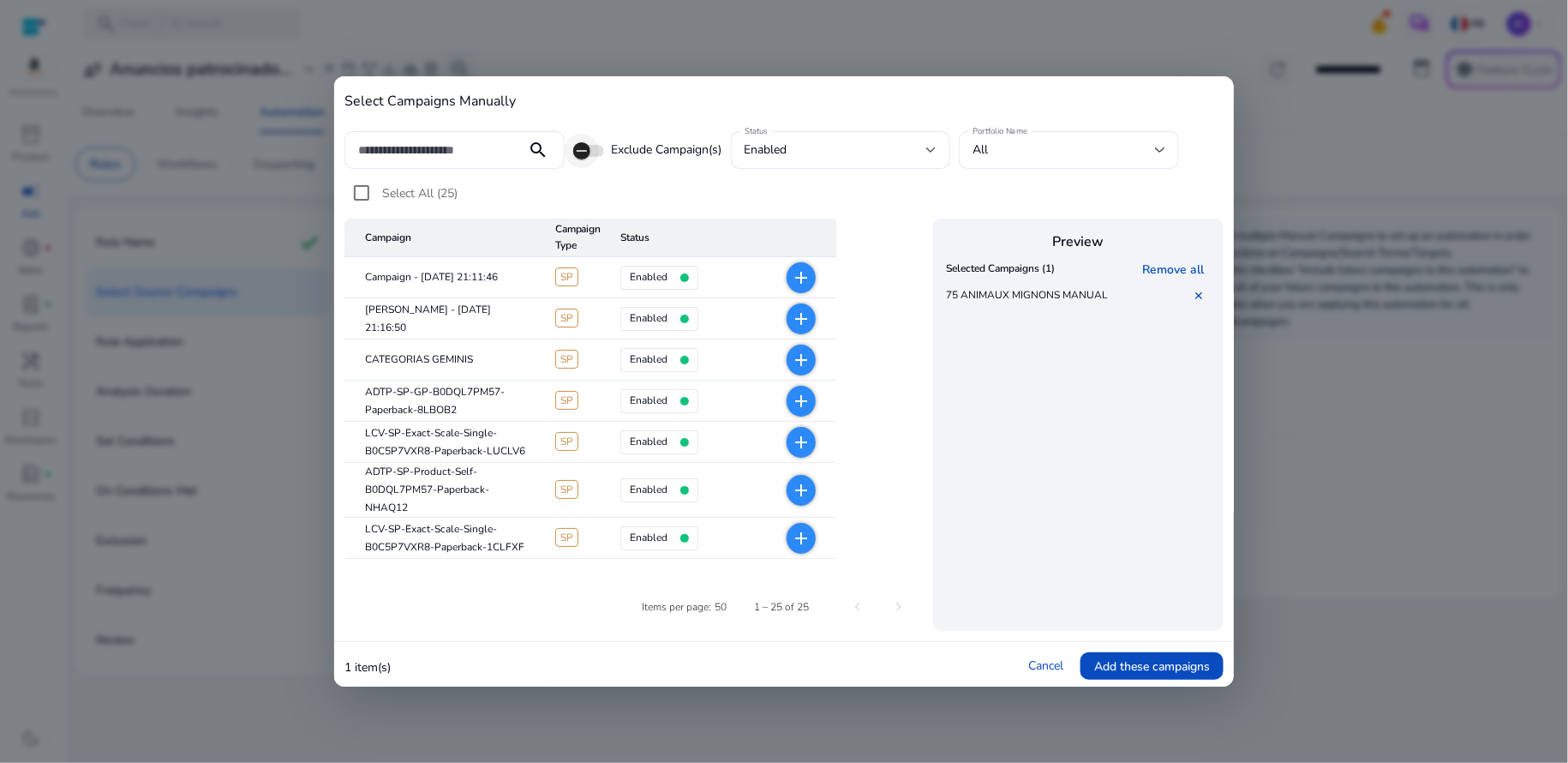
click at [602, 155] on span "button" at bounding box center [588, 151] width 31 height 12
click at [1282, 158] on div at bounding box center [784, 382] width 1568 height 763
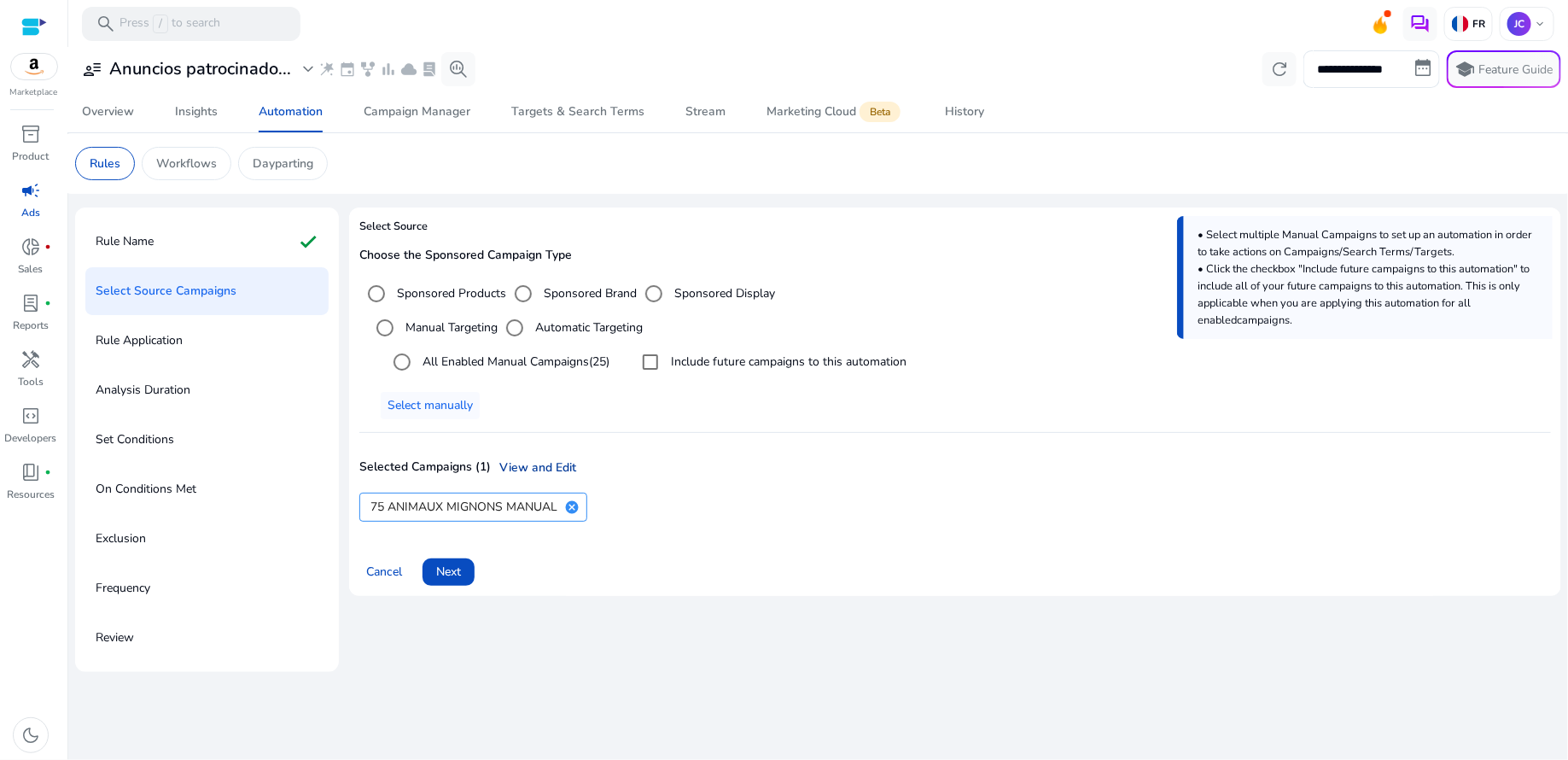
click at [523, 465] on link "View and Edit" at bounding box center [534, 468] width 86 height 18
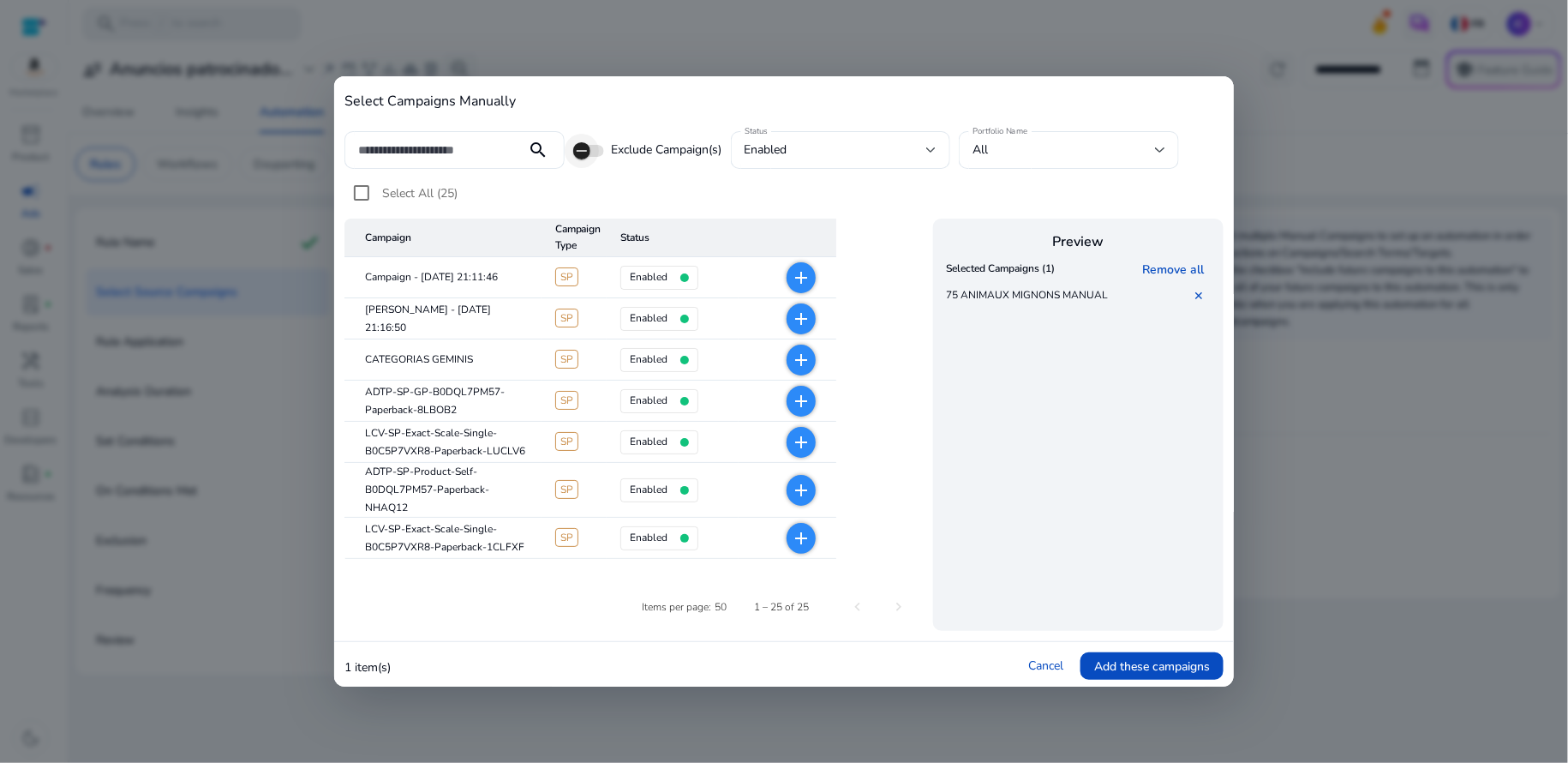
click at [592, 154] on span "button" at bounding box center [582, 151] width 34 height 34
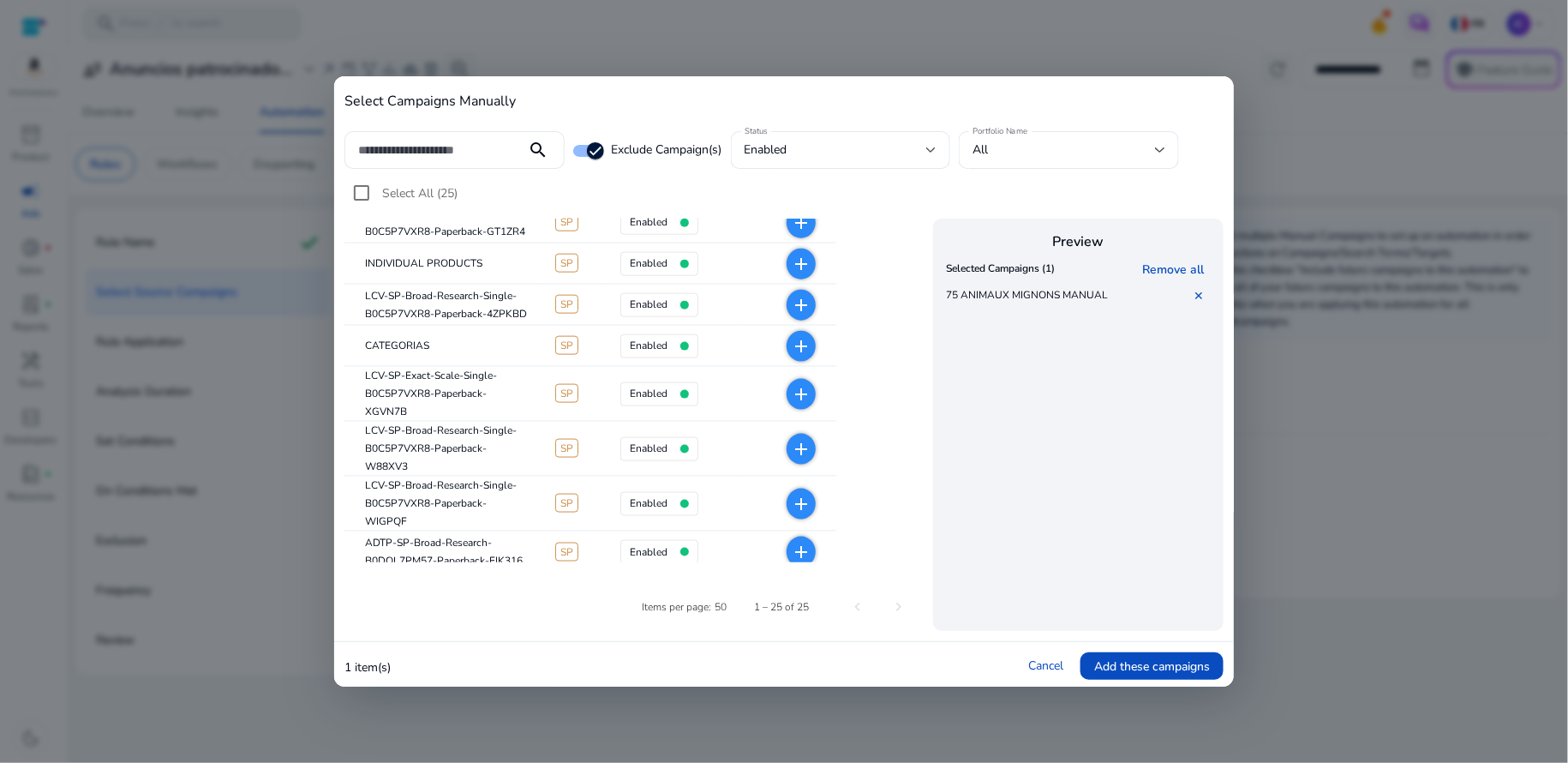
scroll to position [831, 0]
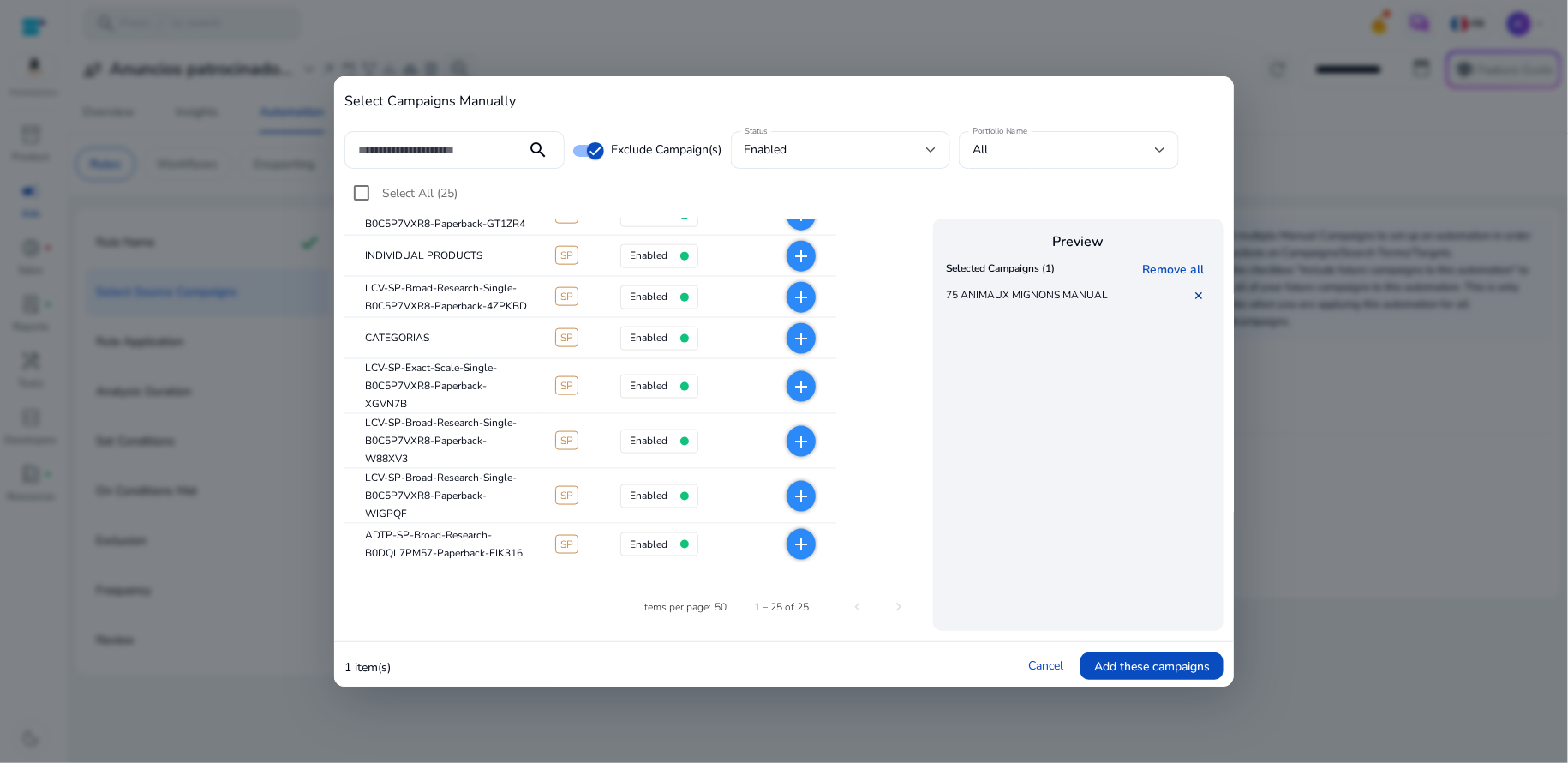
click at [1197, 296] on link "✕" at bounding box center [1202, 296] width 17 height 16
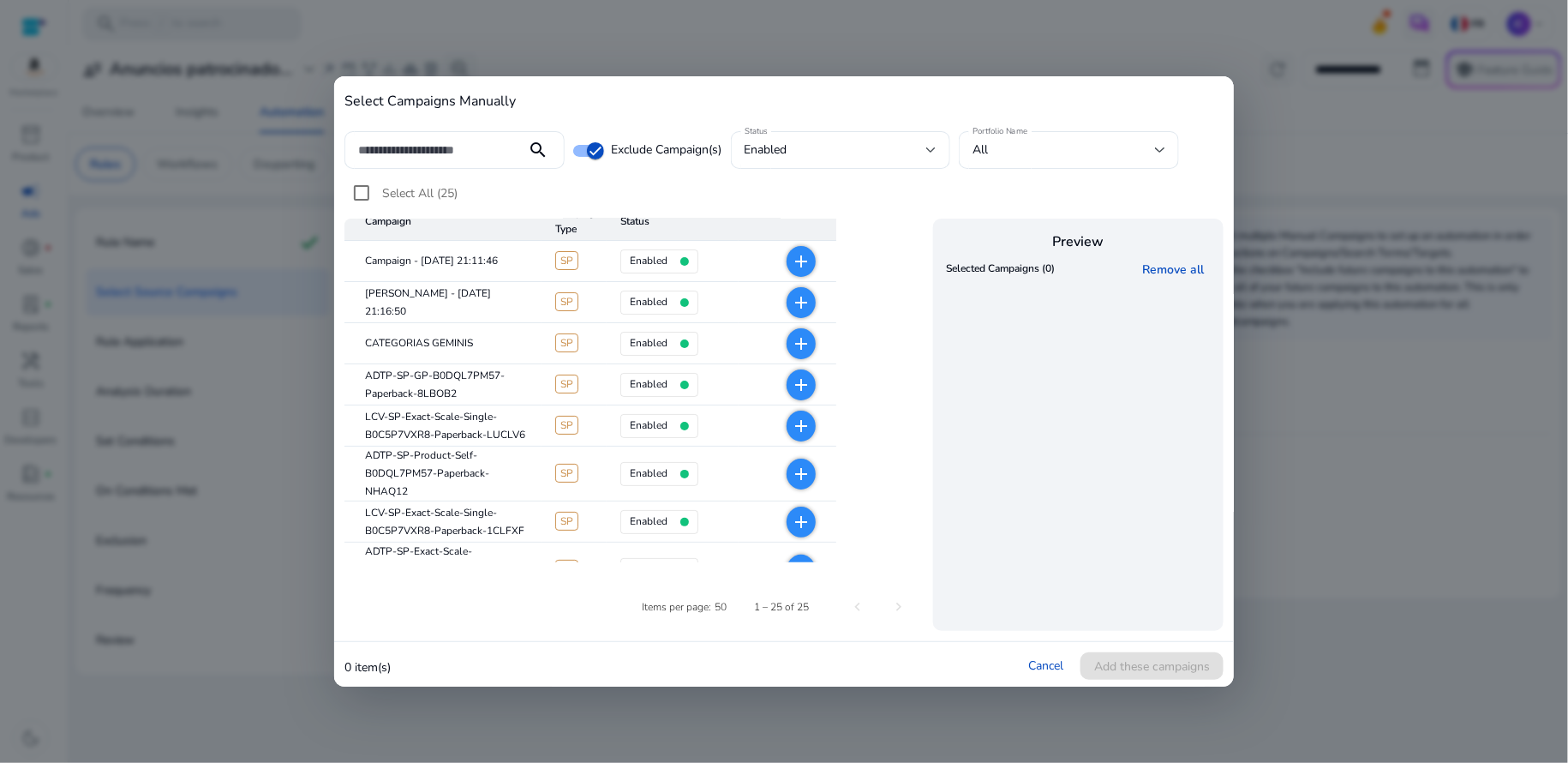
scroll to position [0, 0]
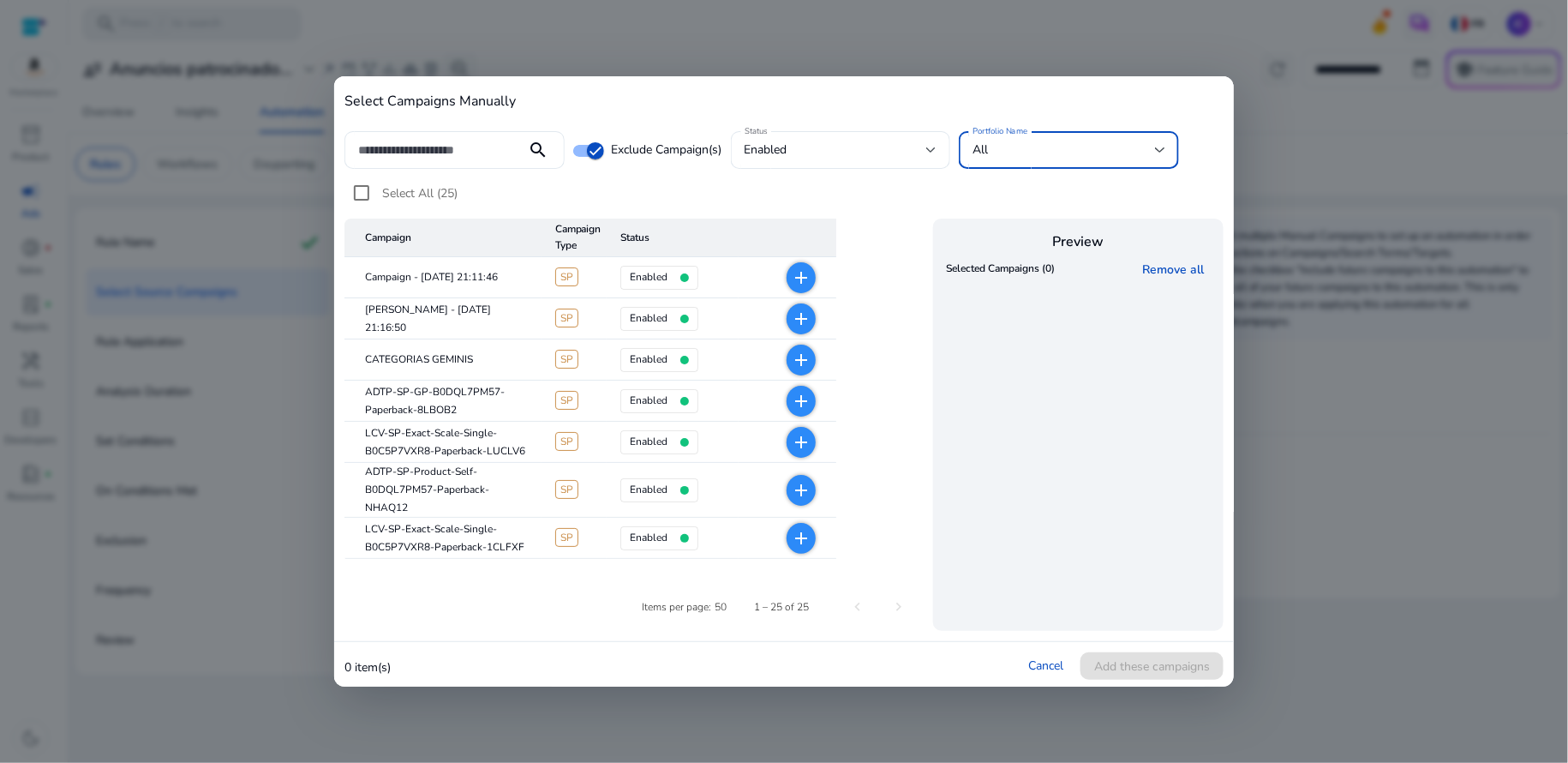
click at [1164, 154] on div at bounding box center [1160, 150] width 10 height 21
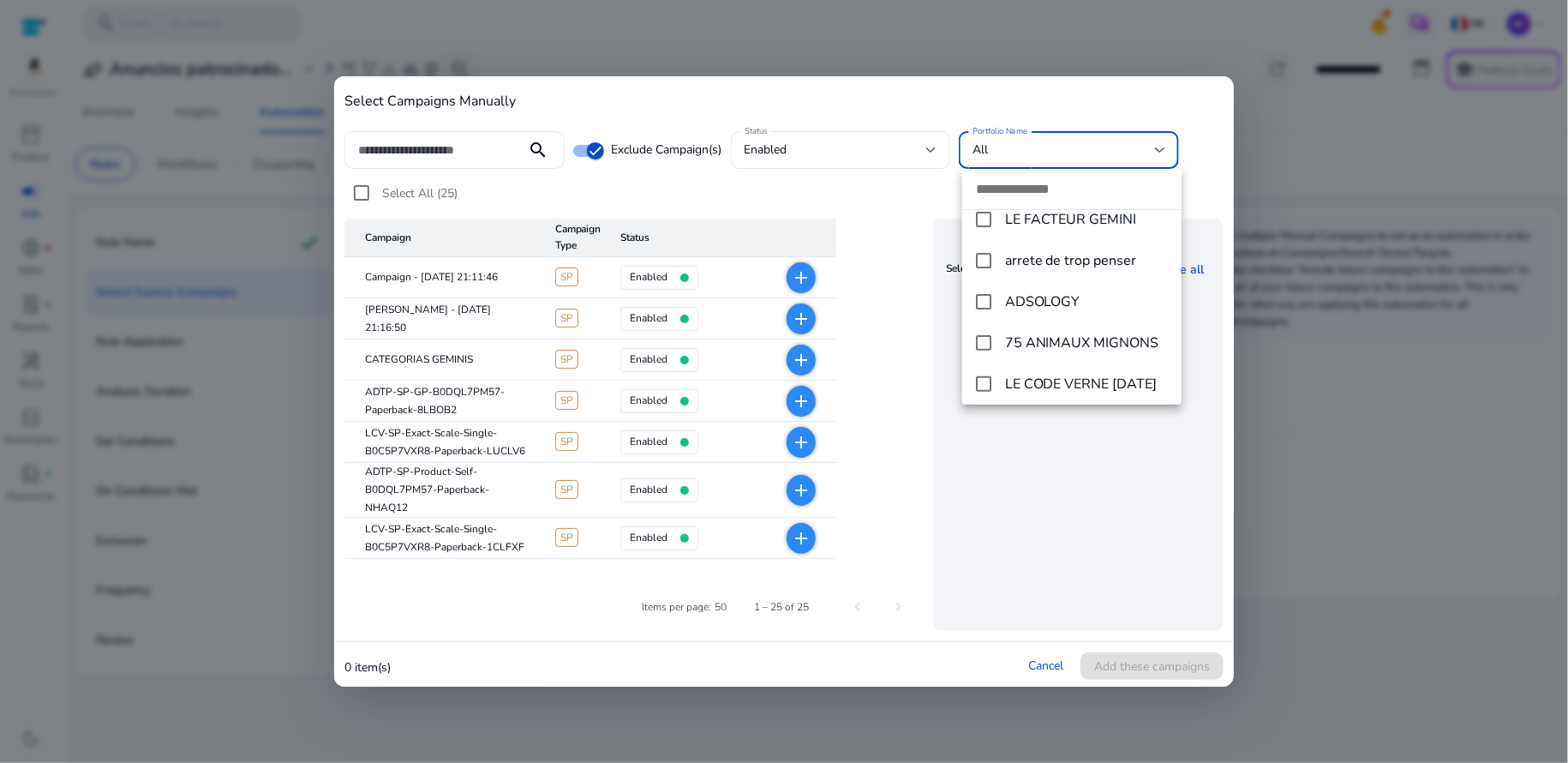
scroll to position [142, 0]
click at [978, 340] on mat-pseudo-checkbox at bounding box center [983, 336] width 15 height 15
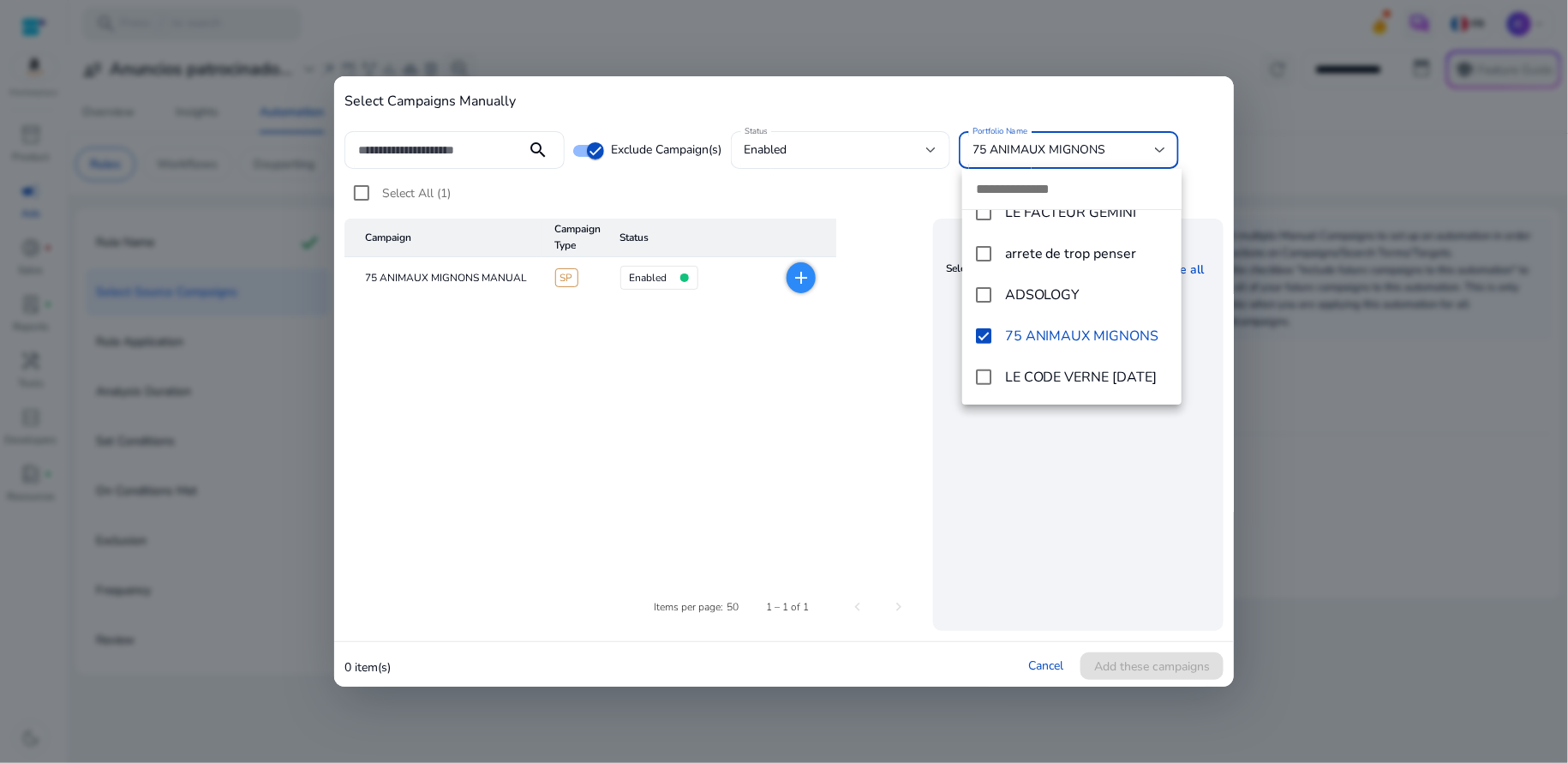
click at [1170, 116] on div at bounding box center [784, 382] width 1568 height 763
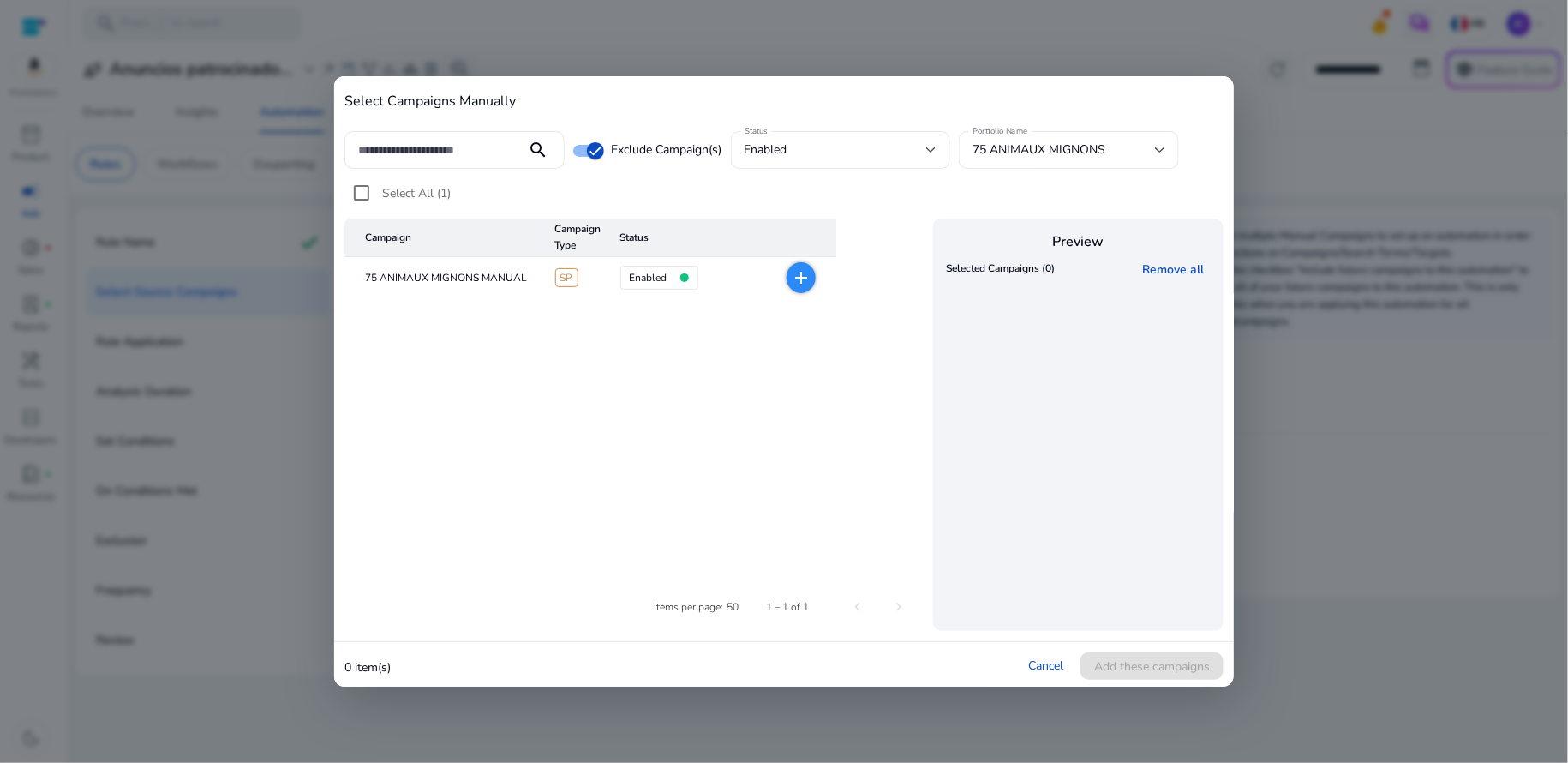
click at [1305, 391] on div at bounding box center [784, 382] width 1568 height 763
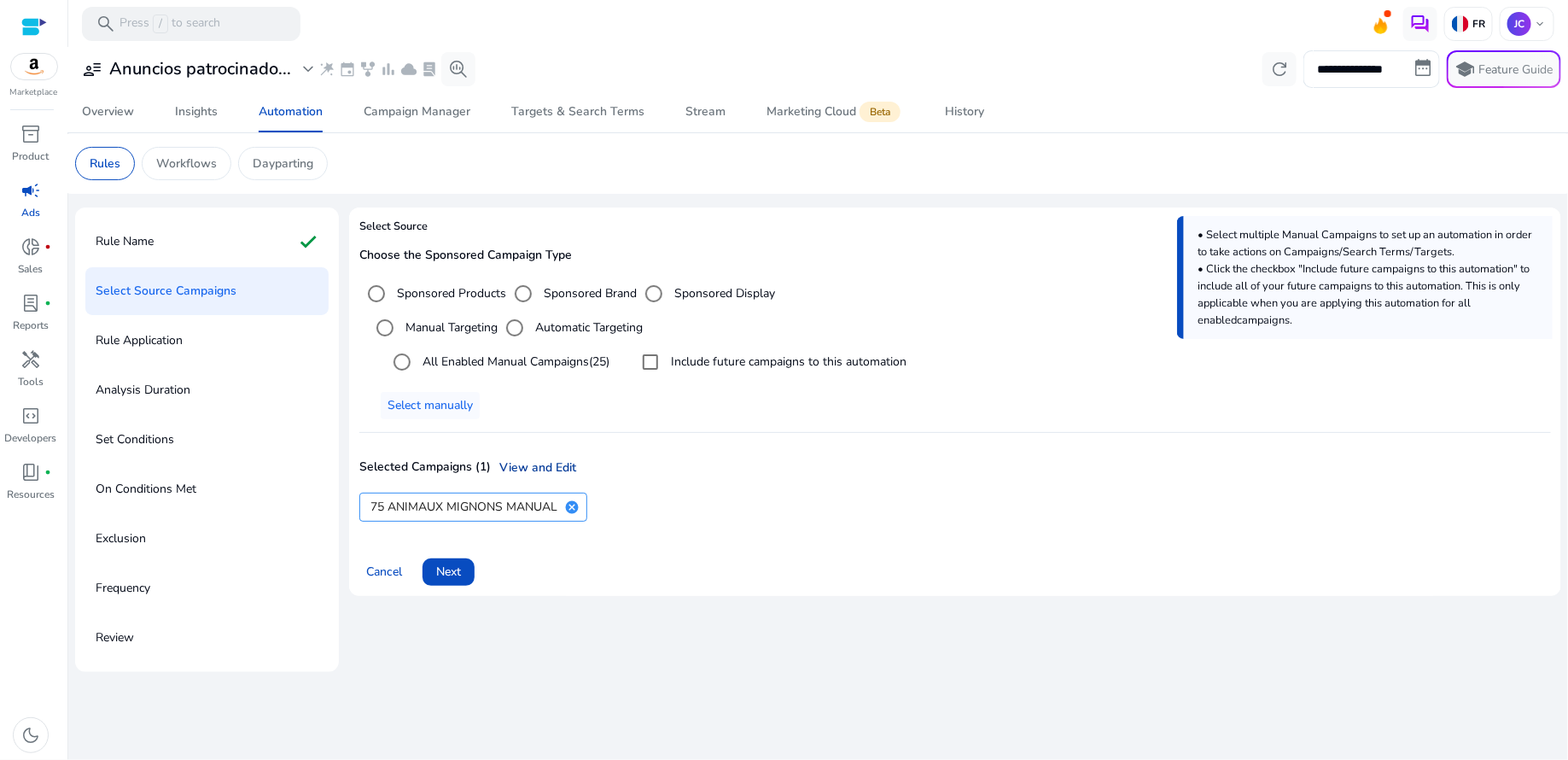
click at [537, 469] on link "View and Edit" at bounding box center [534, 468] width 86 height 18
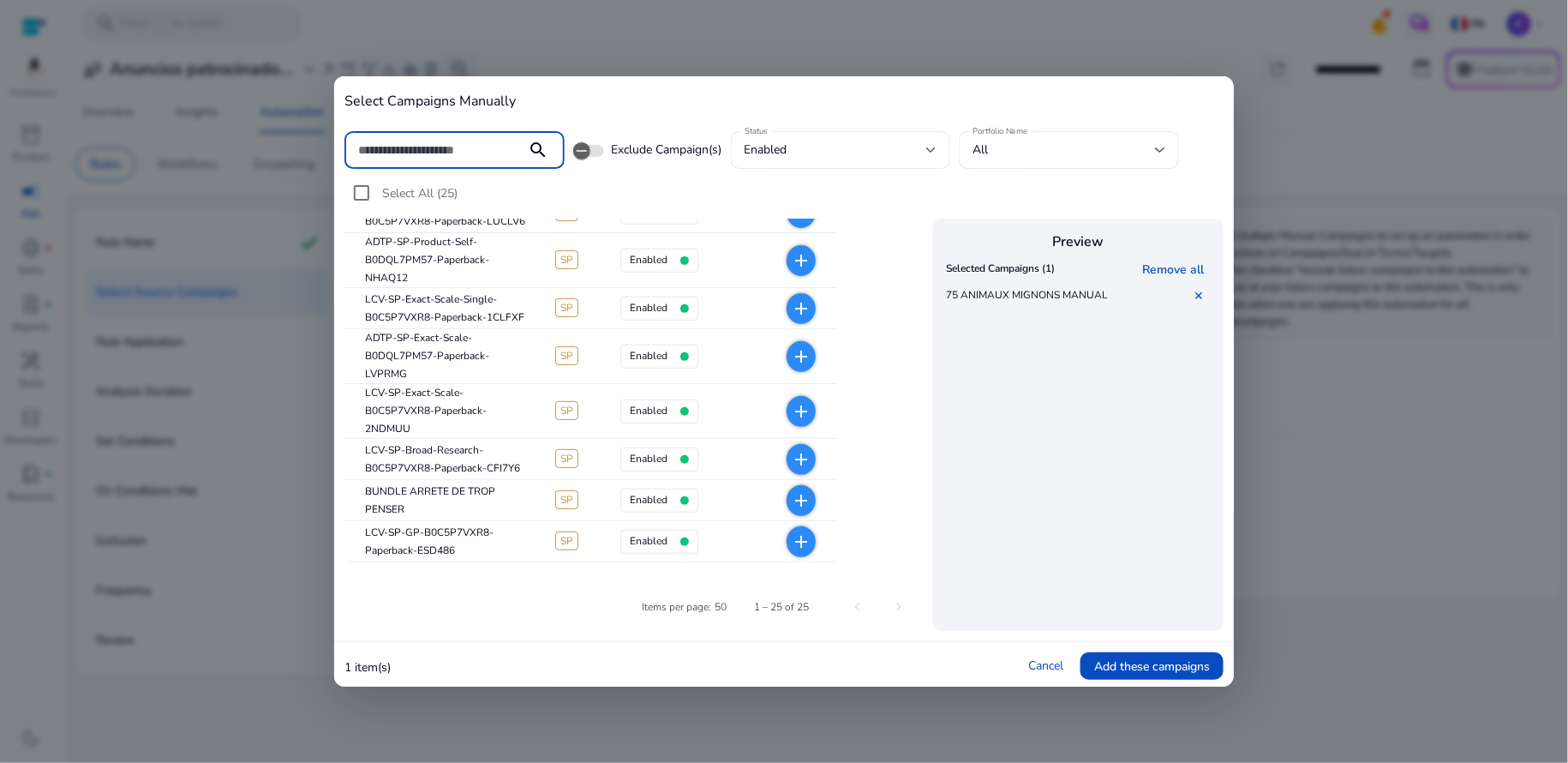
scroll to position [0, 0]
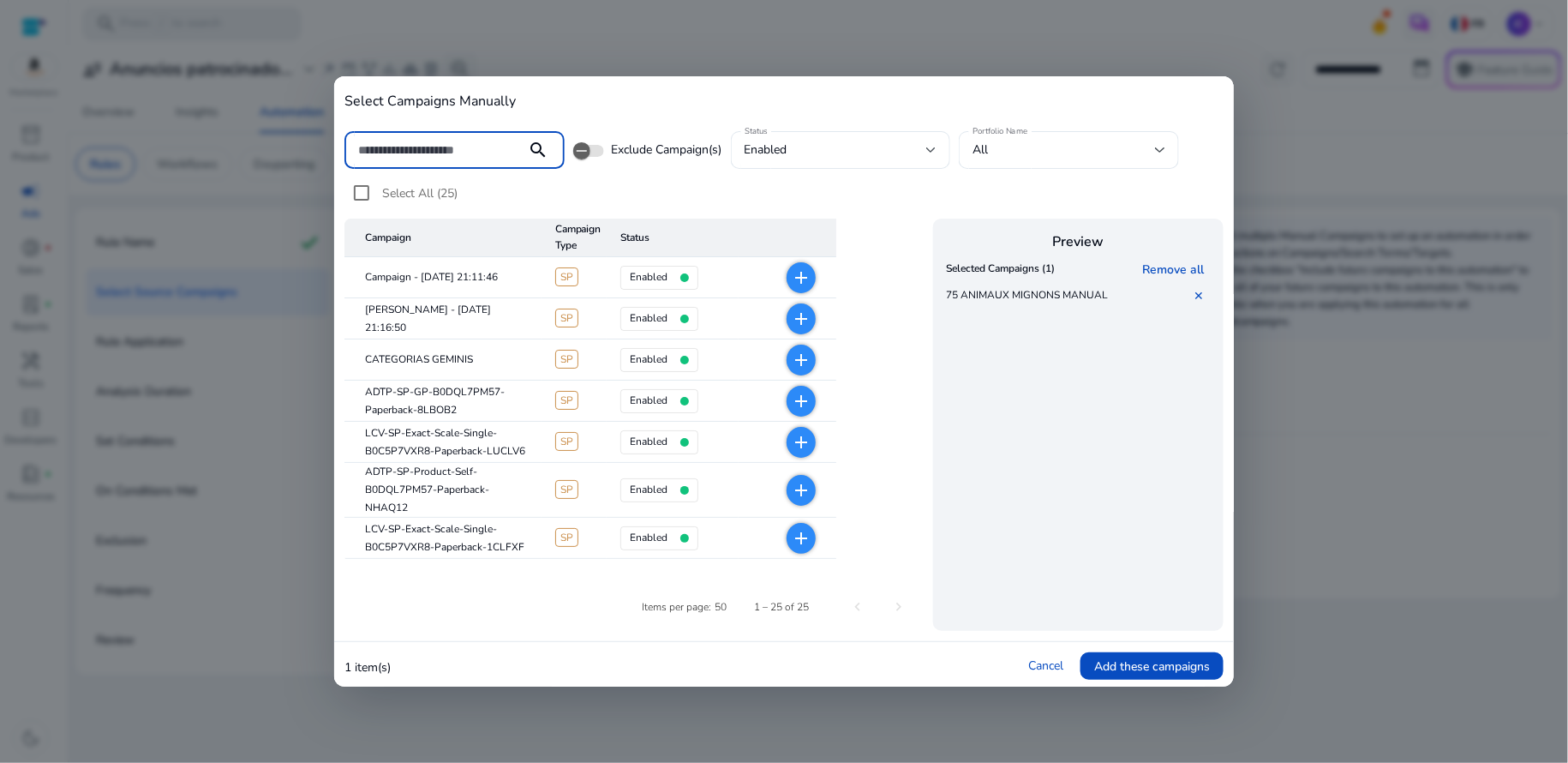
click at [1315, 126] on div at bounding box center [784, 382] width 1568 height 763
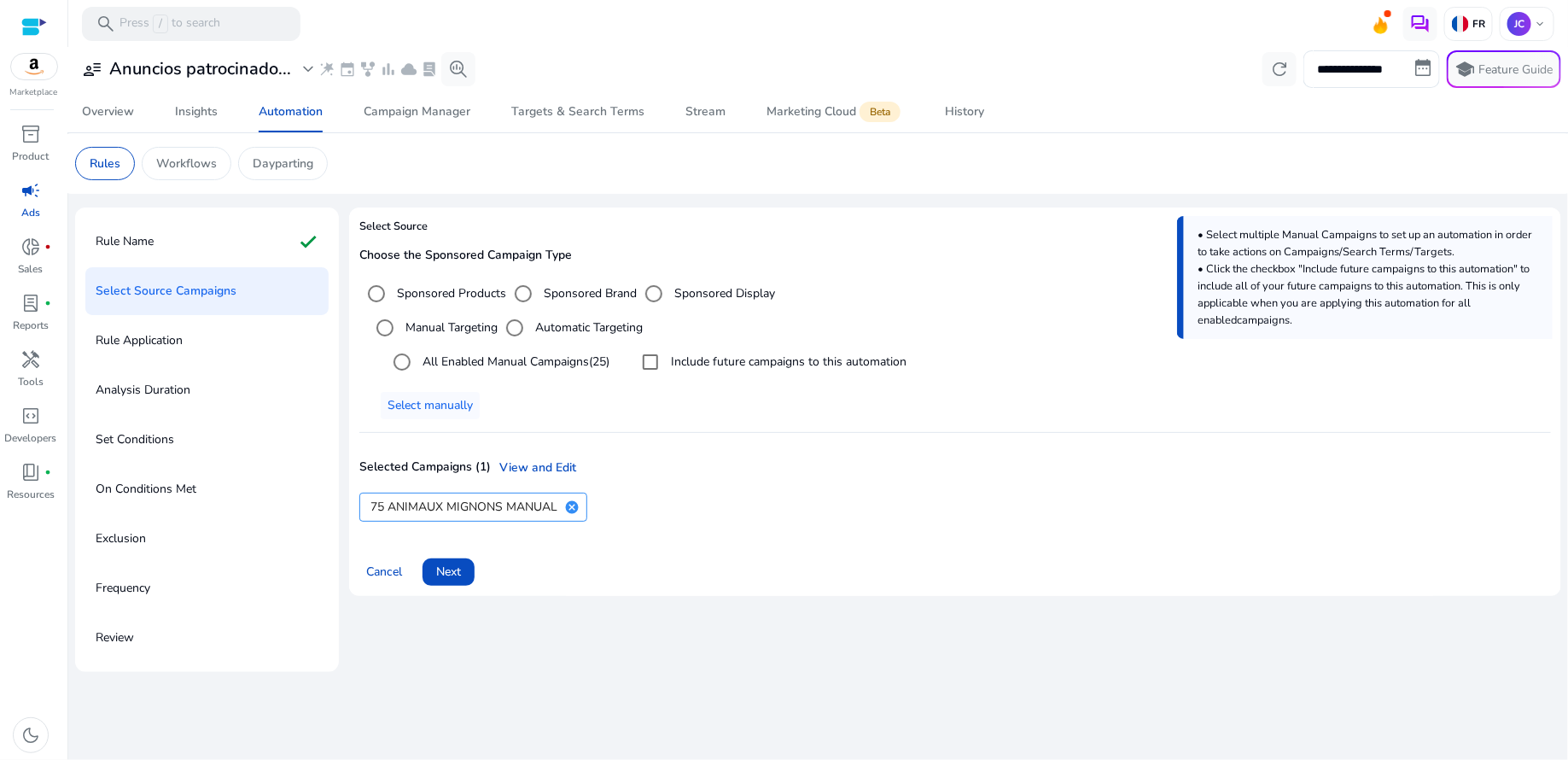
click at [163, 346] on p "Rule Application" at bounding box center [139, 340] width 87 height 27
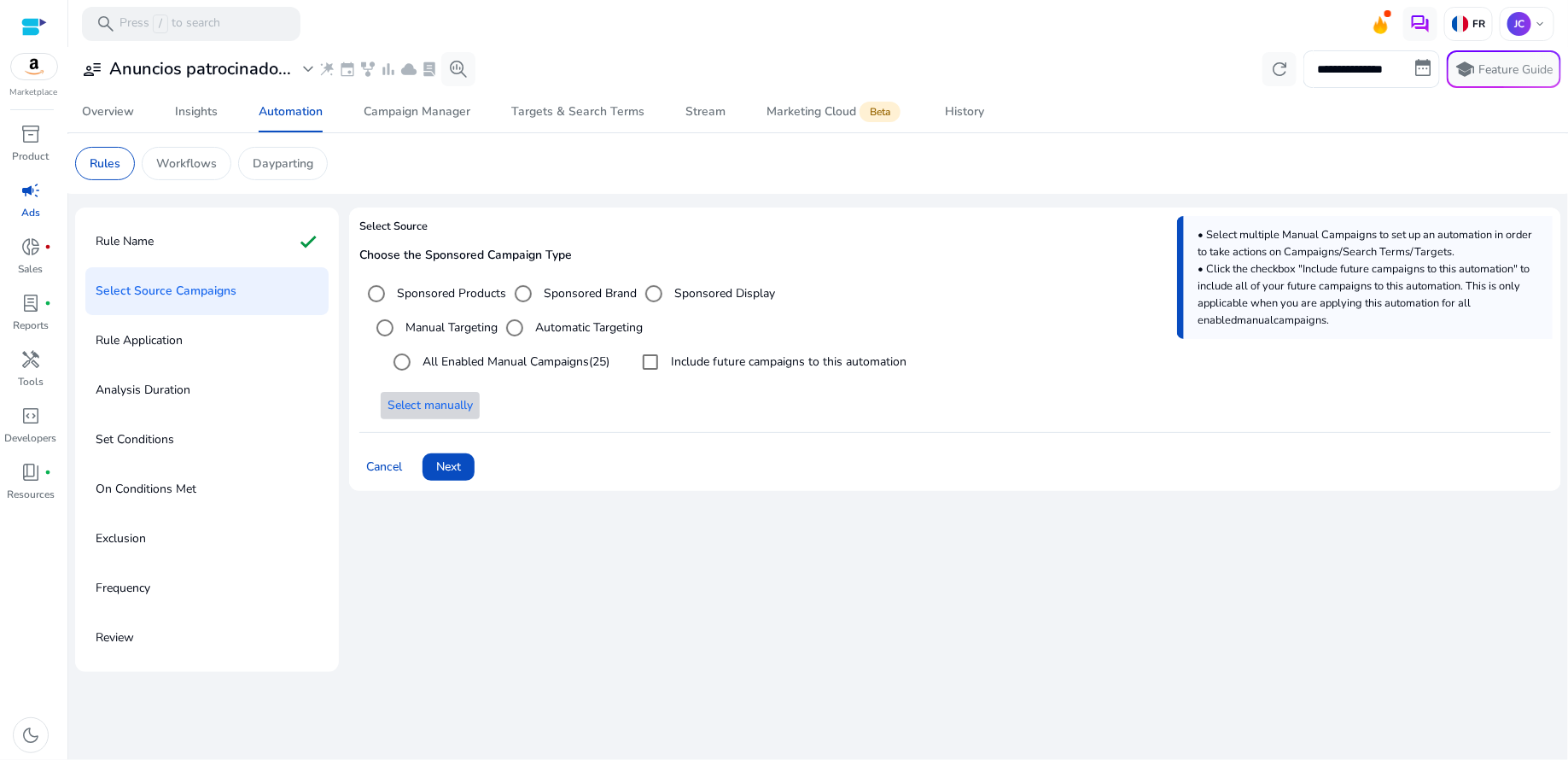
click at [419, 407] on span "Select manually" at bounding box center [431, 405] width 86 height 18
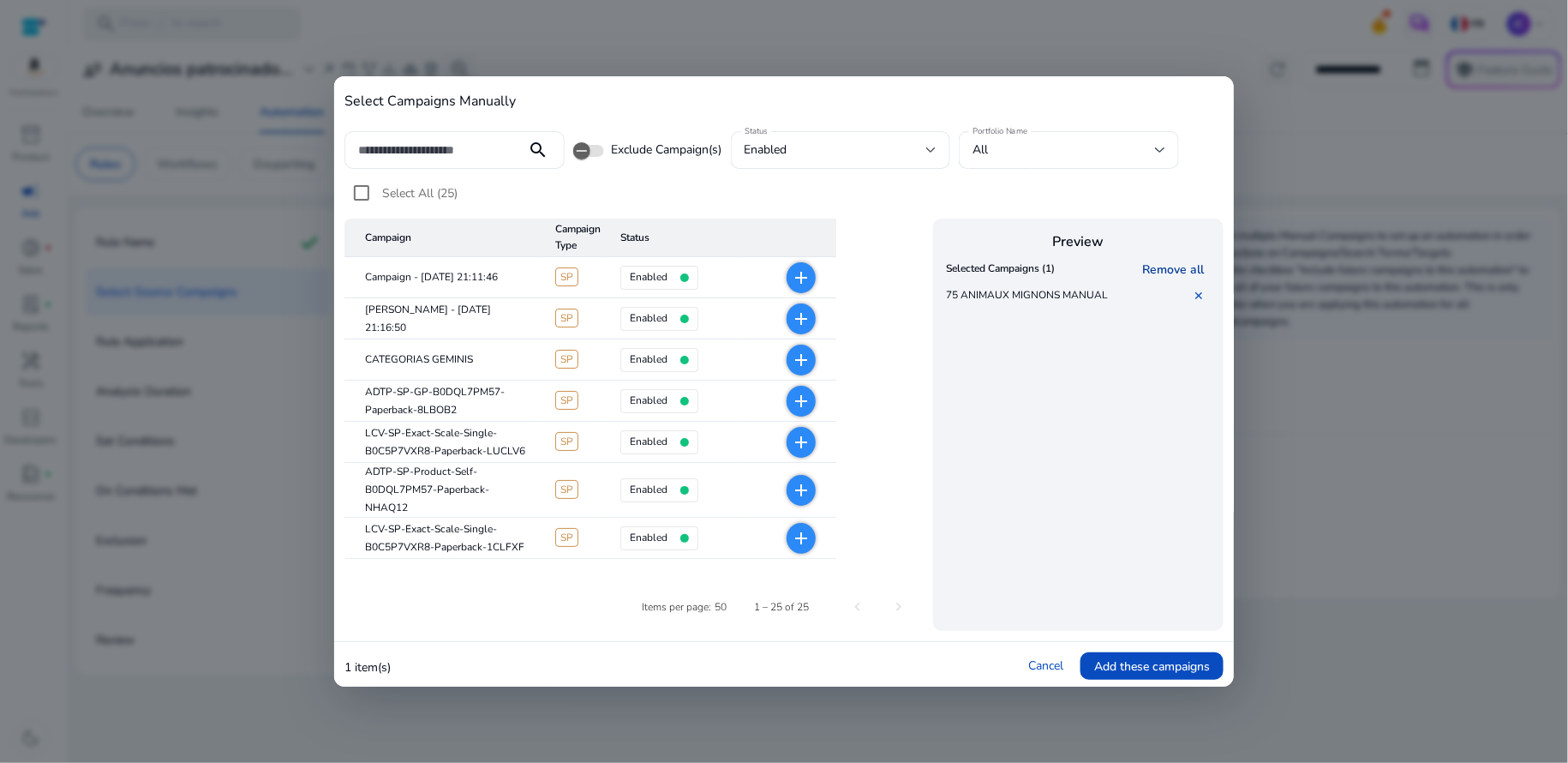
click at [1175, 269] on link "Remove all" at bounding box center [1176, 270] width 69 height 16
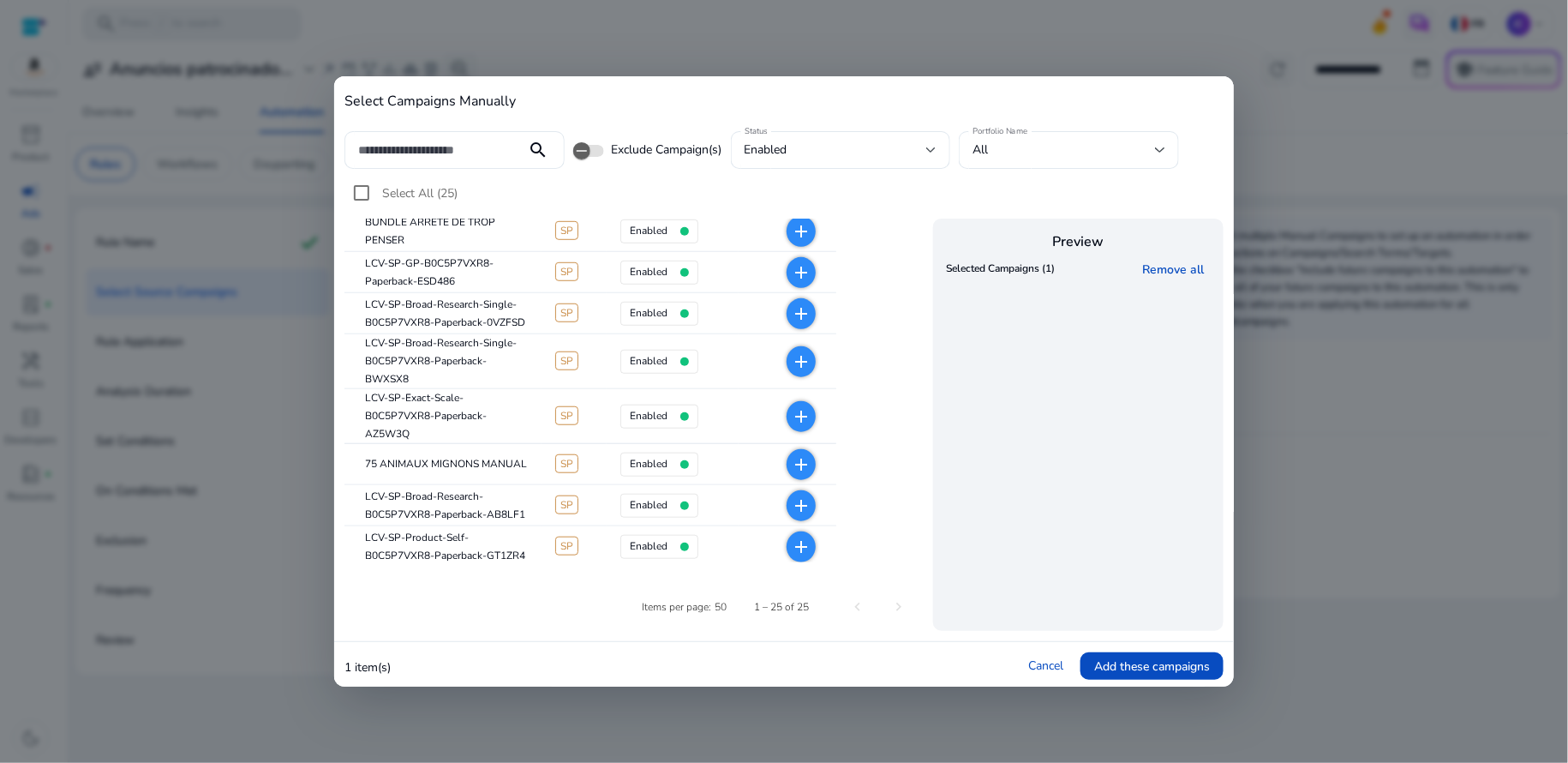
scroll to position [493, 0]
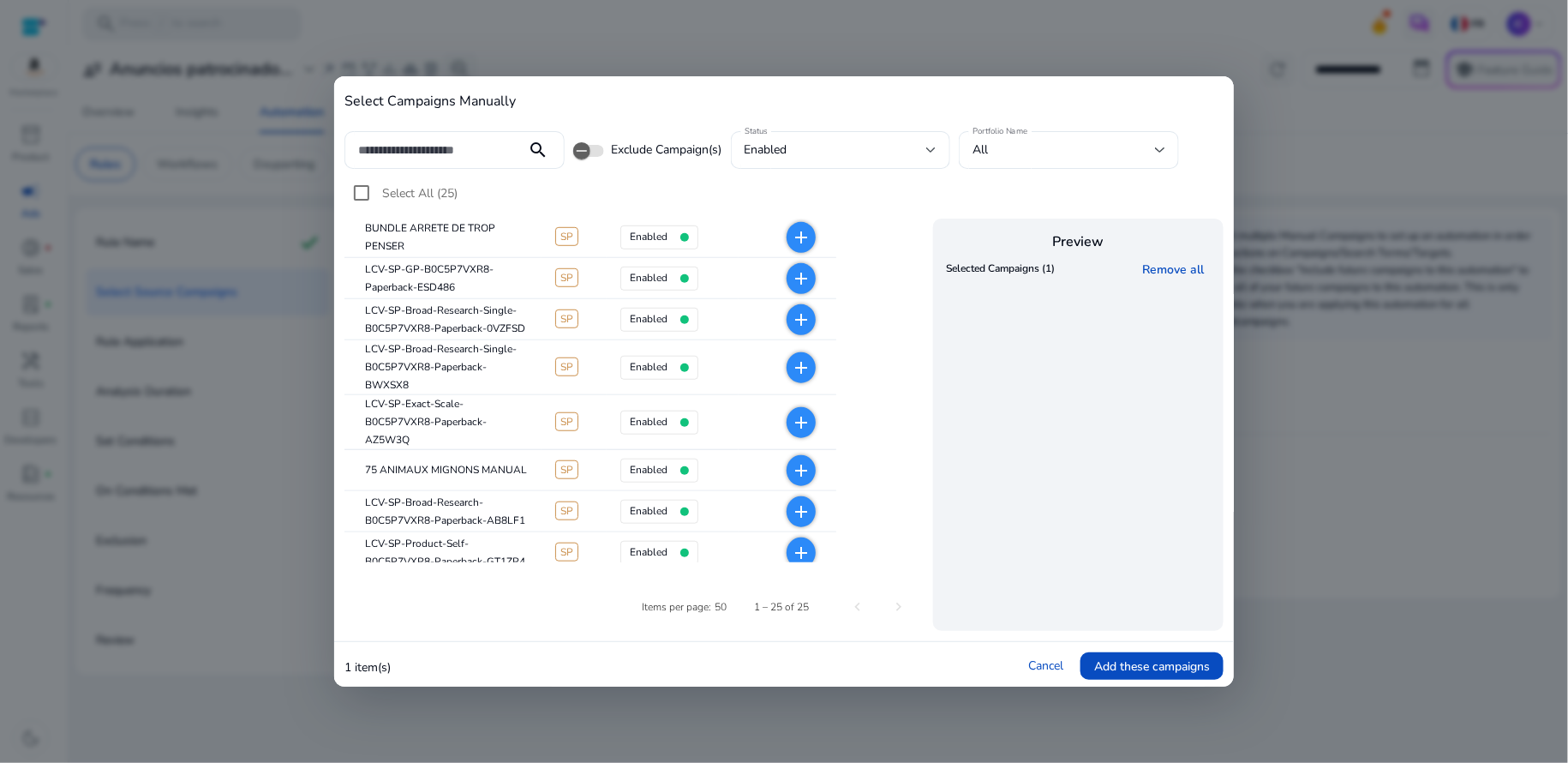
click at [801, 470] on mat-icon "add" at bounding box center [800, 470] width 21 height 21
click at [1047, 666] on link "Cancel" at bounding box center [1045, 665] width 35 height 16
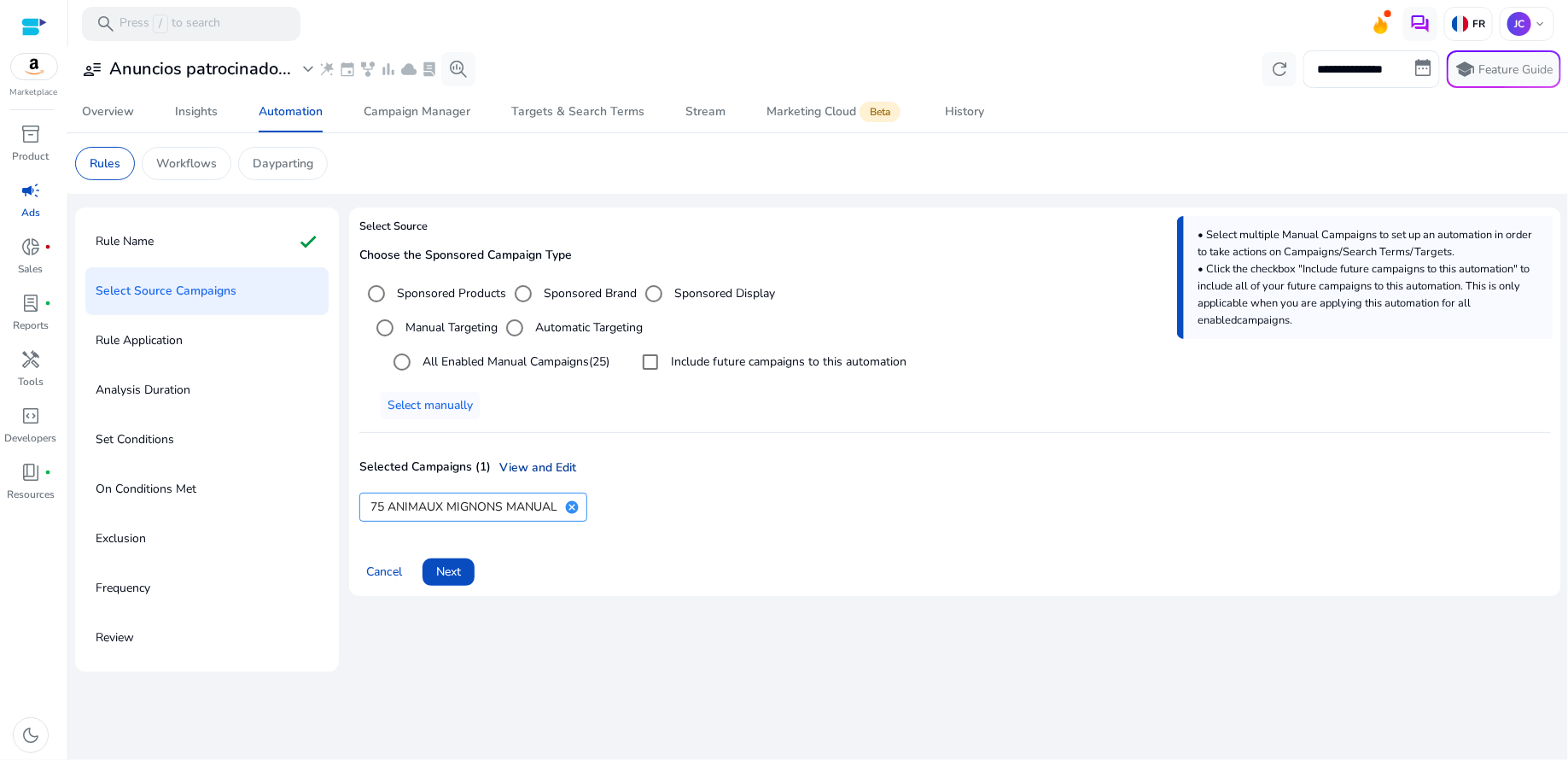
click at [549, 463] on link "View and Edit" at bounding box center [534, 468] width 86 height 18
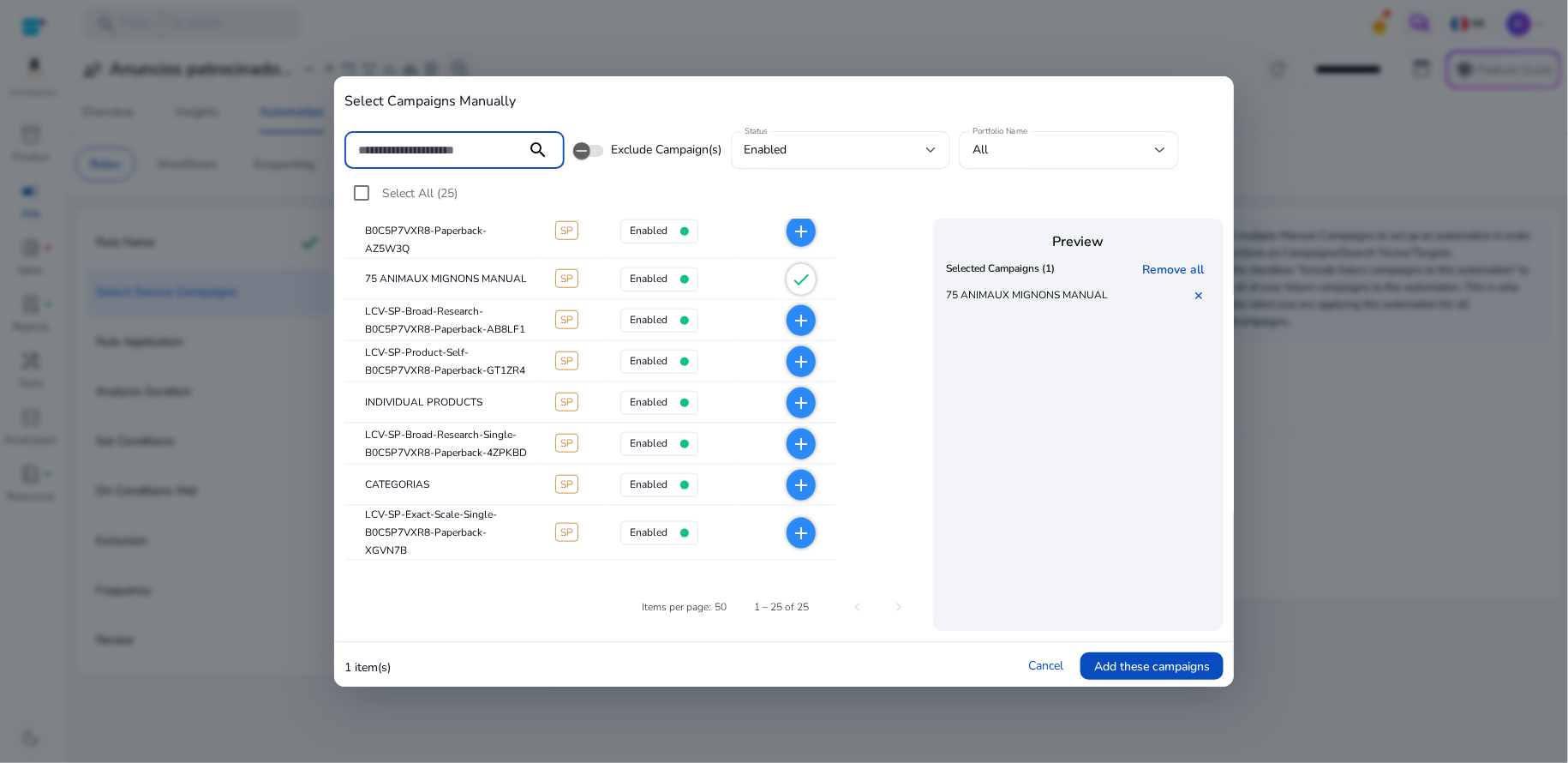
scroll to position [682, 0]
click at [1152, 666] on span "Add these campaigns" at bounding box center [1152, 666] width 116 height 18
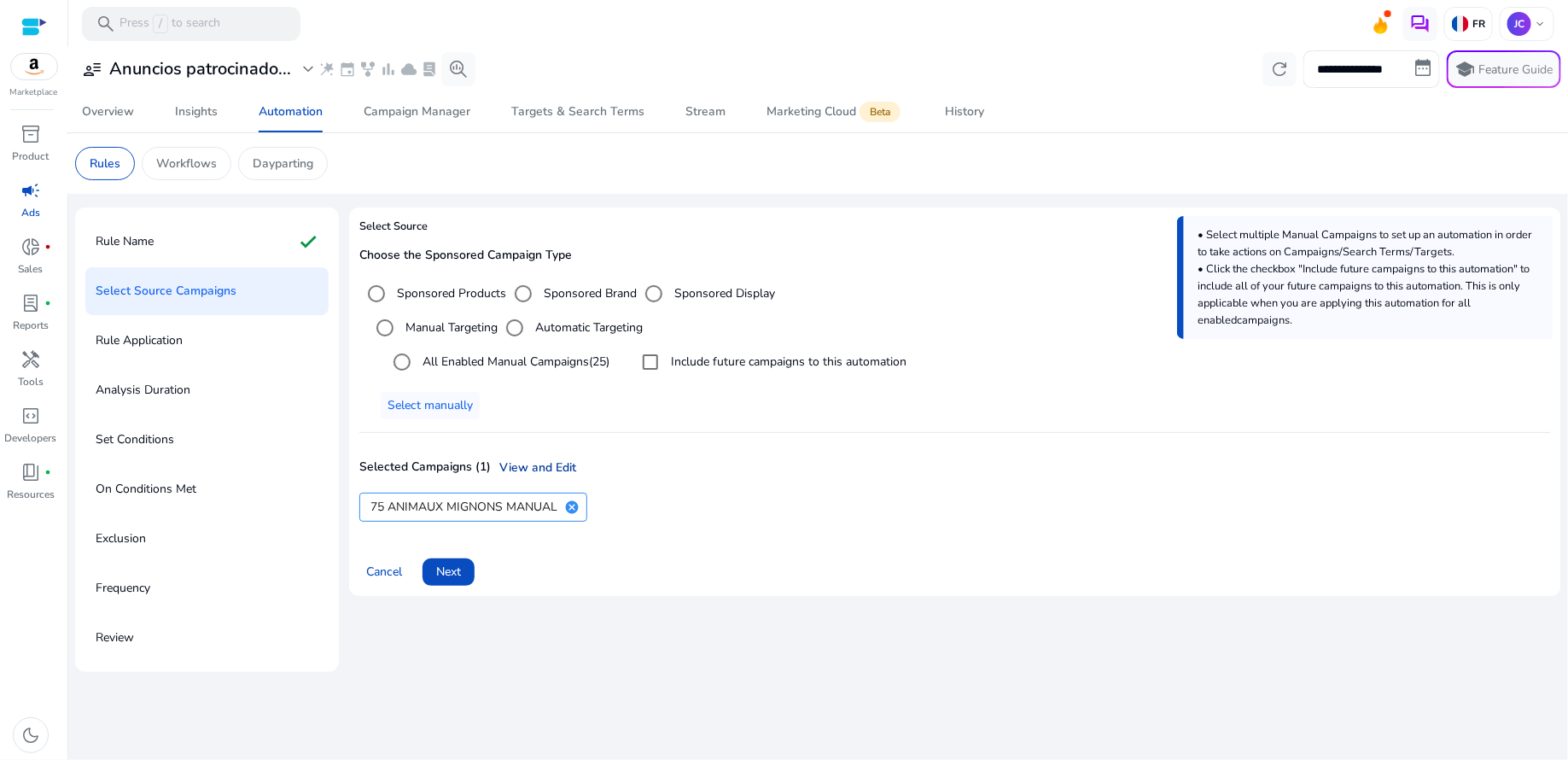
click at [545, 471] on link "View and Edit" at bounding box center [534, 468] width 86 height 18
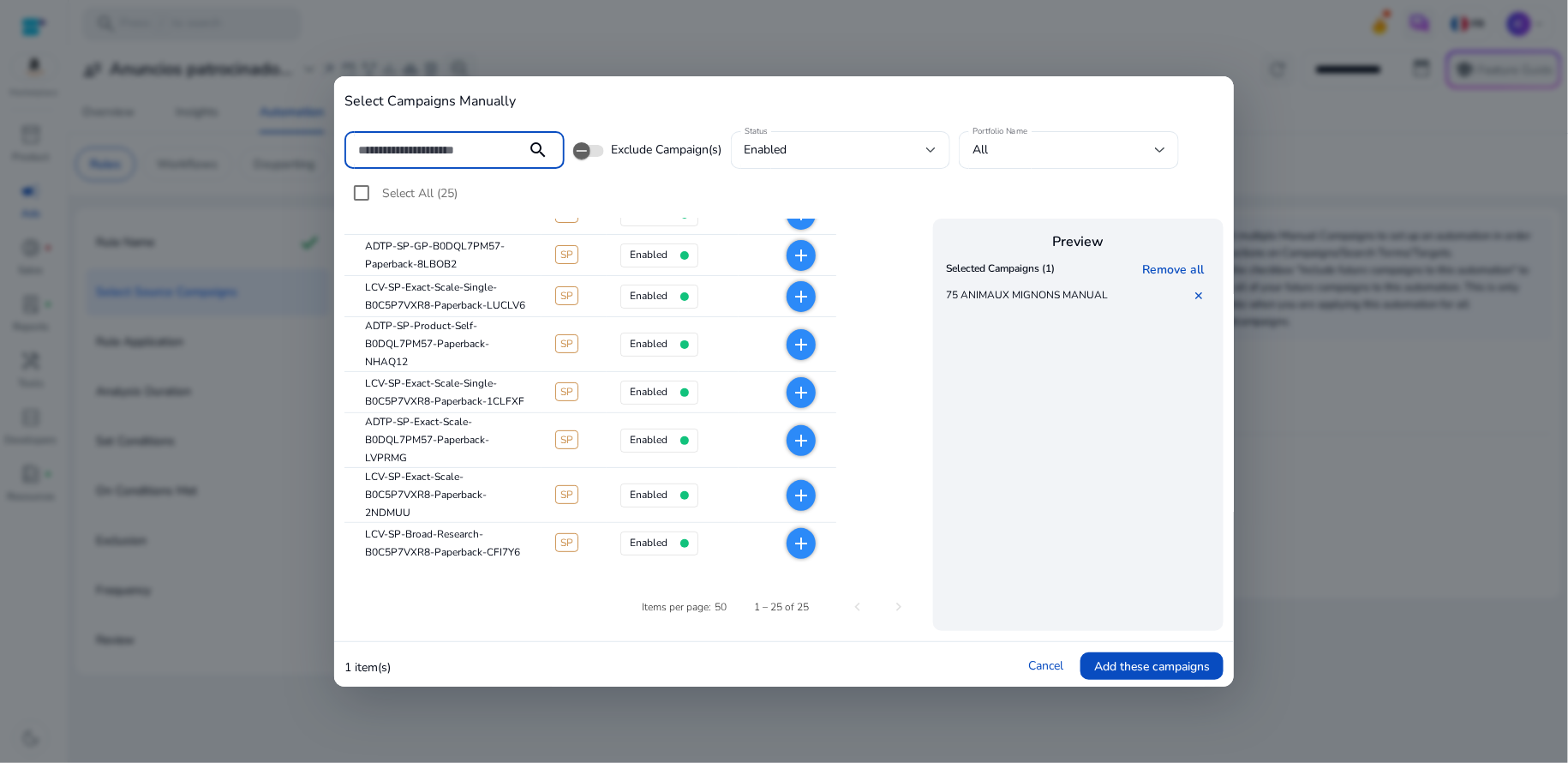
scroll to position [0, 0]
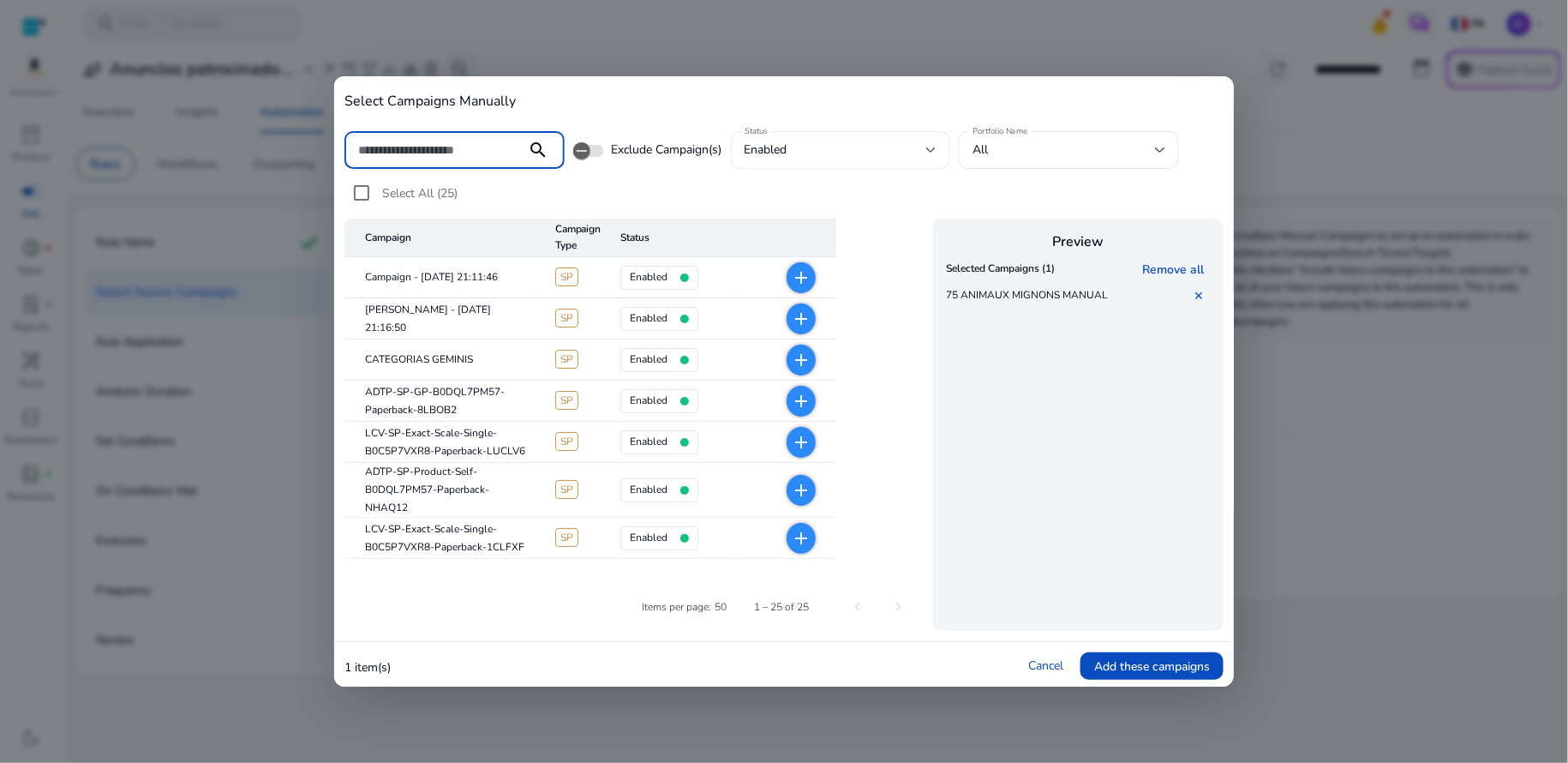
click at [933, 152] on div at bounding box center [931, 150] width 10 height 7
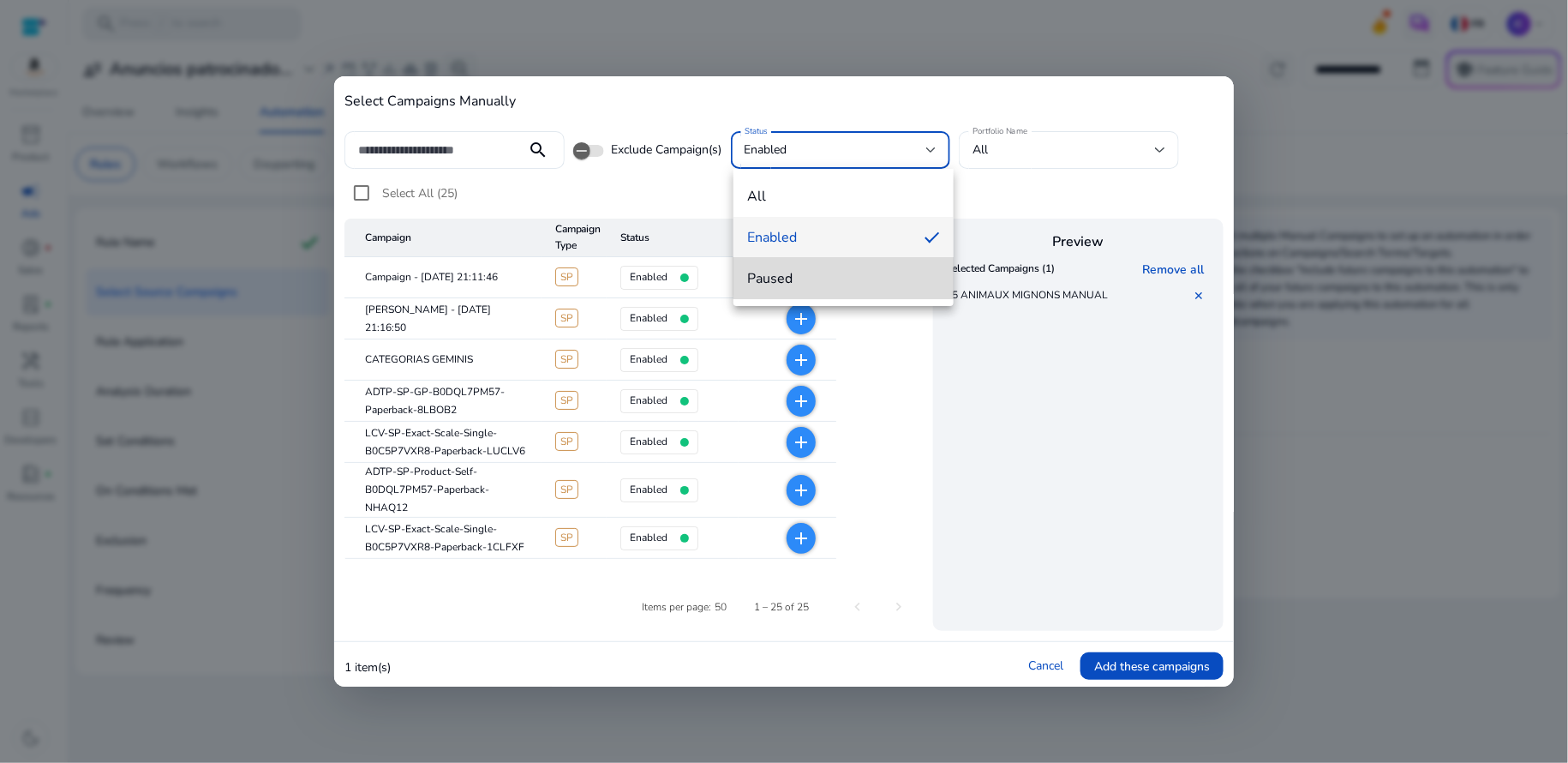
click at [876, 274] on span "paused" at bounding box center [842, 279] width 193 height 19
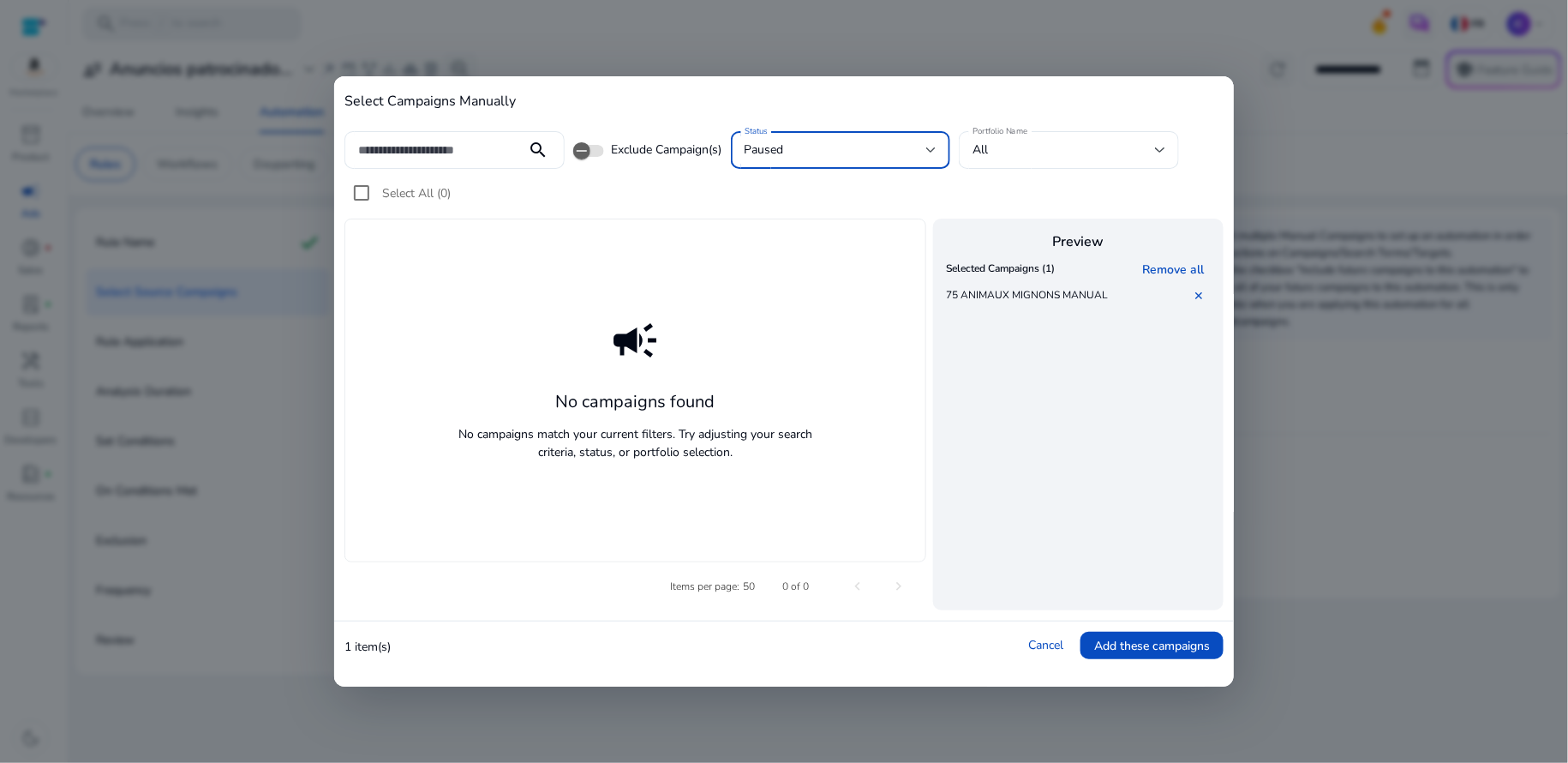
click at [936, 156] on div at bounding box center [931, 150] width 10 height 21
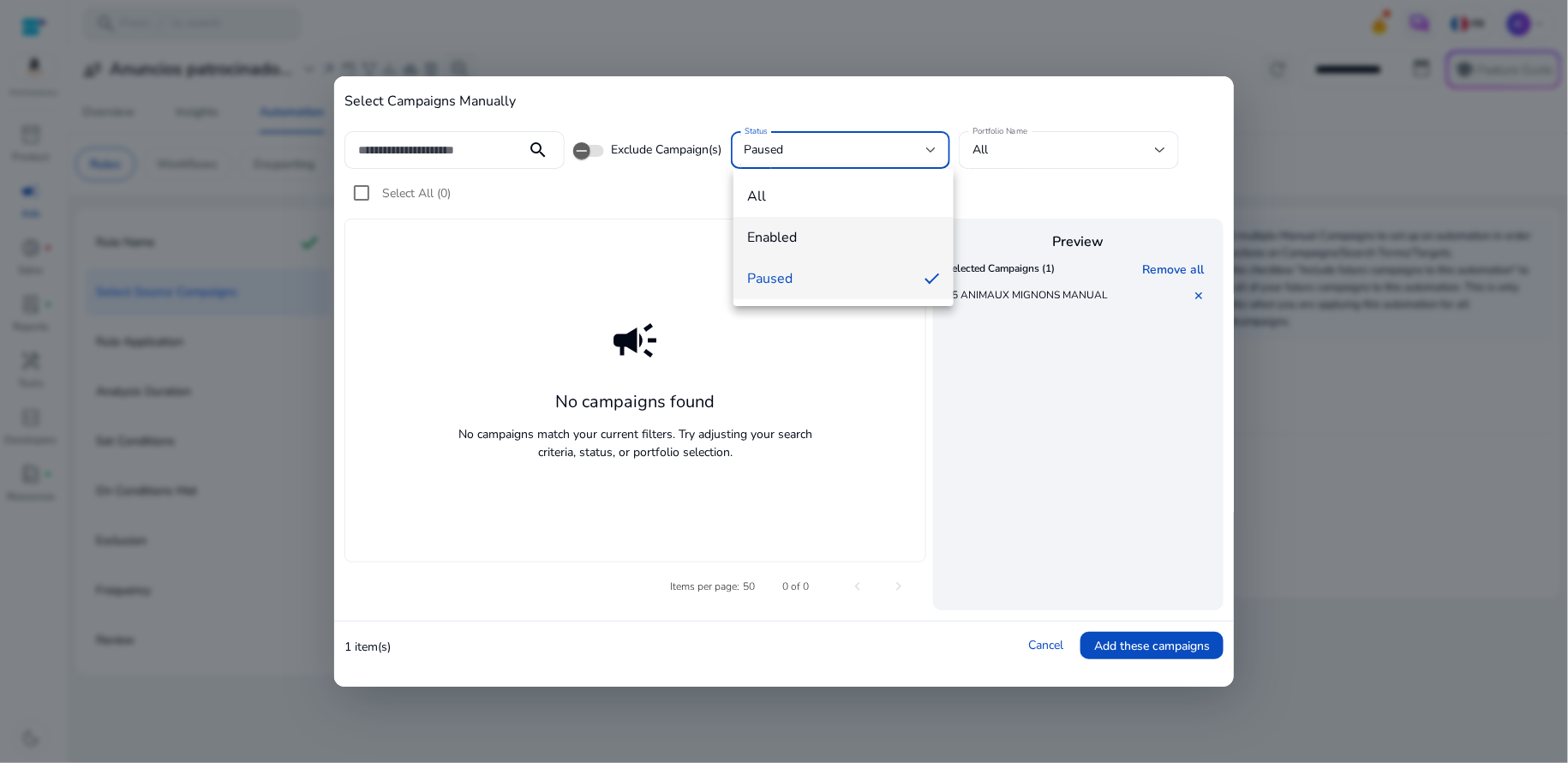
click at [857, 228] on span "enabled" at bounding box center [842, 237] width 193 height 19
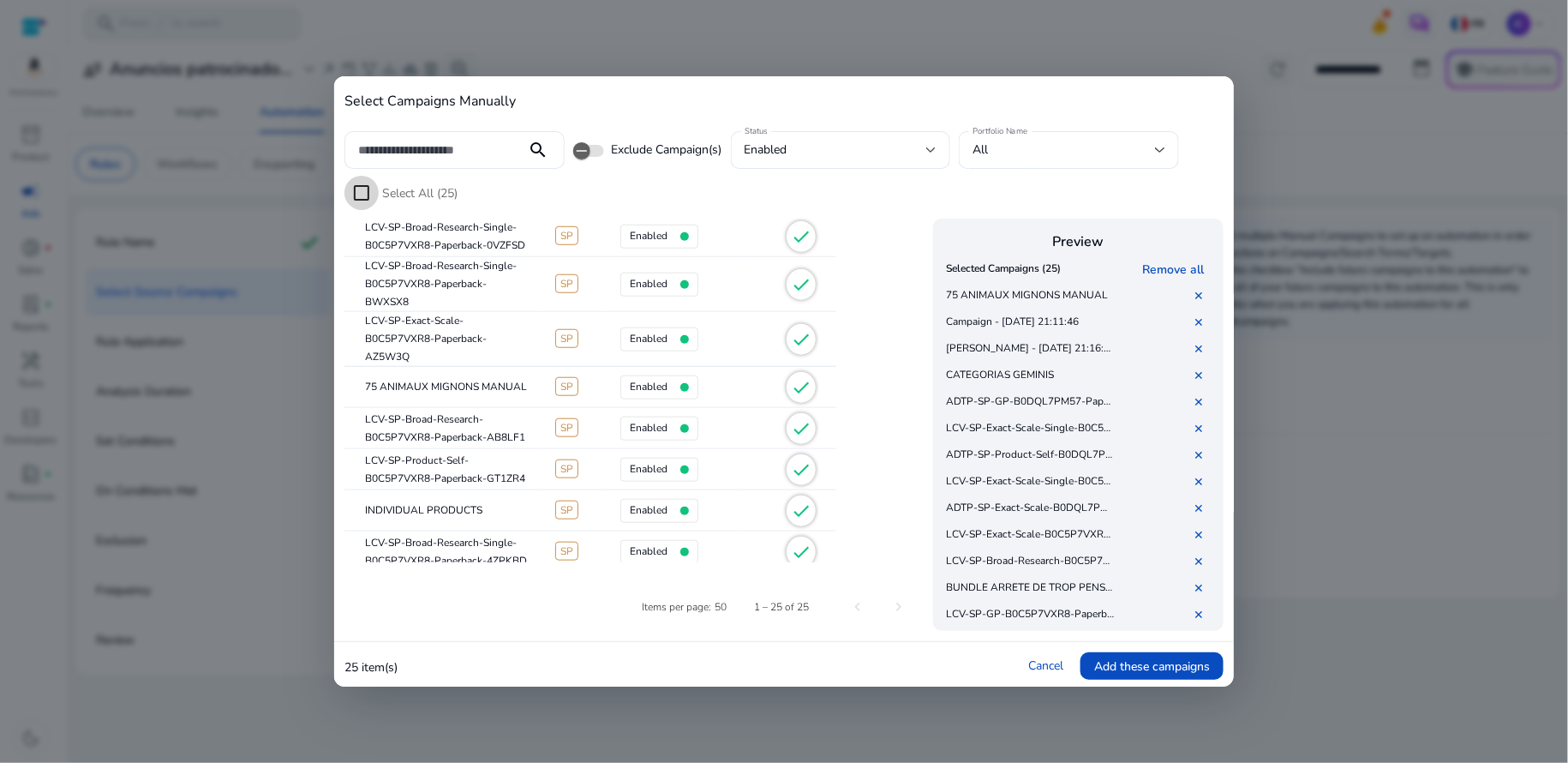
scroll to position [581, 0]
click at [795, 382] on mat-icon "check" at bounding box center [800, 382] width 21 height 21
click at [811, 382] on span "check" at bounding box center [800, 382] width 29 height 31
click at [1202, 299] on link "✕" at bounding box center [1202, 296] width 17 height 16
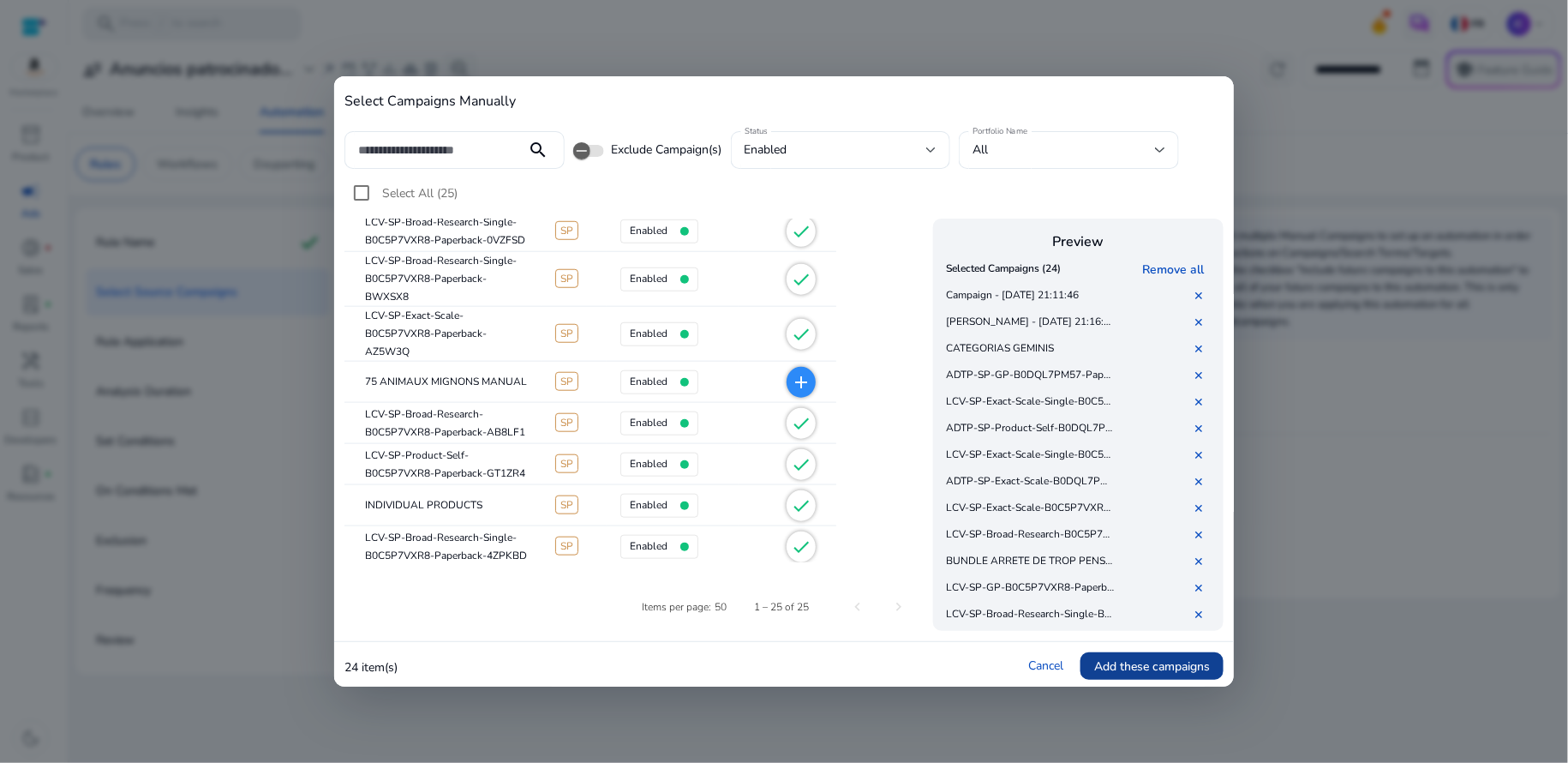
click at [1140, 661] on span "Add these campaigns" at bounding box center [1152, 666] width 116 height 18
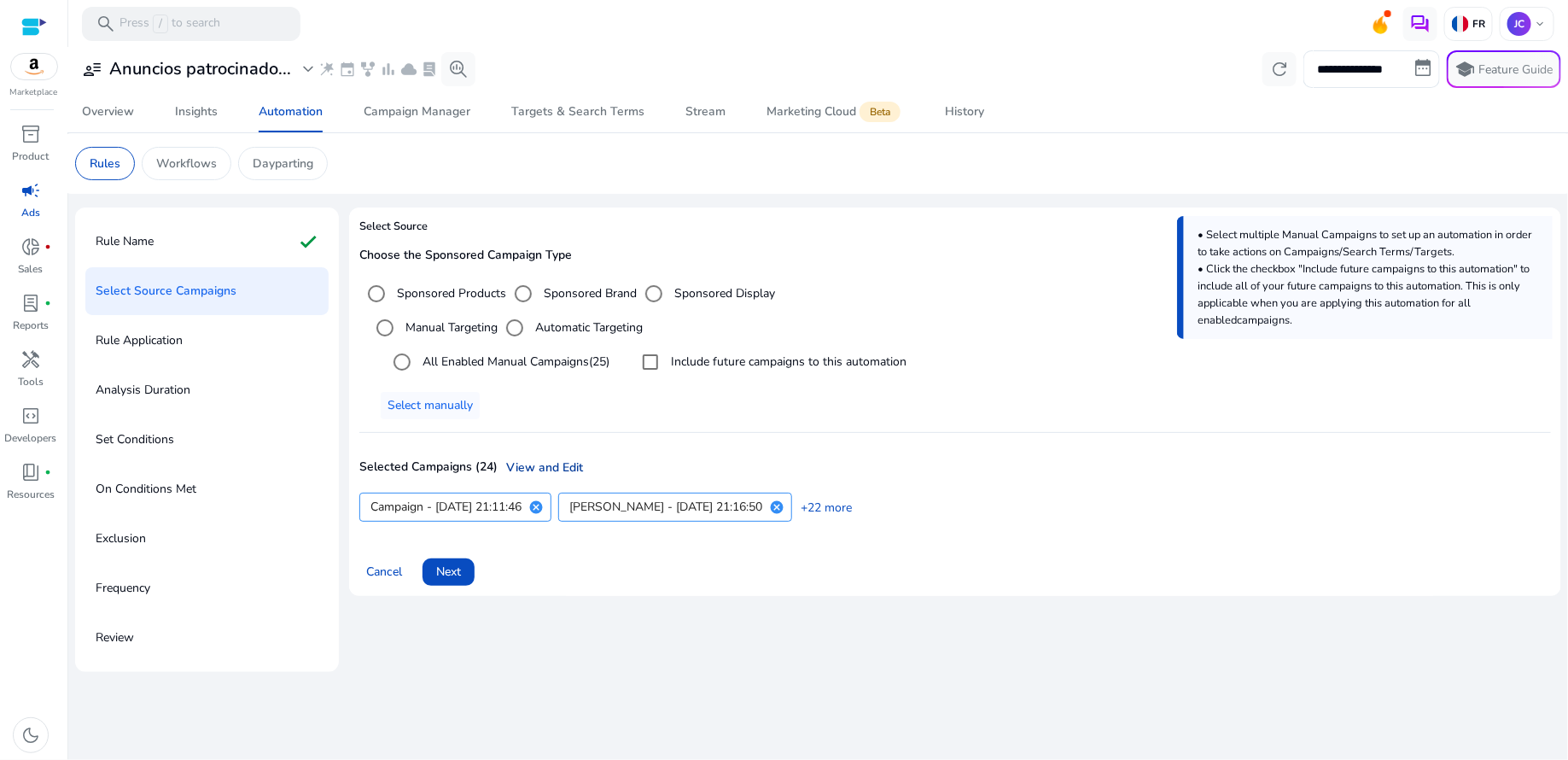
click at [551, 466] on link "View and Edit" at bounding box center [540, 468] width 86 height 18
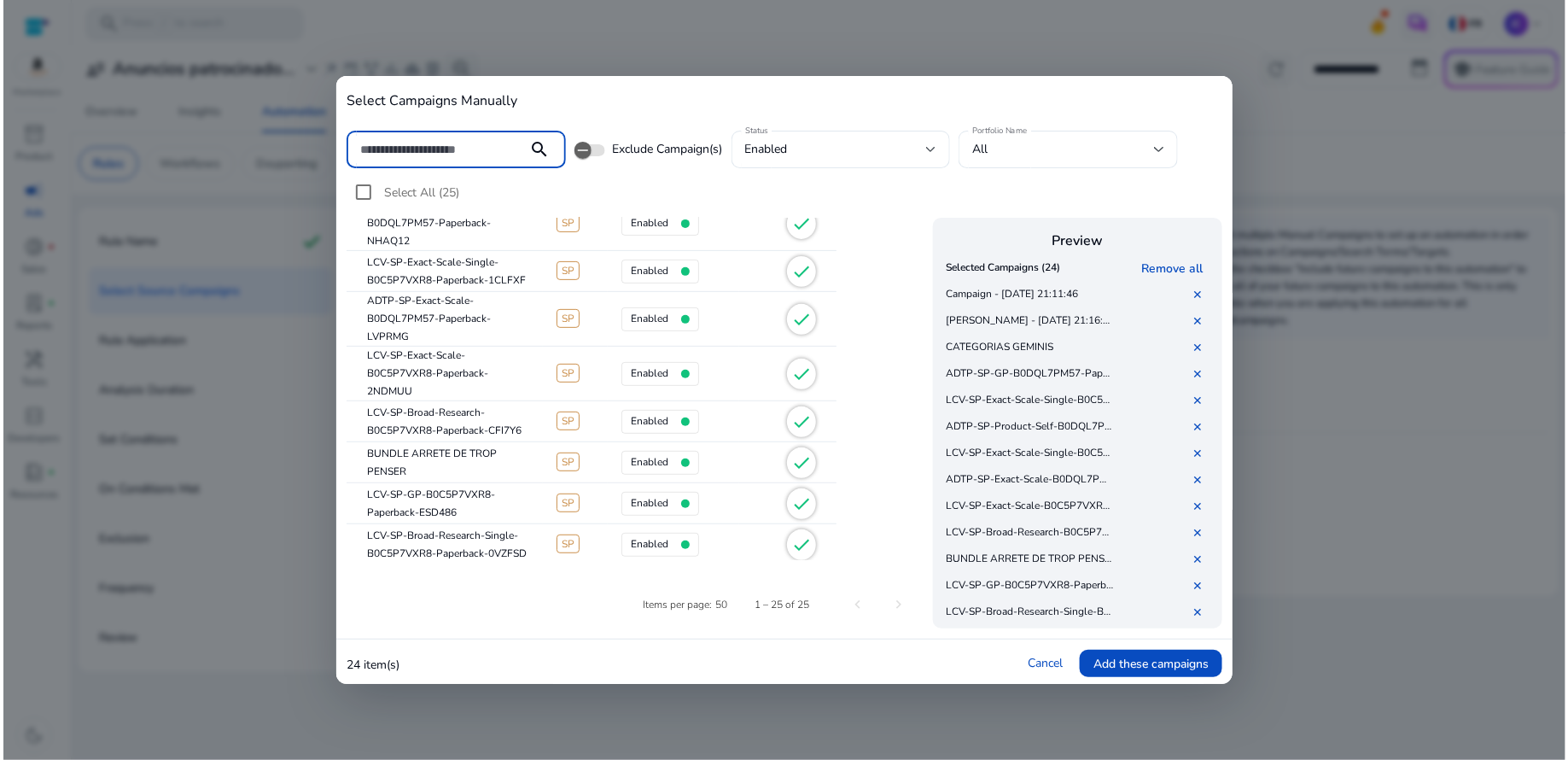
scroll to position [145, 0]
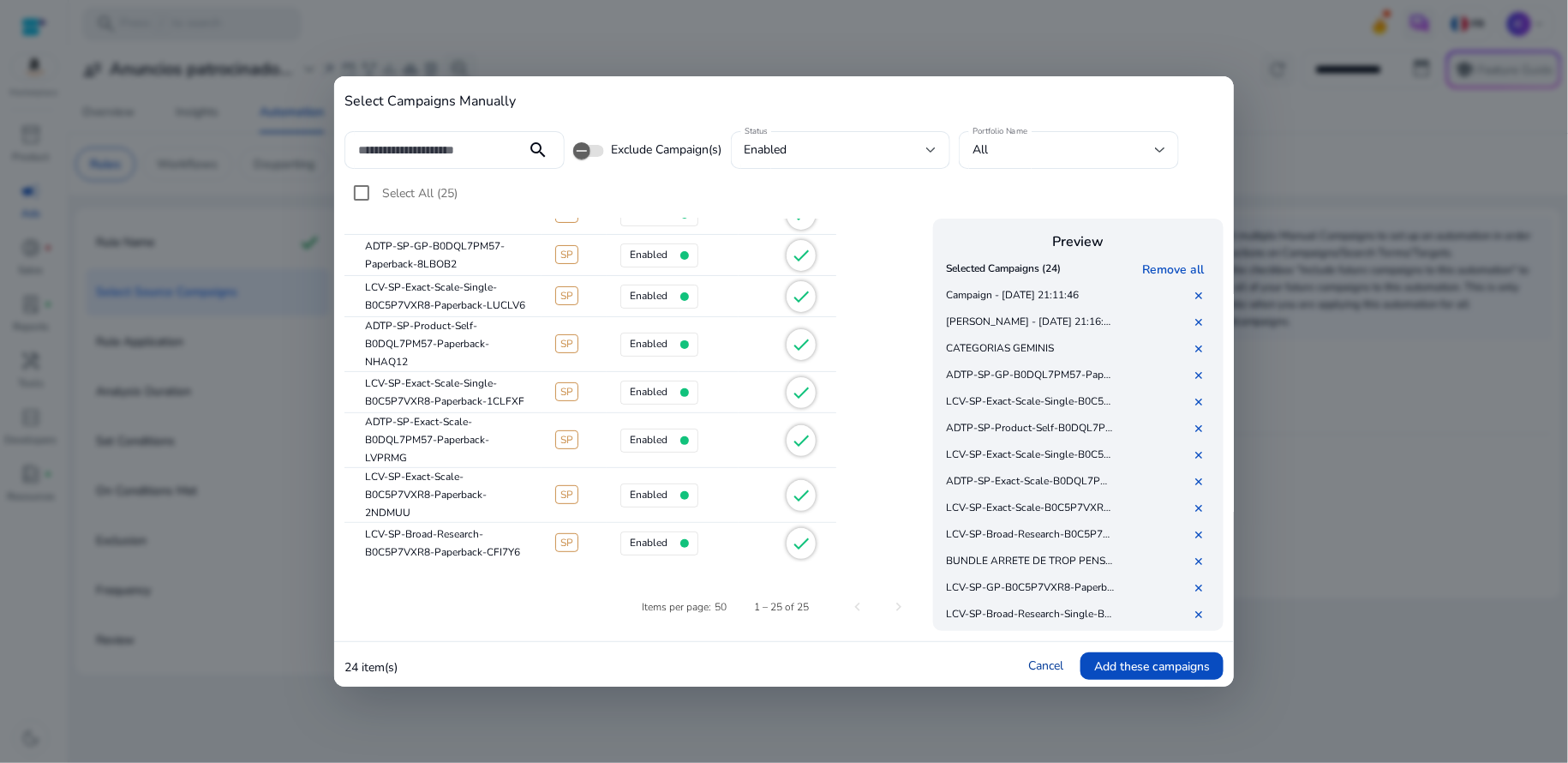
click at [1037, 667] on link "Cancel" at bounding box center [1045, 665] width 35 height 16
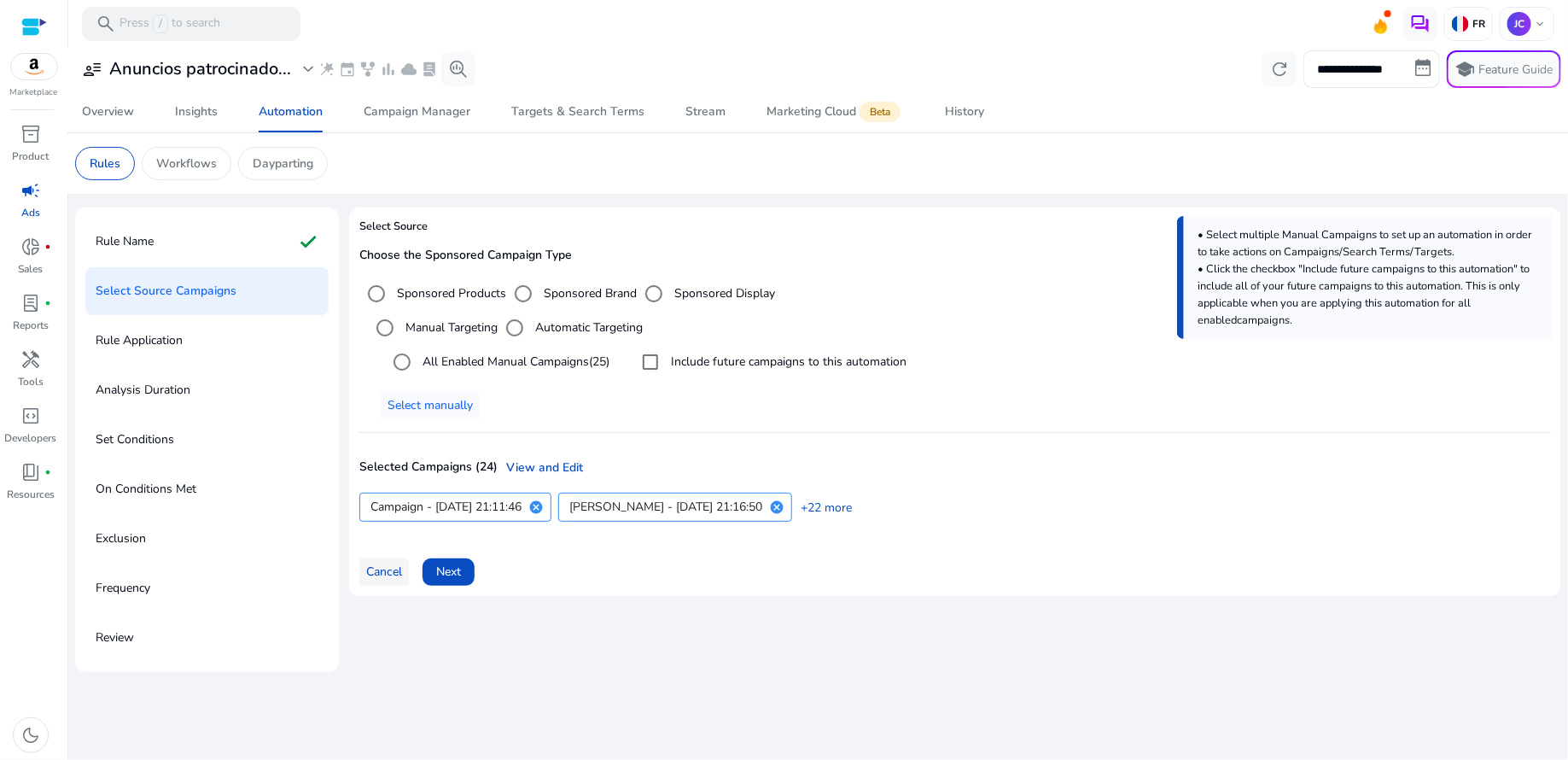
click at [389, 569] on span "Cancel" at bounding box center [384, 572] width 36 height 18
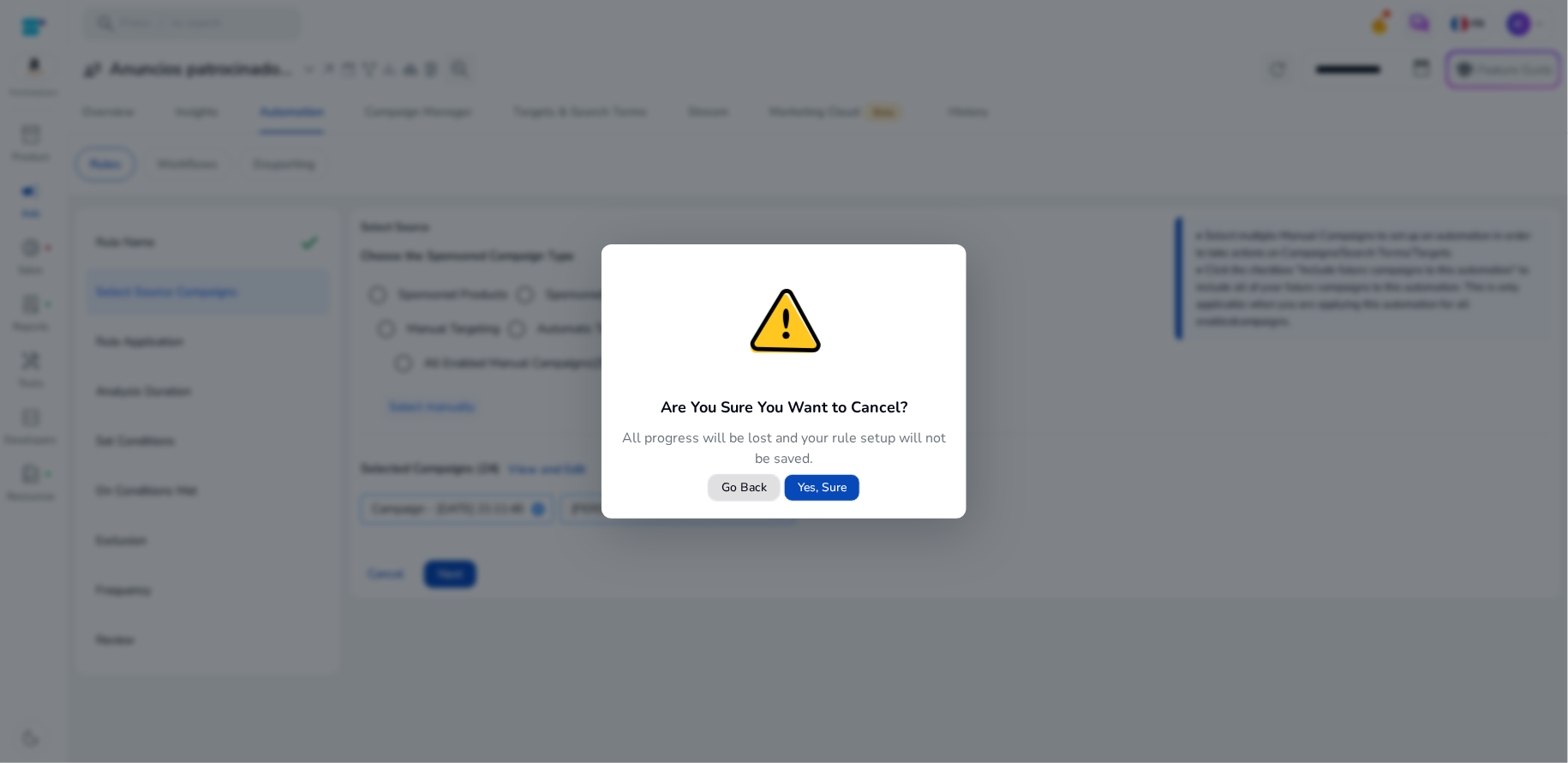
click at [819, 496] on span "Yes, Sure" at bounding box center [821, 487] width 49 height 18
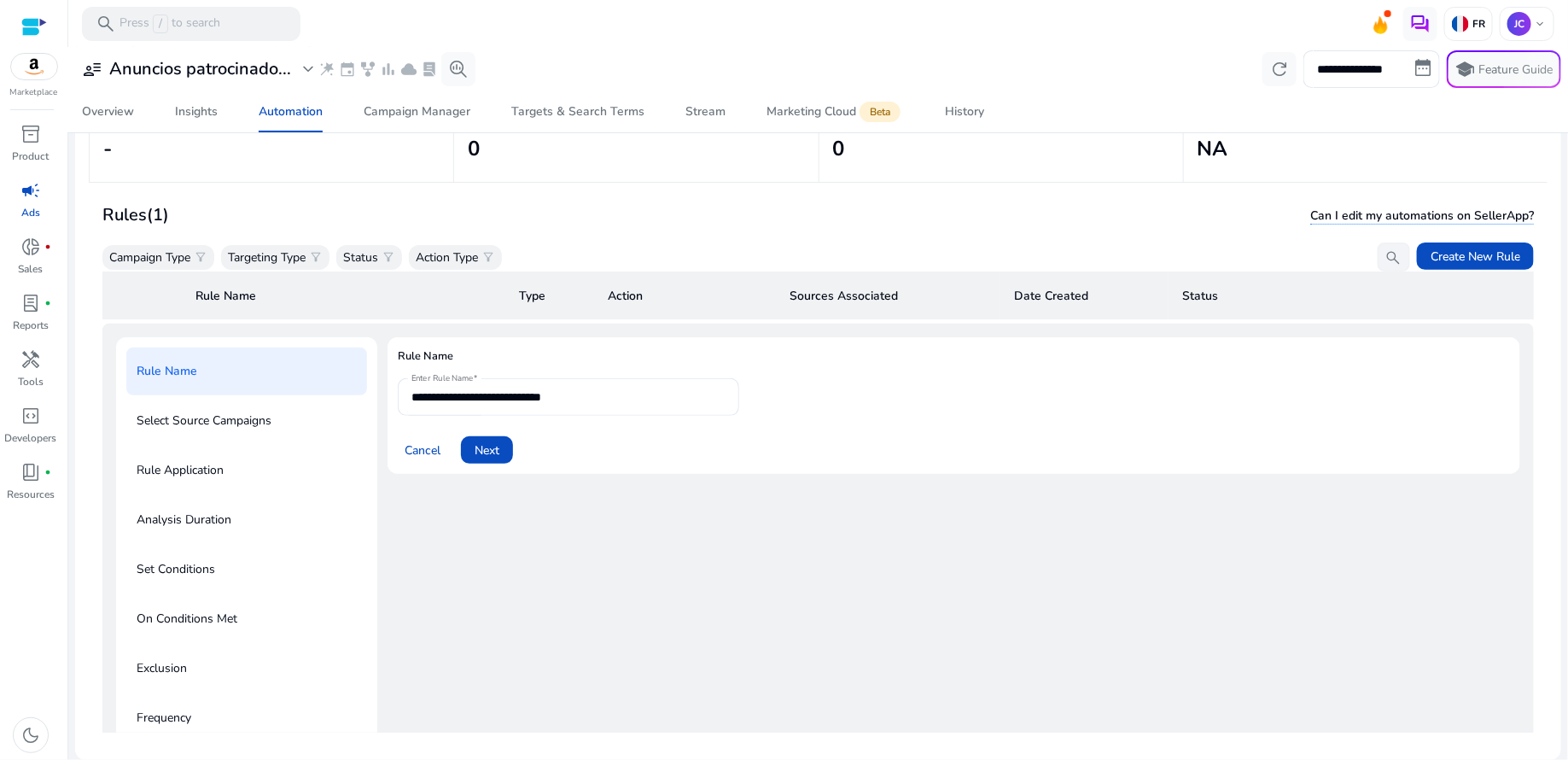
scroll to position [123, 0]
click at [491, 447] on span "Next" at bounding box center [486, 451] width 25 height 18
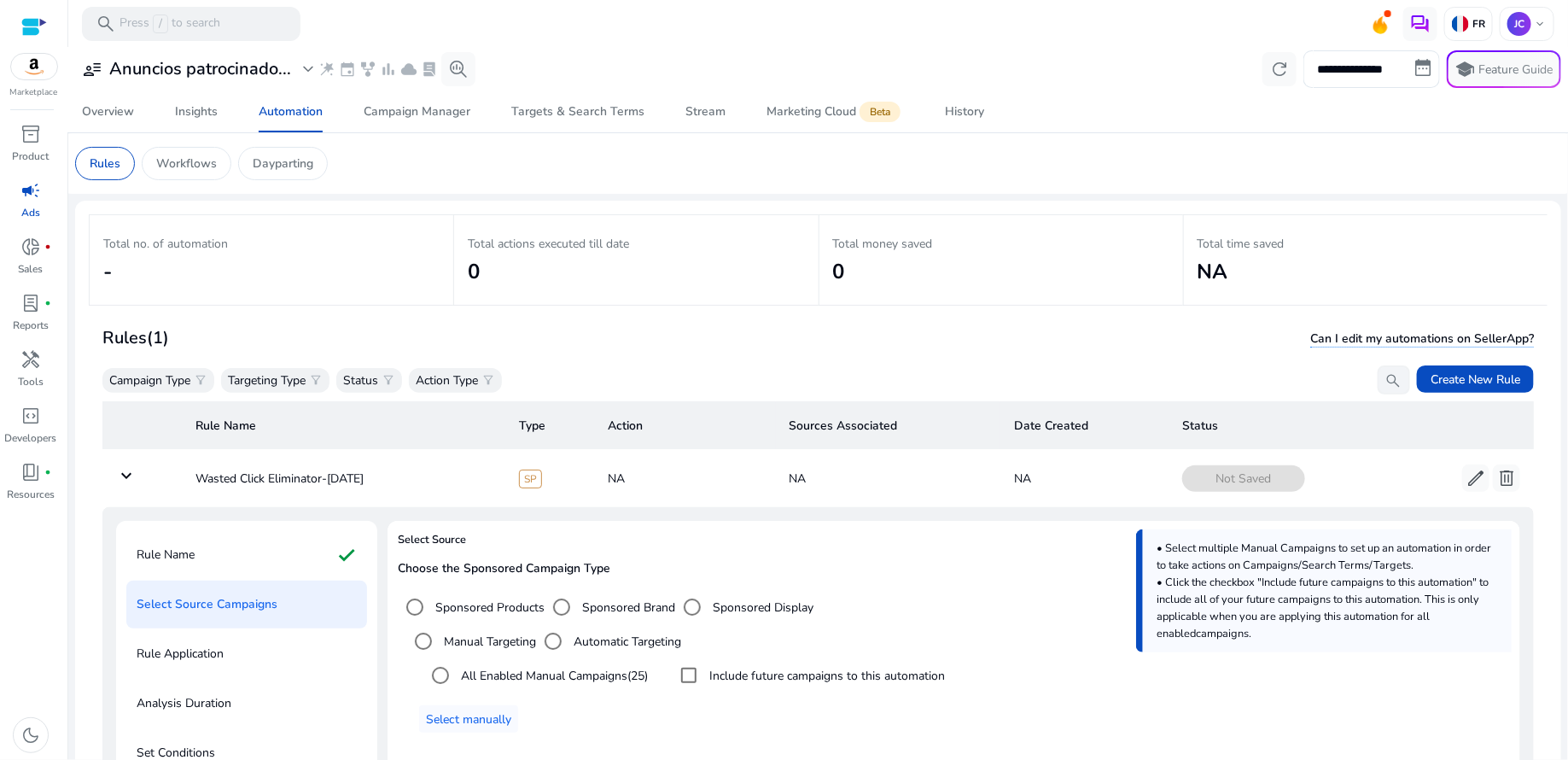
scroll to position [61, 0]
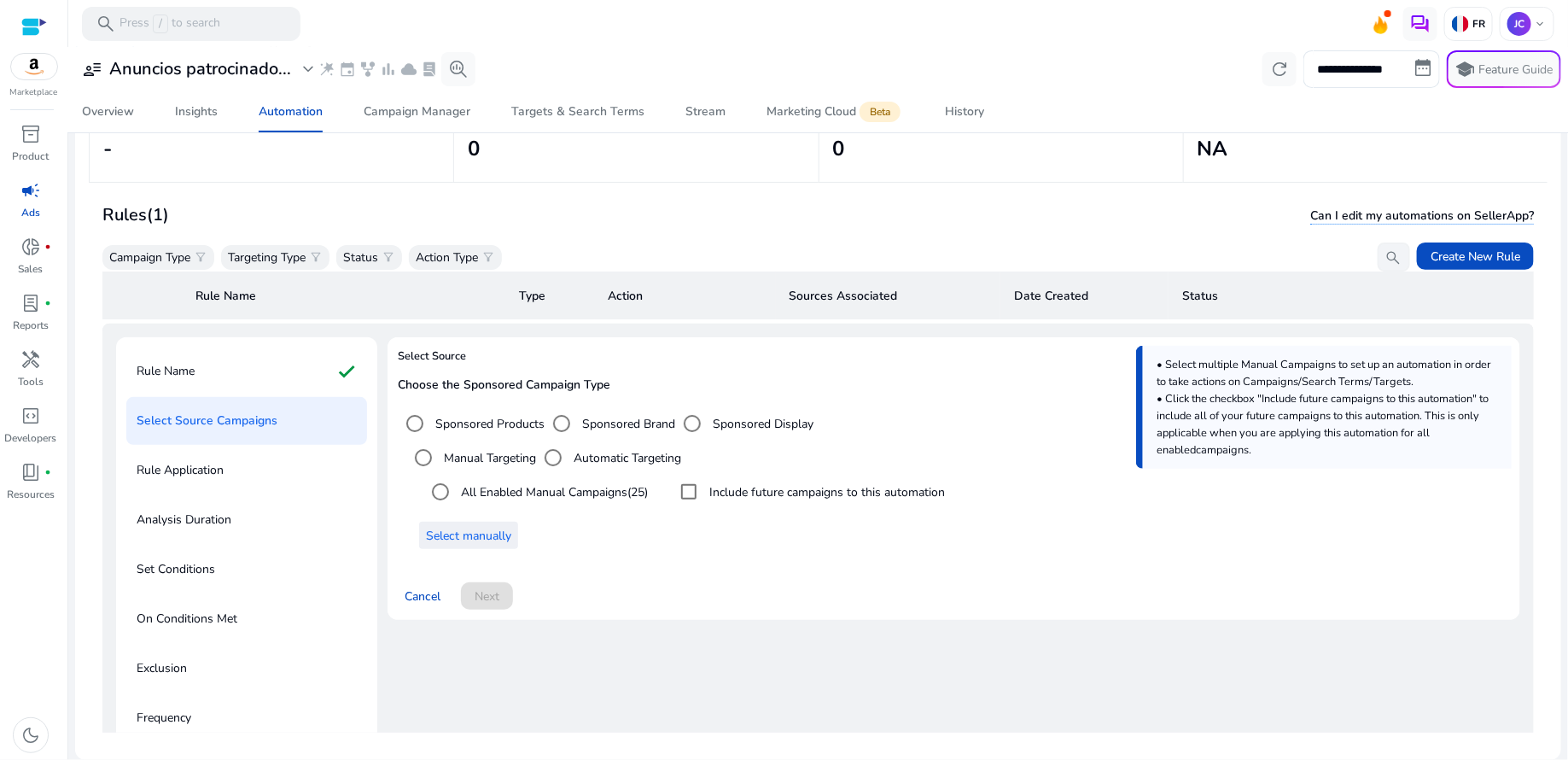
click at [459, 538] on span "Select manually" at bounding box center [468, 536] width 86 height 18
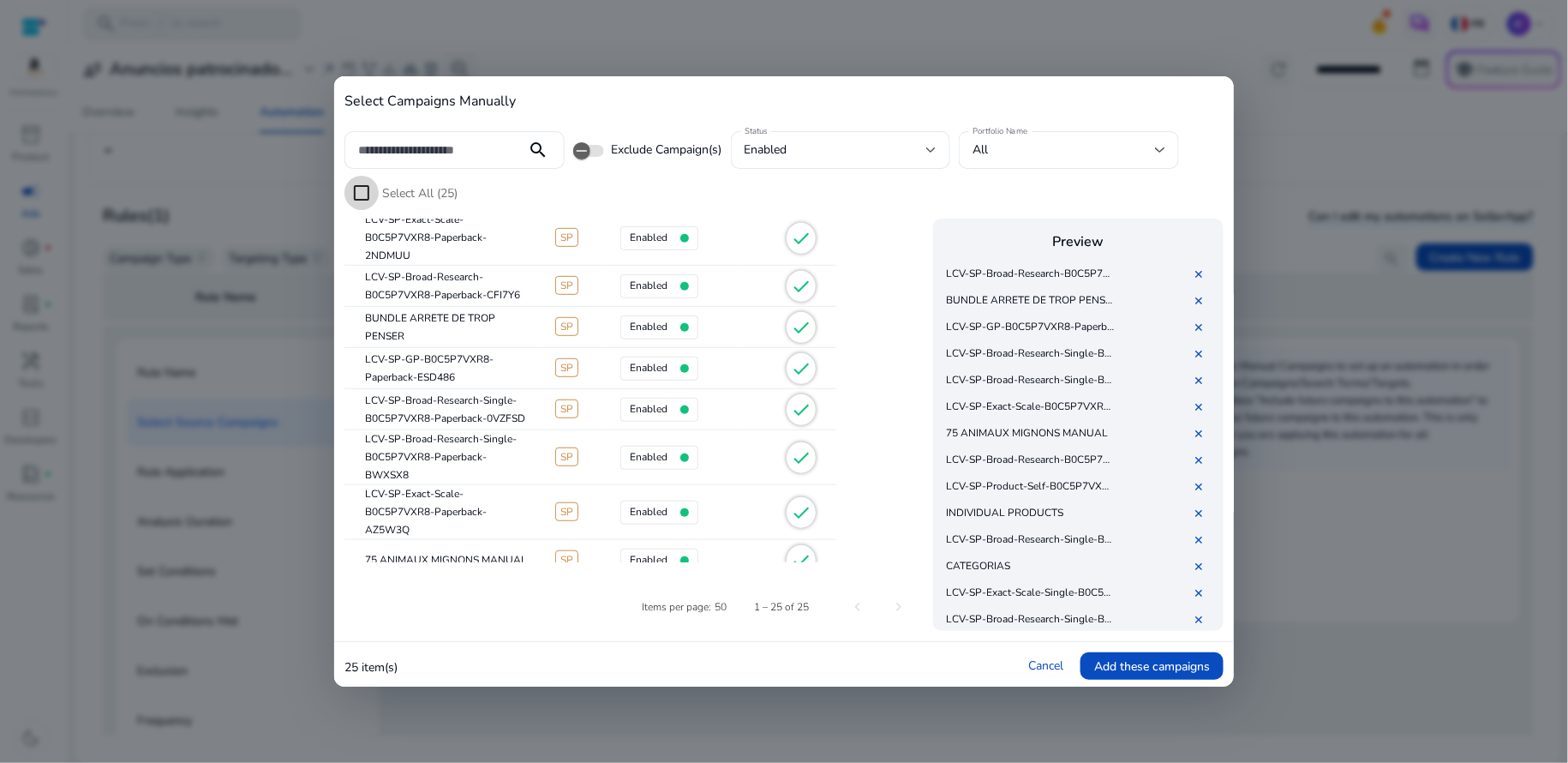
scroll to position [249, 0]
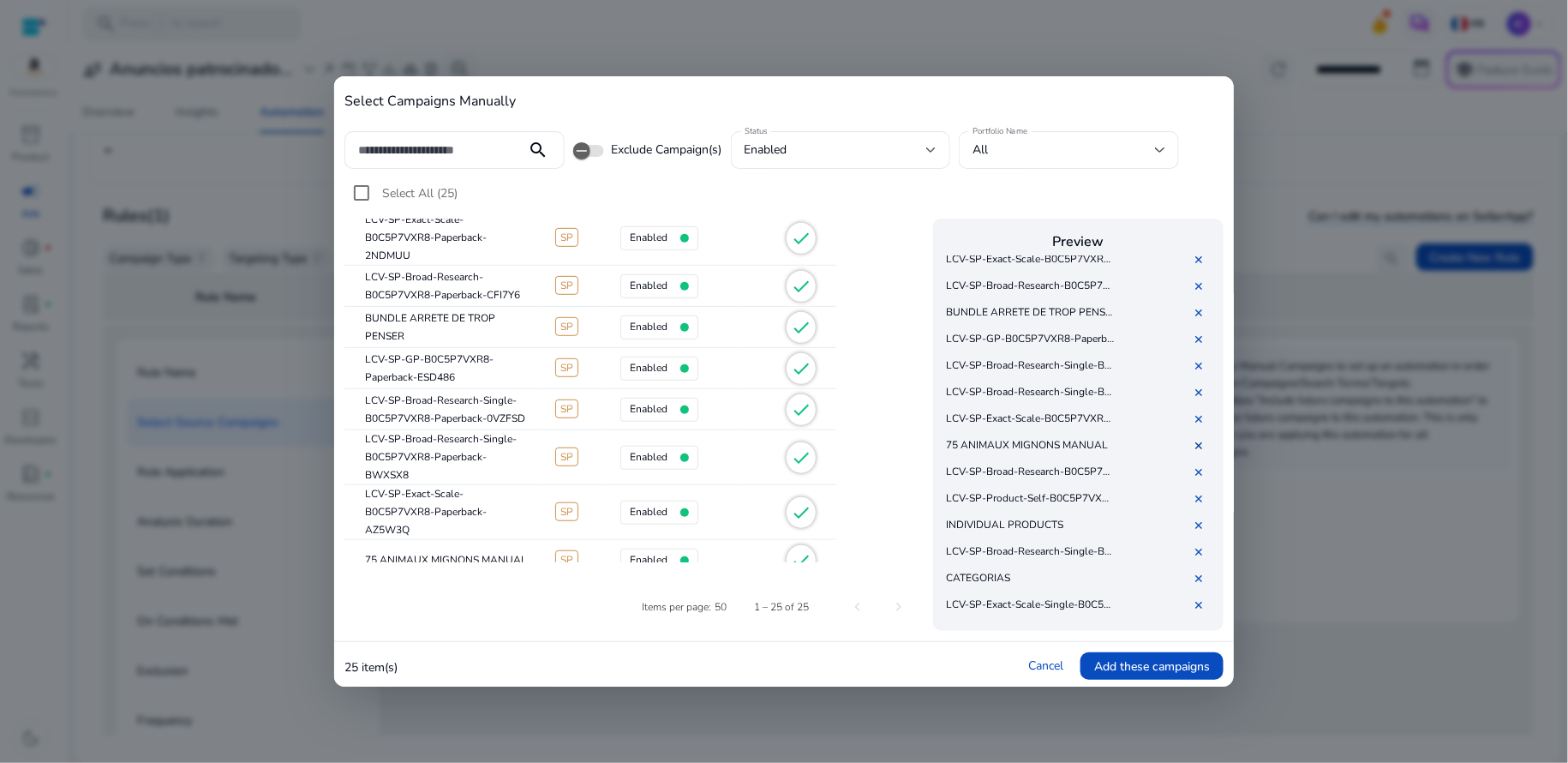
click at [1197, 447] on link "✕" at bounding box center [1202, 446] width 17 height 16
click at [1158, 664] on span "Add these campaigns" at bounding box center [1152, 666] width 116 height 18
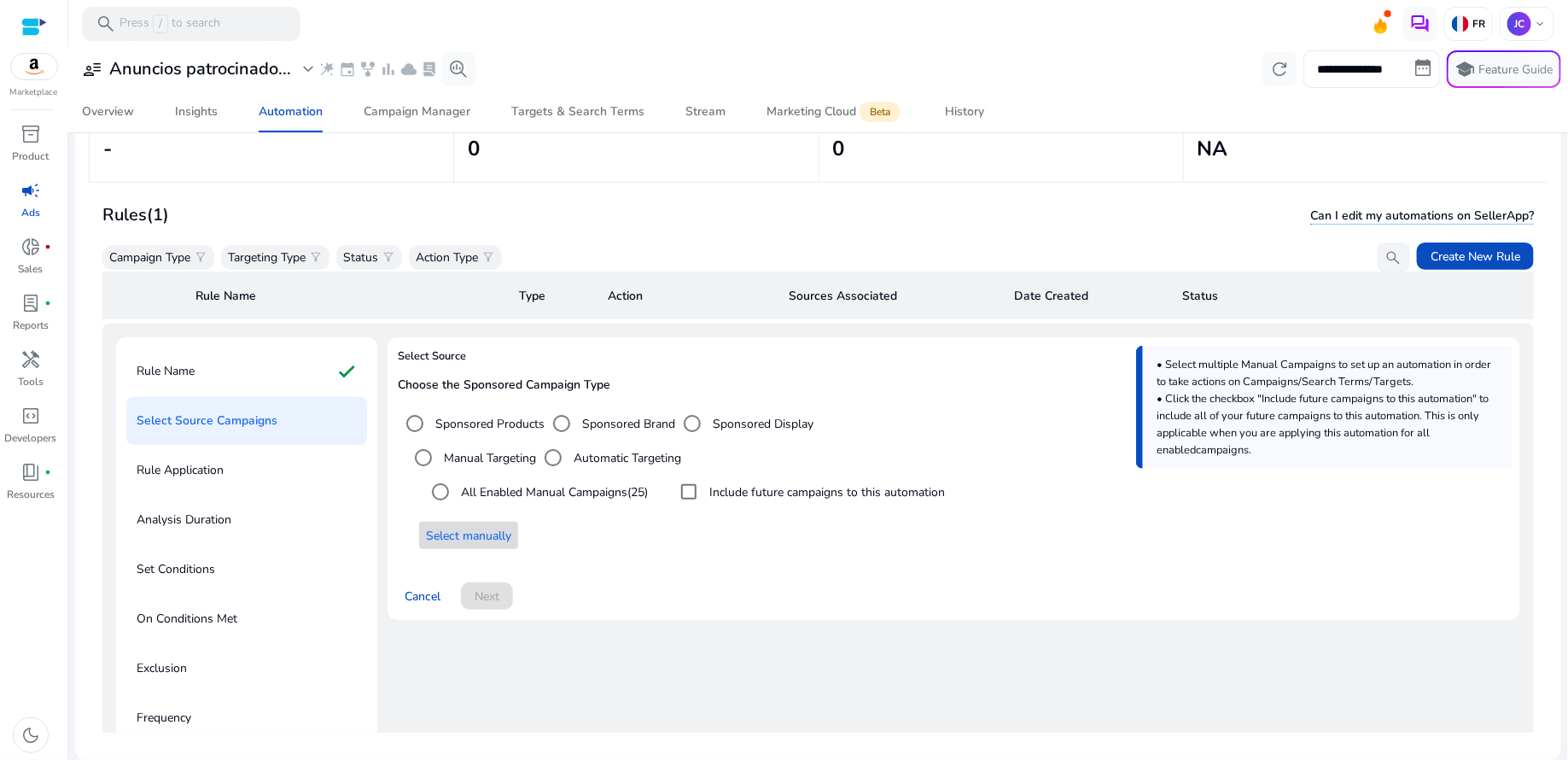
click at [476, 534] on span "Select manually" at bounding box center [468, 536] width 86 height 18
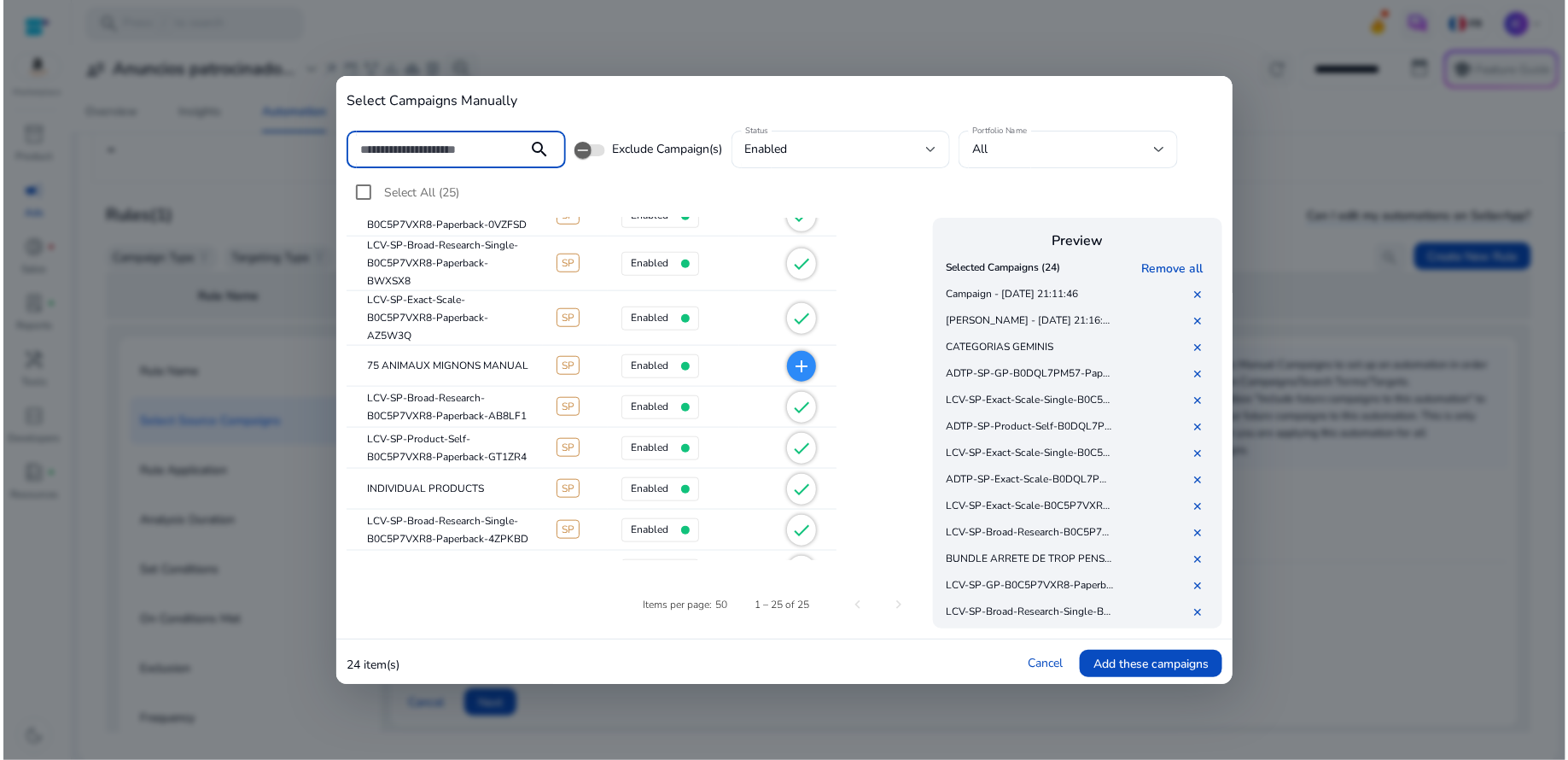
scroll to position [598, 0]
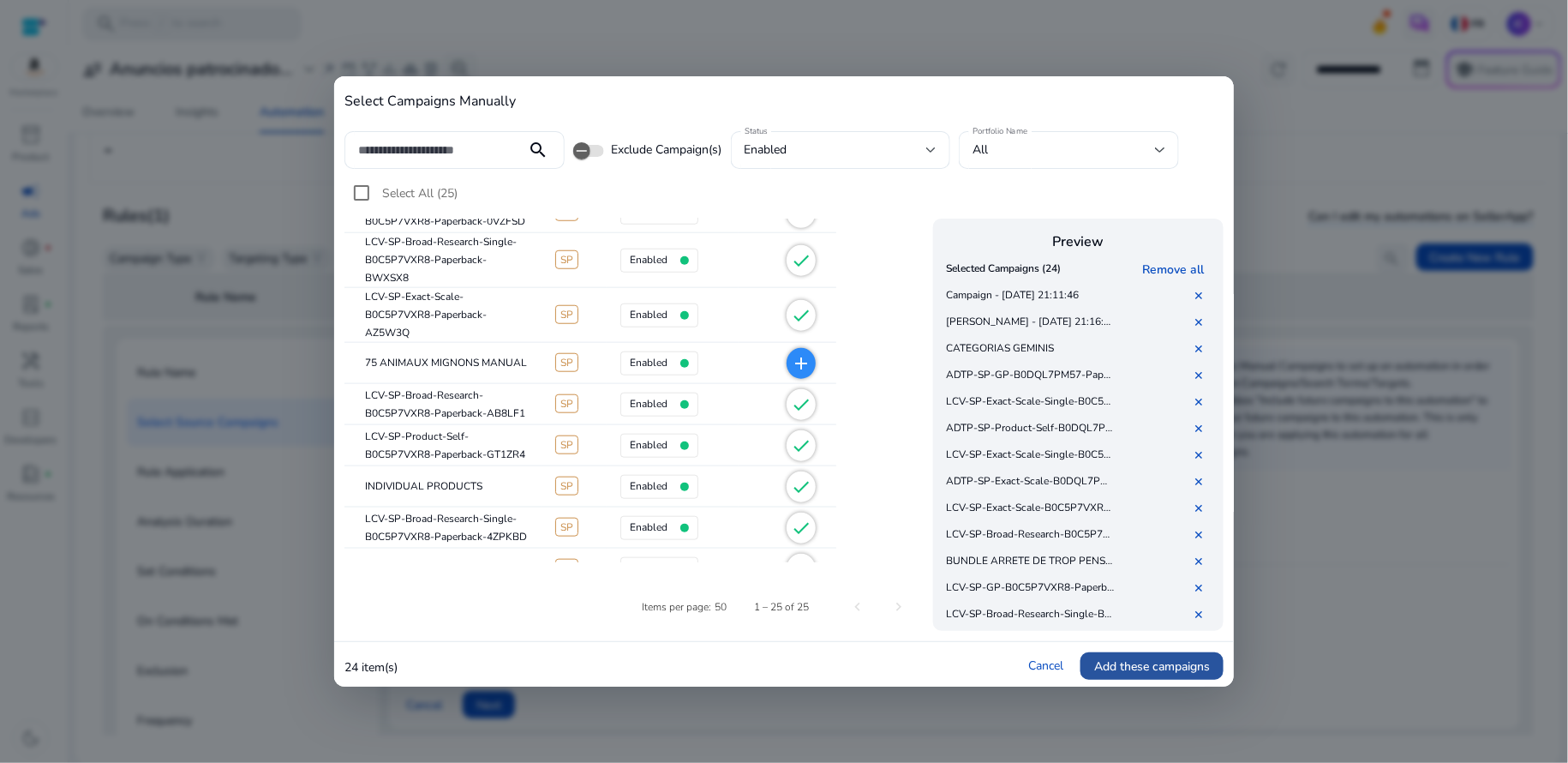
click at [1143, 662] on span "Add these campaigns" at bounding box center [1152, 666] width 116 height 18
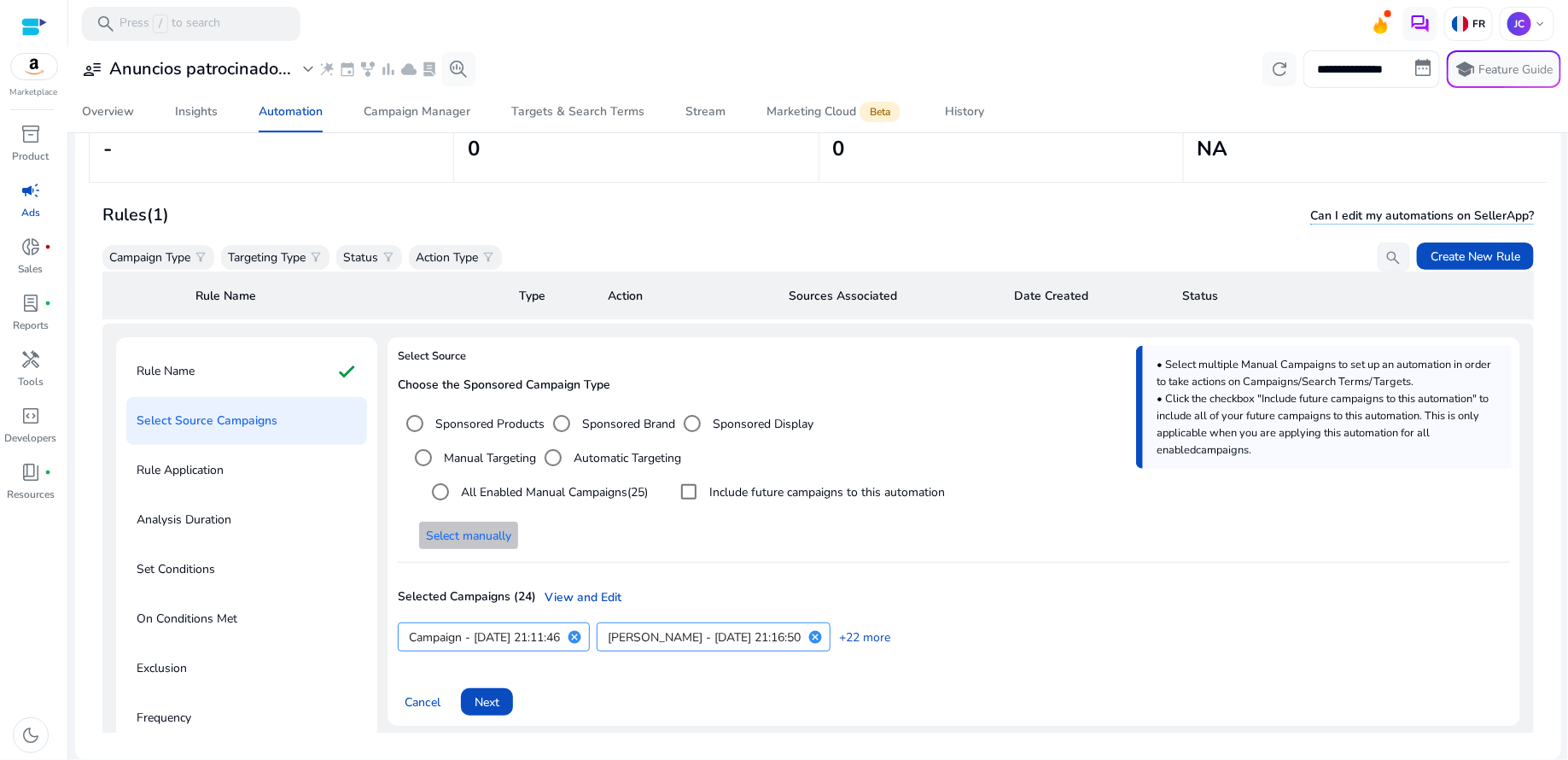
click at [499, 535] on span "Select manually" at bounding box center [468, 536] width 86 height 18
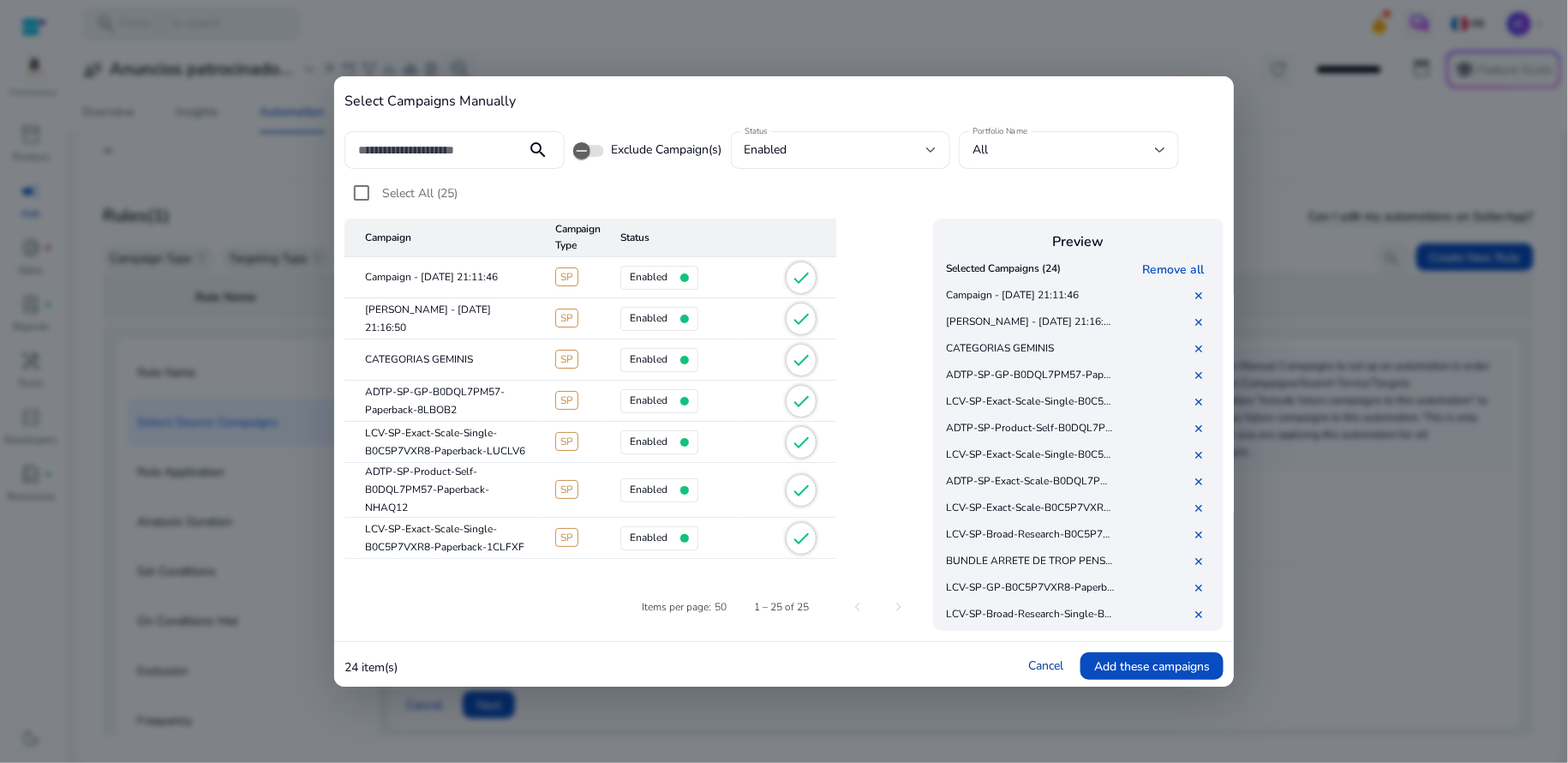
click at [1054, 666] on link "Cancel" at bounding box center [1045, 665] width 35 height 16
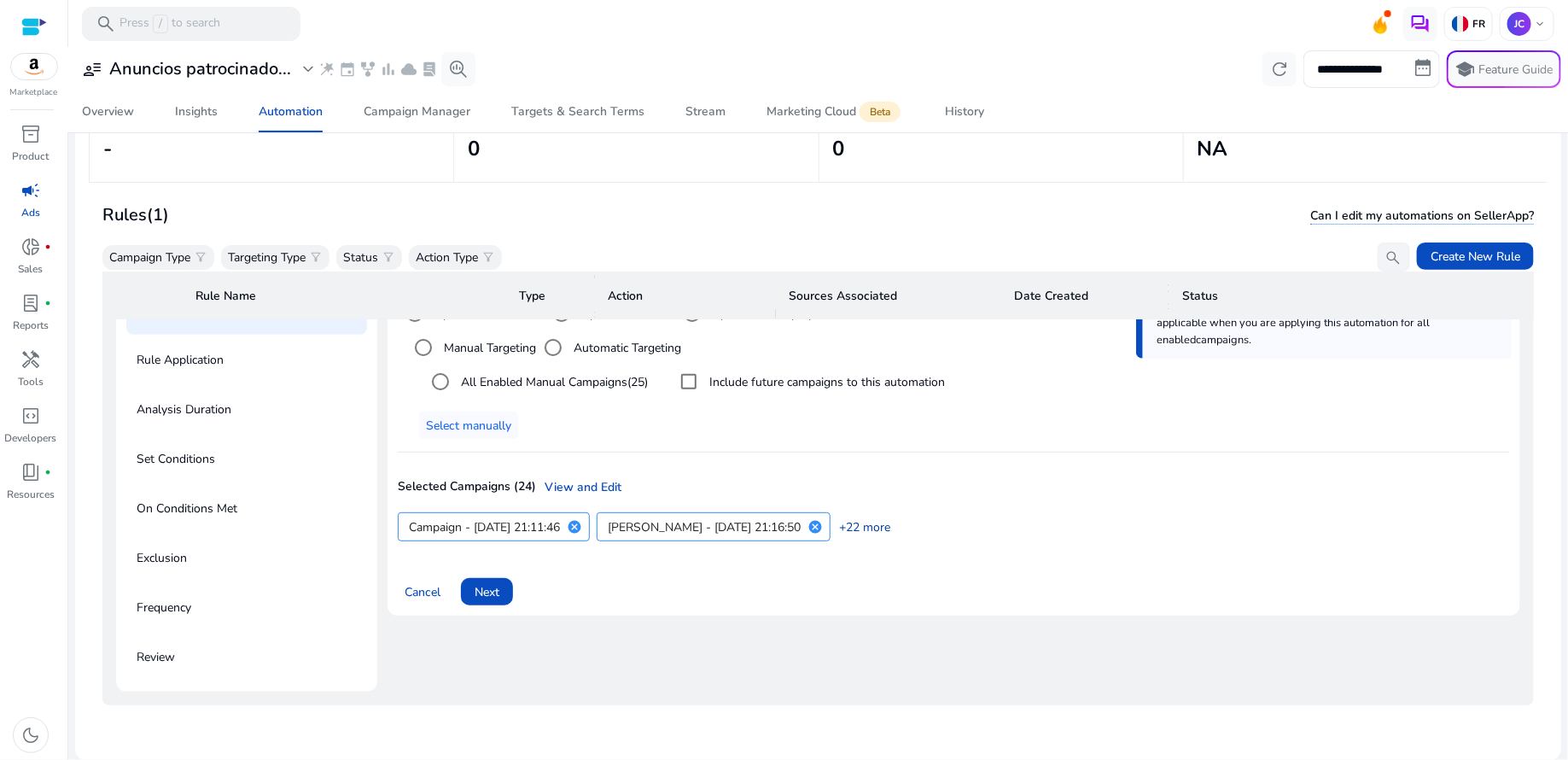
scroll to position [185, 0]
click at [501, 577] on span at bounding box center [486, 591] width 52 height 41
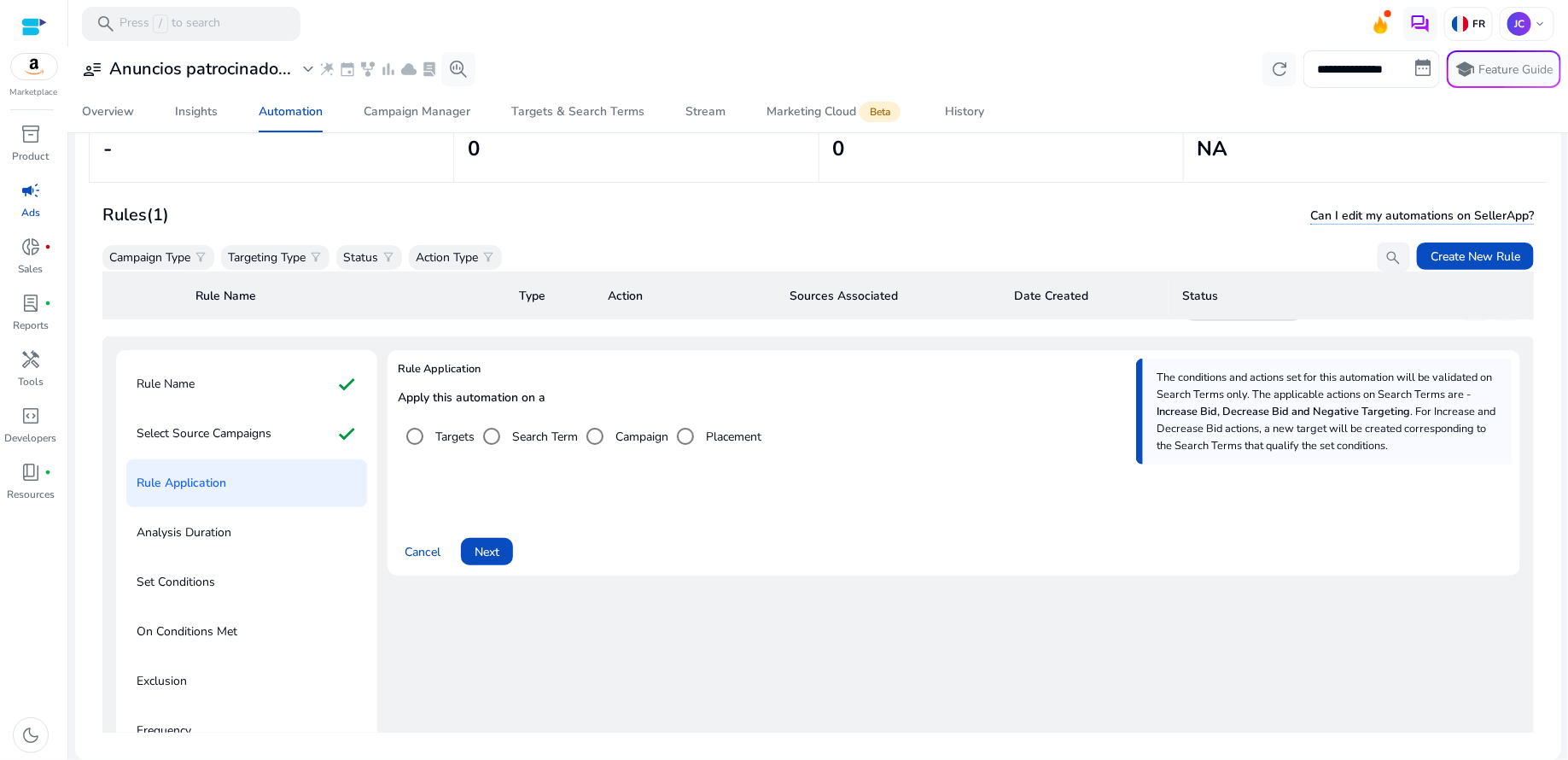
scroll to position [44, 0]
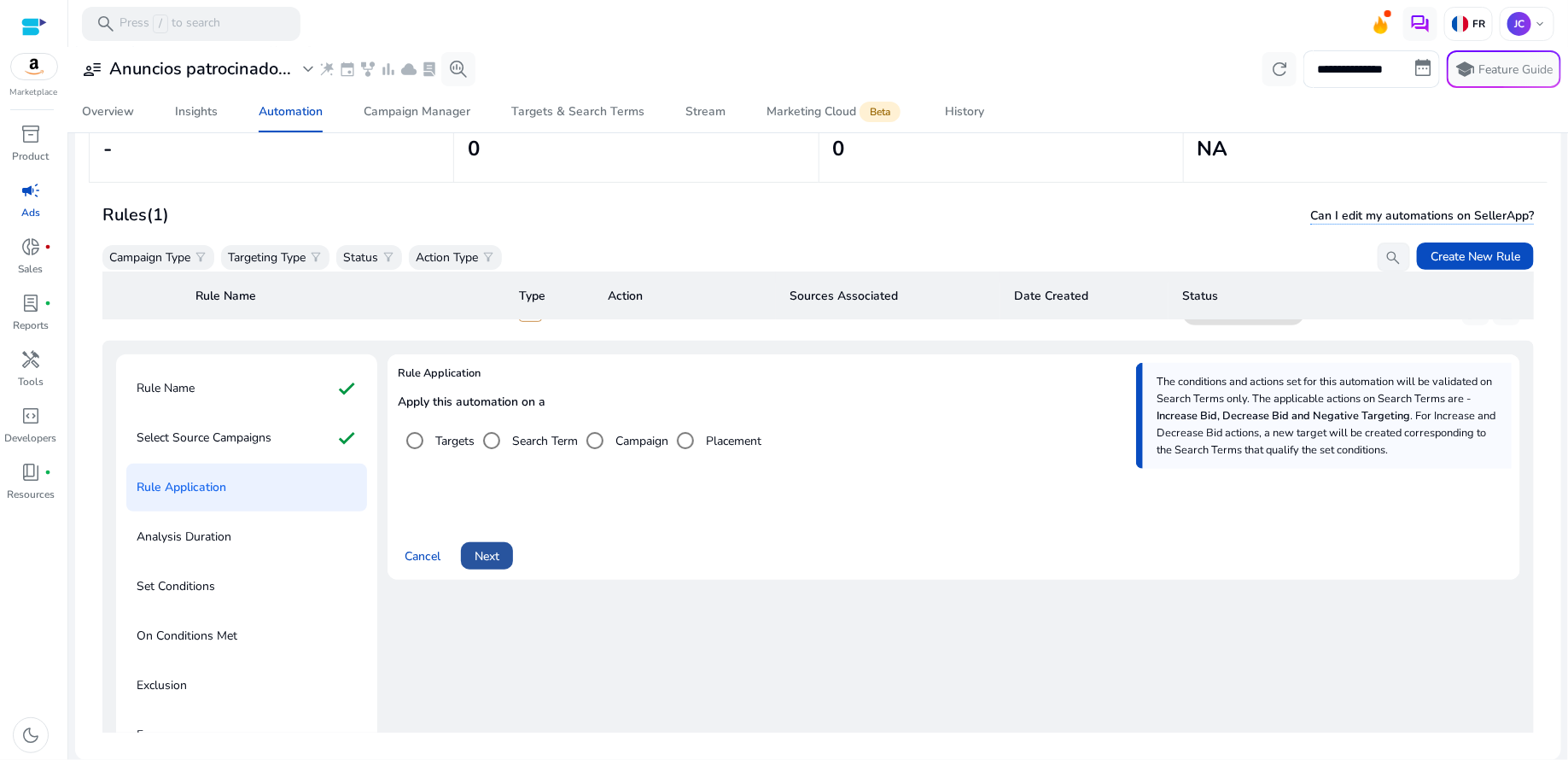
click at [486, 558] on span "Next" at bounding box center [486, 556] width 25 height 18
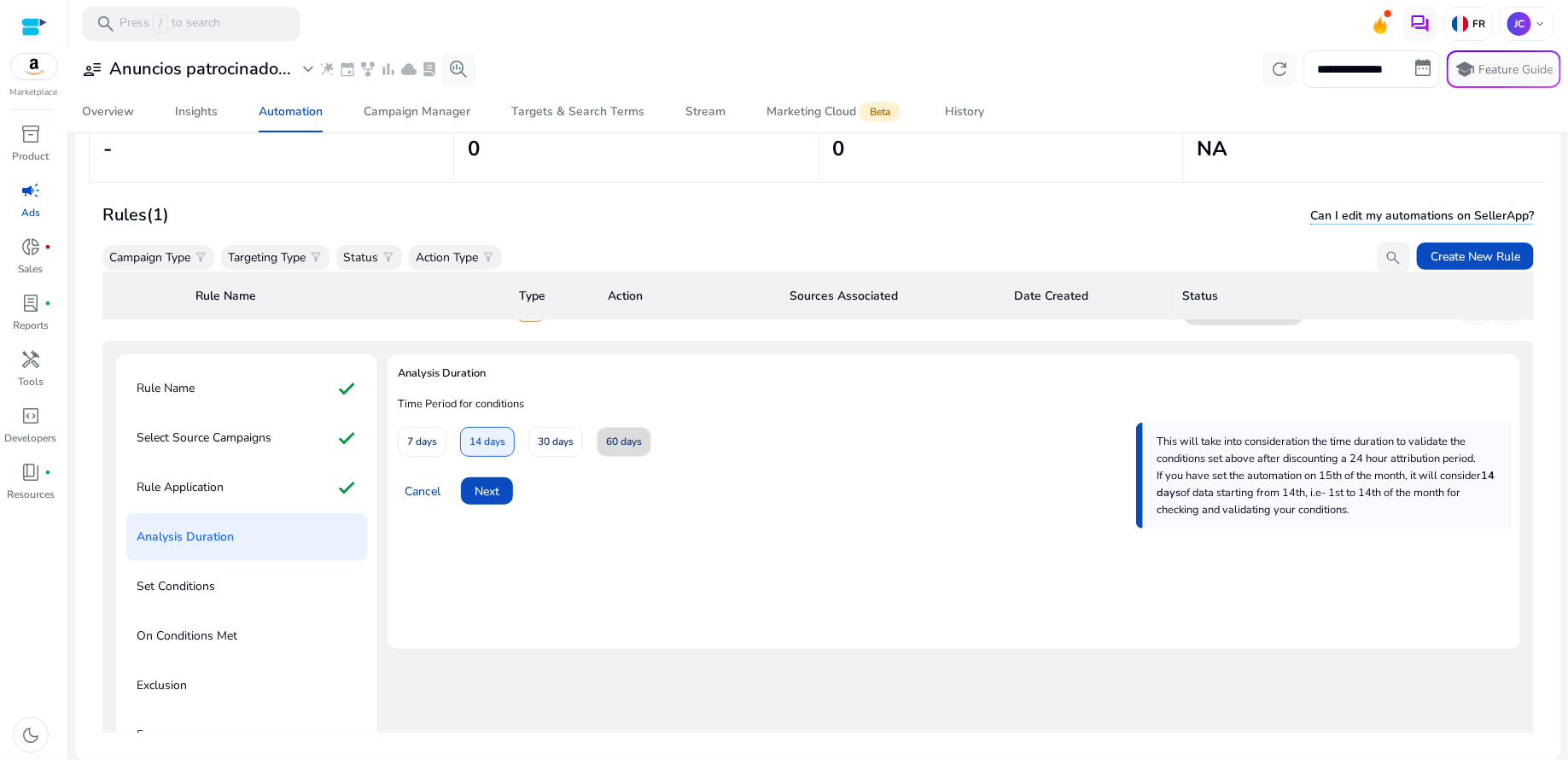
click at [614, 440] on span "60 days" at bounding box center [623, 442] width 36 height 30
click at [481, 496] on span "Next" at bounding box center [486, 491] width 25 height 18
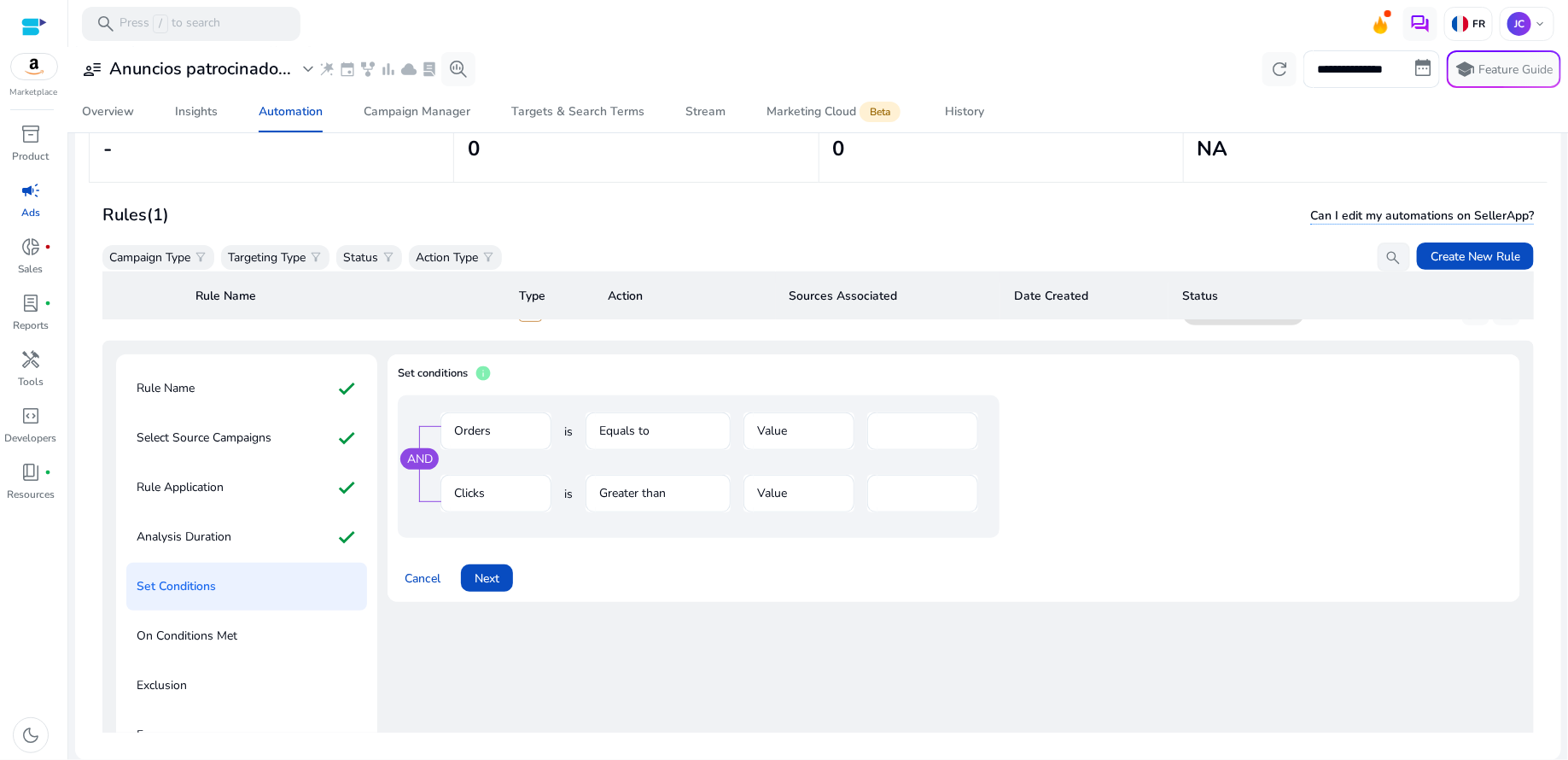
click at [798, 437] on mat-form-field "Value" at bounding box center [799, 441] width 111 height 56
click at [807, 431] on mat-form-field "Value" at bounding box center [799, 441] width 111 height 56
click at [521, 431] on mat-form-field "Orders" at bounding box center [496, 441] width 111 height 56
click at [917, 432] on input "*" at bounding box center [923, 431] width 84 height 19
type input "*"
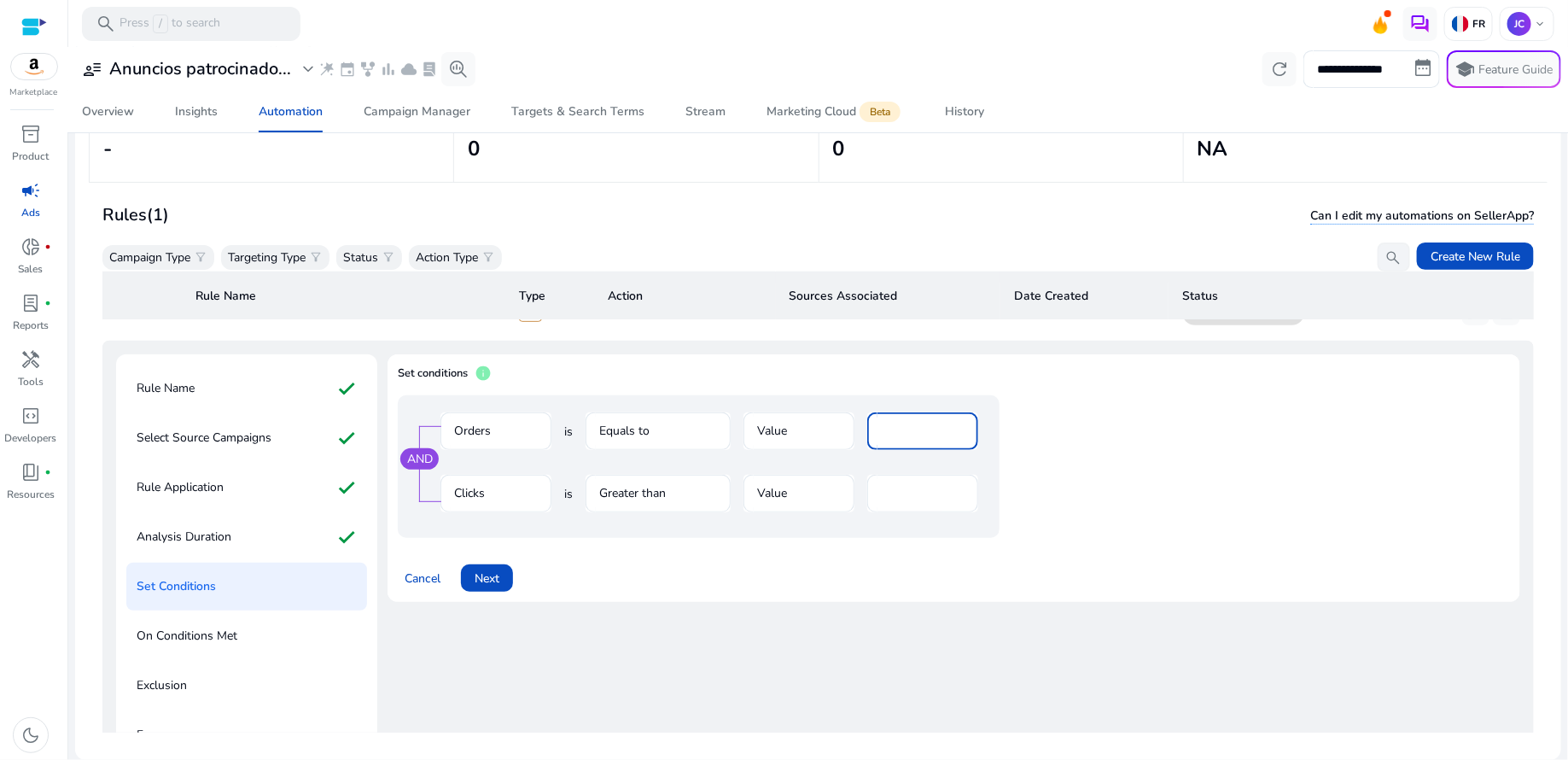
click at [958, 427] on input "*" at bounding box center [923, 431] width 84 height 19
click at [929, 430] on input "*" at bounding box center [923, 431] width 84 height 19
drag, startPoint x: 912, startPoint y: 430, endPoint x: 875, endPoint y: 430, distance: 37.0
click at [875, 430] on div "*" at bounding box center [923, 432] width 111 height 38
click at [840, 426] on mat-form-field "Value" at bounding box center [799, 441] width 111 height 56
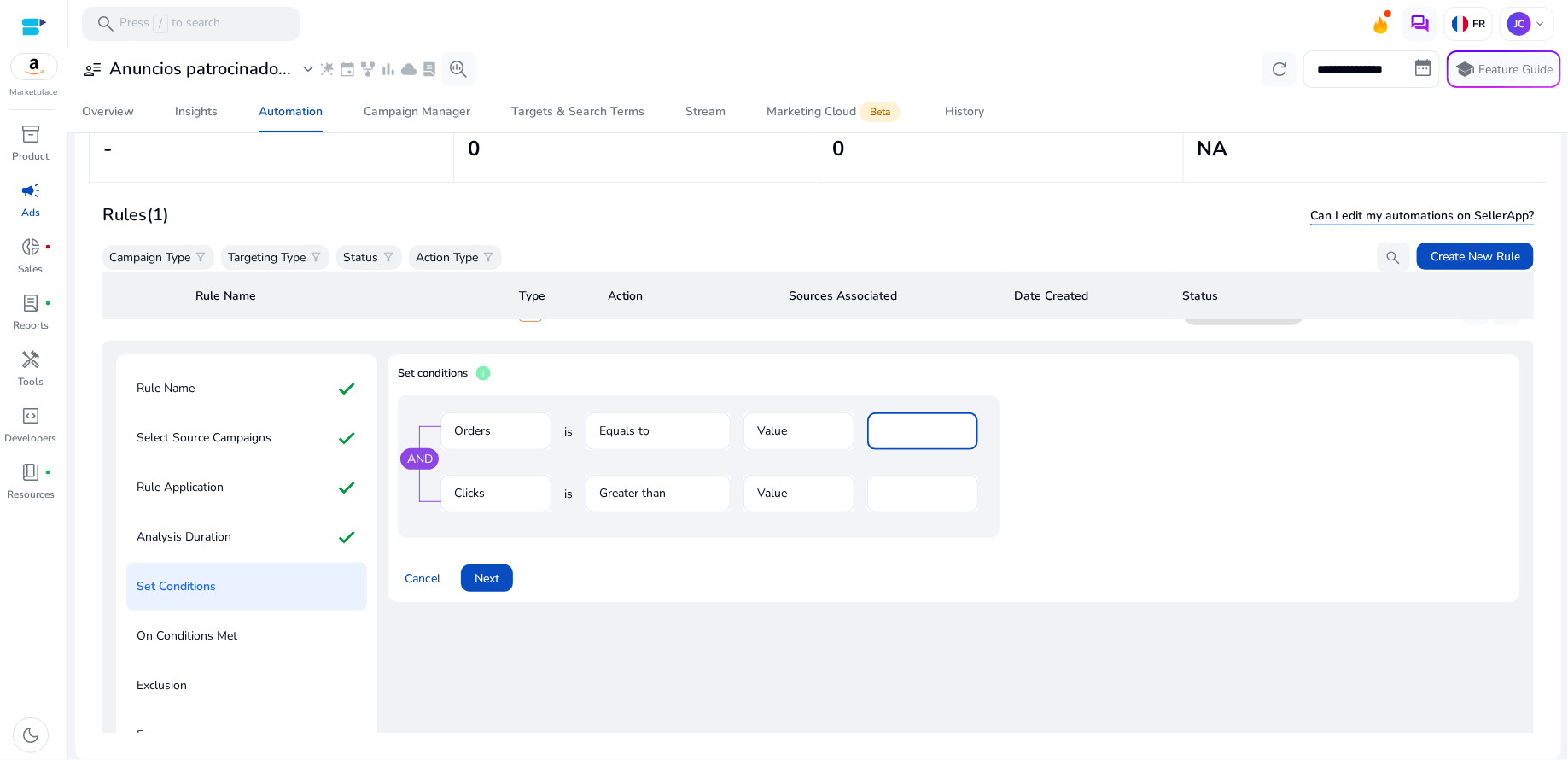
click at [895, 428] on input "number" at bounding box center [923, 431] width 84 height 19
type input "*"
click at [963, 426] on input "*" at bounding box center [923, 431] width 84 height 19
click at [1034, 425] on div "AND Orders is Equals to Value * Clicks is Greater than Value **" at bounding box center [733, 466] width 670 height 142
click at [502, 434] on mat-form-field "Orders" at bounding box center [496, 441] width 111 height 56
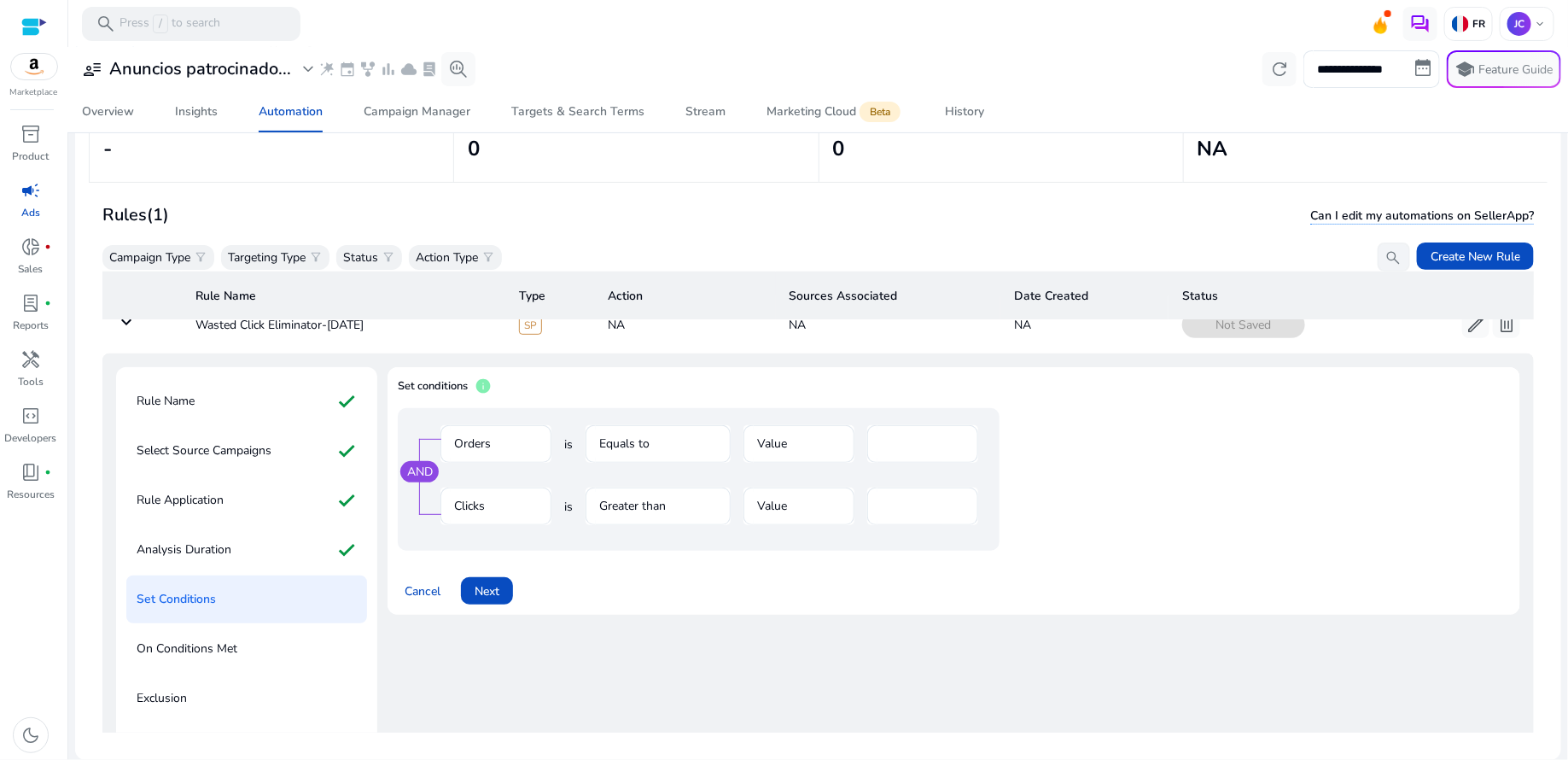
scroll to position [13, 0]
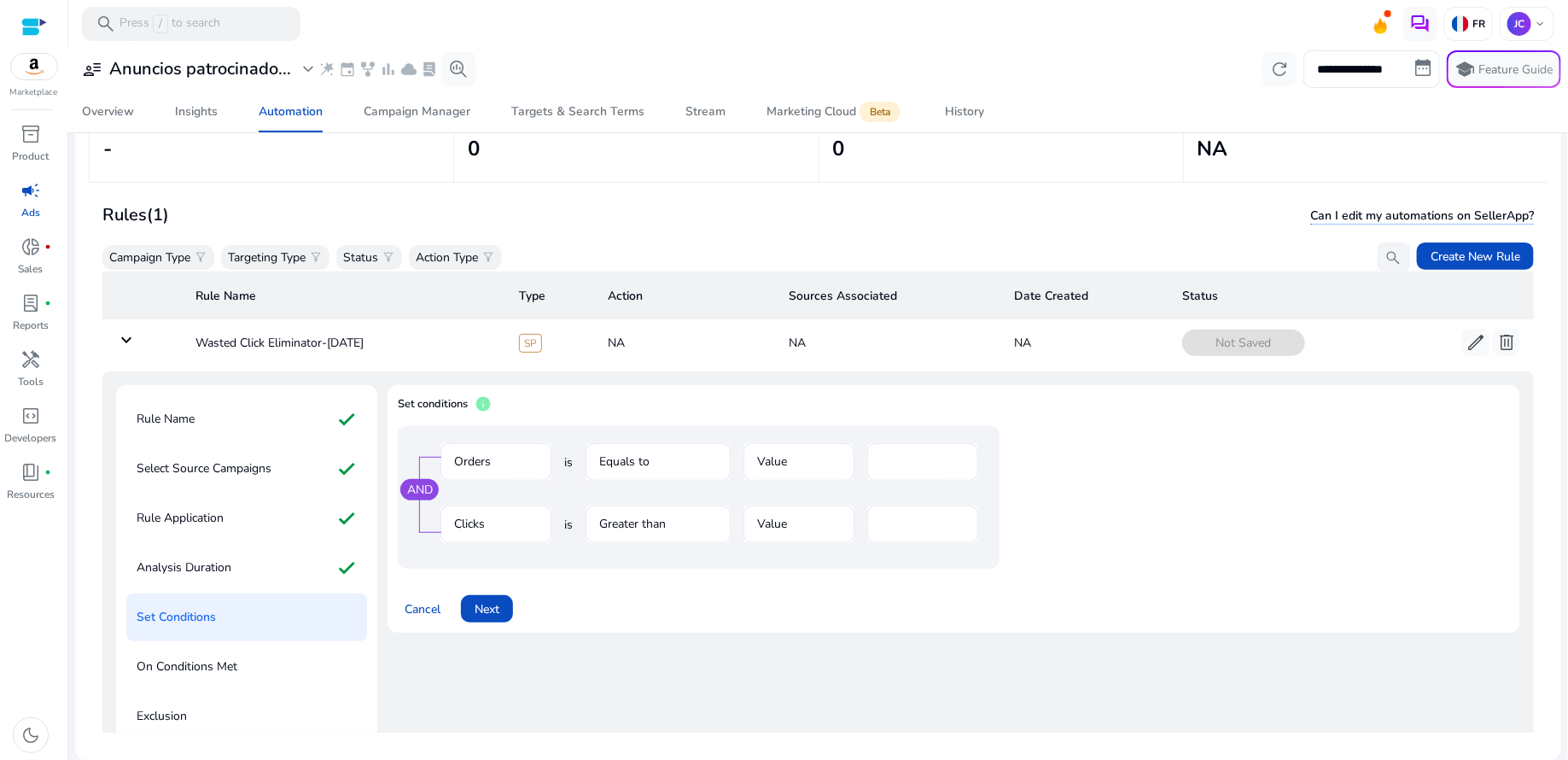
click at [483, 402] on span "info" at bounding box center [482, 403] width 17 height 17
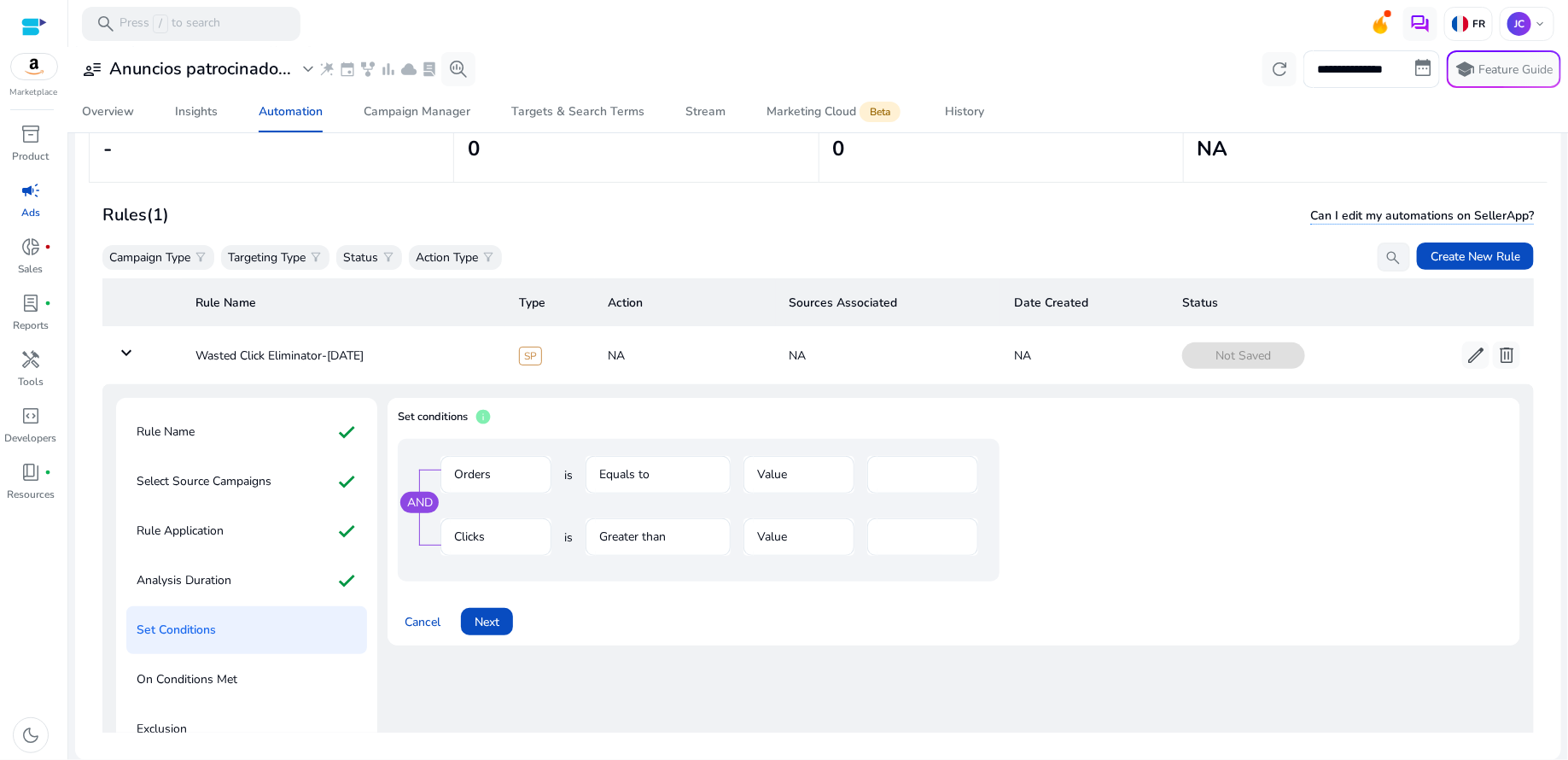
scroll to position [1, 0]
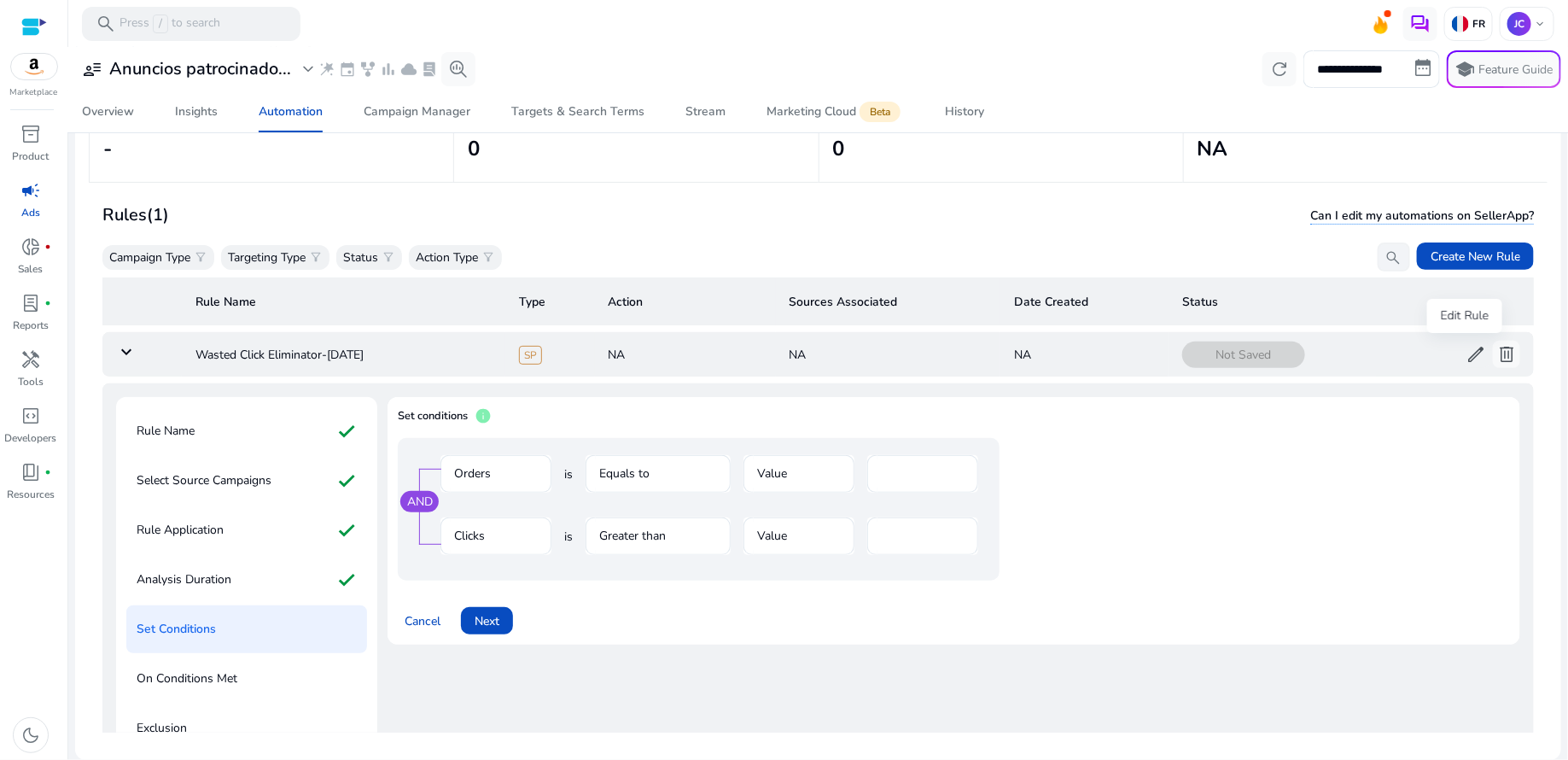
click at [1466, 353] on span "edit" at bounding box center [1476, 354] width 21 height 21
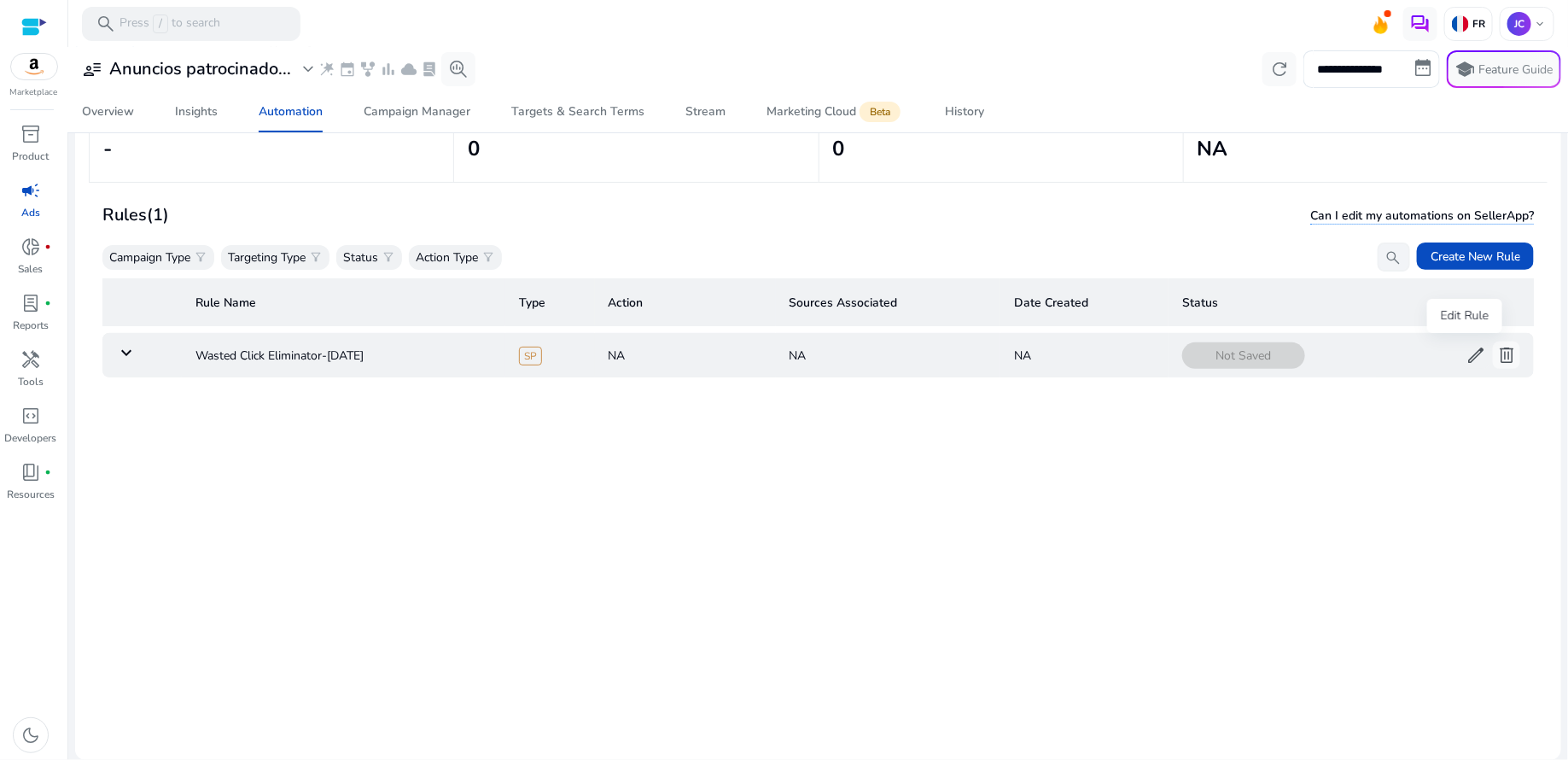
scroll to position [0, 0]
click at [336, 349] on td "Wasted Click Eliminator-[DATE]" at bounding box center [343, 355] width 323 height 45
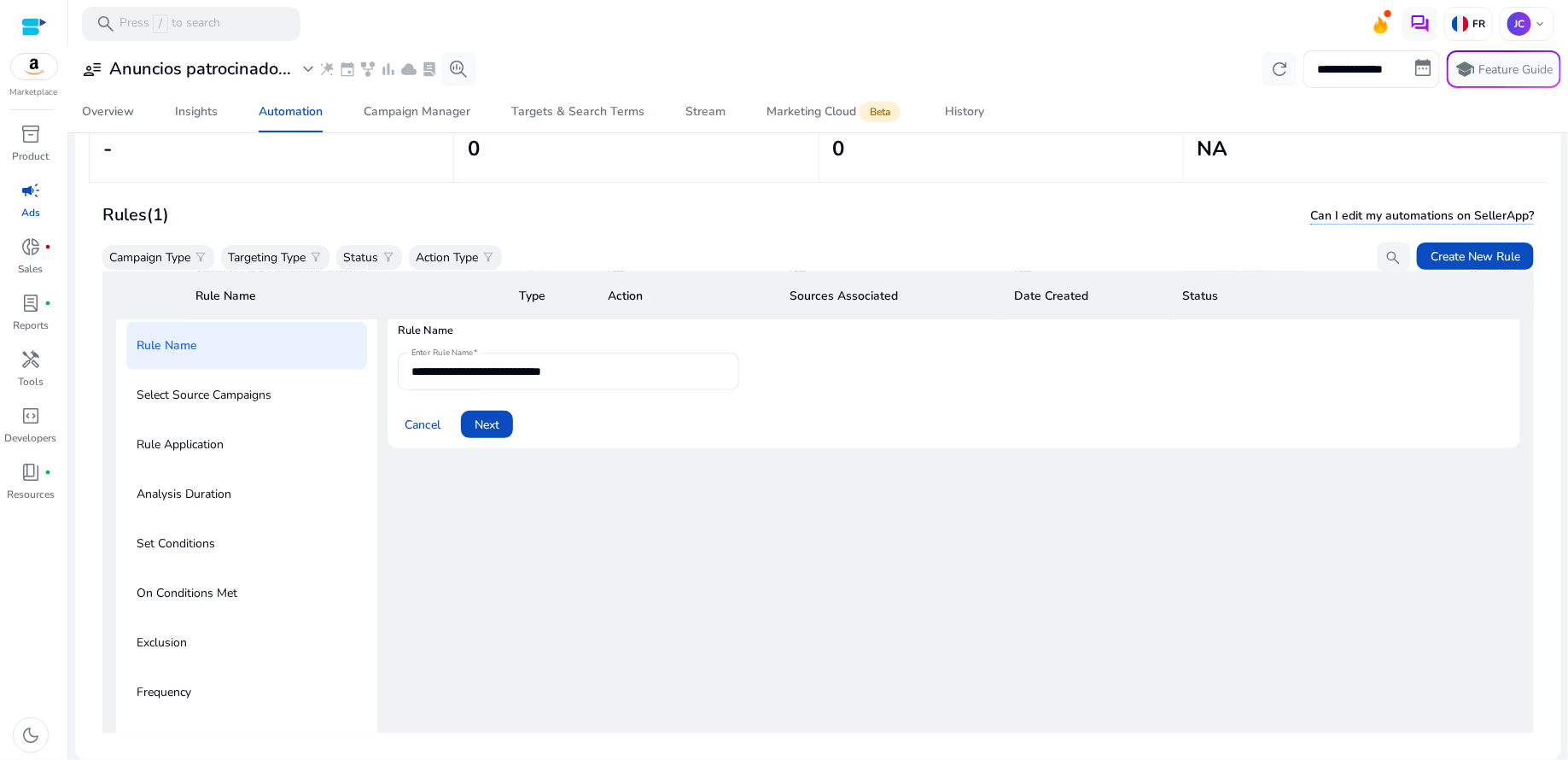
scroll to position [98, 0]
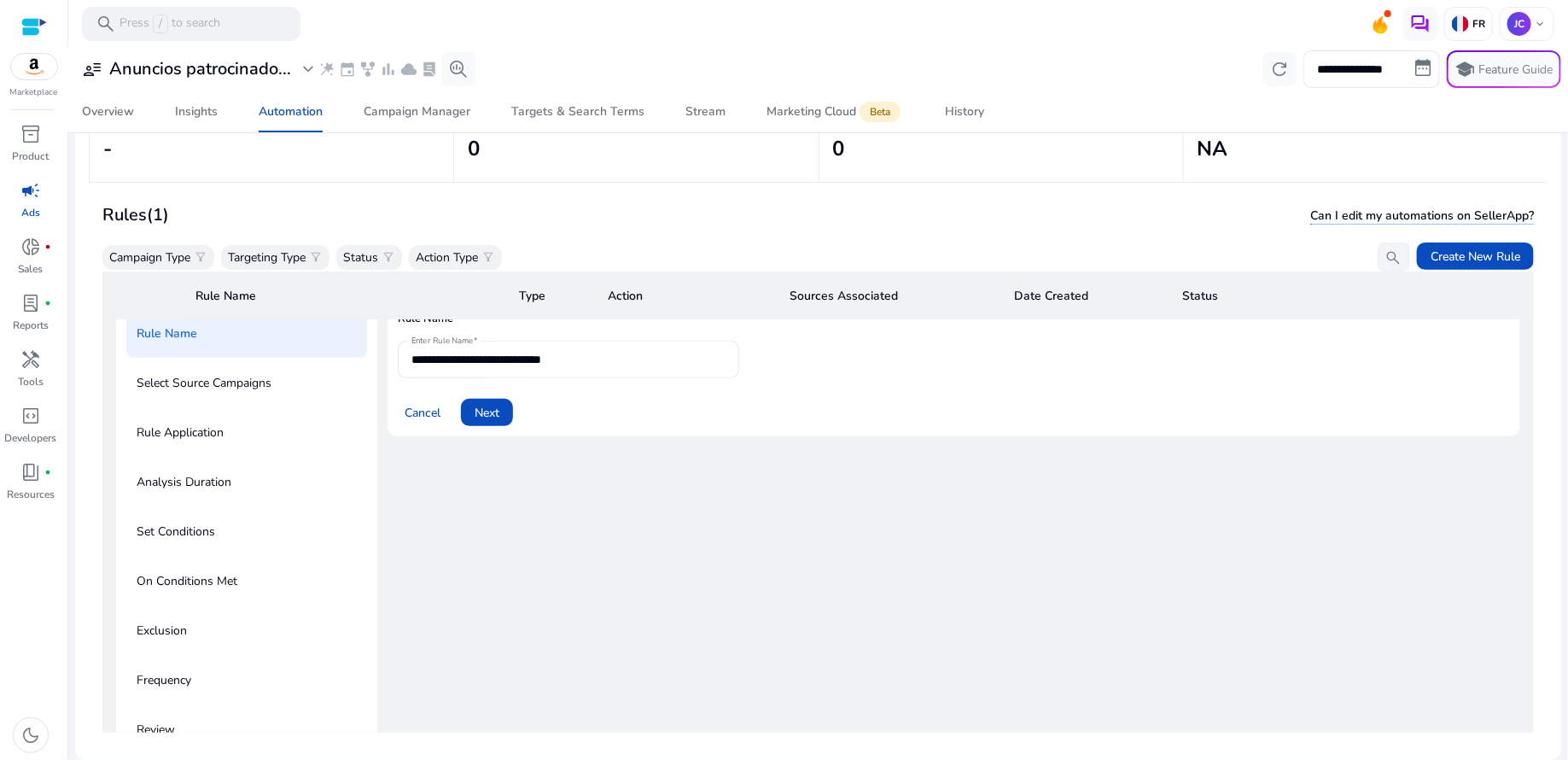
click at [214, 392] on p "Select Source Campaigns" at bounding box center [204, 383] width 135 height 27
click at [199, 330] on div "Rule Name" at bounding box center [247, 334] width 241 height 48
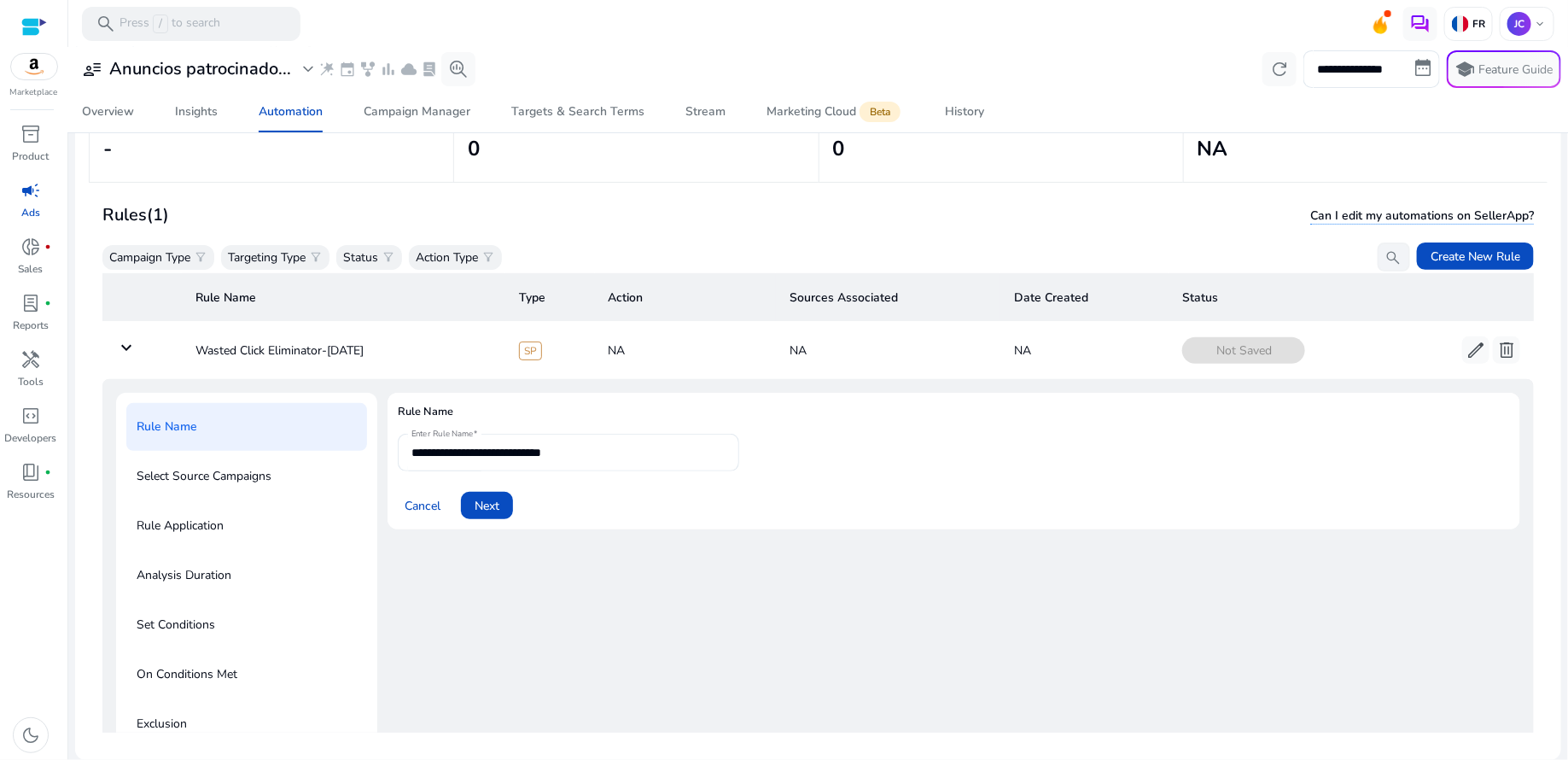
scroll to position [0, 0]
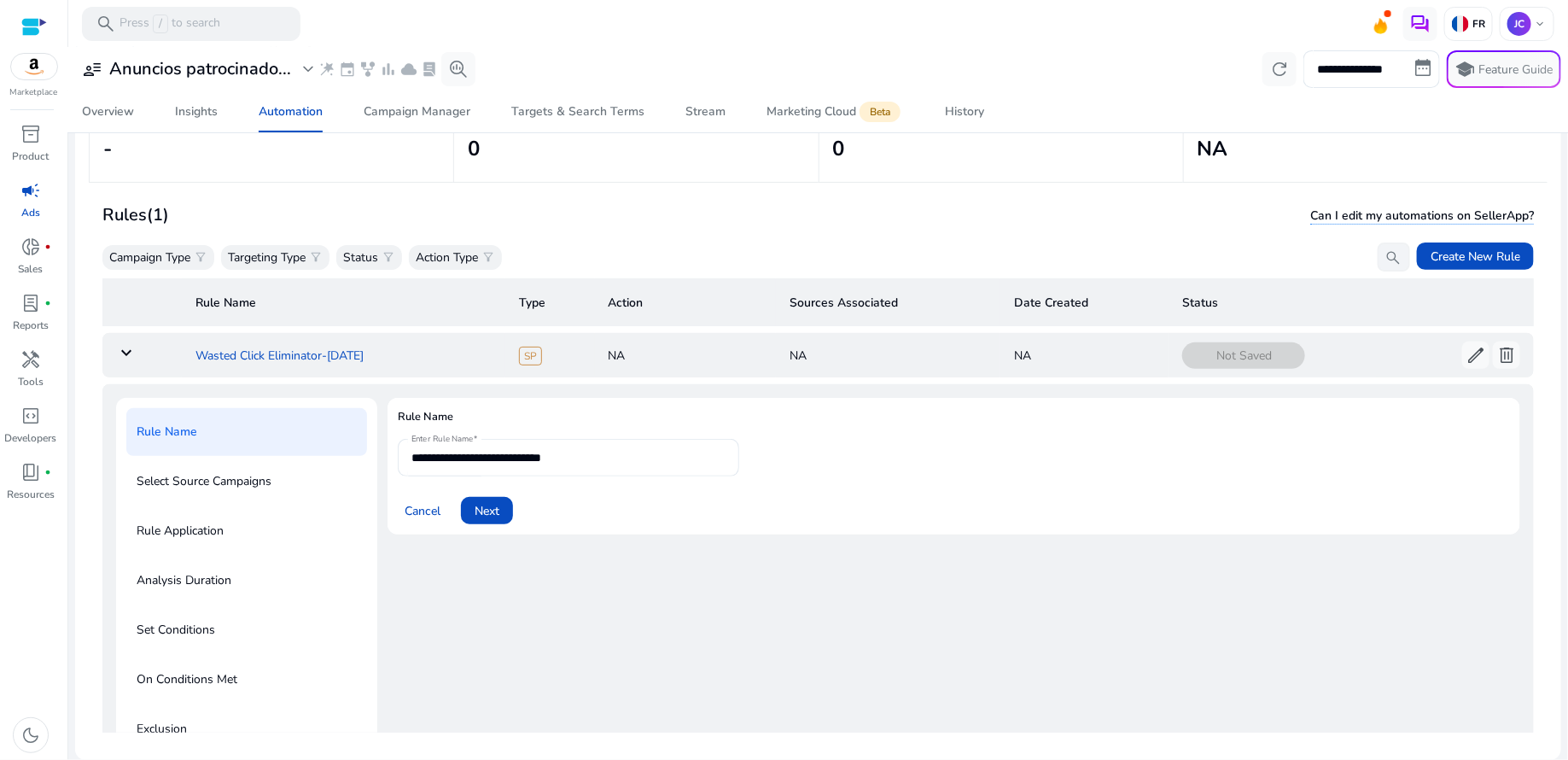
click at [403, 355] on td "Wasted Click Eliminator-[DATE]" at bounding box center [343, 355] width 323 height 45
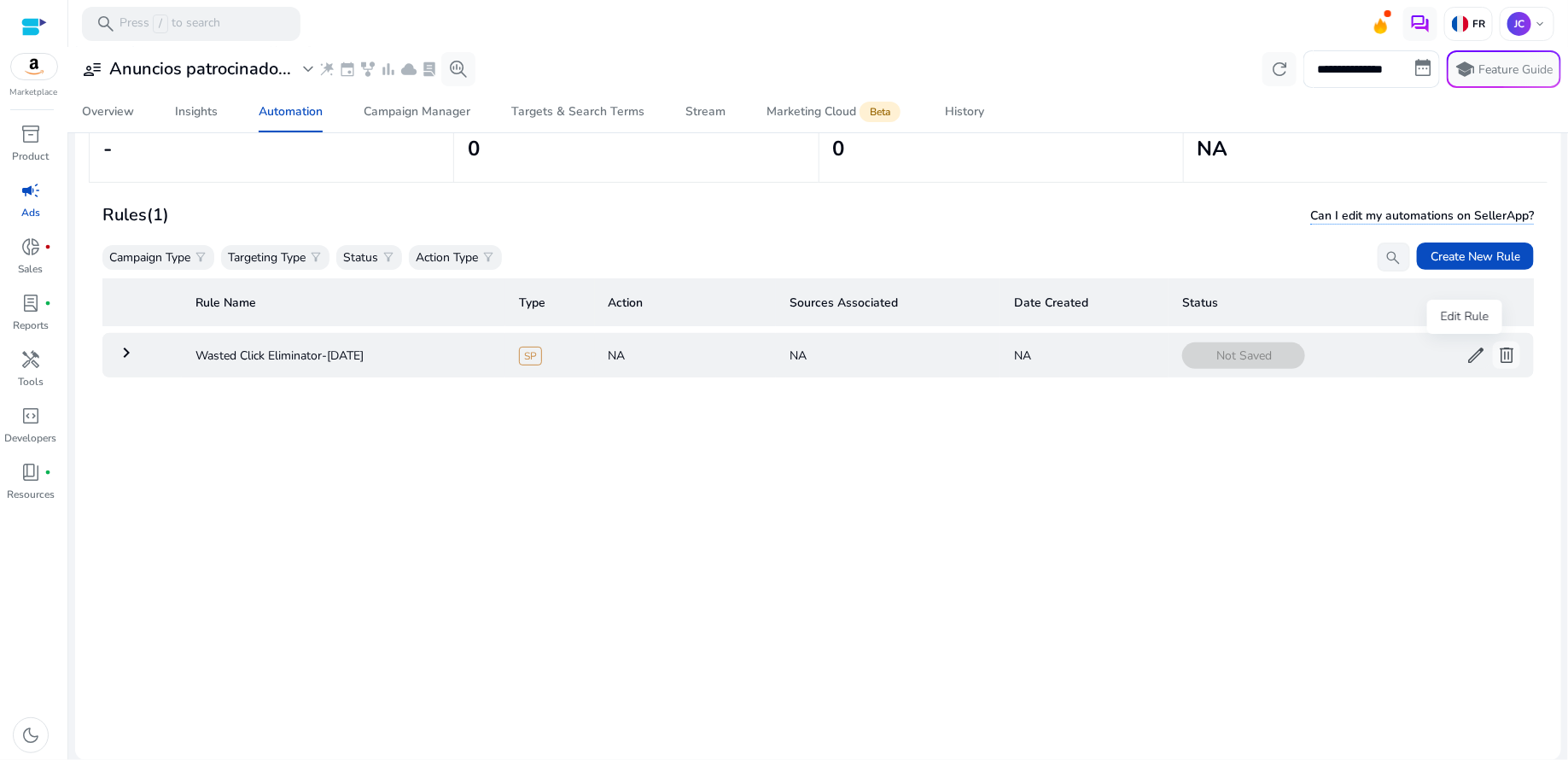
click at [1469, 357] on span "edit" at bounding box center [1476, 355] width 21 height 21
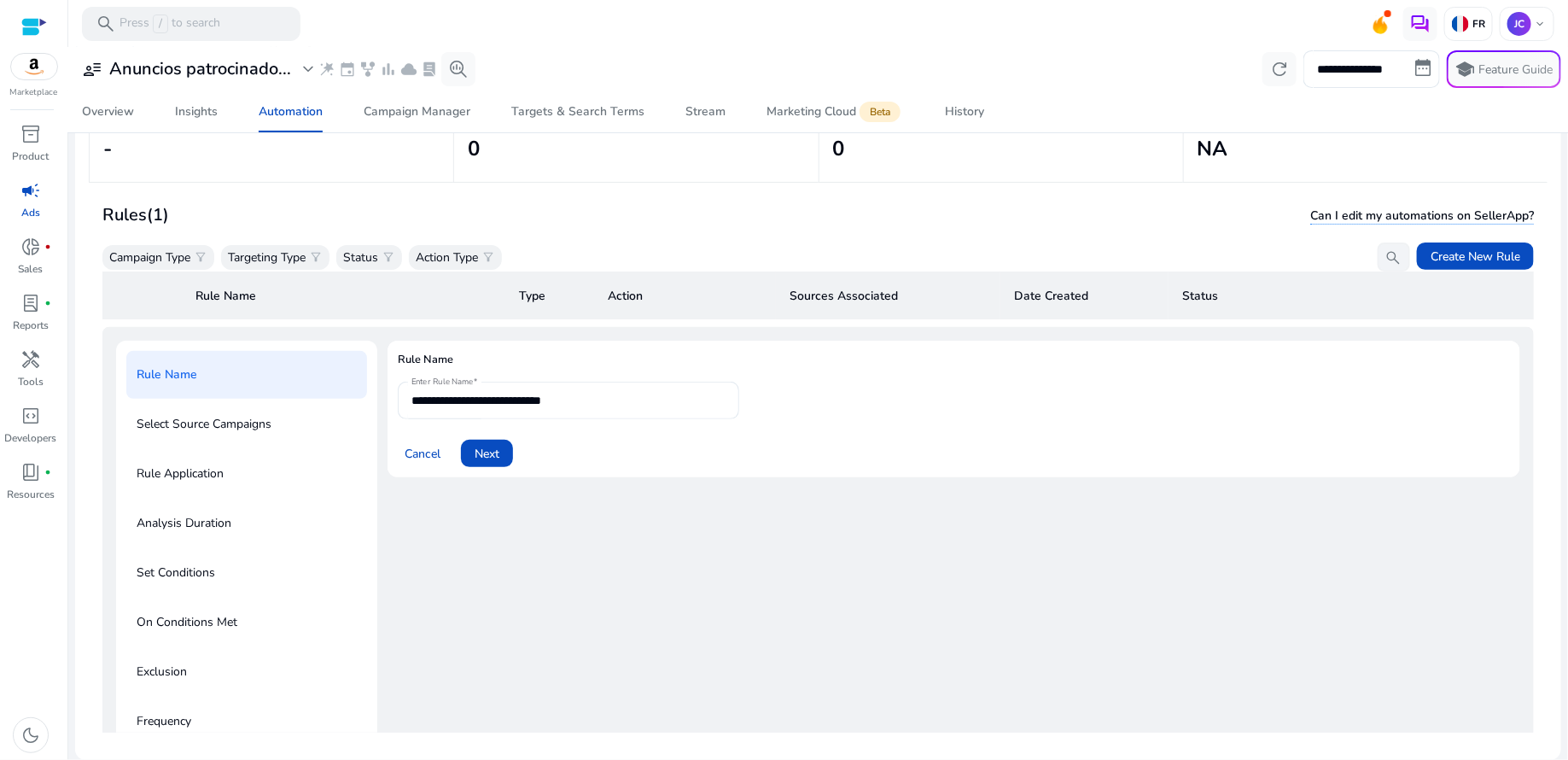
scroll to position [61, 0]
click at [485, 452] on span "Next" at bounding box center [486, 451] width 25 height 18
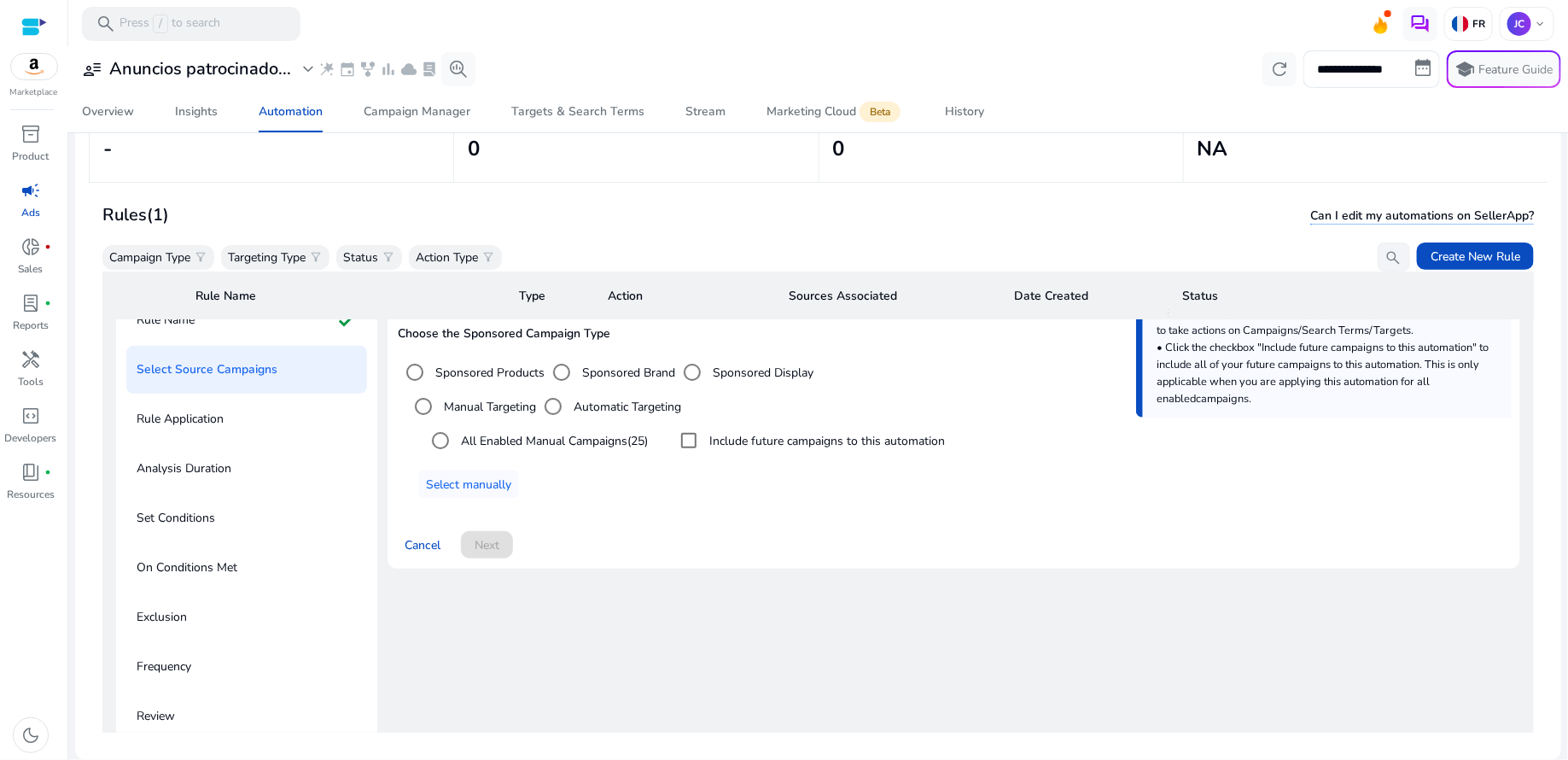
scroll to position [185, 0]
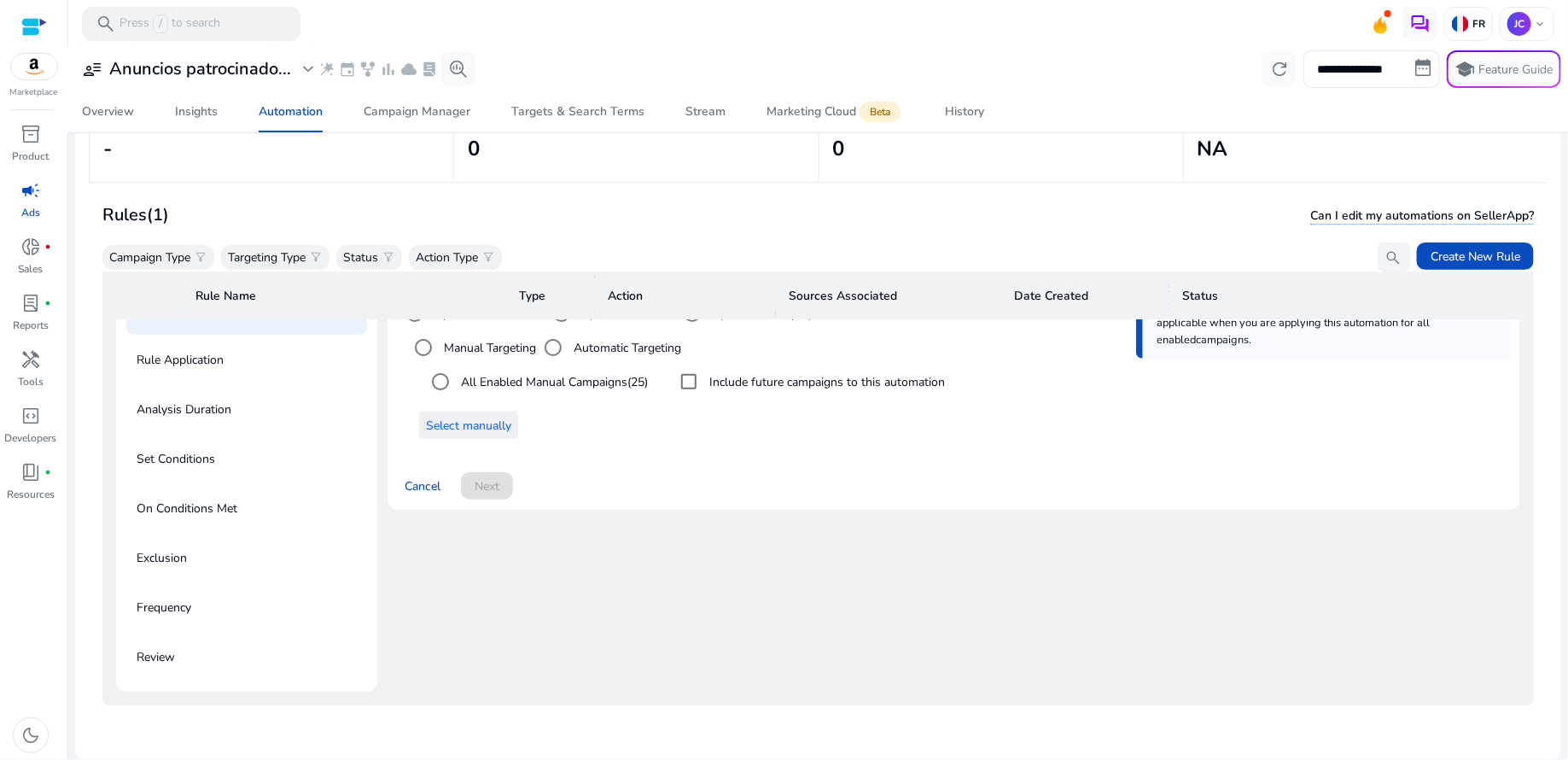
click at [443, 417] on span "Select manually" at bounding box center [468, 426] width 86 height 18
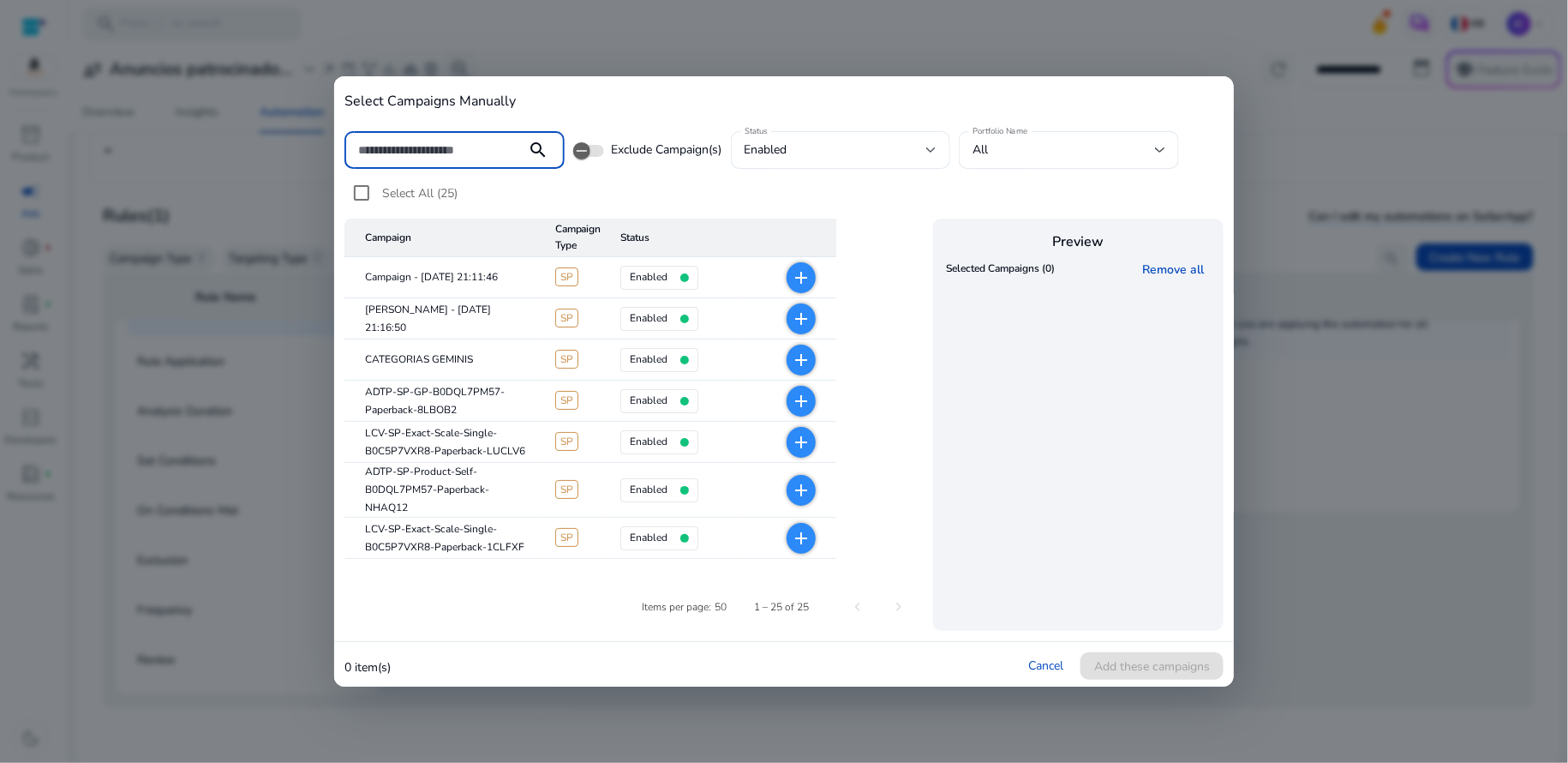
click at [1269, 138] on div at bounding box center [784, 382] width 1568 height 763
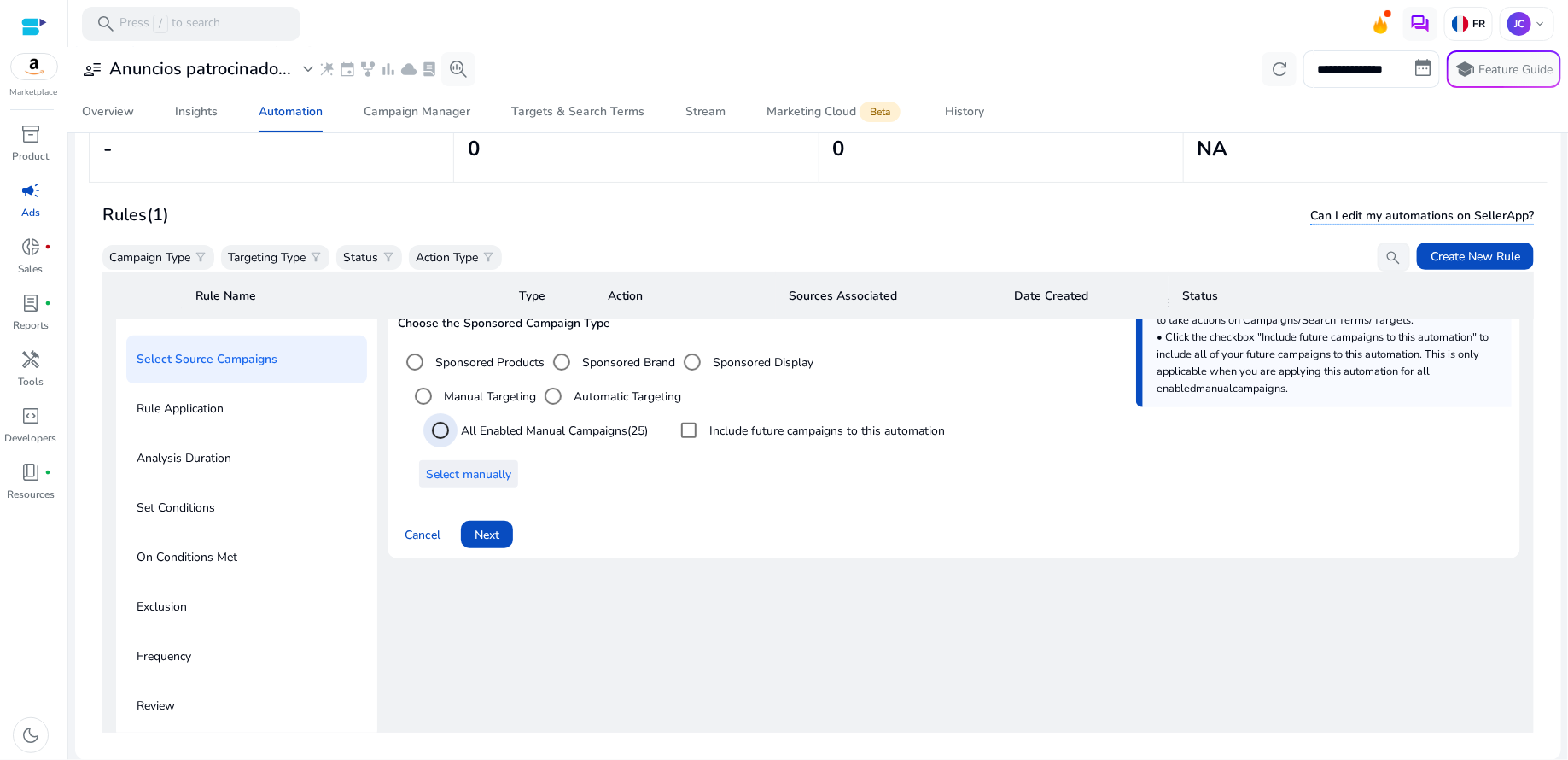
scroll to position [129, 0]
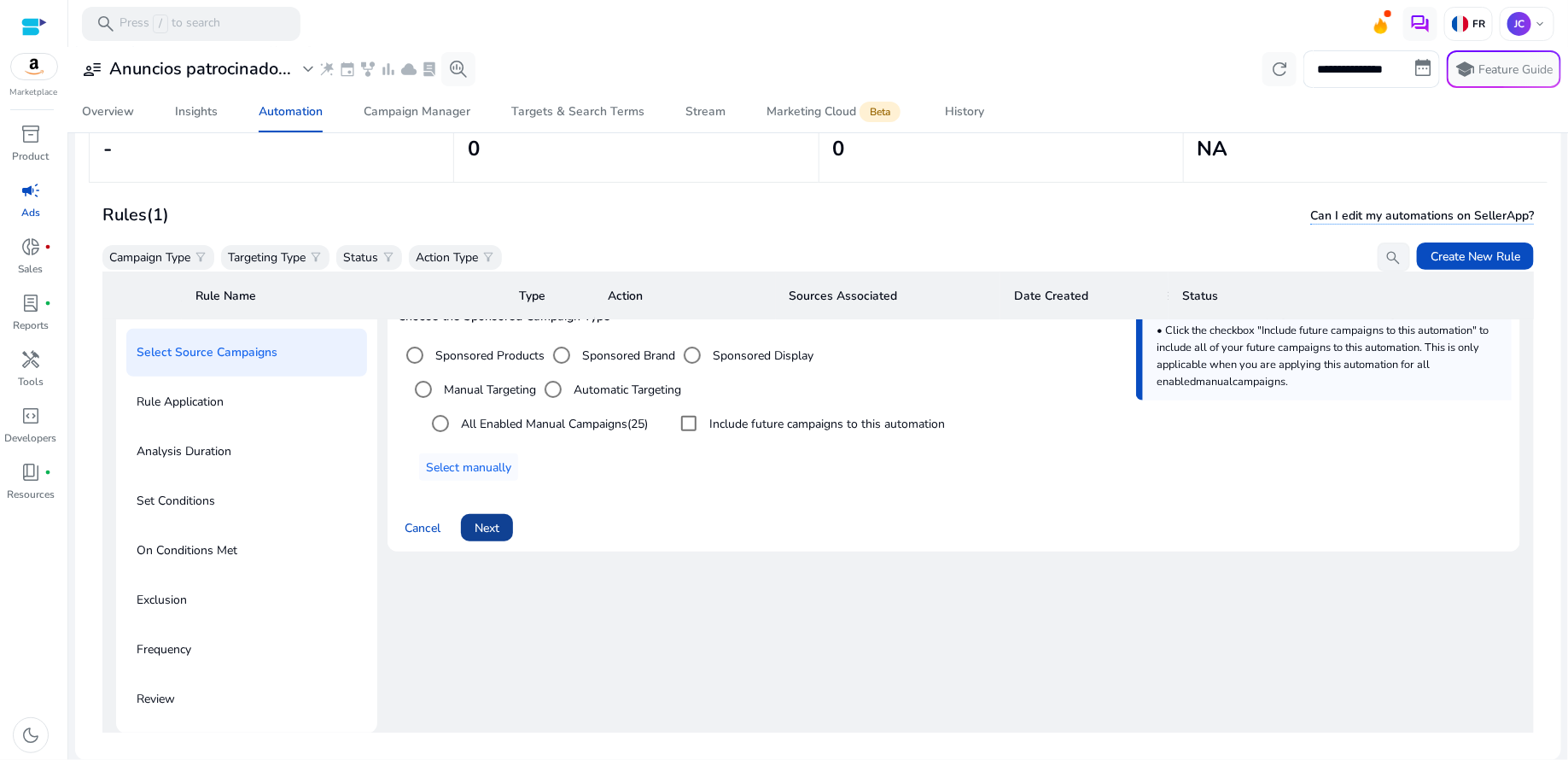
click at [493, 522] on span "Next" at bounding box center [486, 528] width 25 height 18
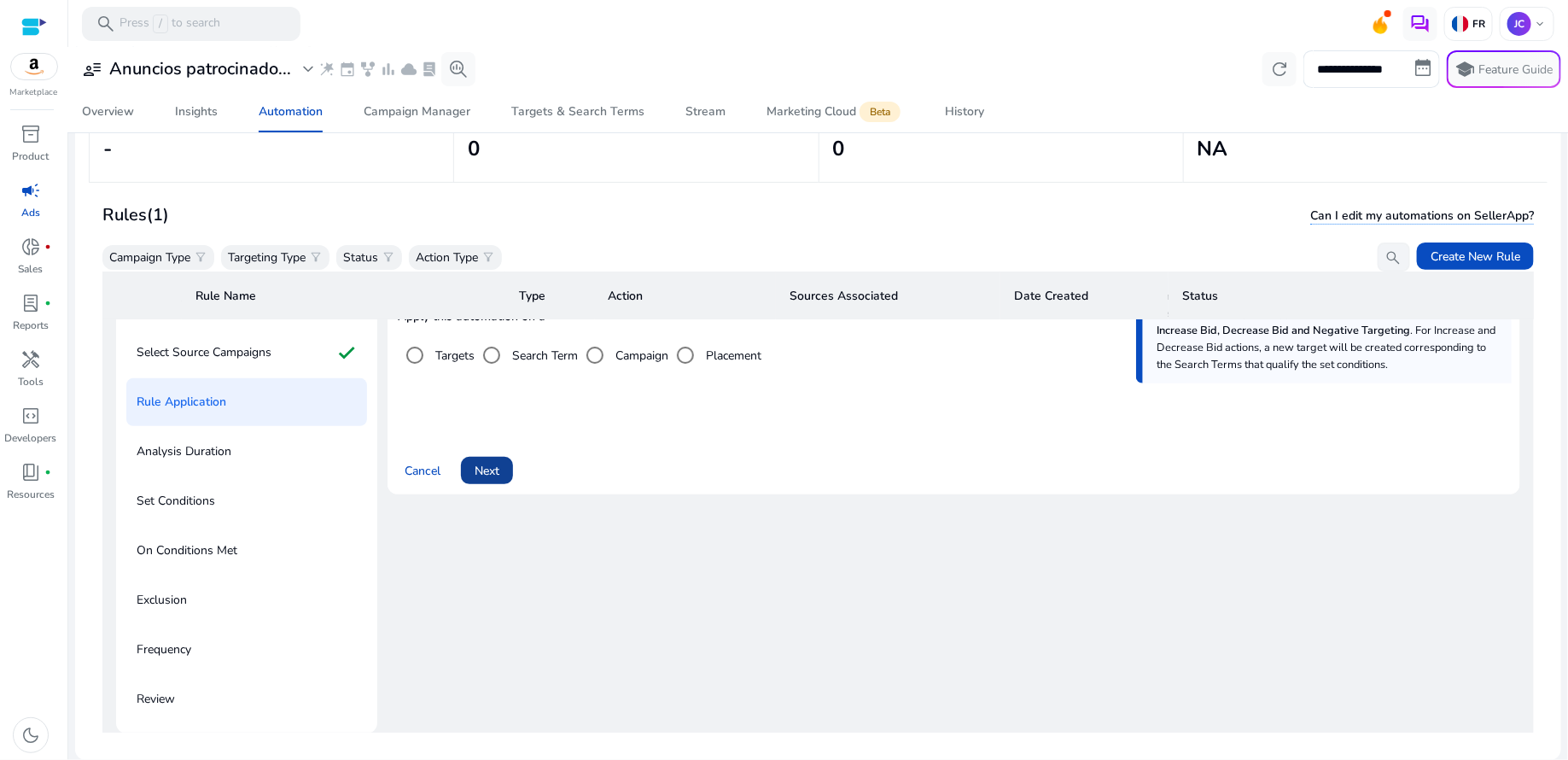
click at [496, 470] on span "Next" at bounding box center [486, 471] width 25 height 18
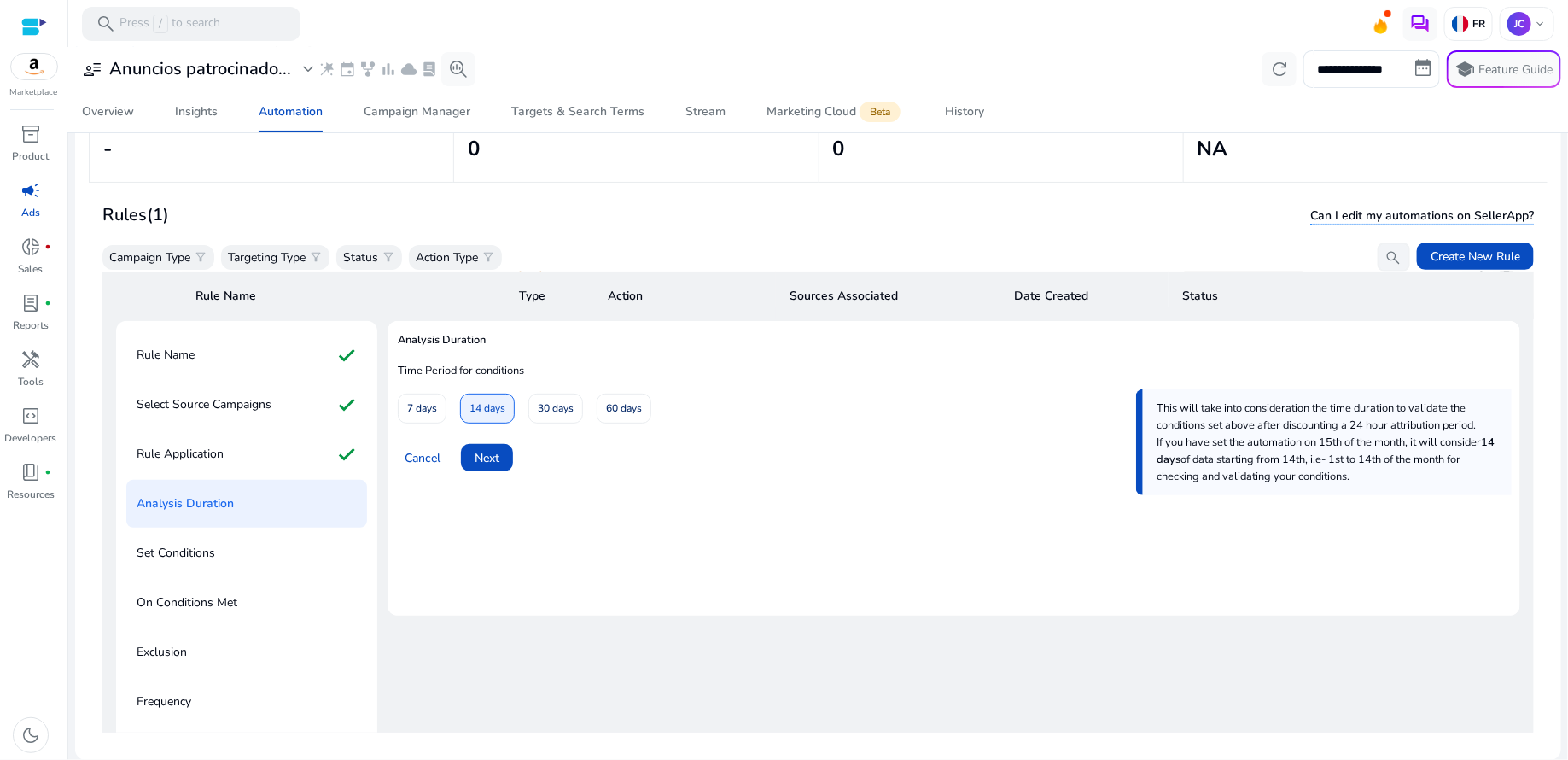
scroll to position [58, 0]
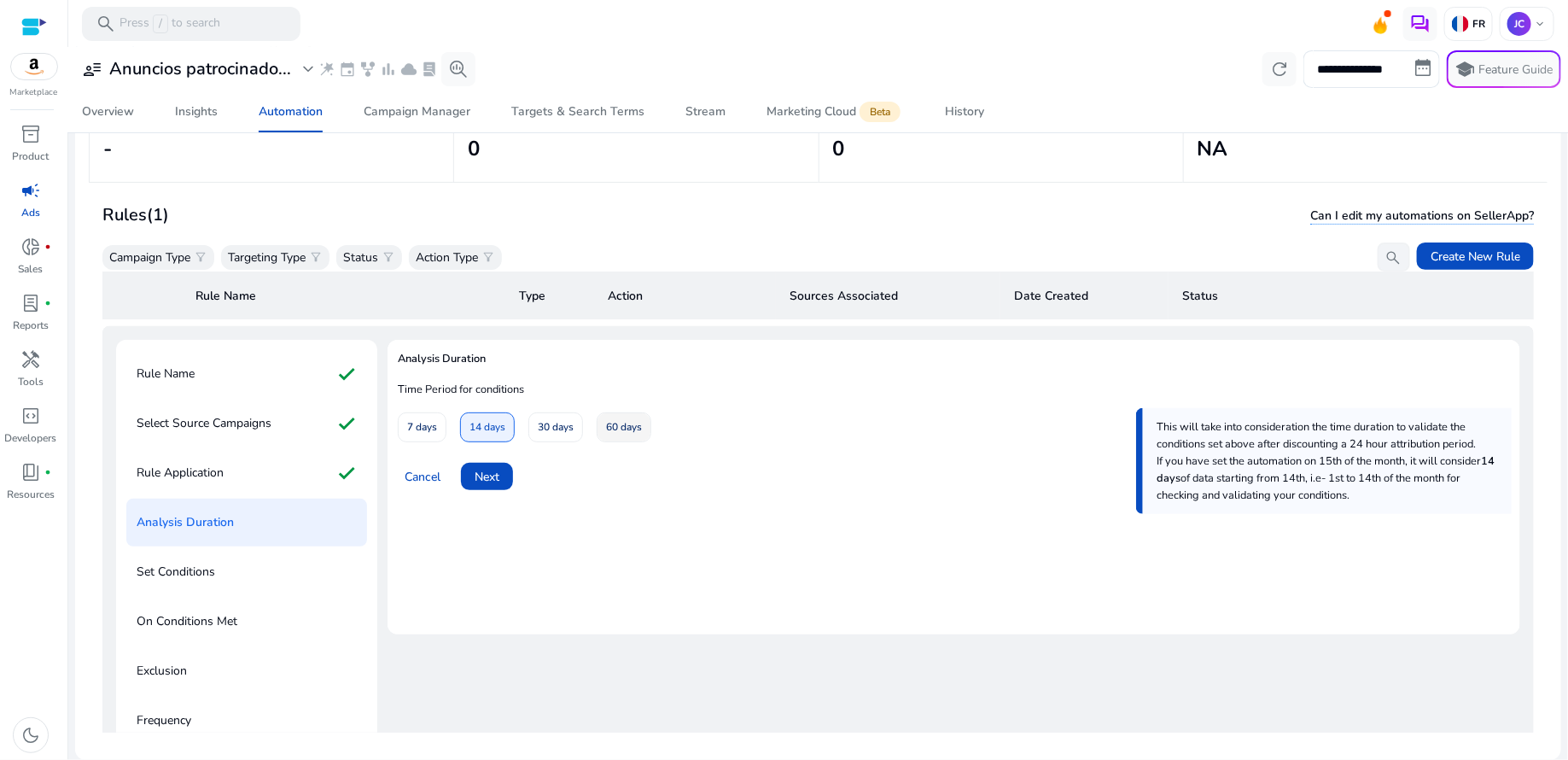
click at [615, 423] on span "60 days" at bounding box center [623, 428] width 36 height 30
click at [495, 477] on span "Next" at bounding box center [486, 476] width 25 height 18
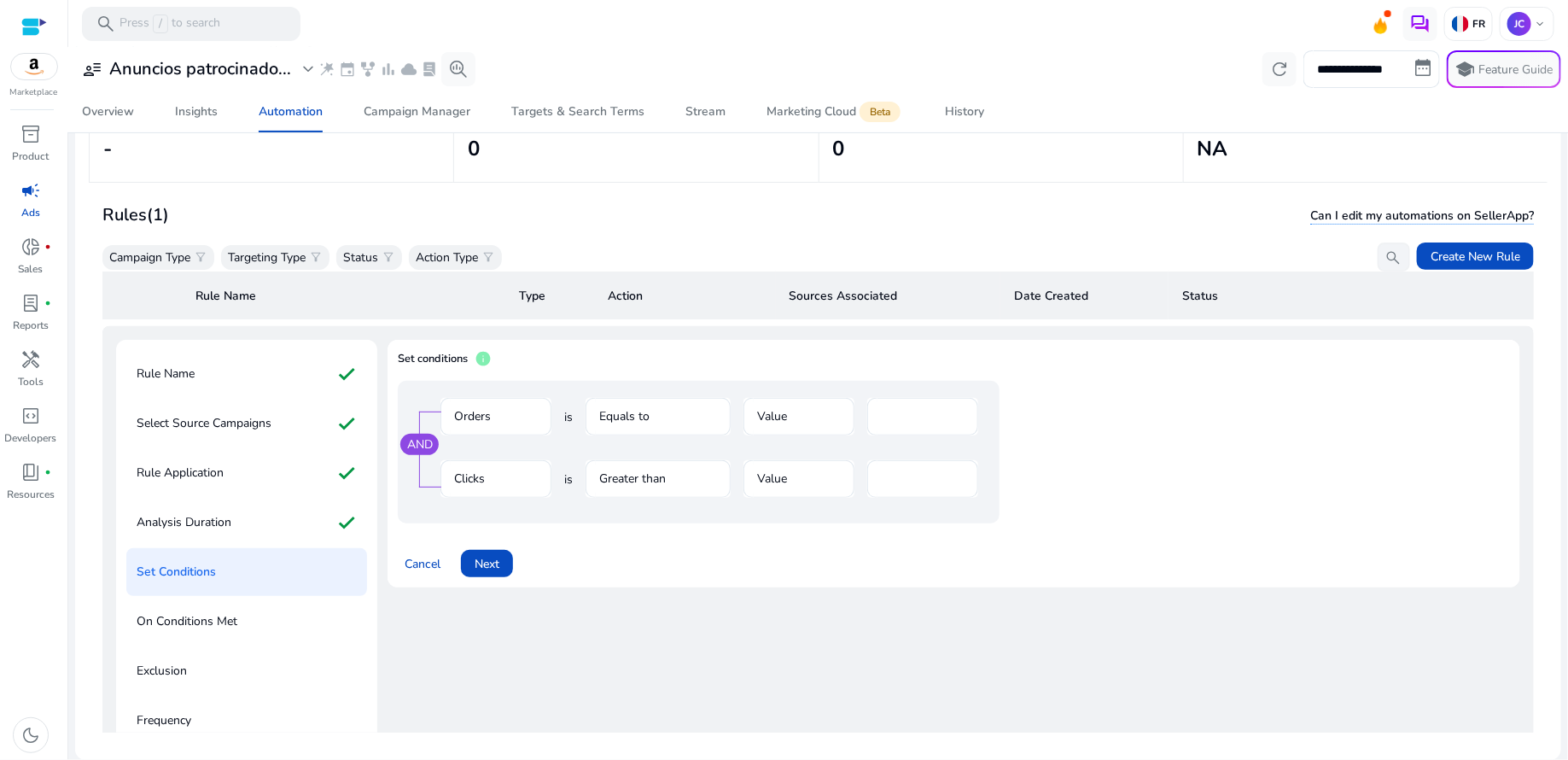
click at [663, 413] on mat-form-field "Equals to" at bounding box center [658, 426] width 145 height 56
click at [568, 419] on span "is" at bounding box center [568, 417] width 9 height 18
click at [484, 360] on span "info" at bounding box center [482, 358] width 17 height 17
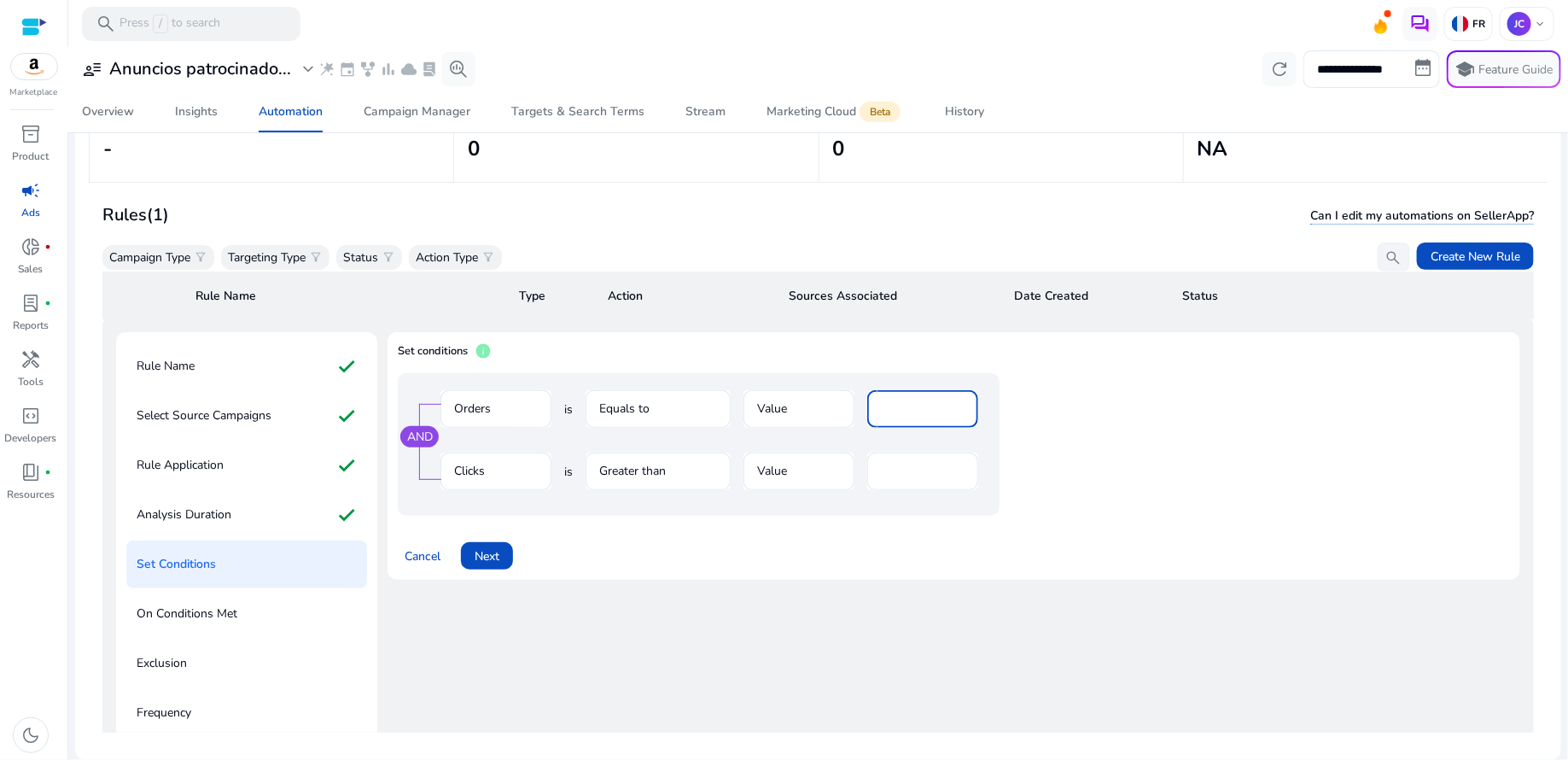
click at [913, 416] on div "*" at bounding box center [923, 409] width 84 height 38
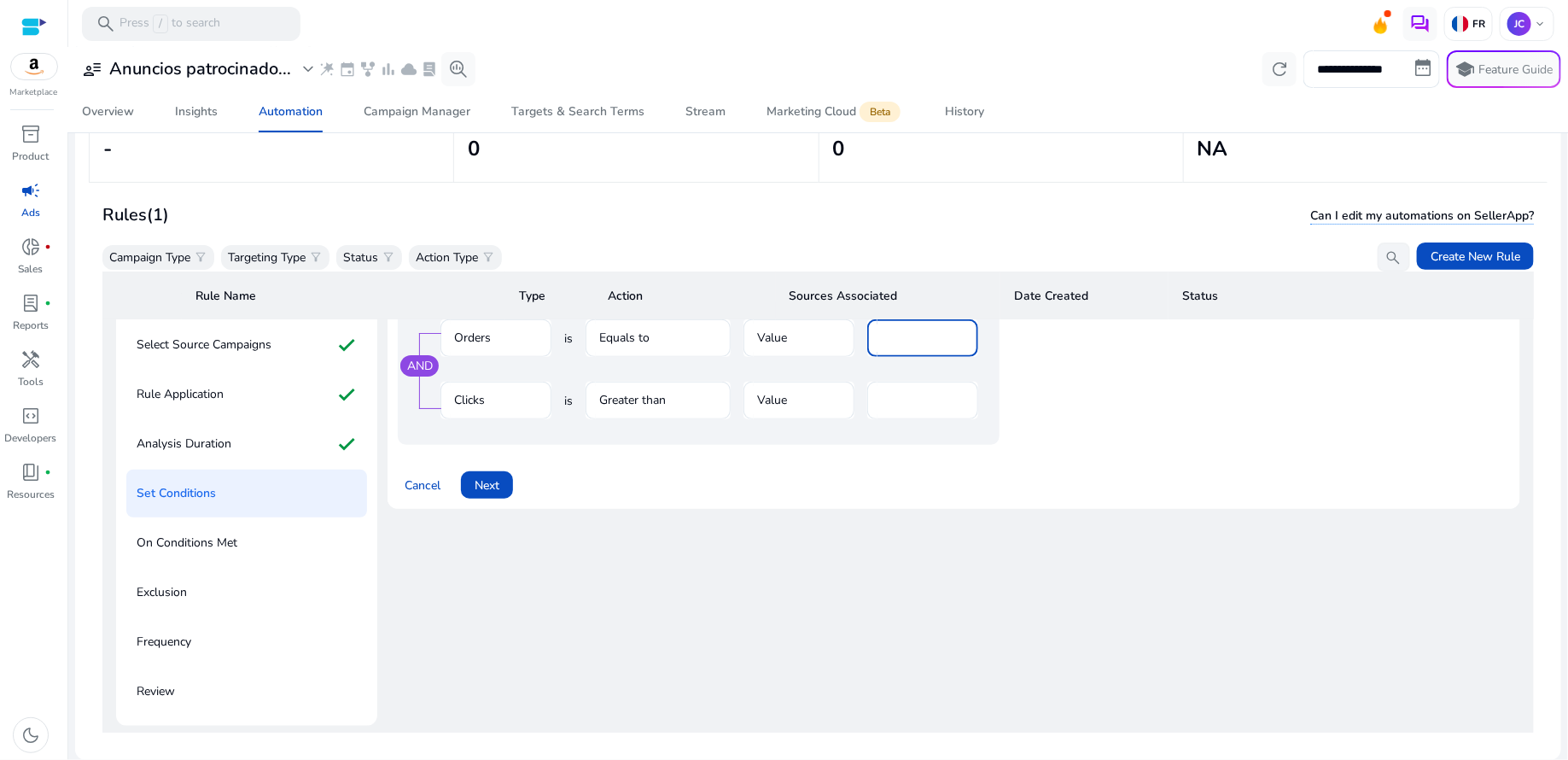
scroll to position [159, 0]
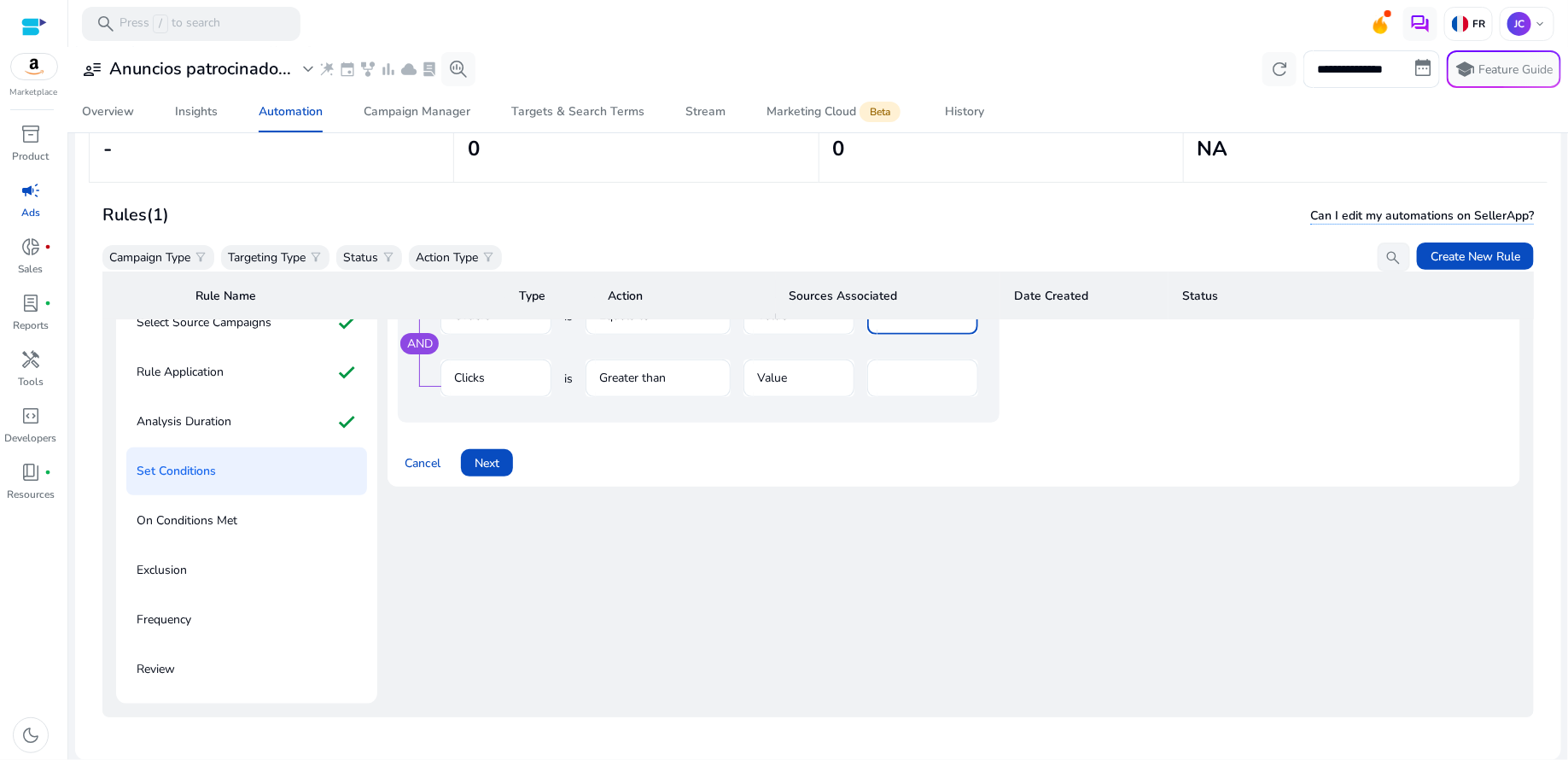
click at [633, 475] on div "Cancel Next" at bounding box center [954, 456] width 1112 height 41
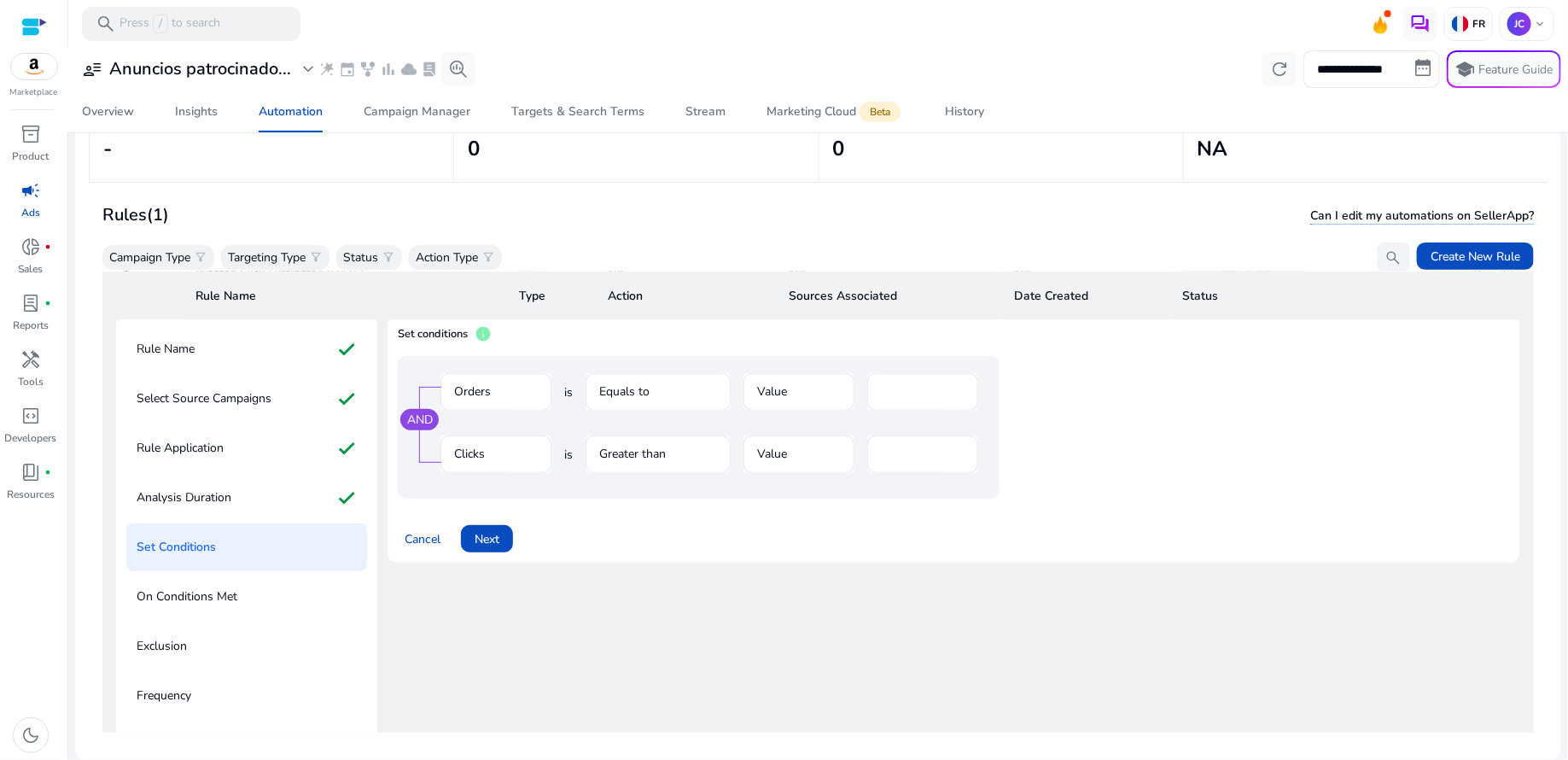
scroll to position [70, 0]
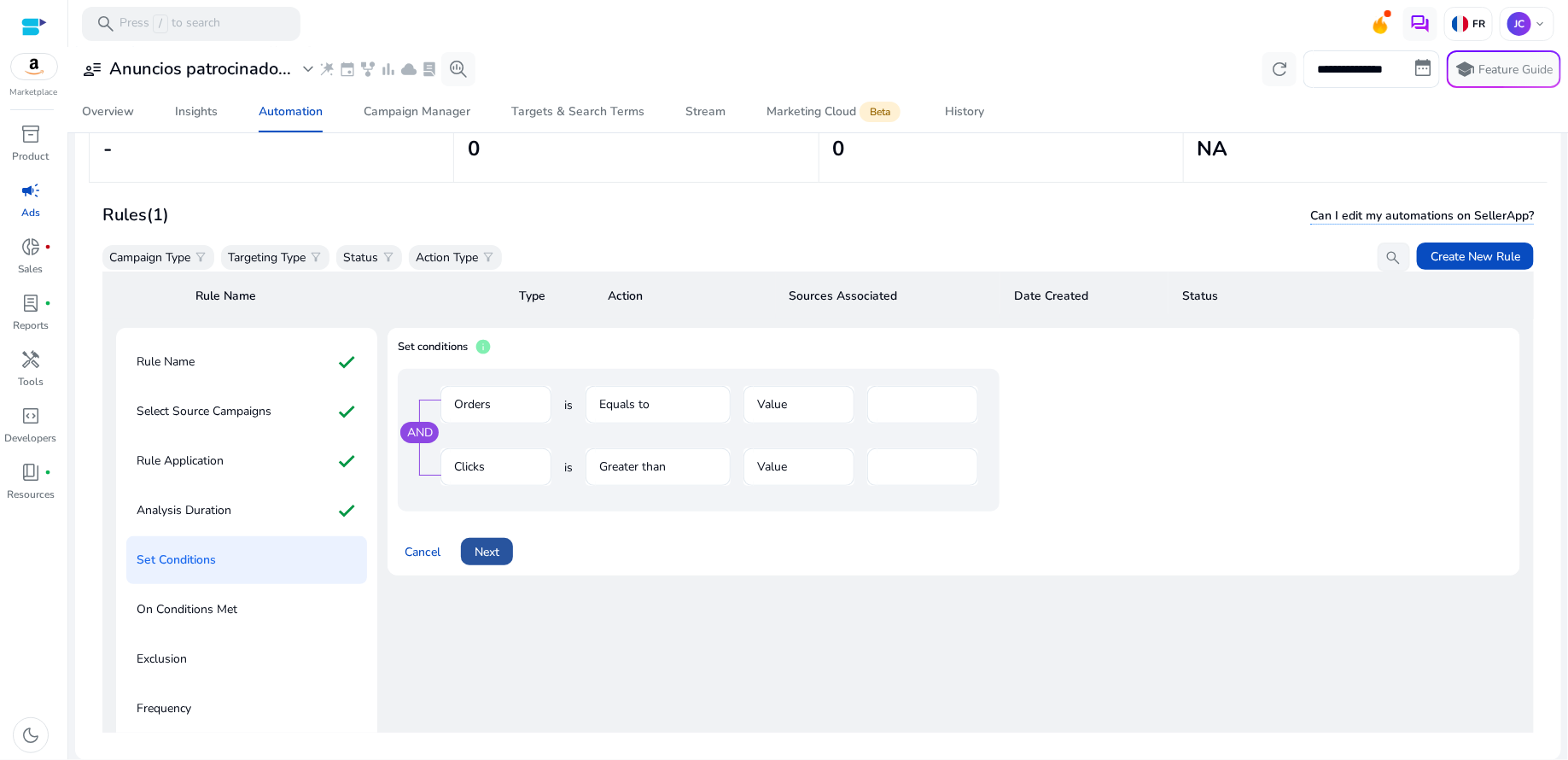
click at [495, 557] on span "Next" at bounding box center [486, 552] width 25 height 18
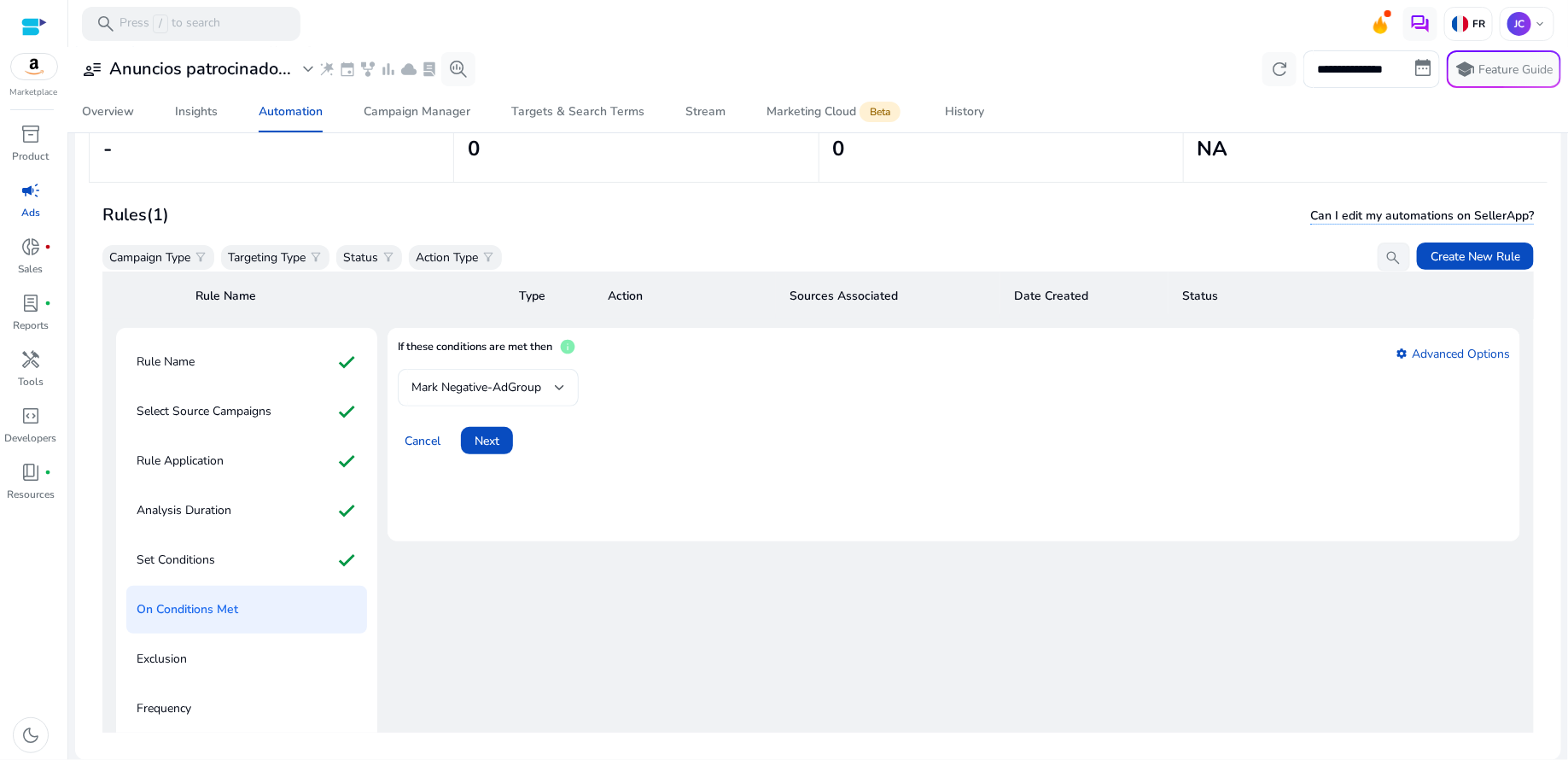
click at [563, 395] on div at bounding box center [560, 387] width 10 height 21
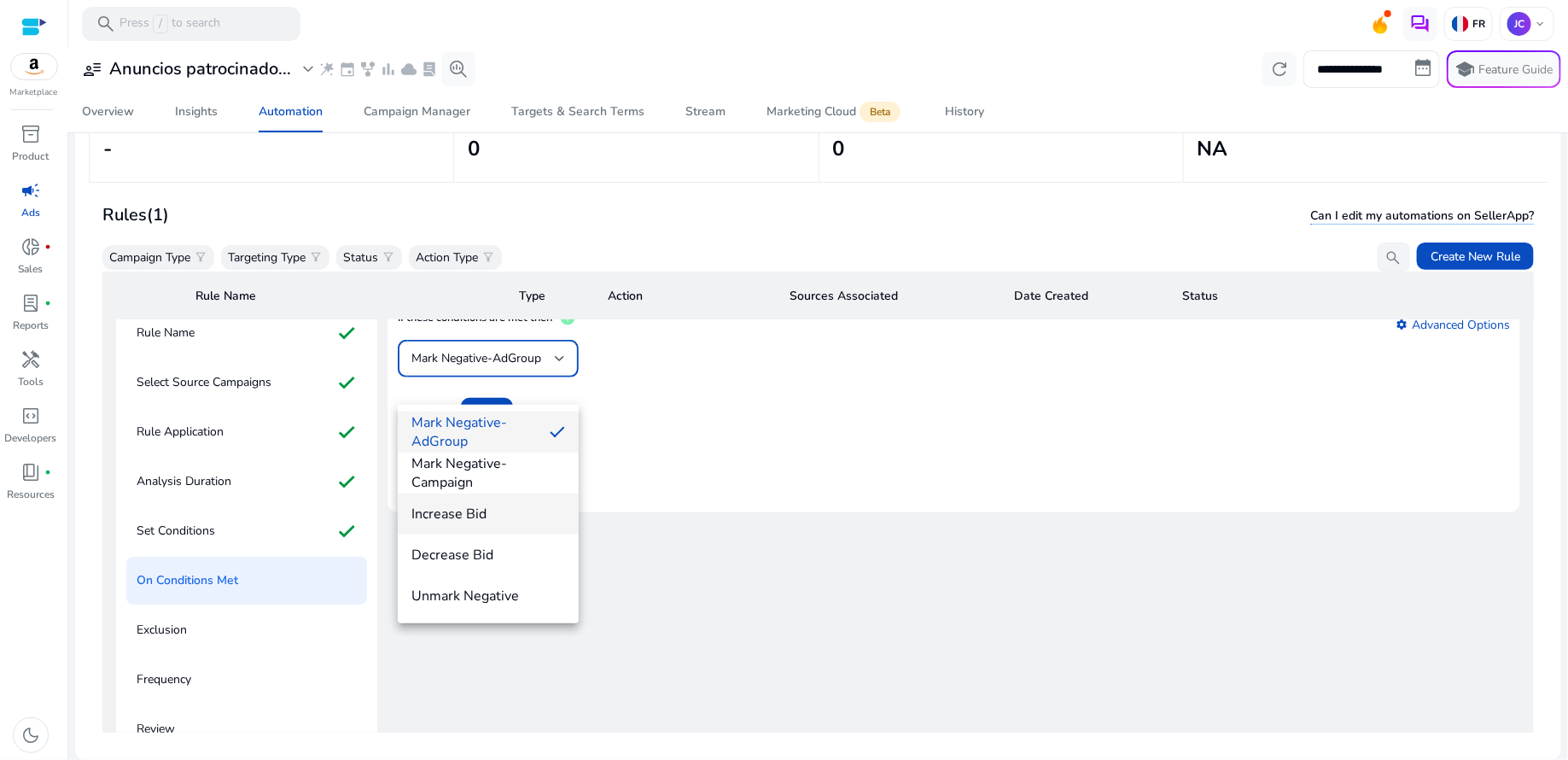
scroll to position [103, 0]
click at [663, 422] on div at bounding box center [784, 380] width 1568 height 760
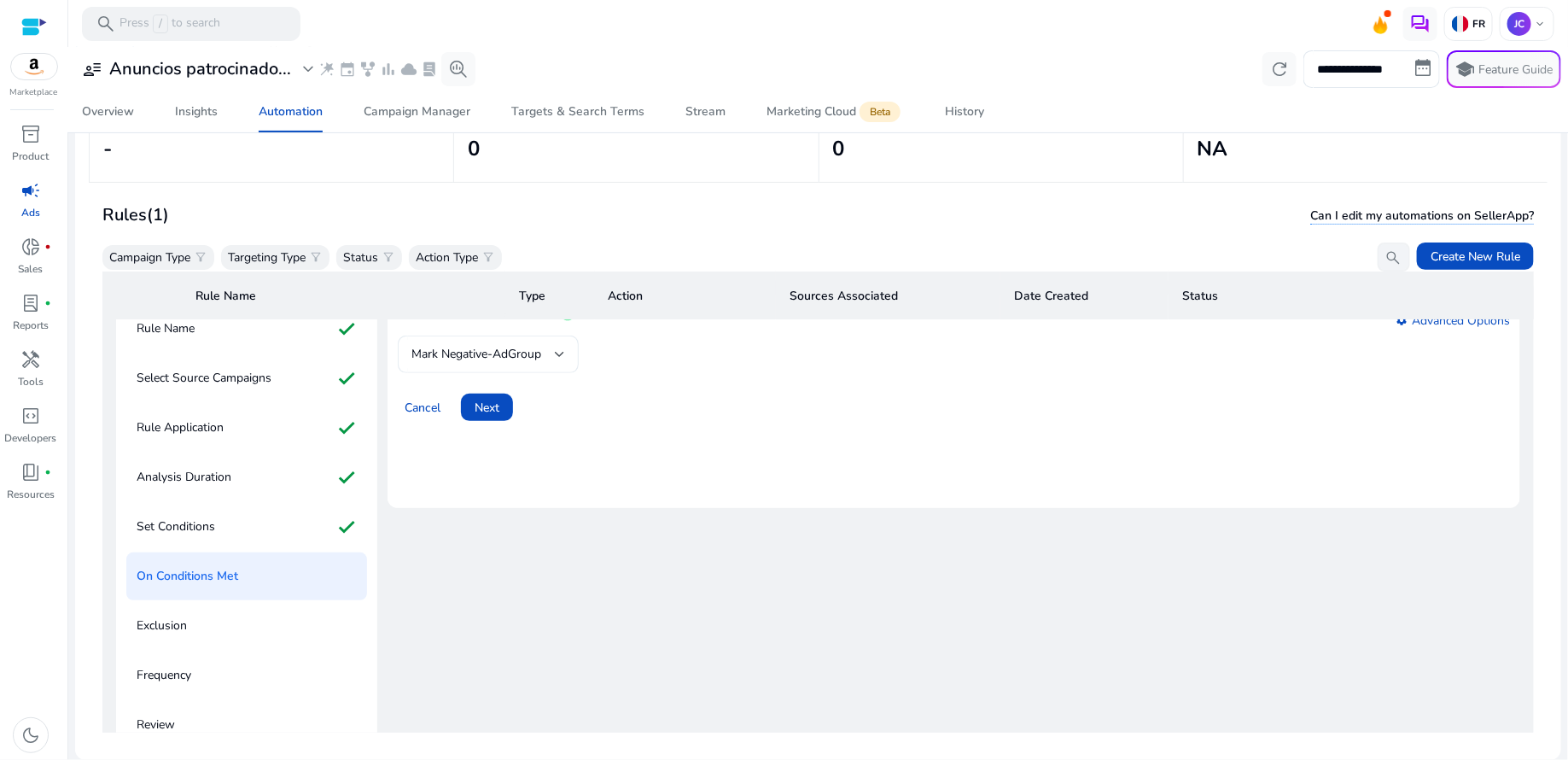
click at [560, 362] on div at bounding box center [560, 354] width 10 height 21
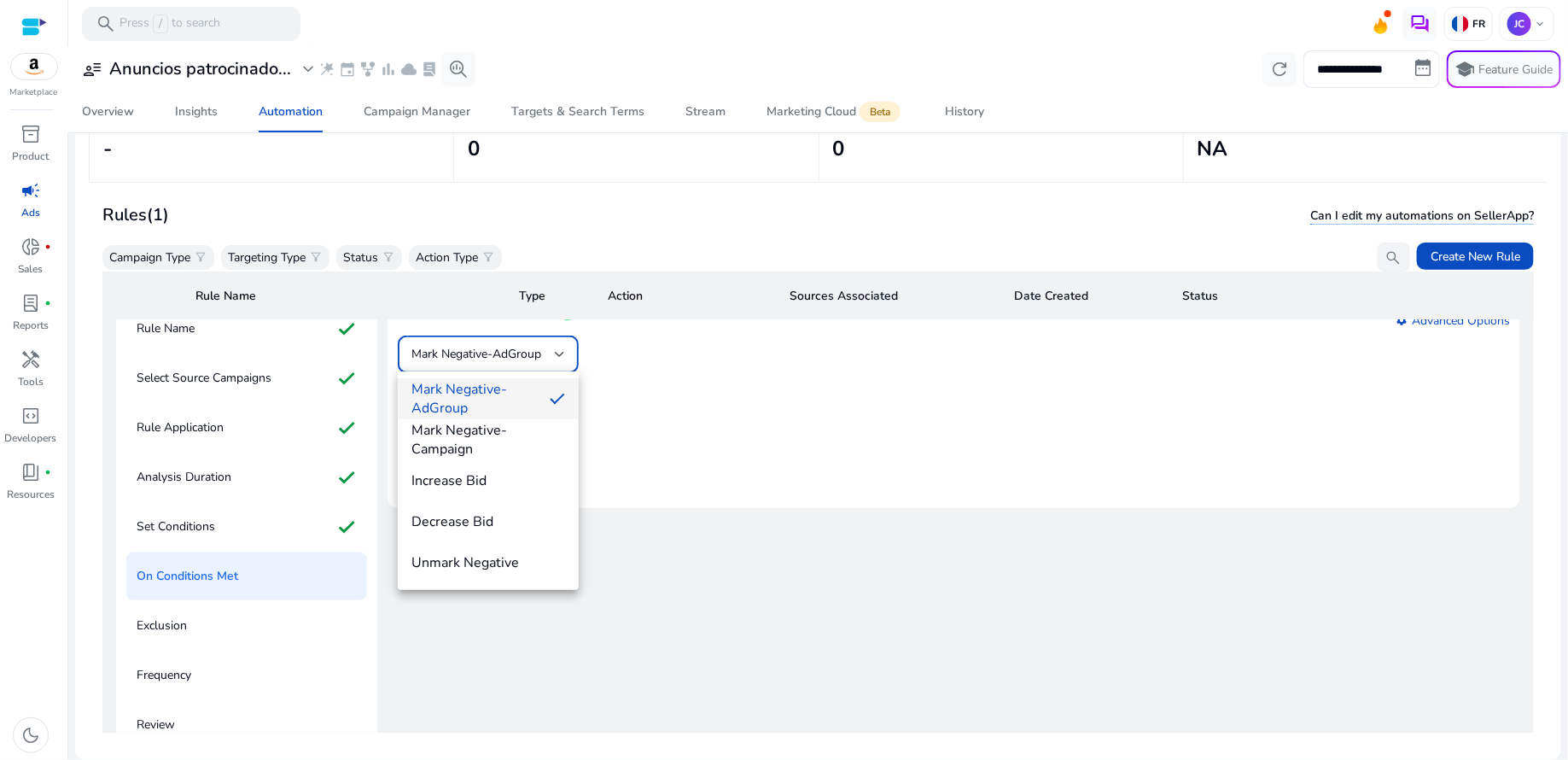
click at [658, 402] on div at bounding box center [784, 380] width 1568 height 760
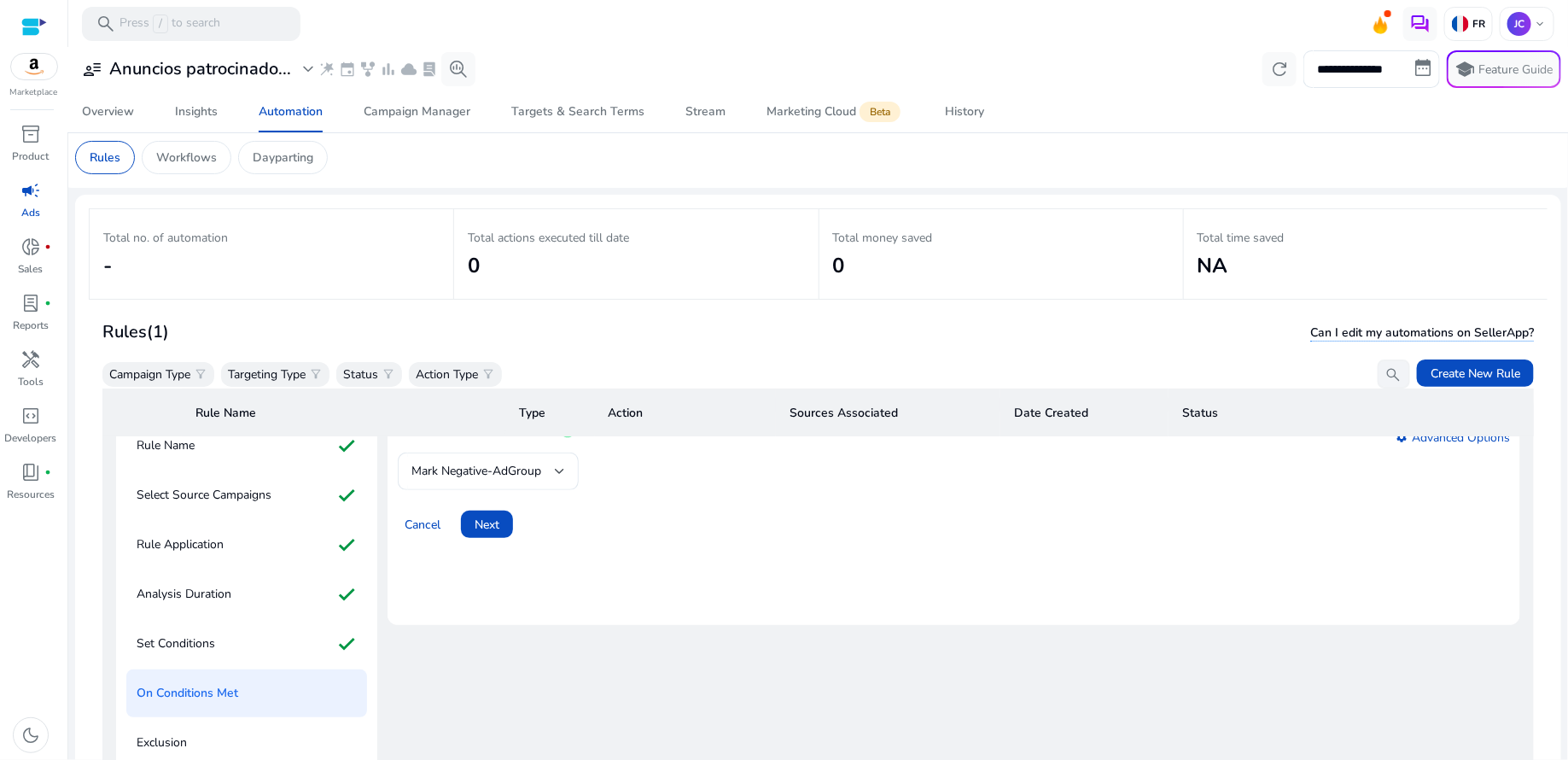
scroll to position [0, 0]
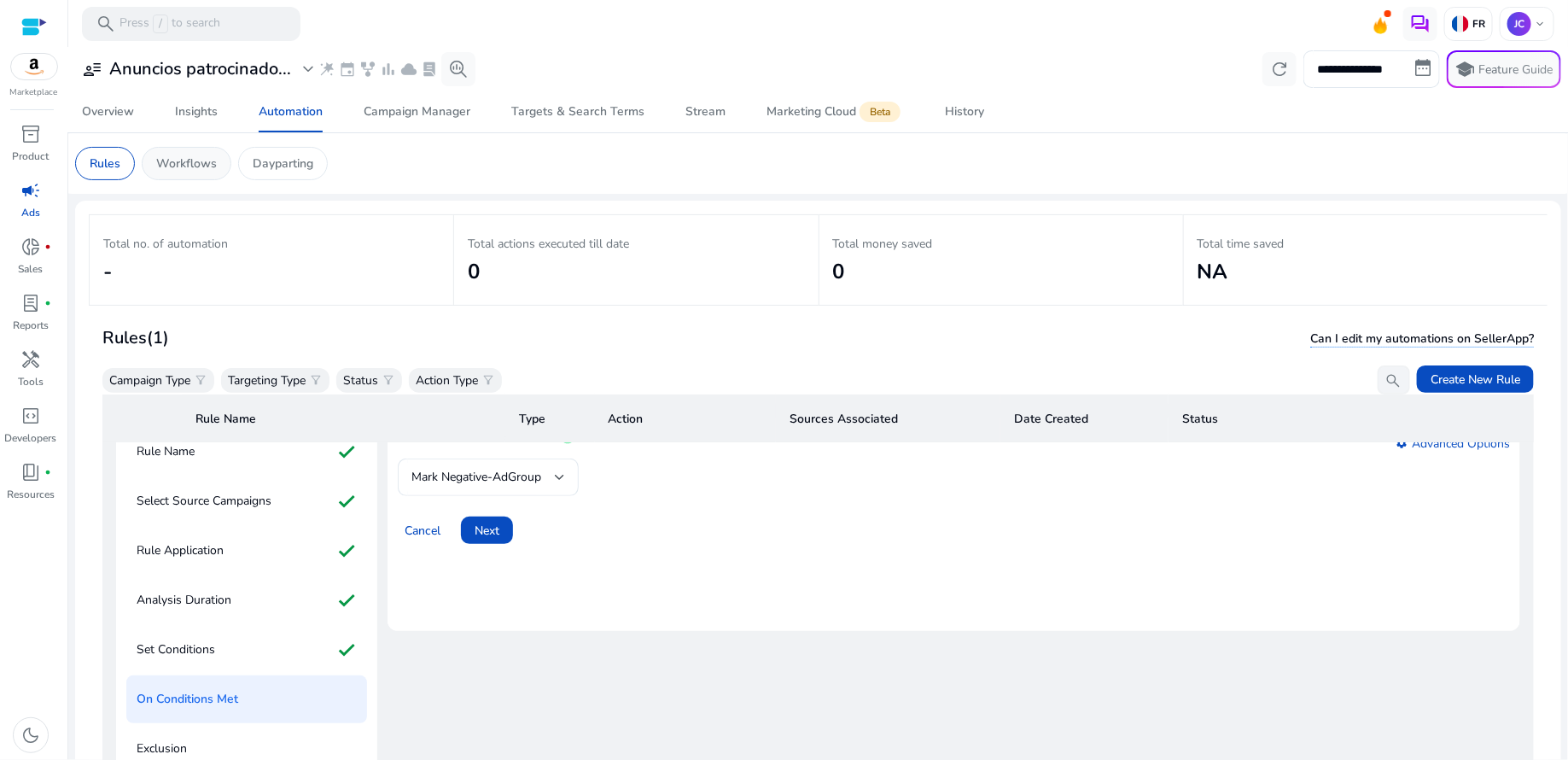
click at [195, 166] on p "Workflows" at bounding box center [186, 163] width 61 height 18
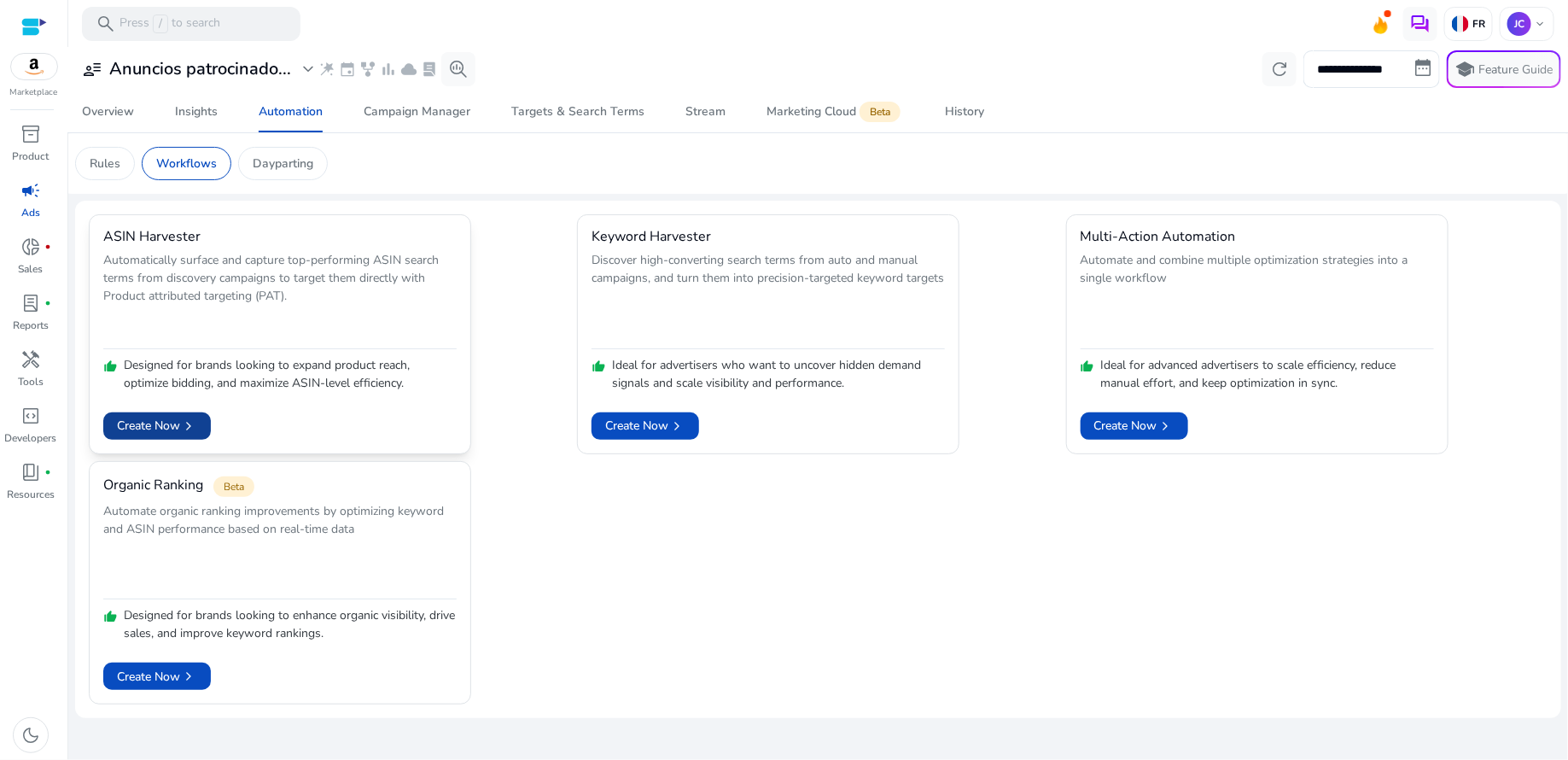
click at [163, 428] on span "Create Now chevron_right" at bounding box center [157, 426] width 81 height 18
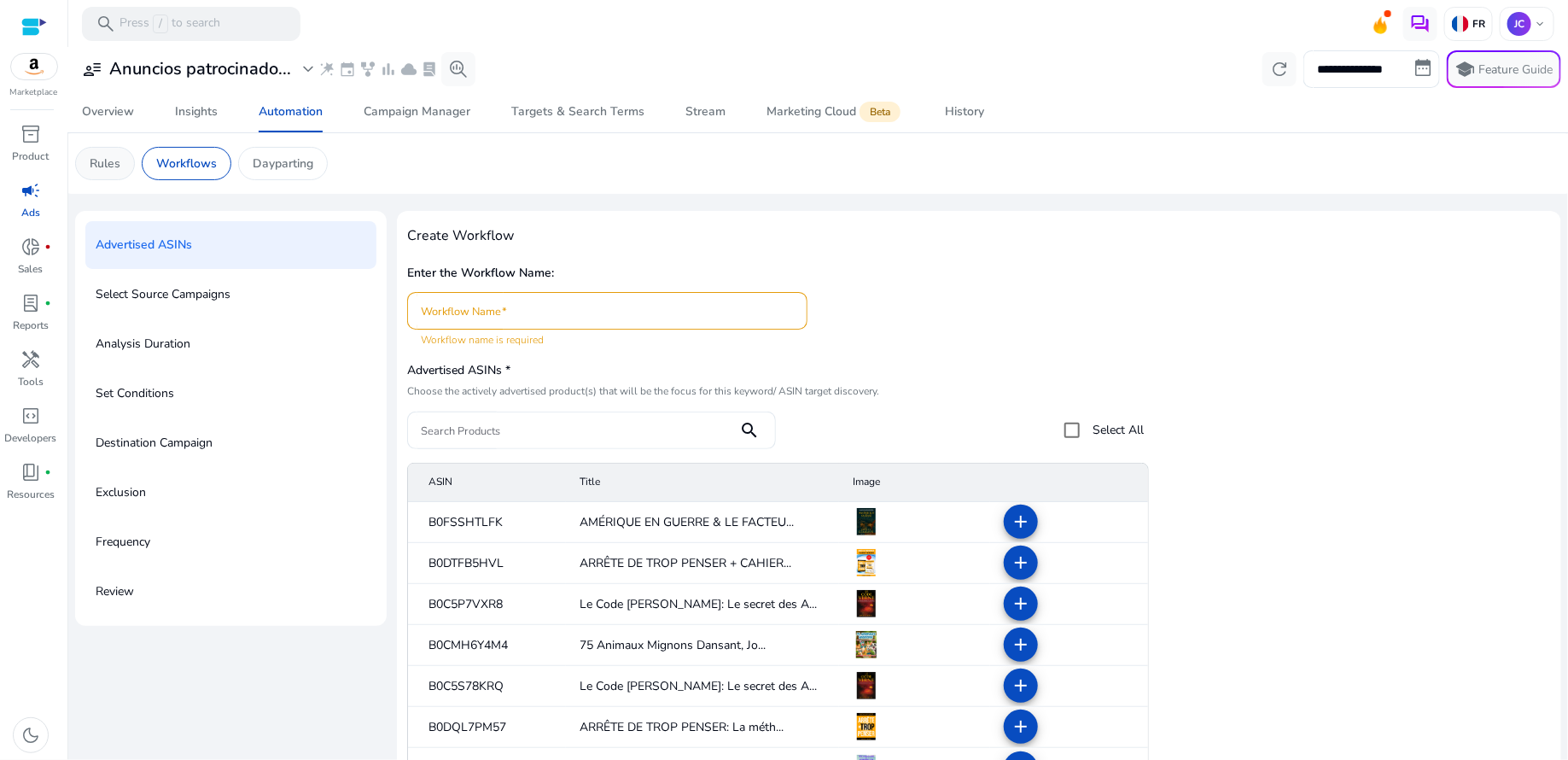
click at [117, 165] on p "Rules" at bounding box center [104, 163] width 31 height 18
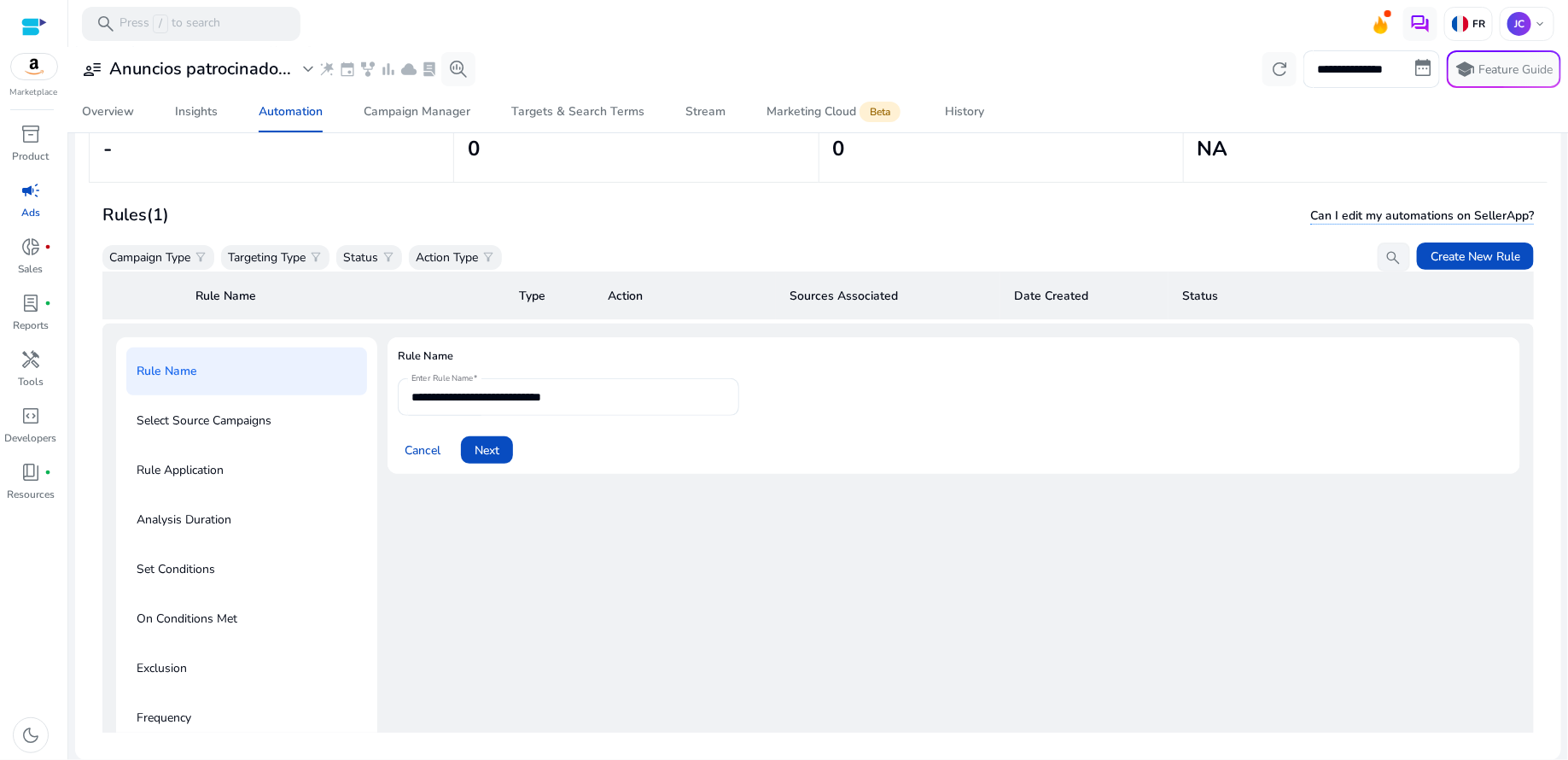
scroll to position [123, 0]
click at [230, 415] on p "Select Source Campaigns" at bounding box center [204, 420] width 135 height 27
click at [194, 475] on p "Rule Application" at bounding box center [180, 470] width 87 height 27
click at [1505, 259] on span "Create New Rule" at bounding box center [1476, 257] width 89 height 18
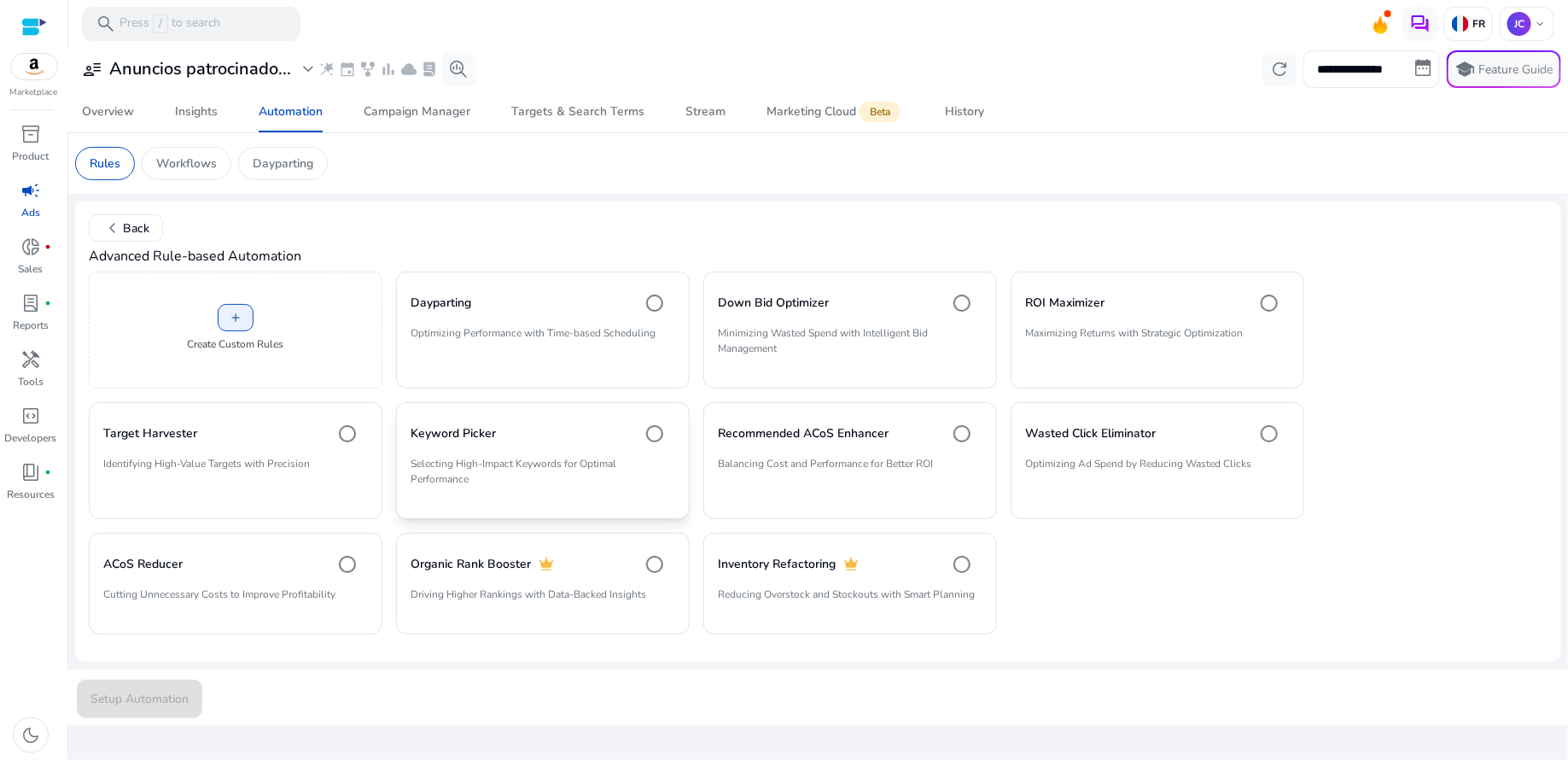
click at [587, 445] on div "Keyword Picker" at bounding box center [543, 434] width 264 height 34
click at [901, 461] on p "Balancing Cost and Performance for Better ROI" at bounding box center [850, 470] width 264 height 29
click at [142, 702] on span "Setup Automation" at bounding box center [139, 699] width 98 height 18
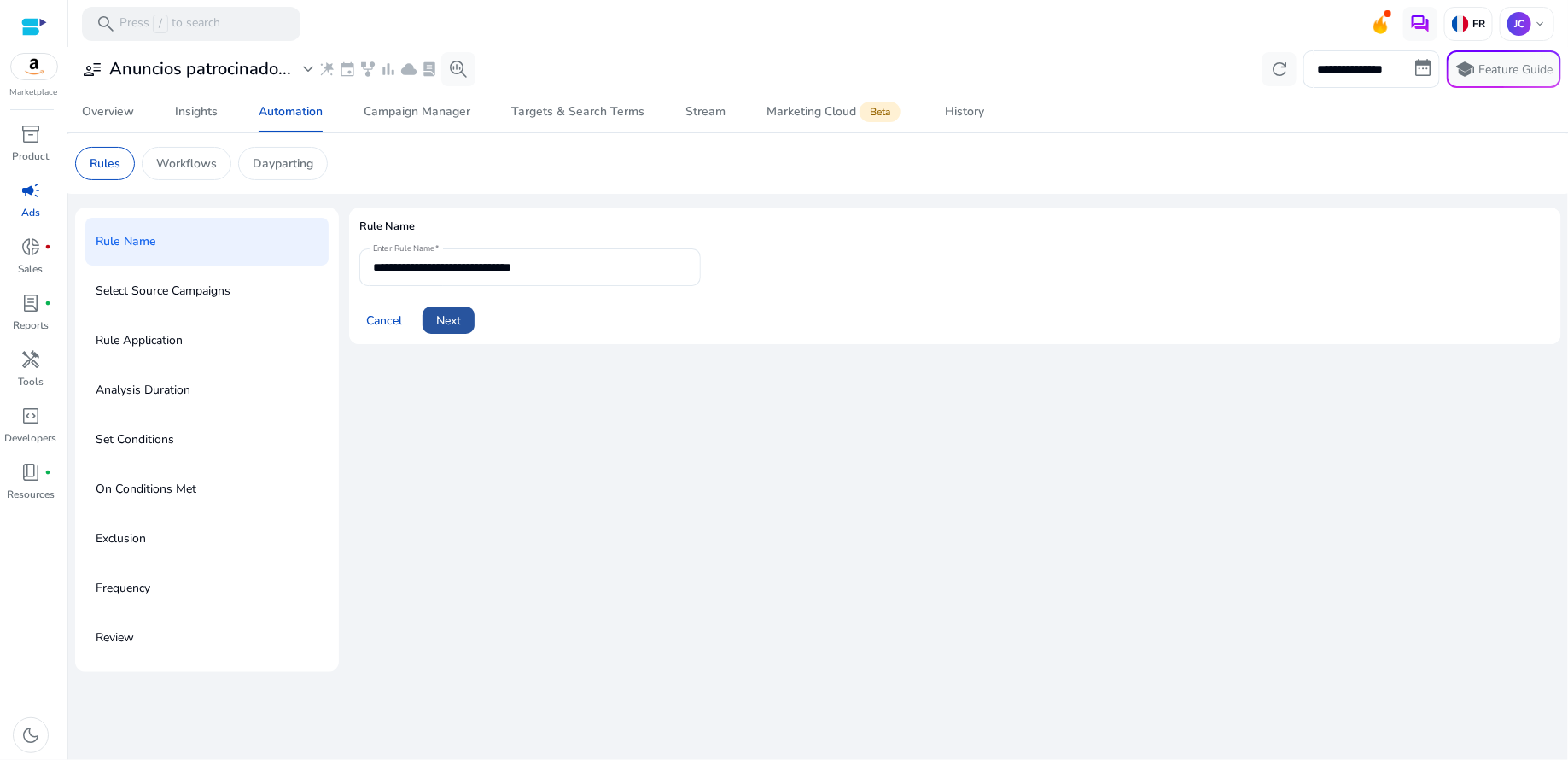
click at [461, 330] on span at bounding box center [448, 319] width 52 height 41
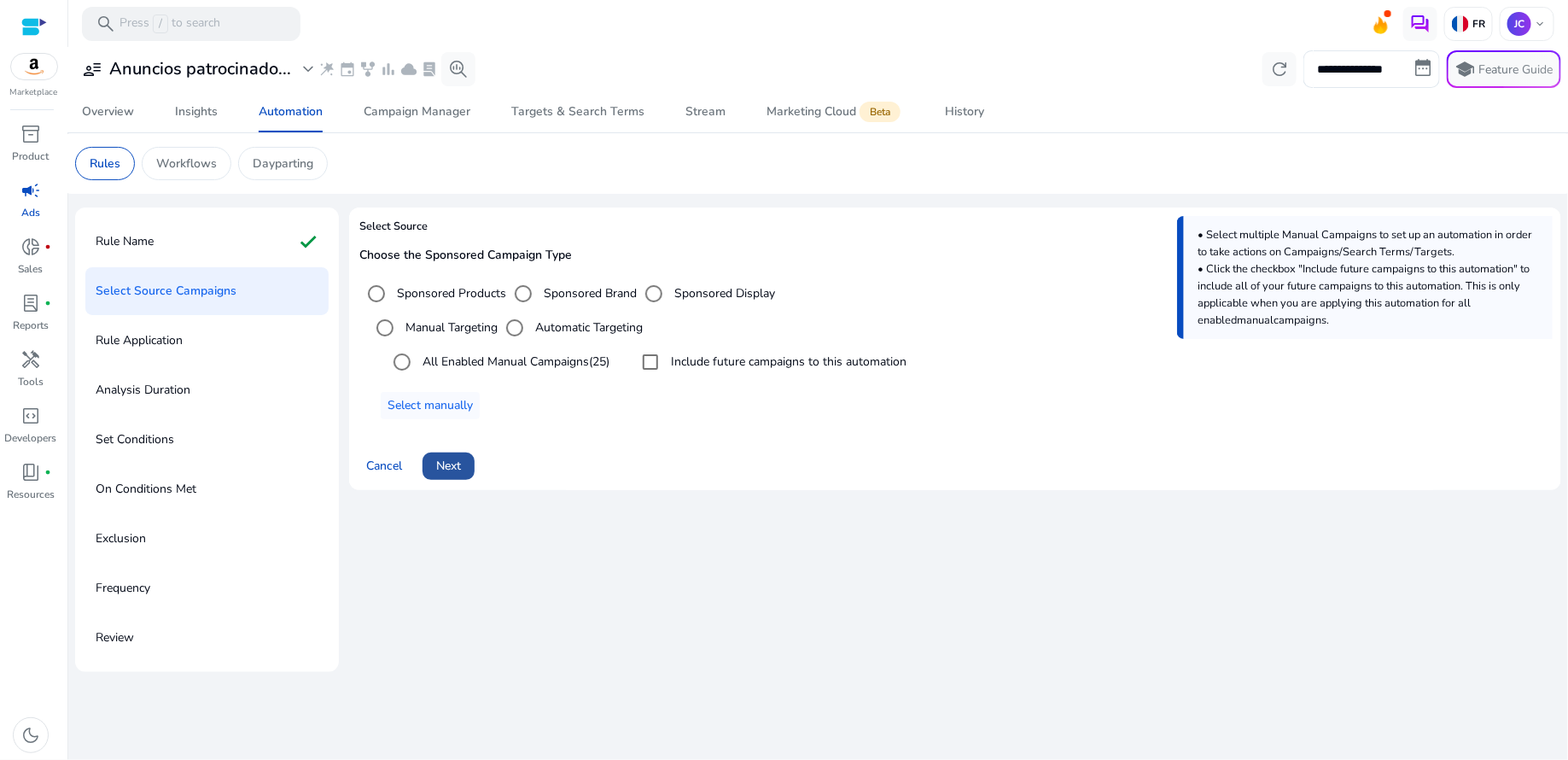
click at [448, 465] on span "Next" at bounding box center [448, 466] width 25 height 18
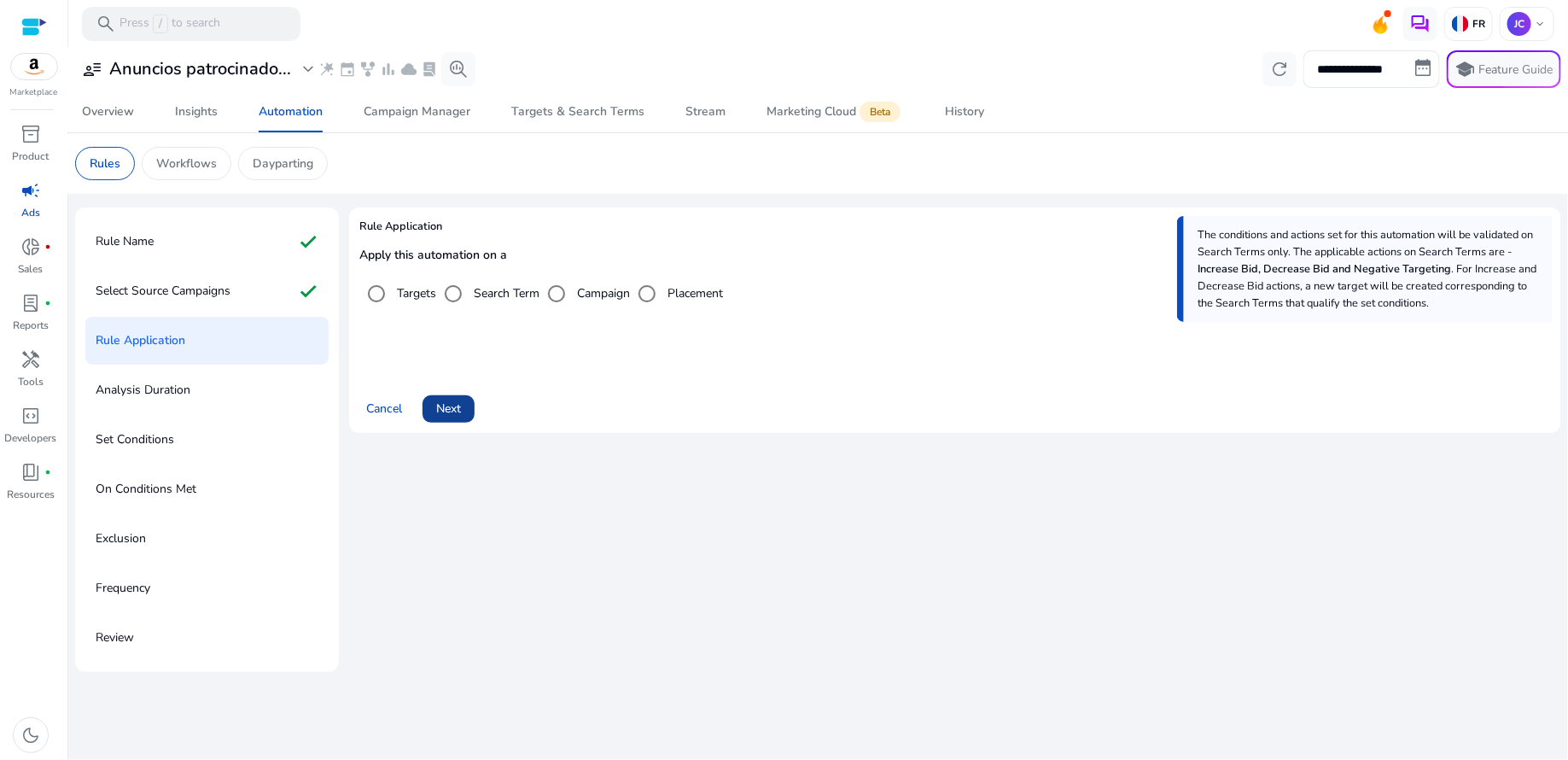
click at [448, 405] on span "Next" at bounding box center [448, 409] width 25 height 18
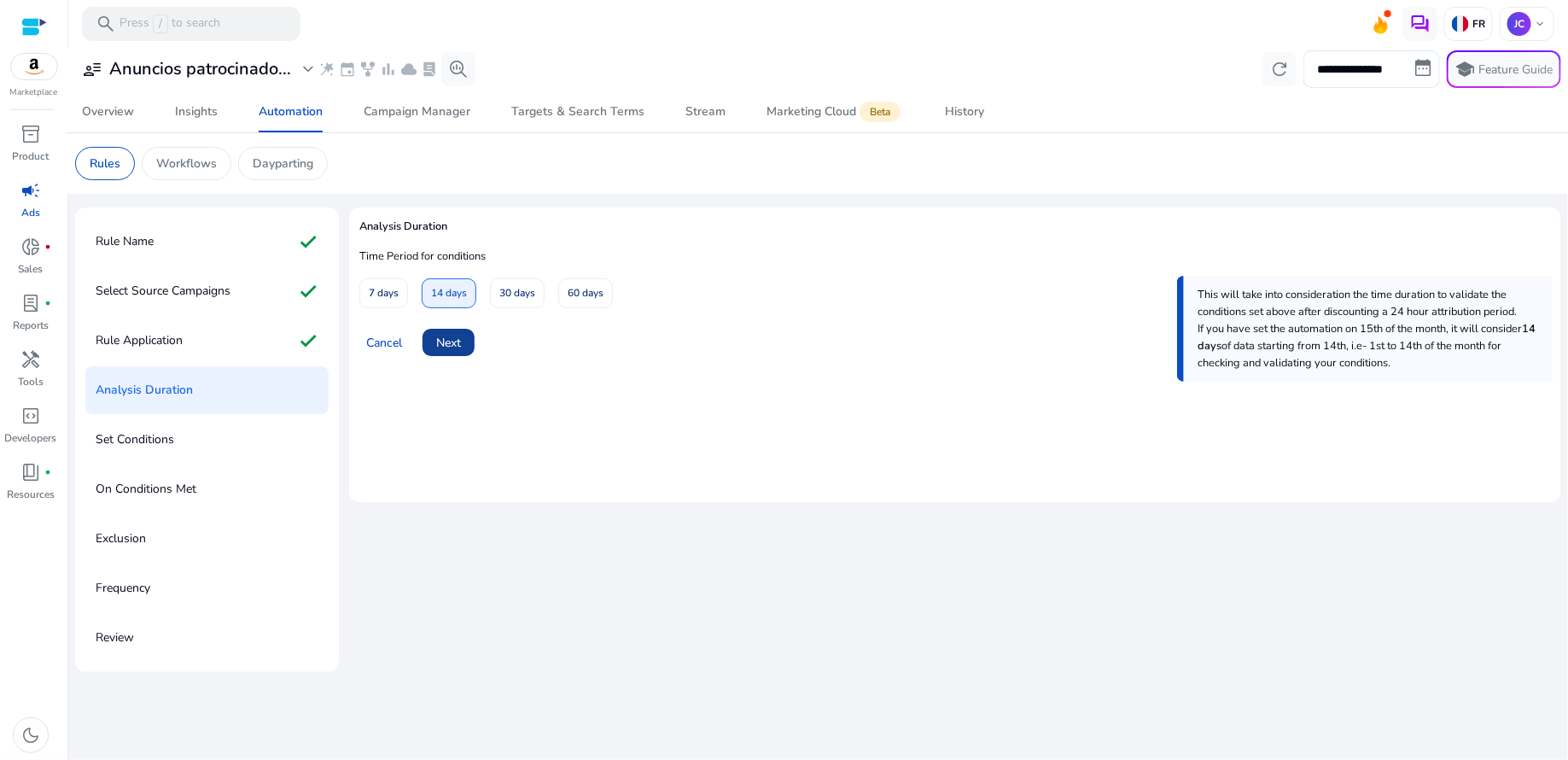
click at [465, 343] on span at bounding box center [448, 342] width 52 height 41
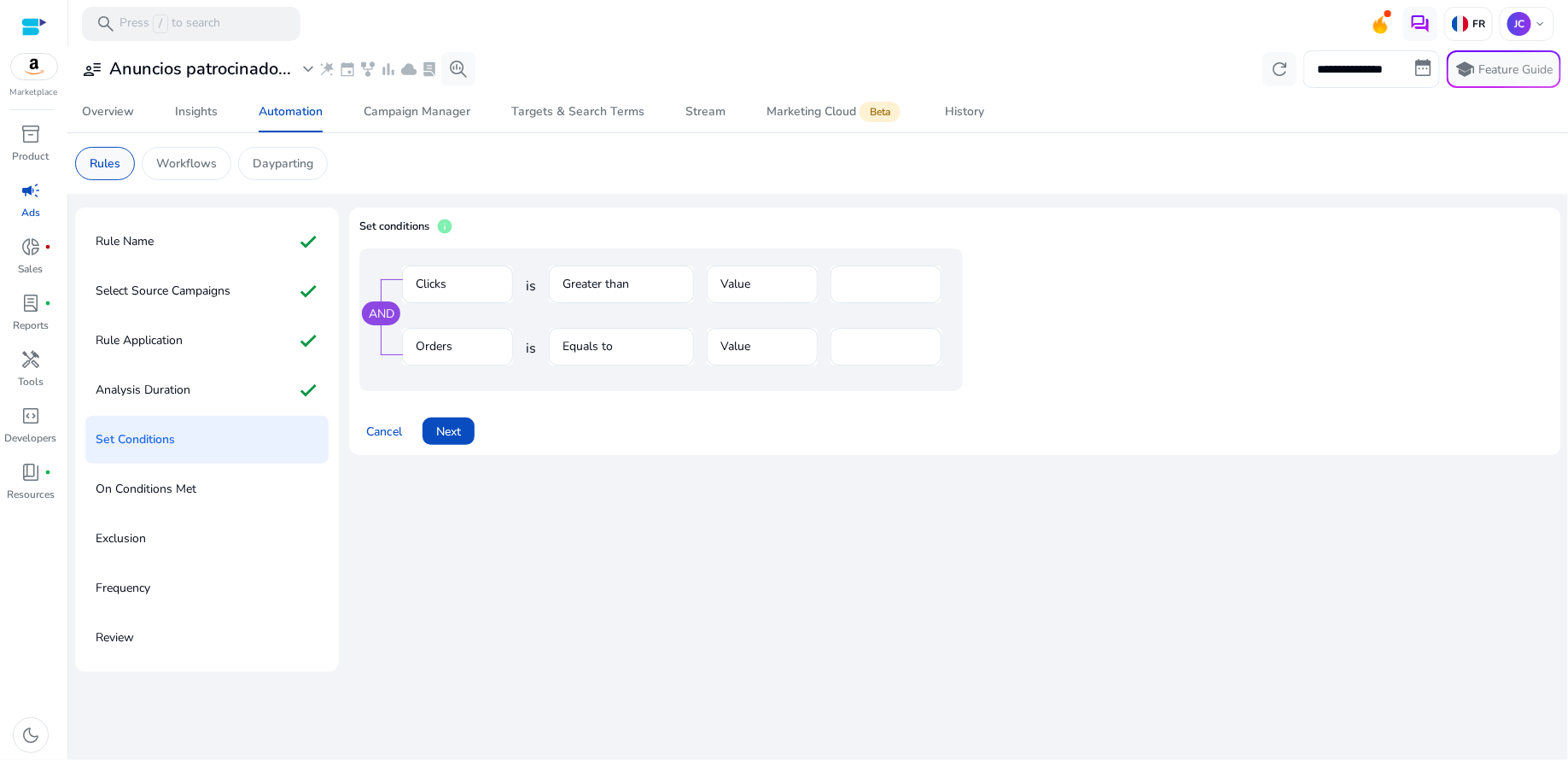
click at [115, 167] on p "Rules" at bounding box center [104, 163] width 31 height 18
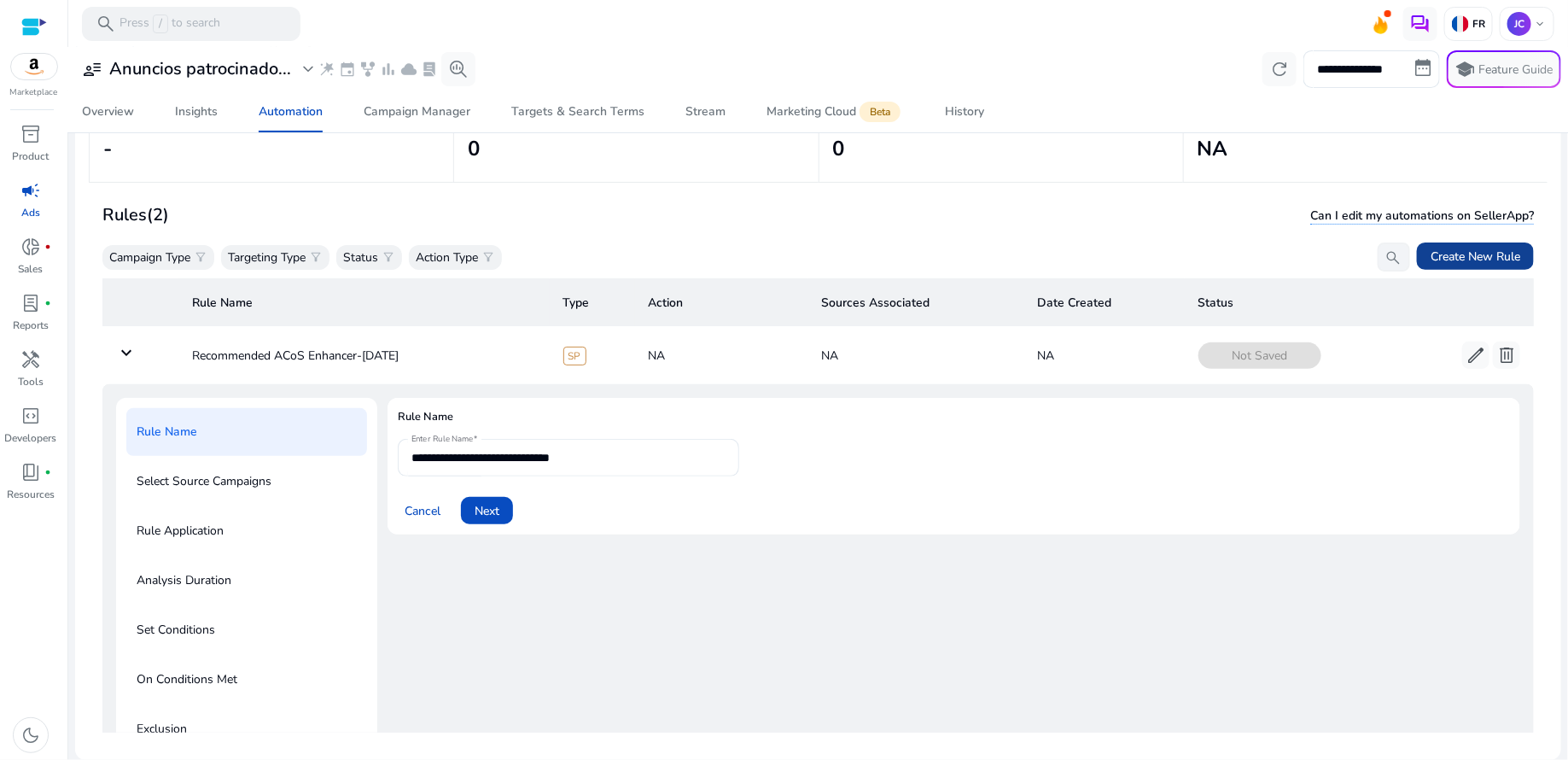
click at [1445, 255] on span "Create New Rule" at bounding box center [1476, 257] width 89 height 18
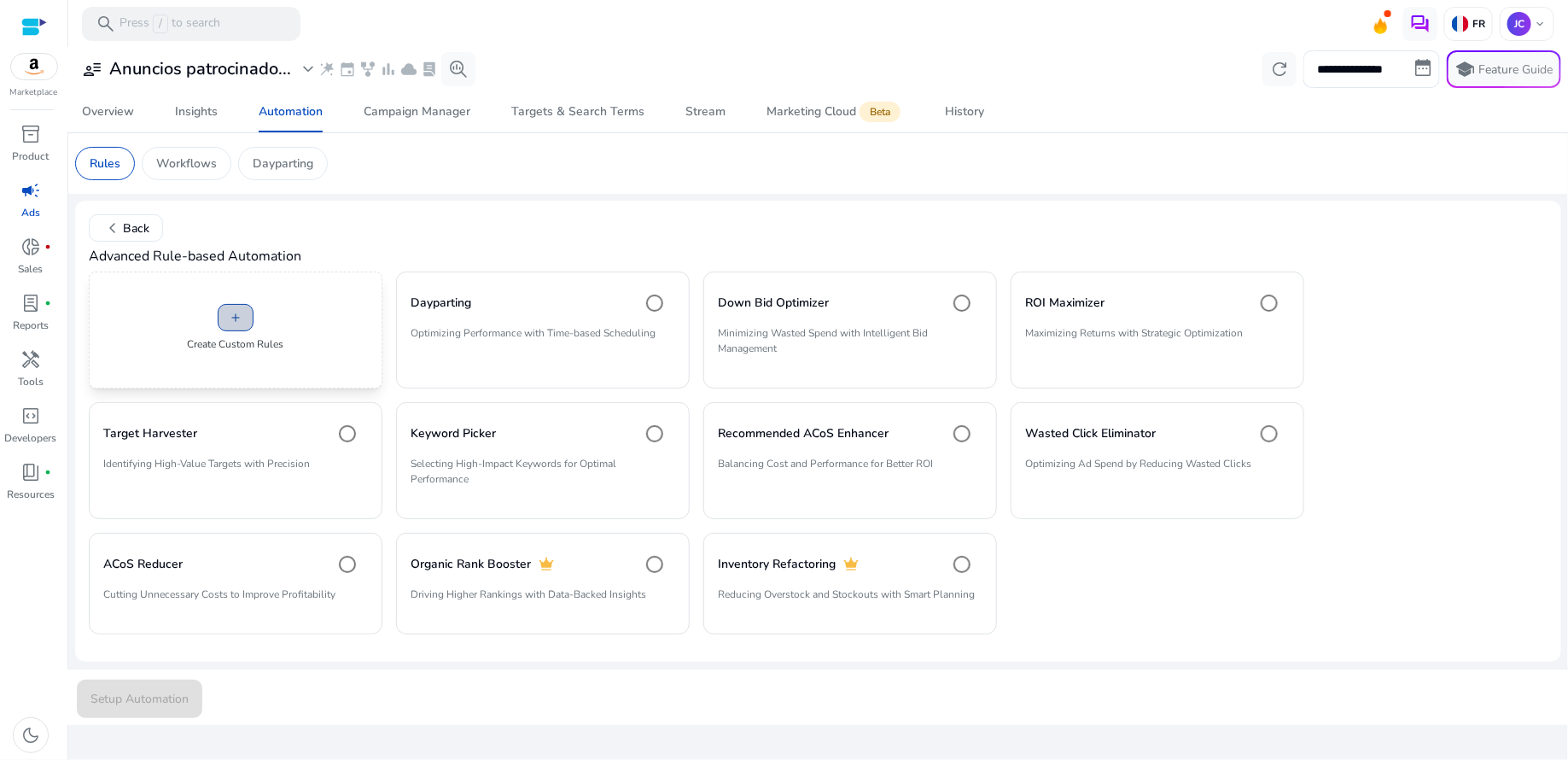
click at [253, 319] on button "add" at bounding box center [236, 317] width 36 height 27
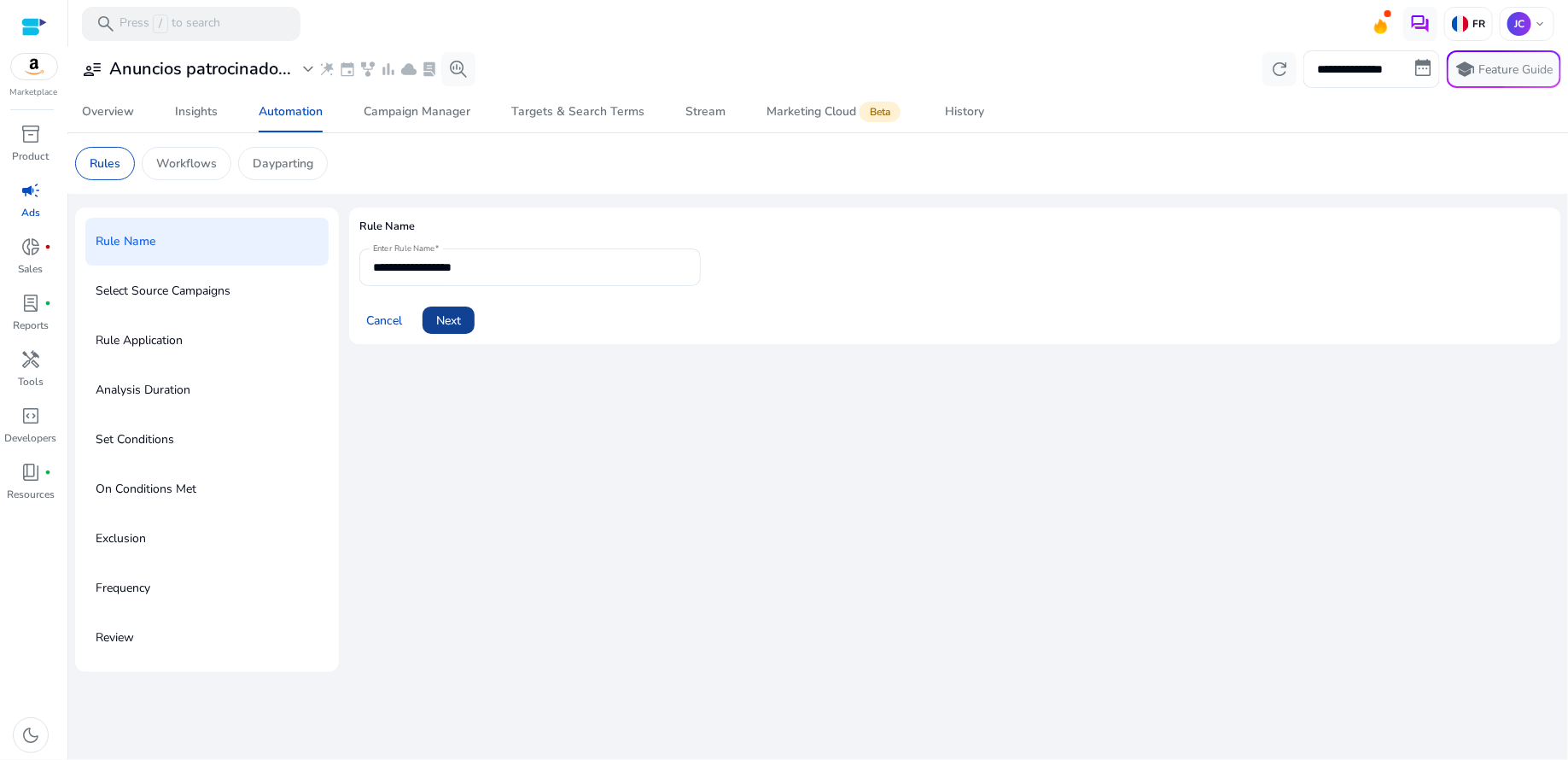
click at [442, 324] on span "Next" at bounding box center [448, 320] width 25 height 18
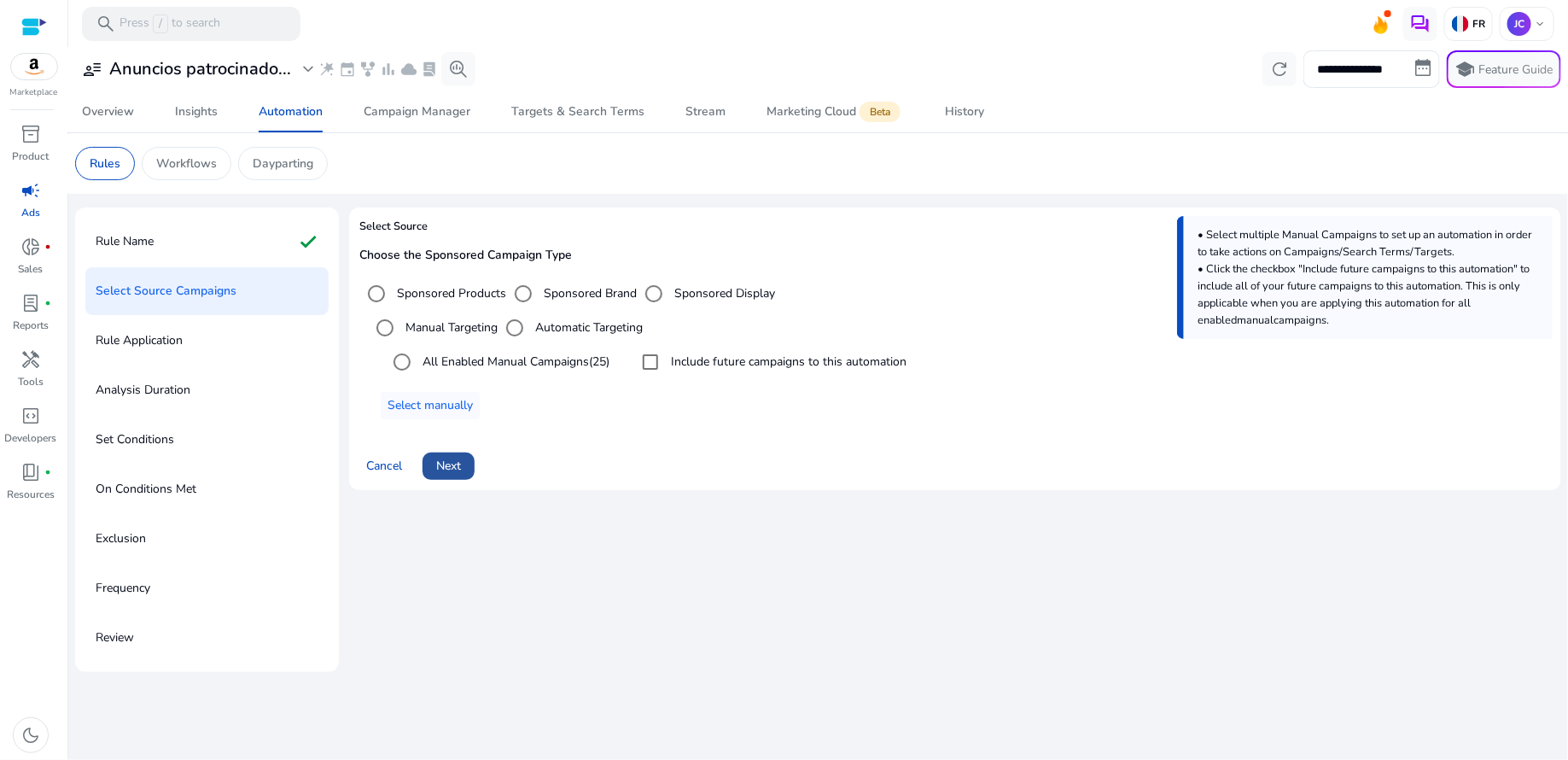
click at [446, 465] on span "Next" at bounding box center [448, 466] width 25 height 18
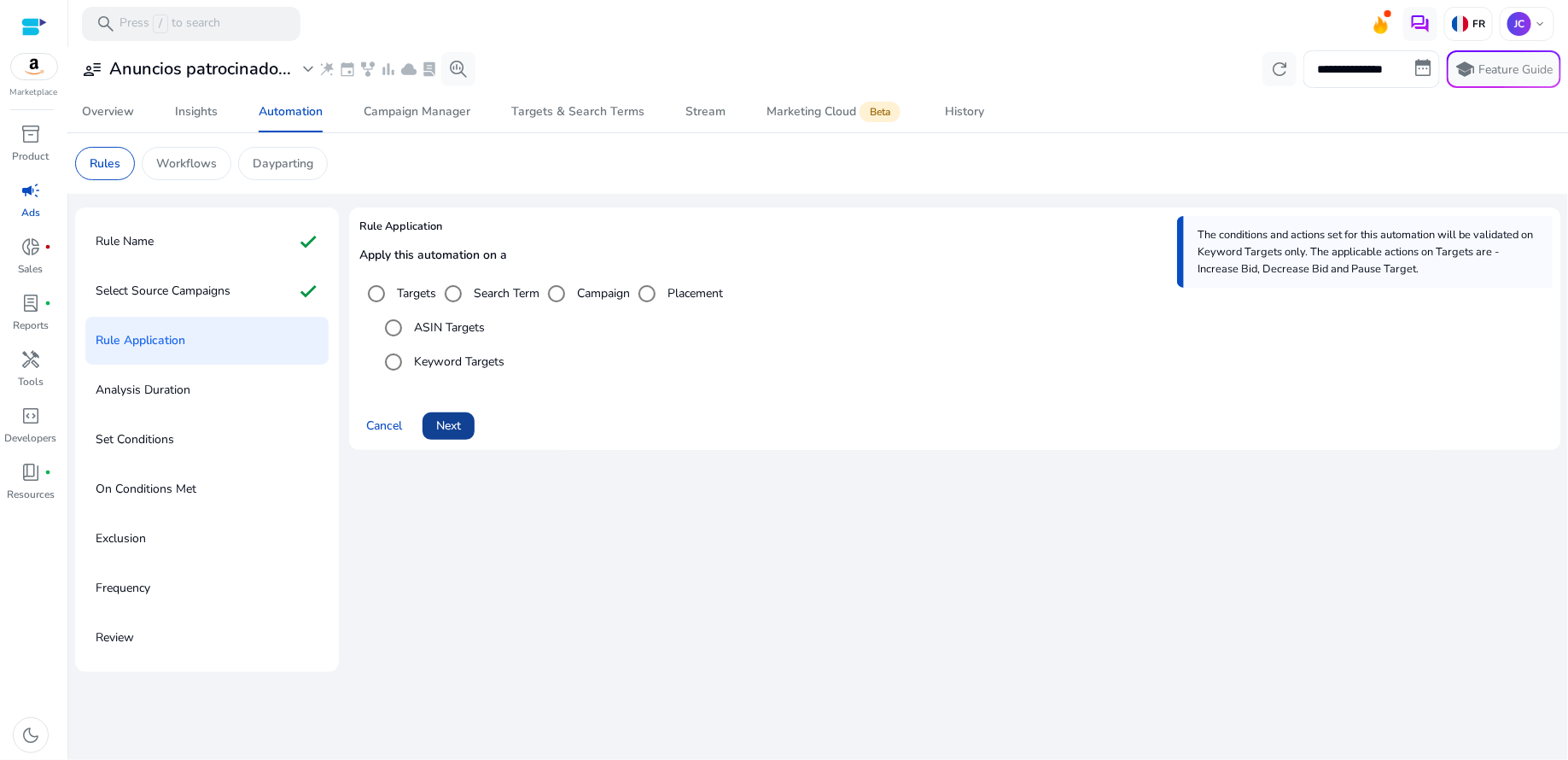
click at [453, 429] on span "Next" at bounding box center [448, 426] width 25 height 18
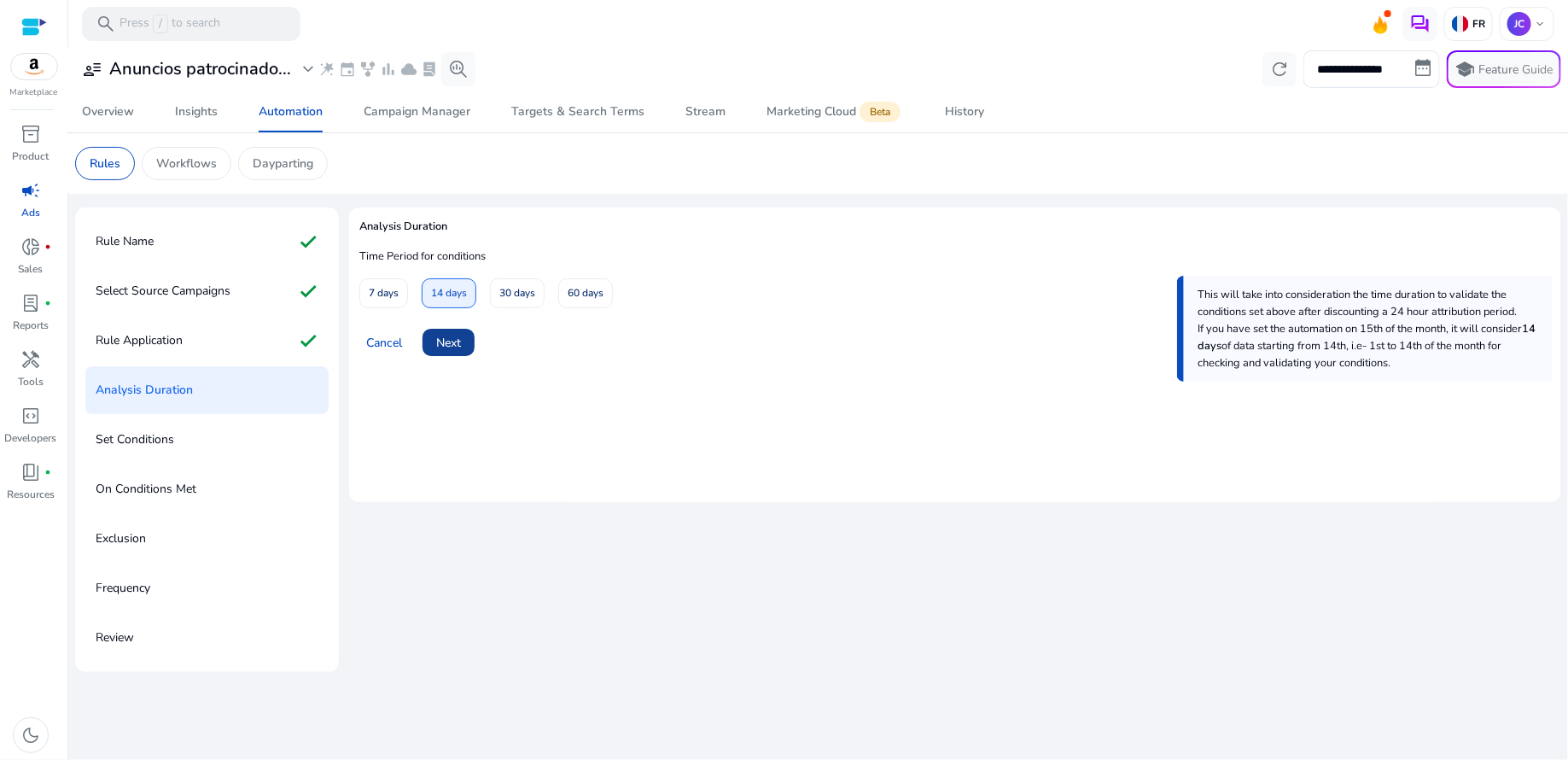
click at [460, 341] on span "Next" at bounding box center [448, 343] width 25 height 18
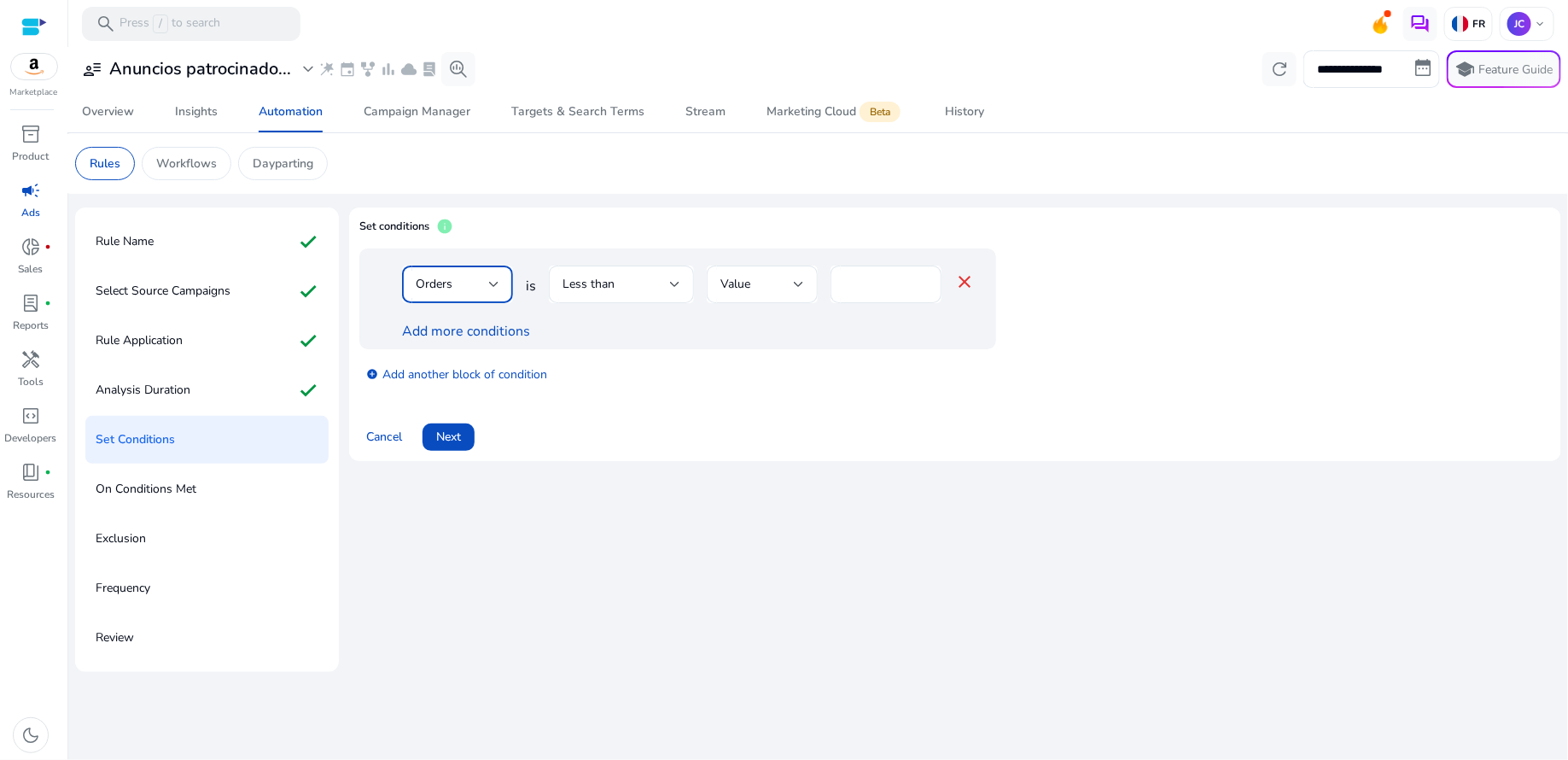
click at [499, 290] on div at bounding box center [494, 285] width 10 height 21
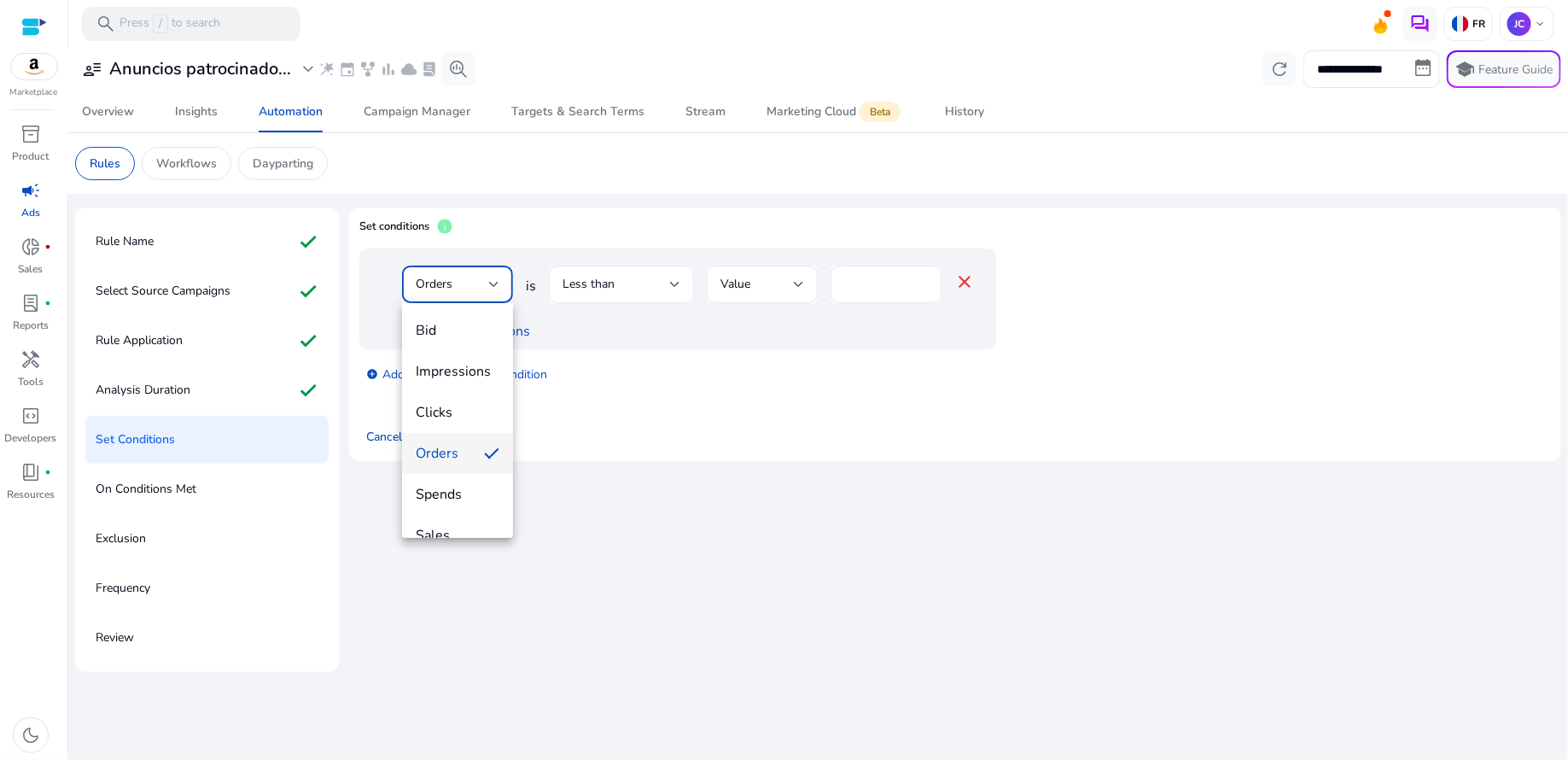
click at [935, 378] on div at bounding box center [784, 380] width 1568 height 760
